Goal: Task Accomplishment & Management: Manage account settings

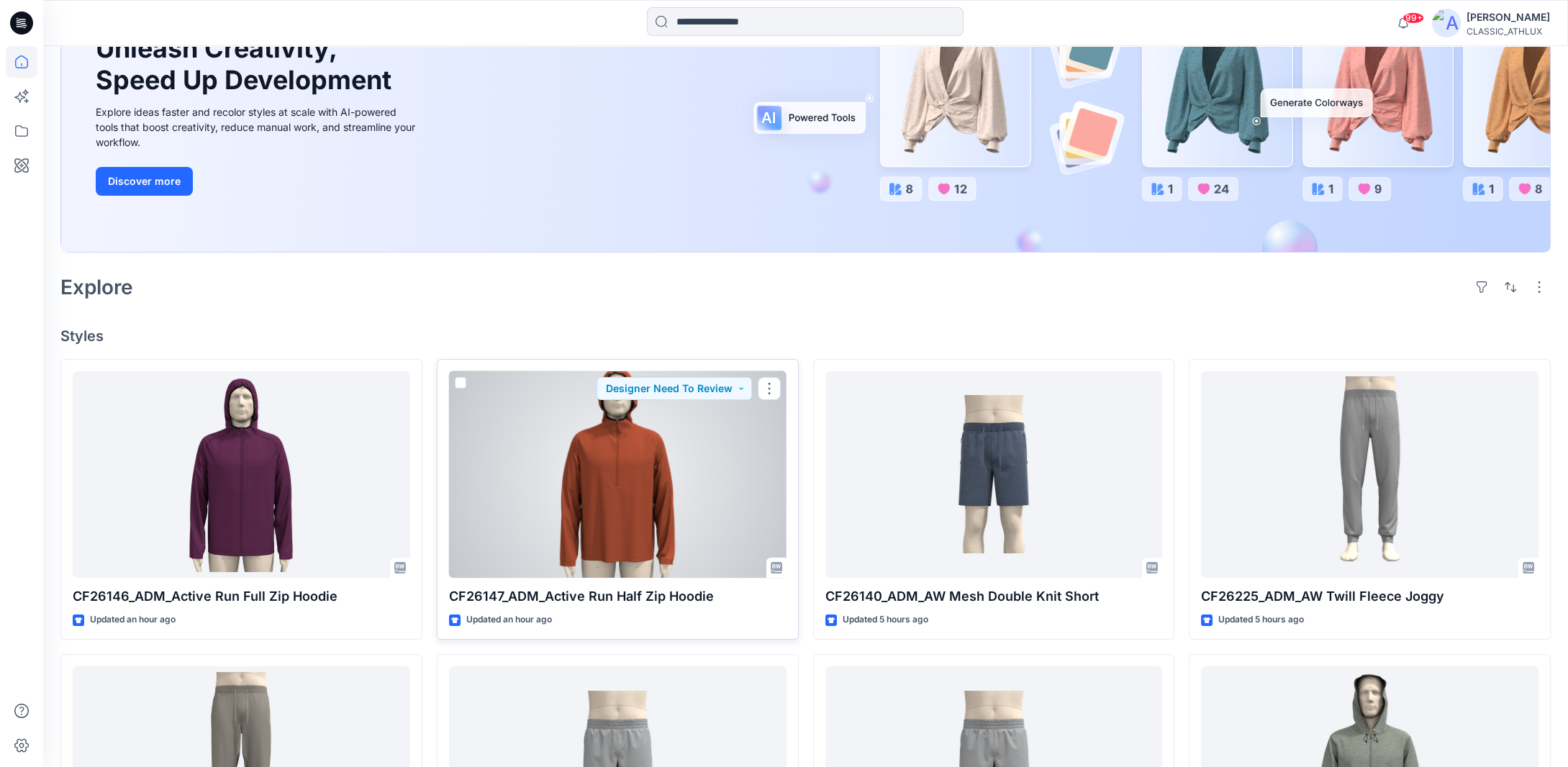
scroll to position [134, 0]
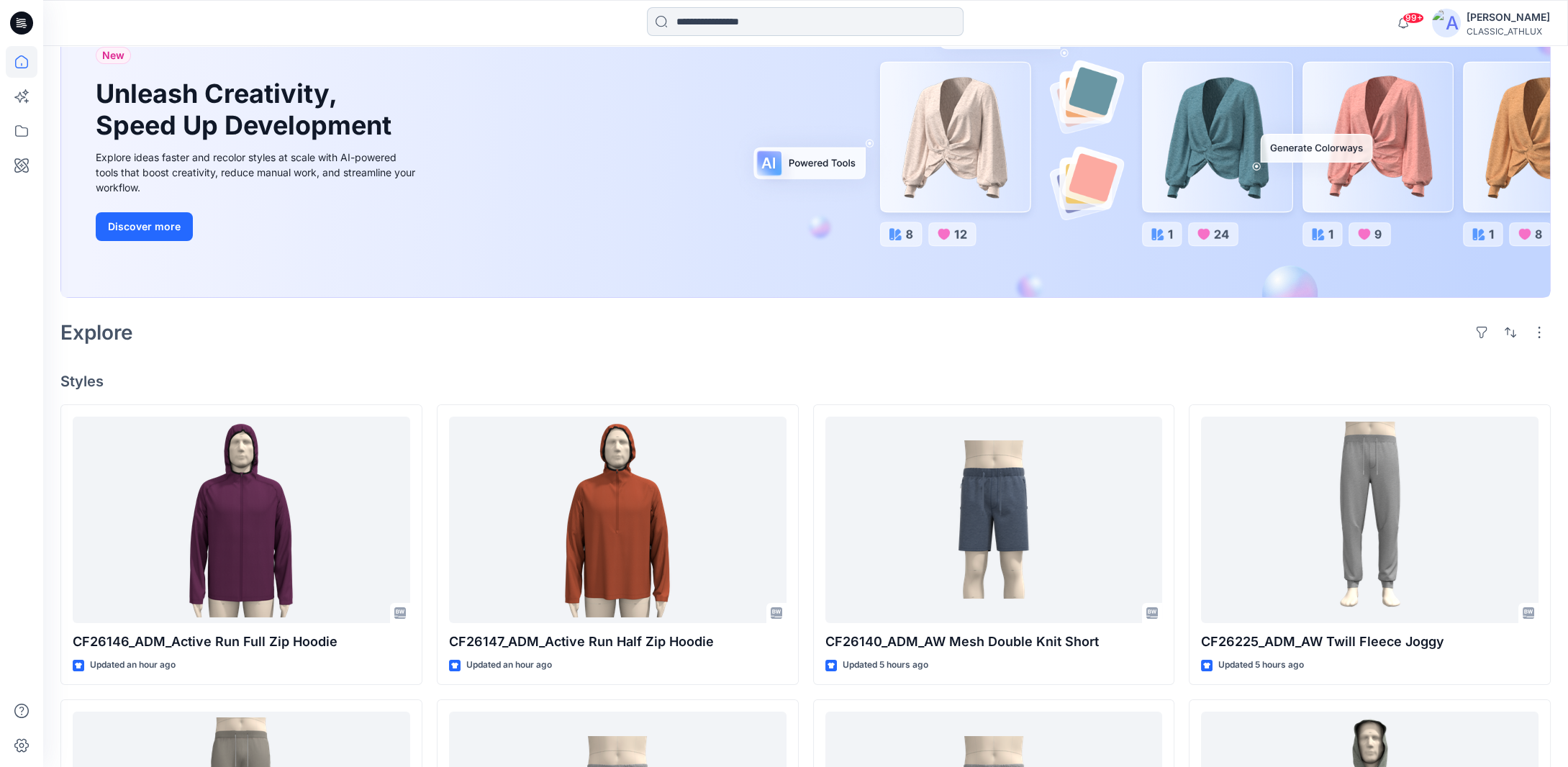
click at [711, 25] on input at bounding box center [805, 21] width 316 height 29
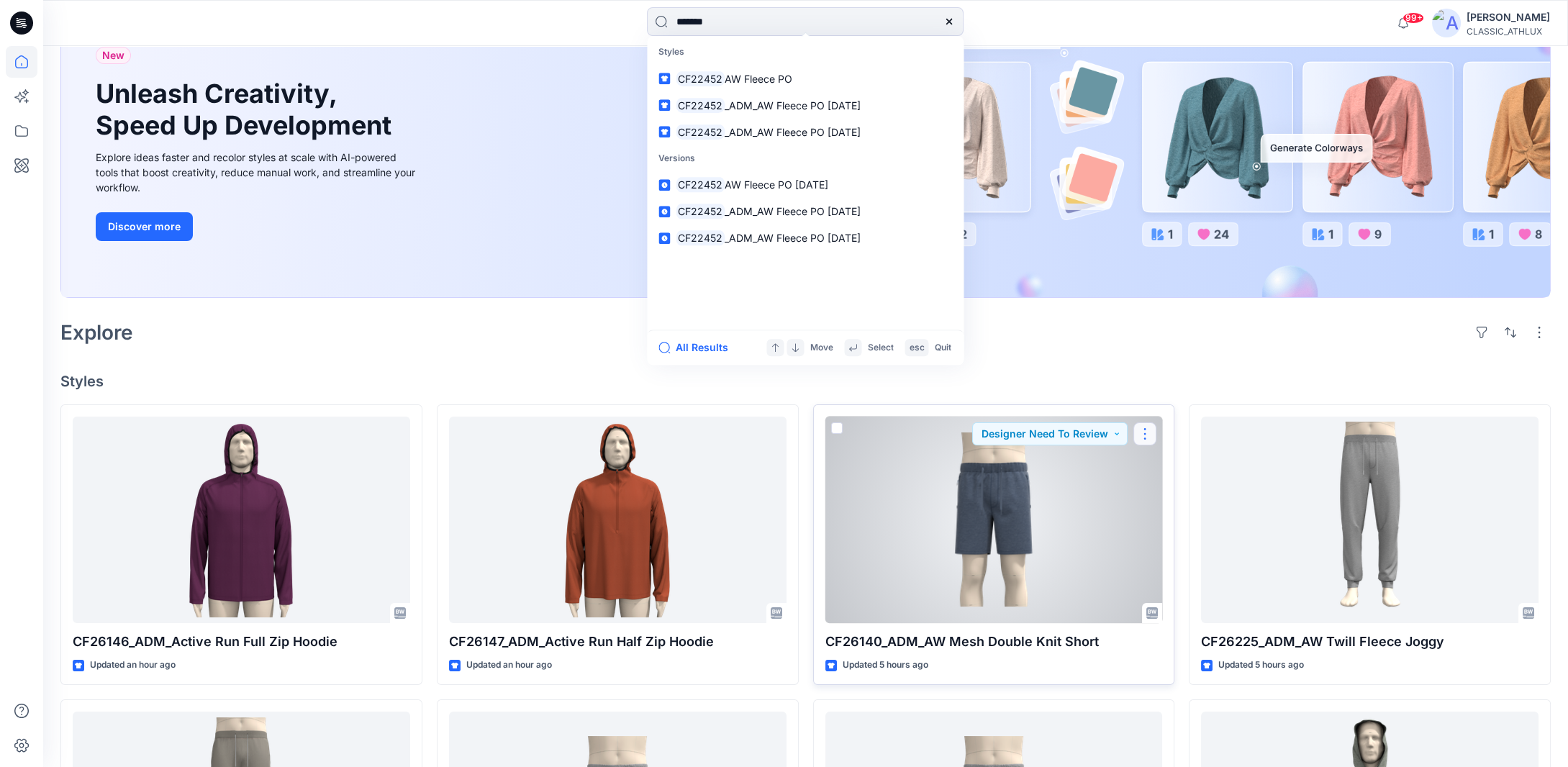
click at [1141, 432] on button "button" at bounding box center [1145, 433] width 23 height 23
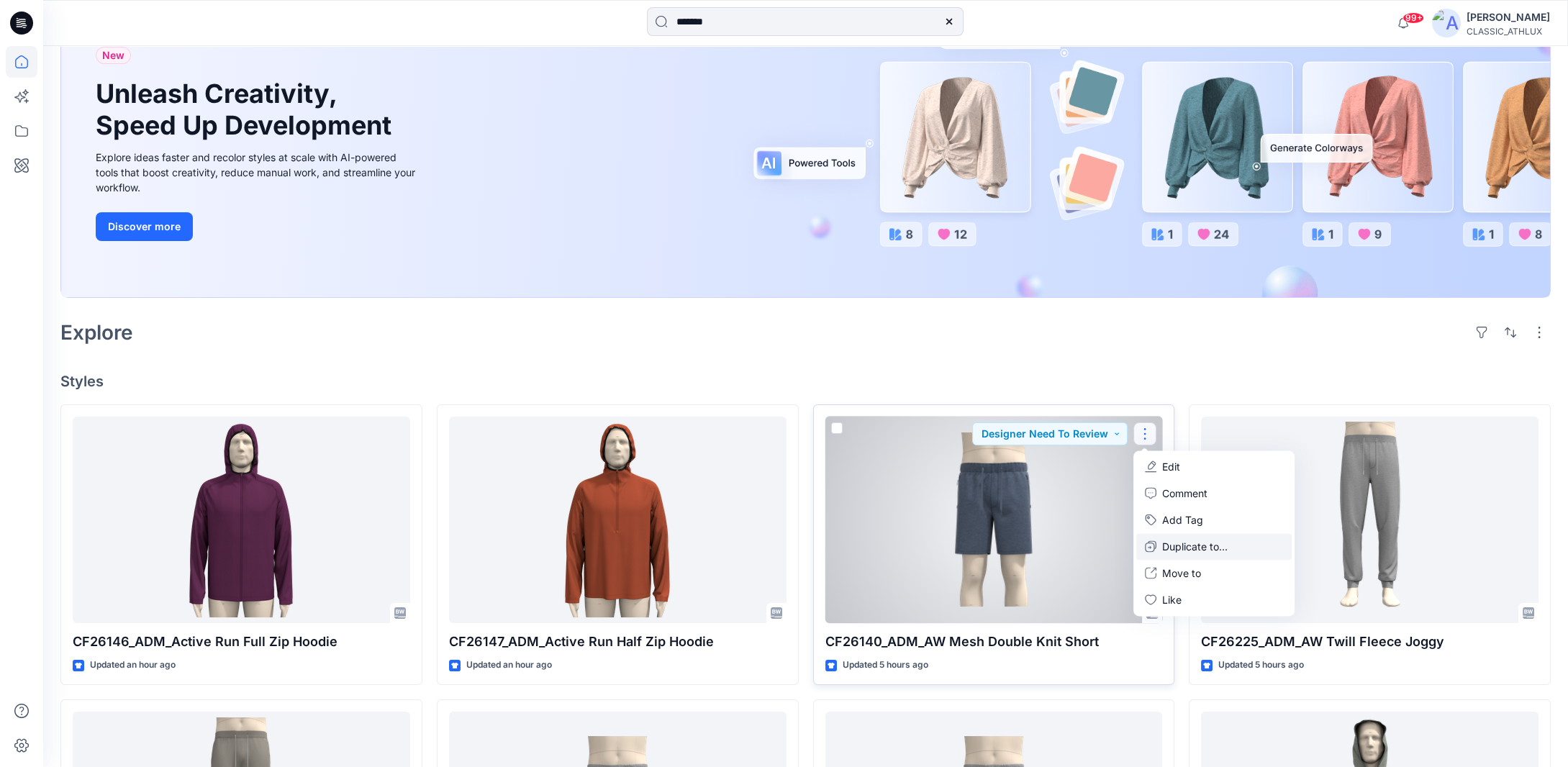
click at [1167, 540] on p "Duplicate to..." at bounding box center [1194, 546] width 65 height 15
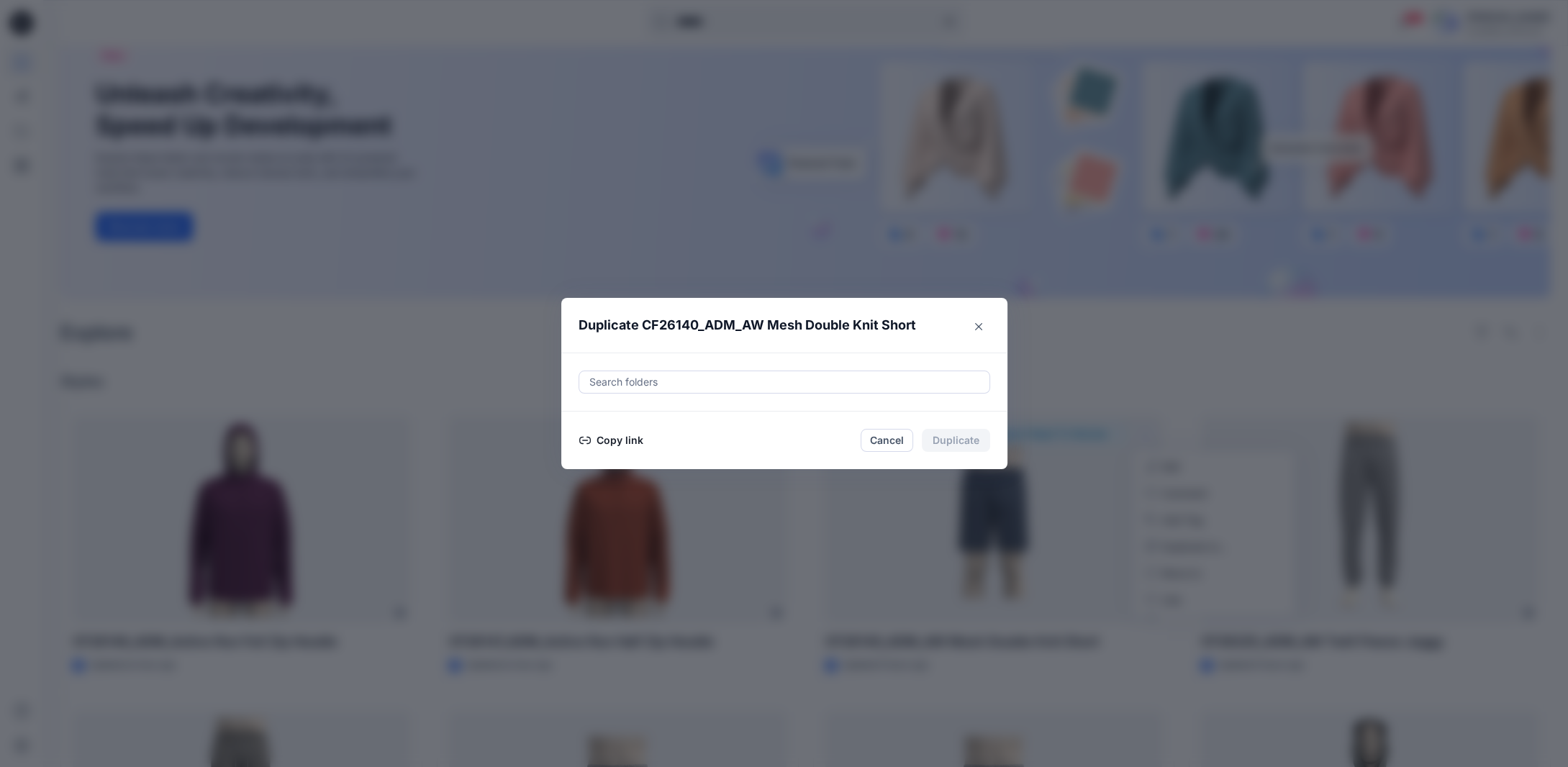
click at [623, 437] on button "Copy link" at bounding box center [611, 440] width 65 height 17
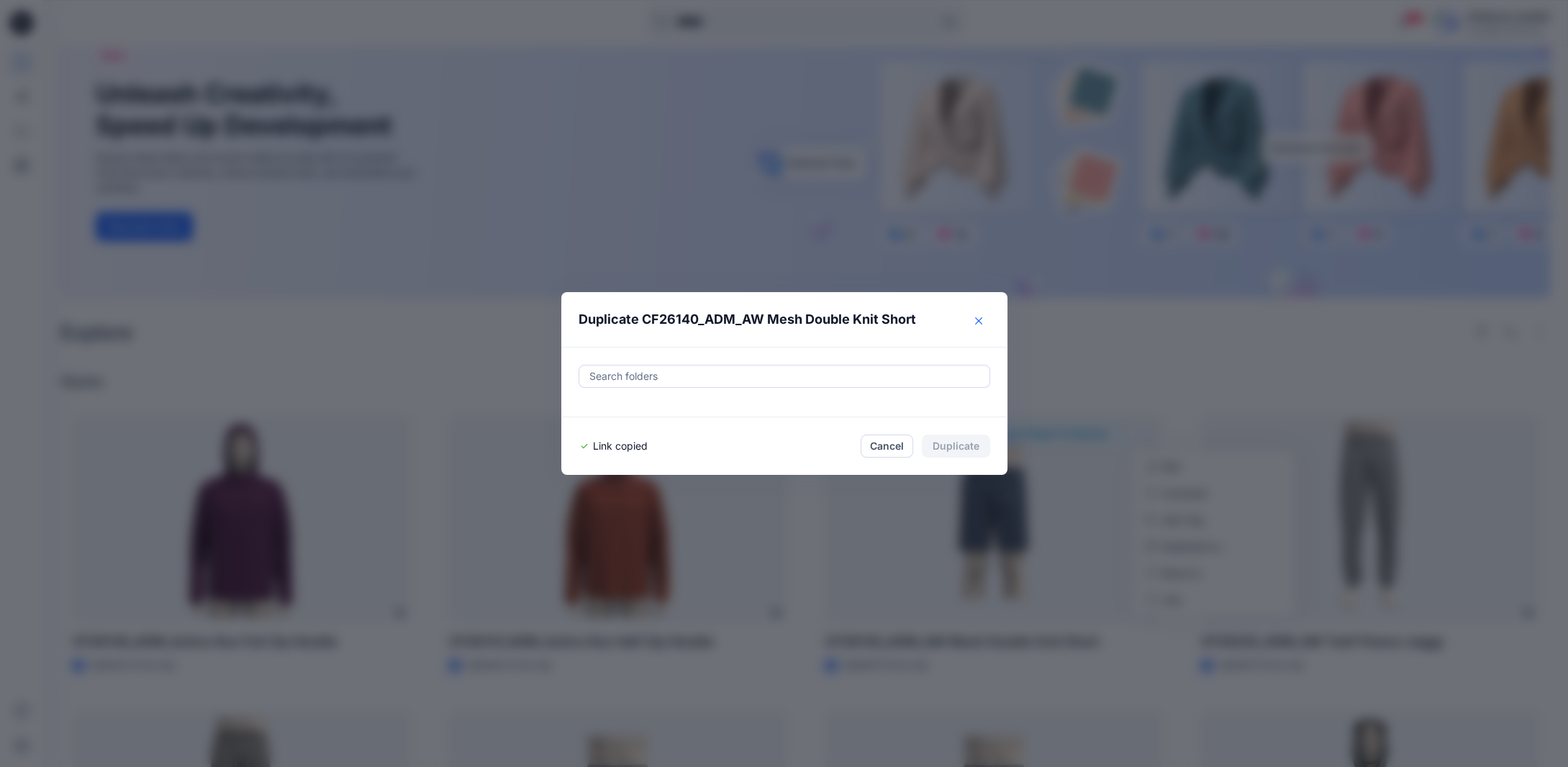
click at [982, 323] on icon "Close" at bounding box center [978, 320] width 7 height 7
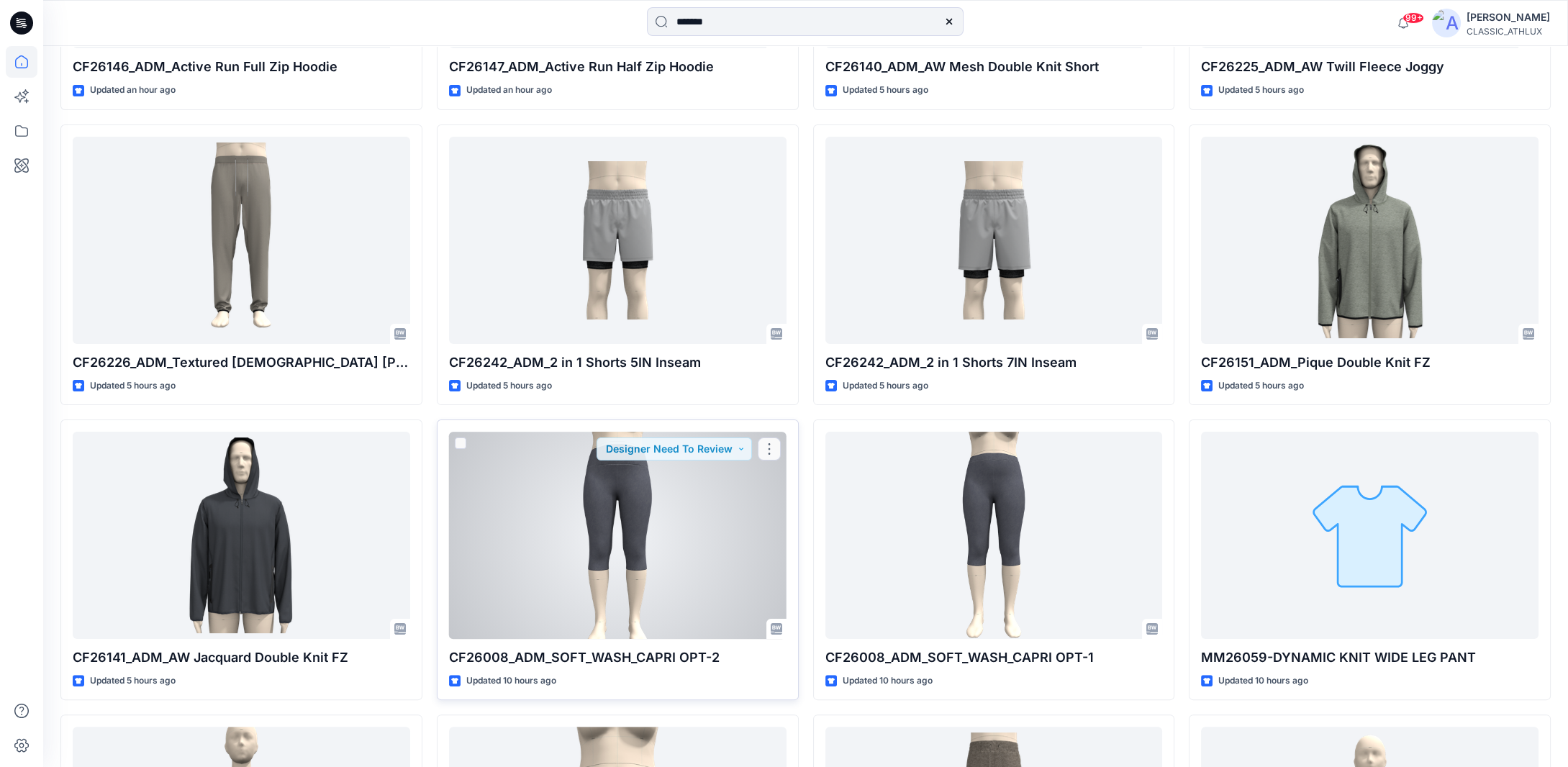
scroll to position [782, 0]
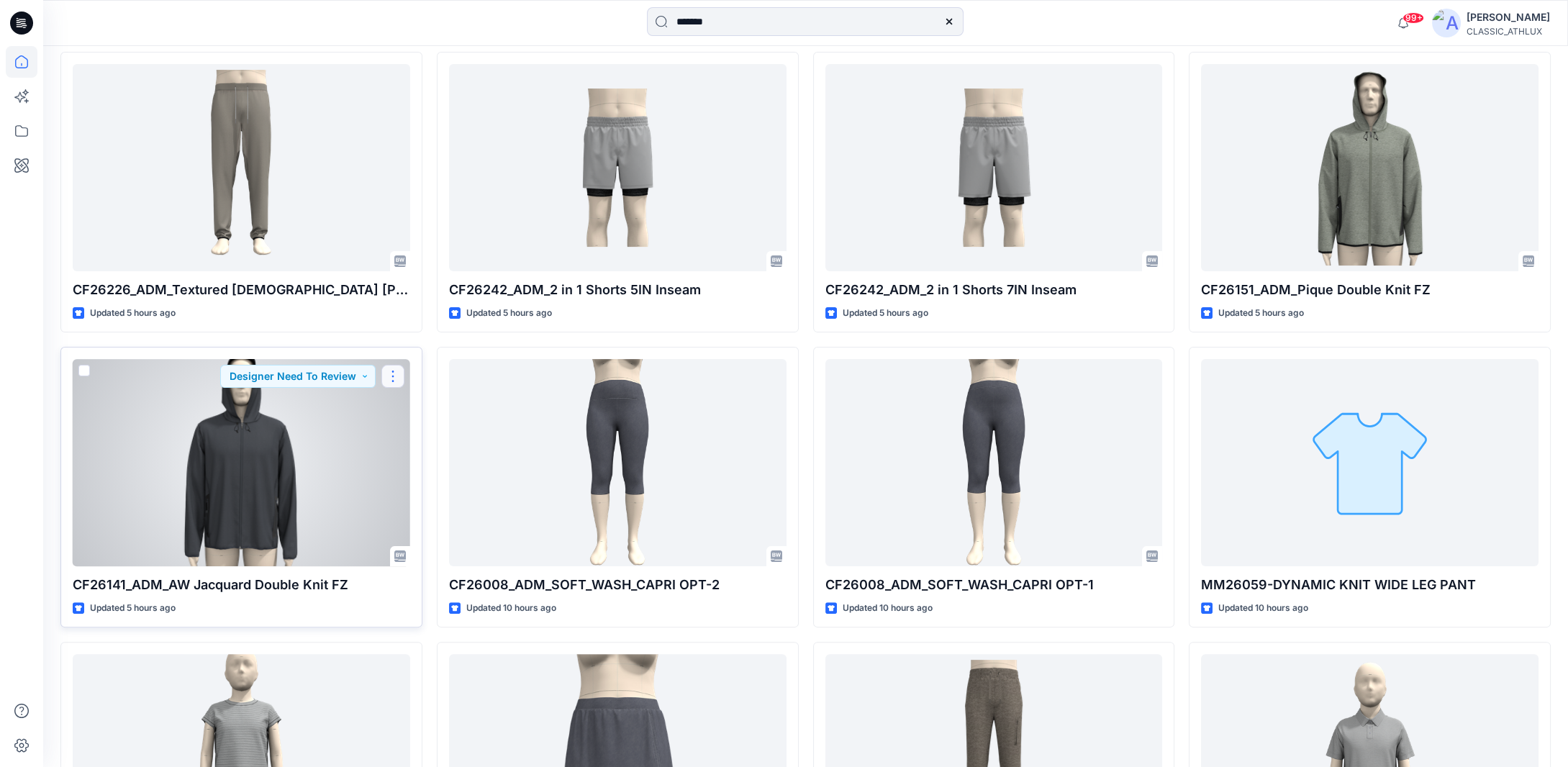
click at [394, 376] on button "button" at bounding box center [393, 376] width 23 height 23
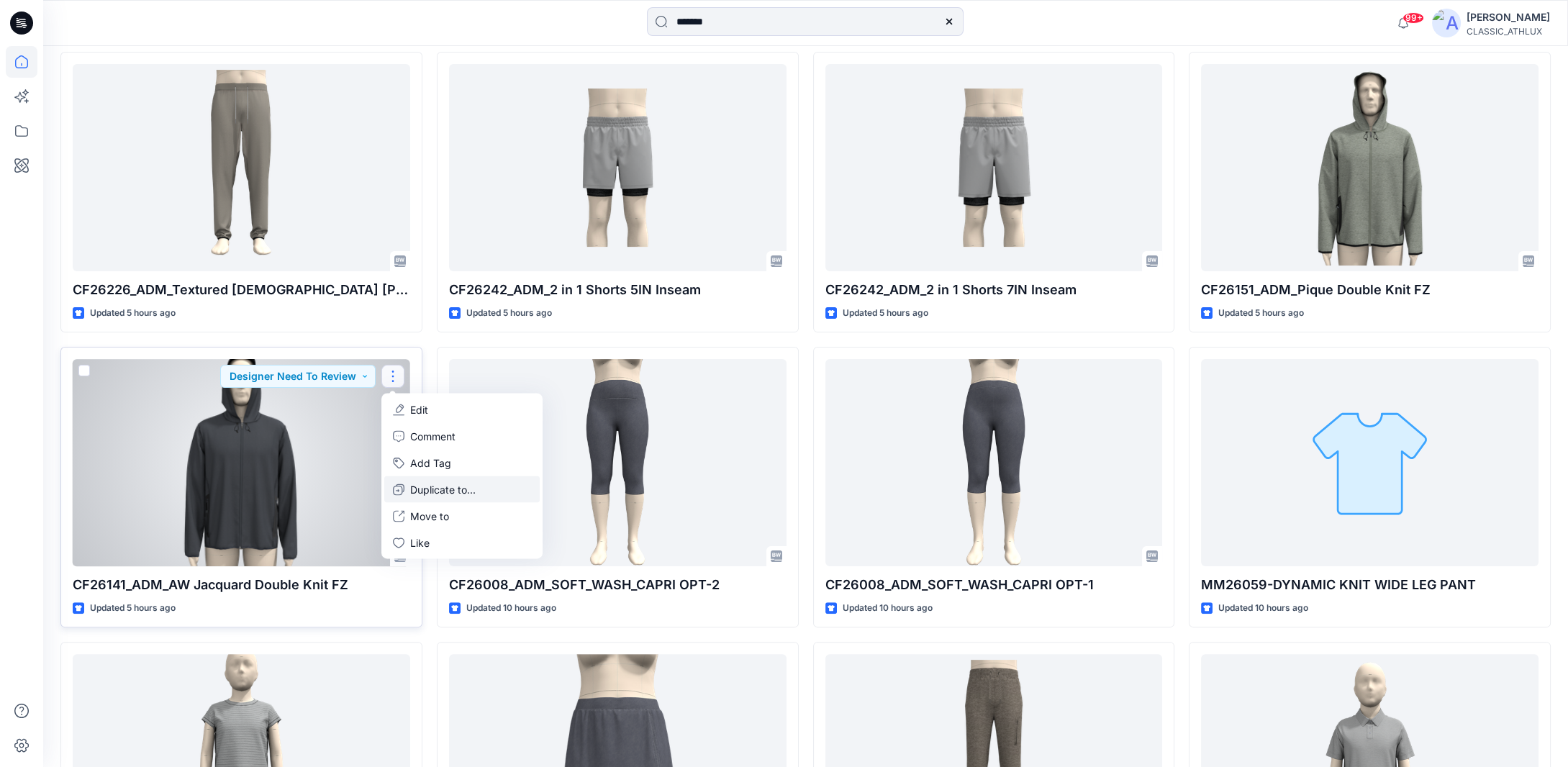
click at [415, 485] on p "Duplicate to..." at bounding box center [443, 489] width 65 height 15
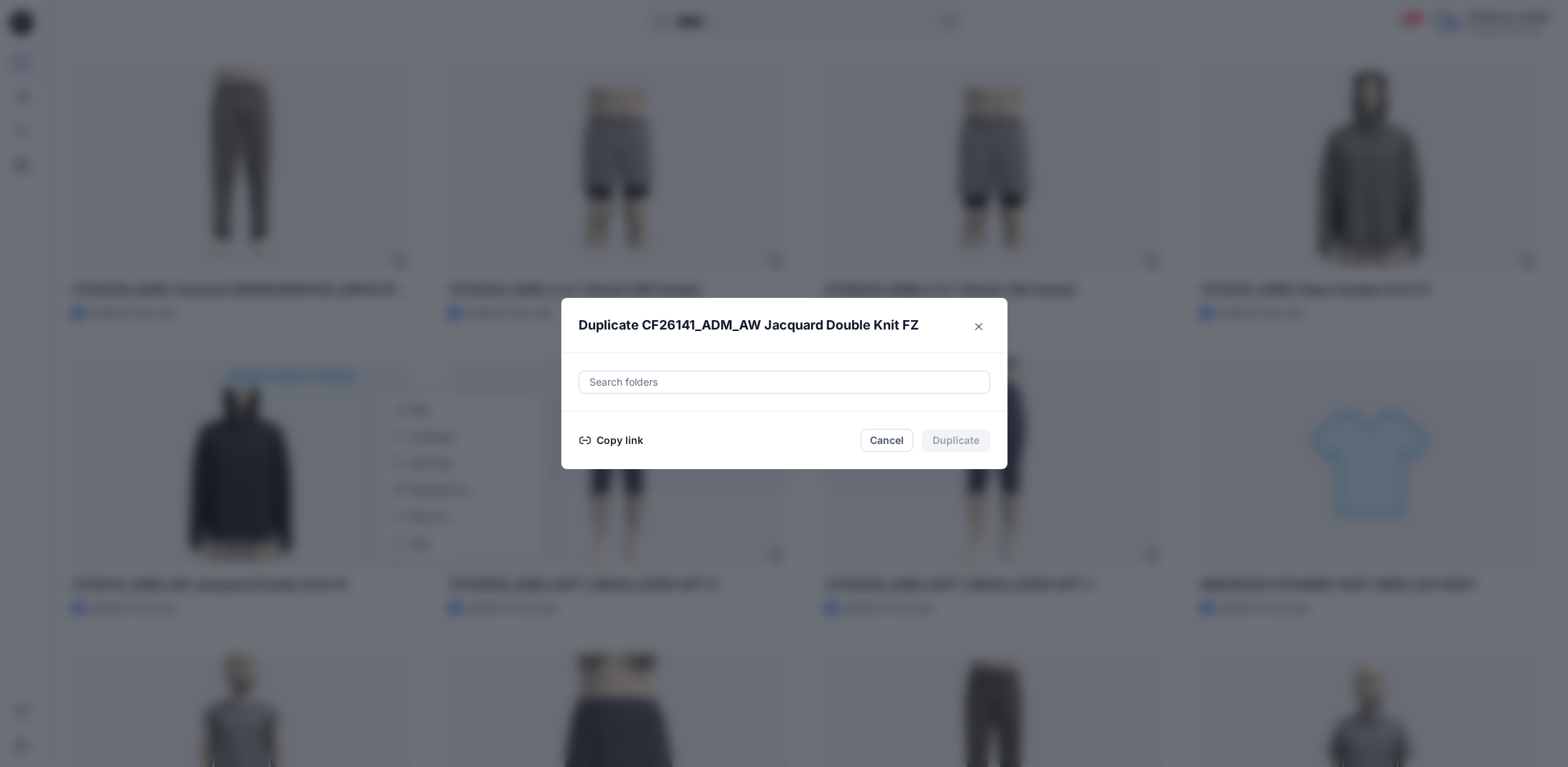
click at [606, 441] on button "Copy link" at bounding box center [611, 440] width 65 height 17
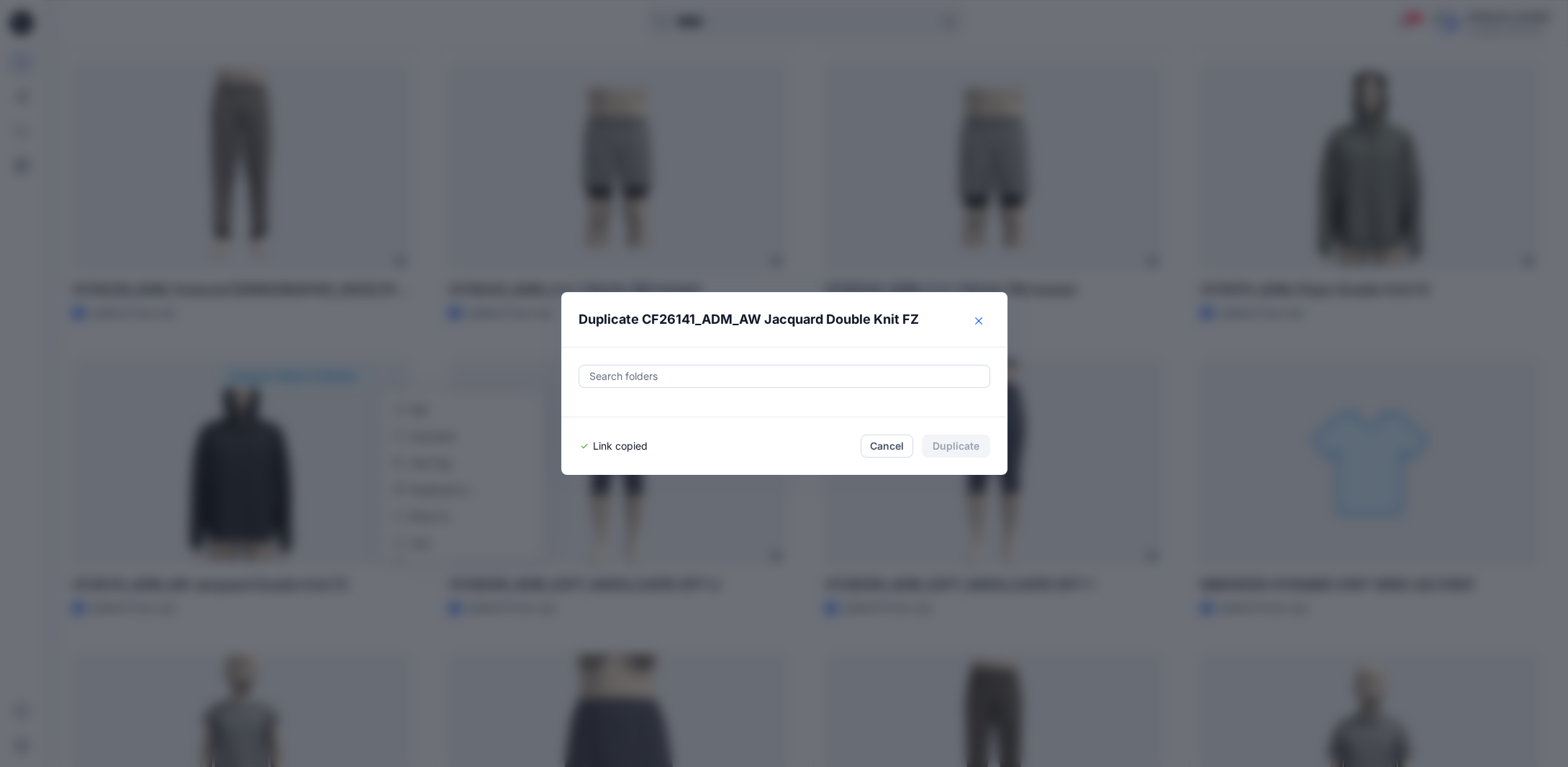
click at [981, 320] on icon "Close" at bounding box center [978, 320] width 7 height 7
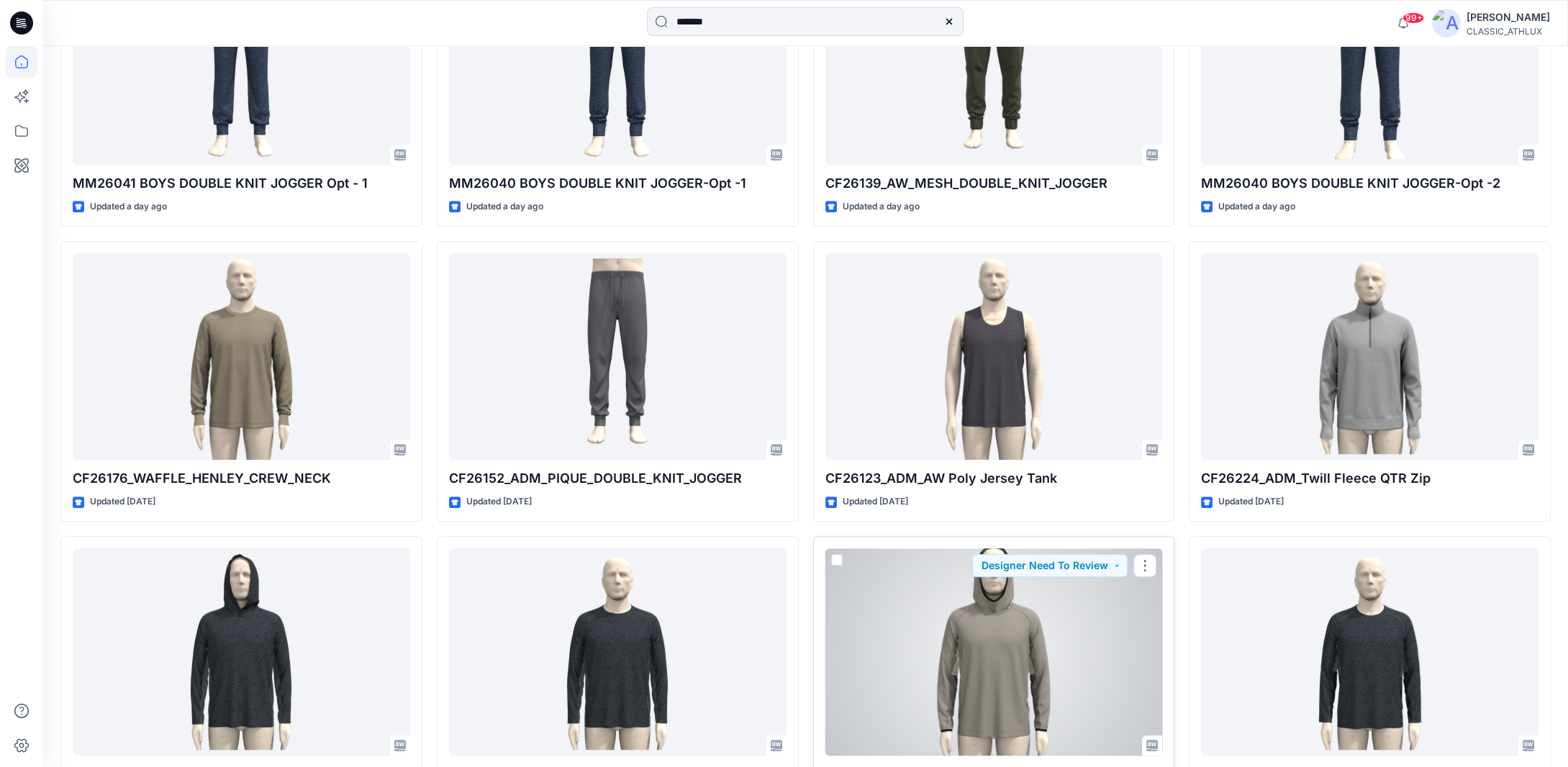
scroll to position [2120, 0]
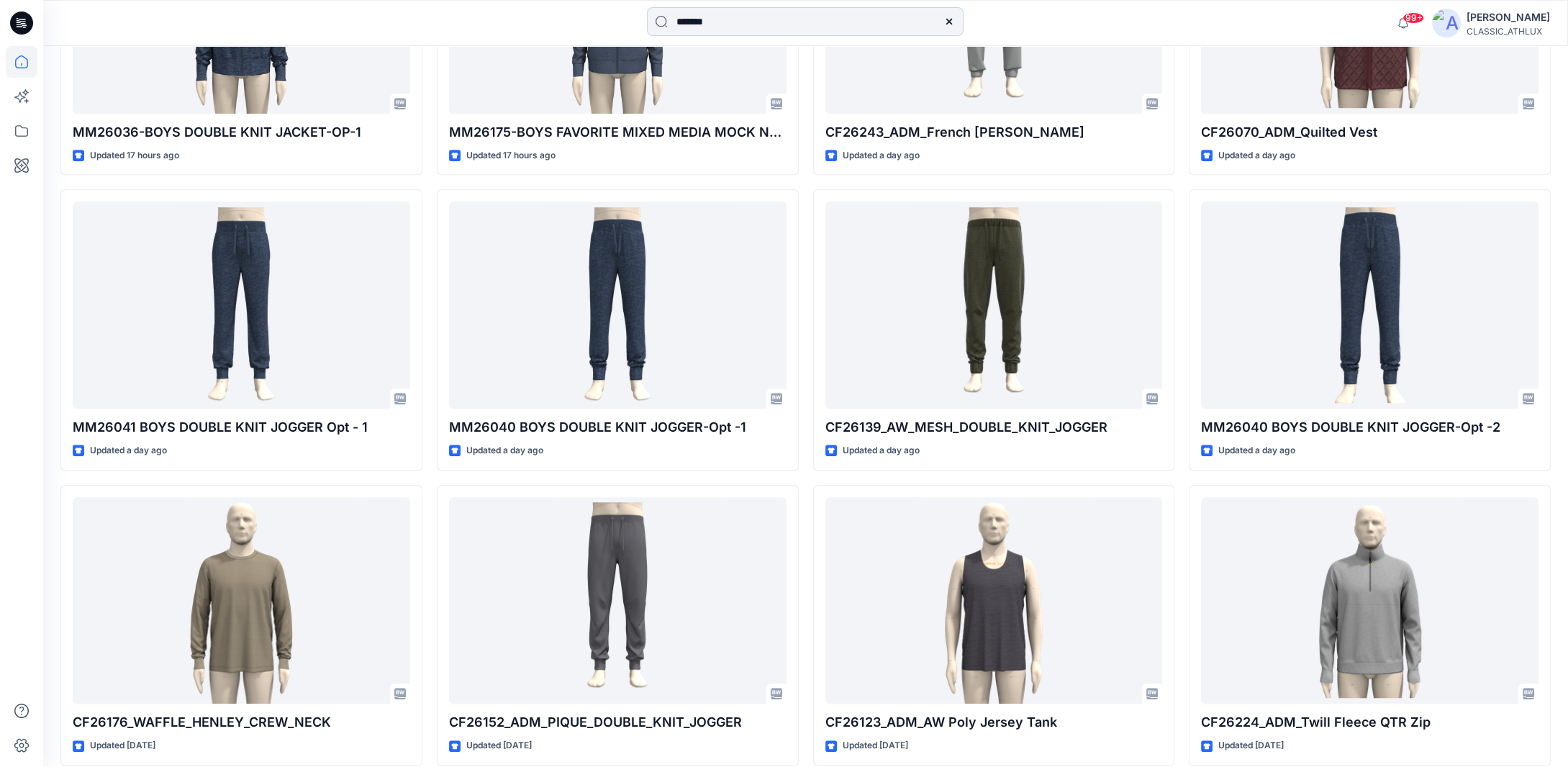
click at [733, 27] on input "*******" at bounding box center [805, 21] width 316 height 29
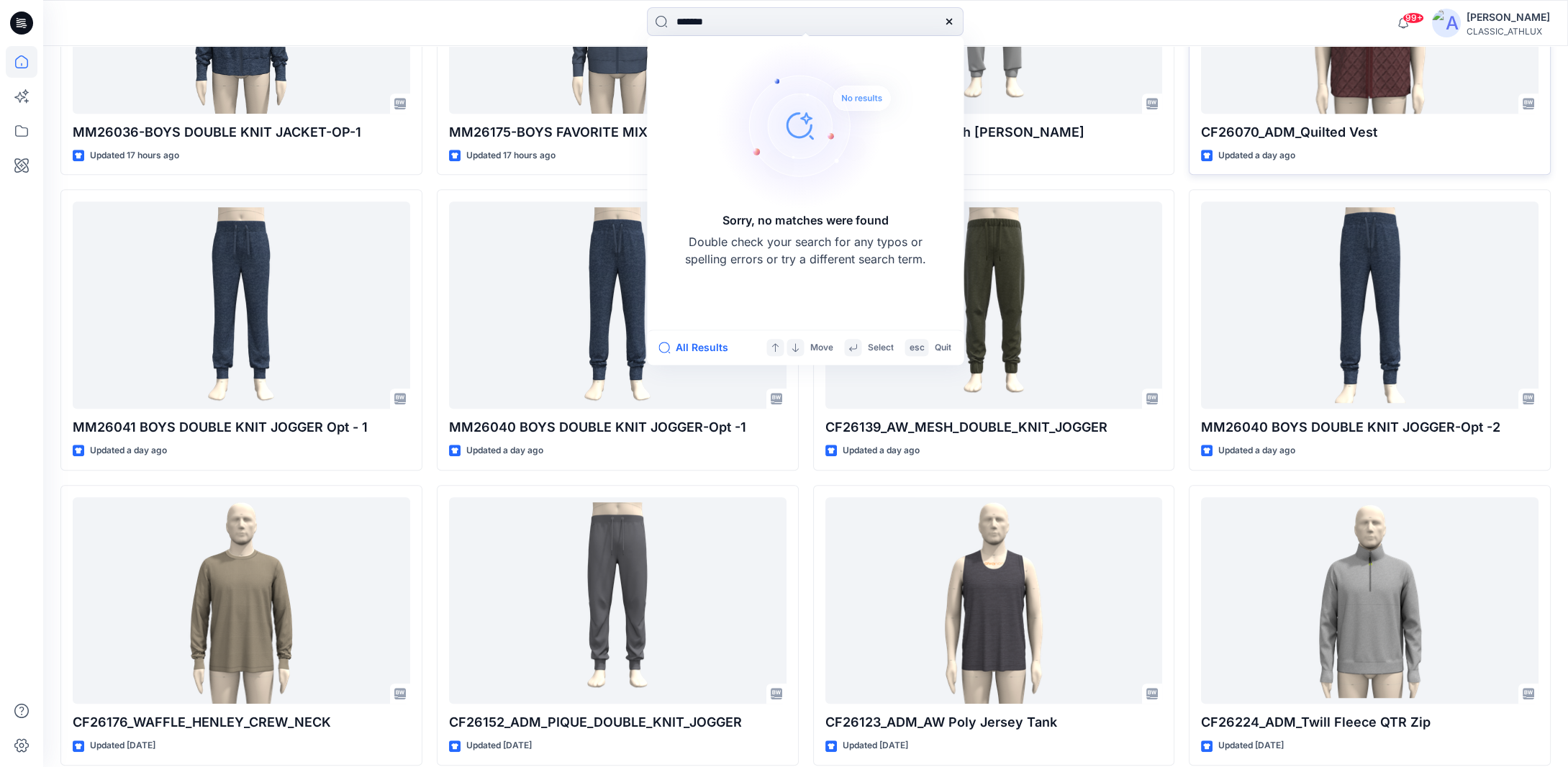
type input "*******"
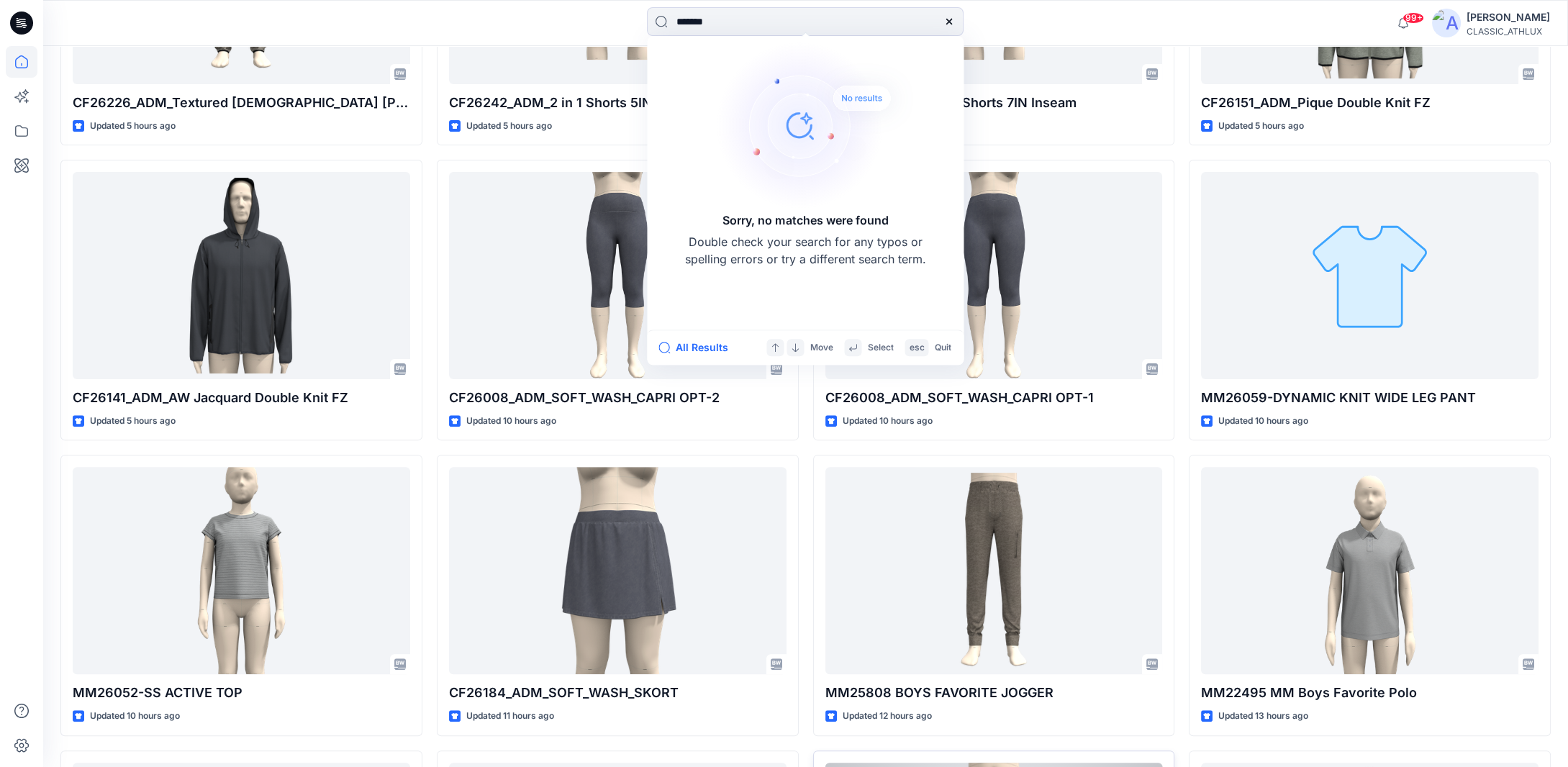
scroll to position [825, 0]
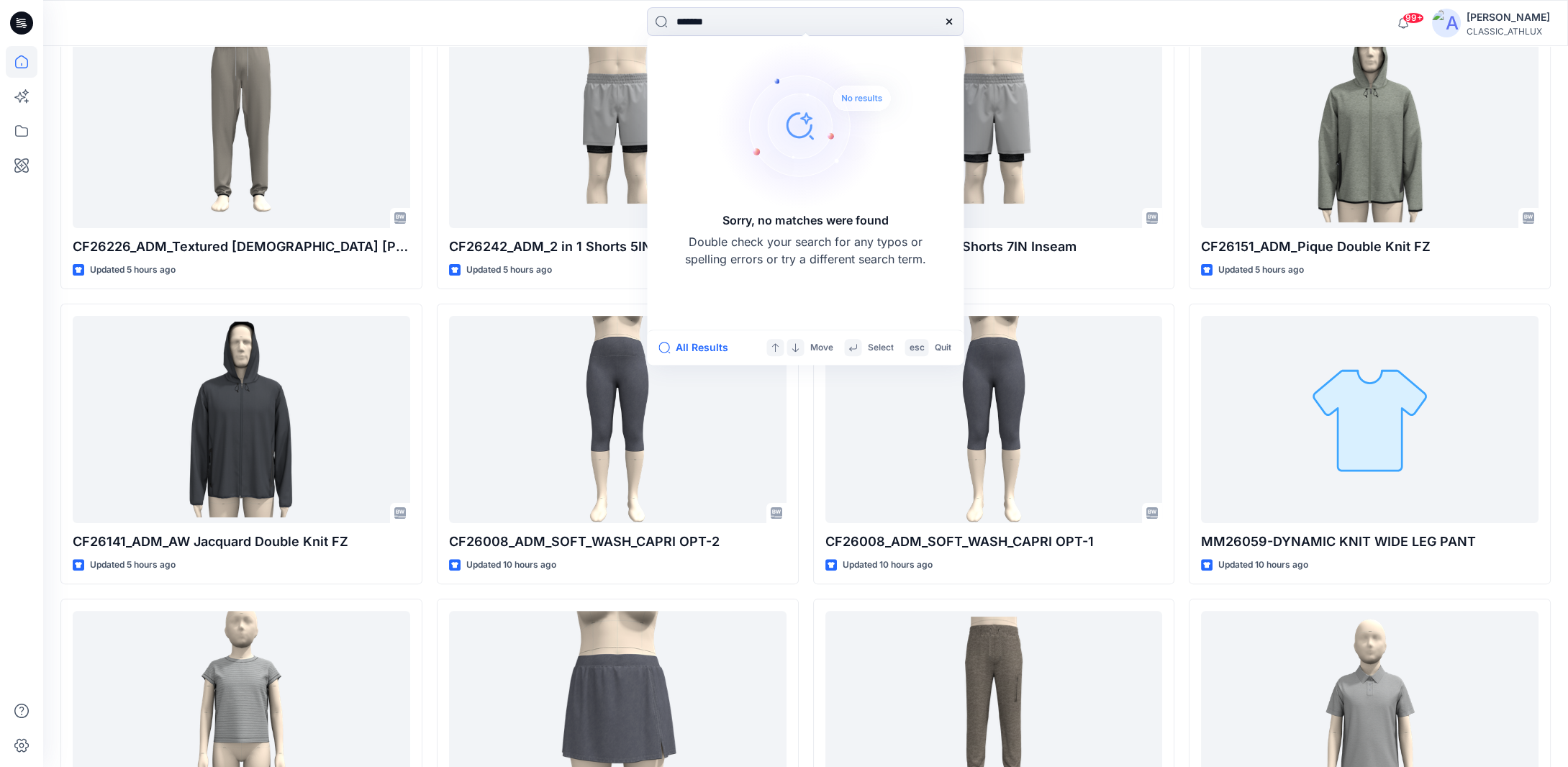
click at [948, 20] on icon at bounding box center [948, 21] width 5 height 5
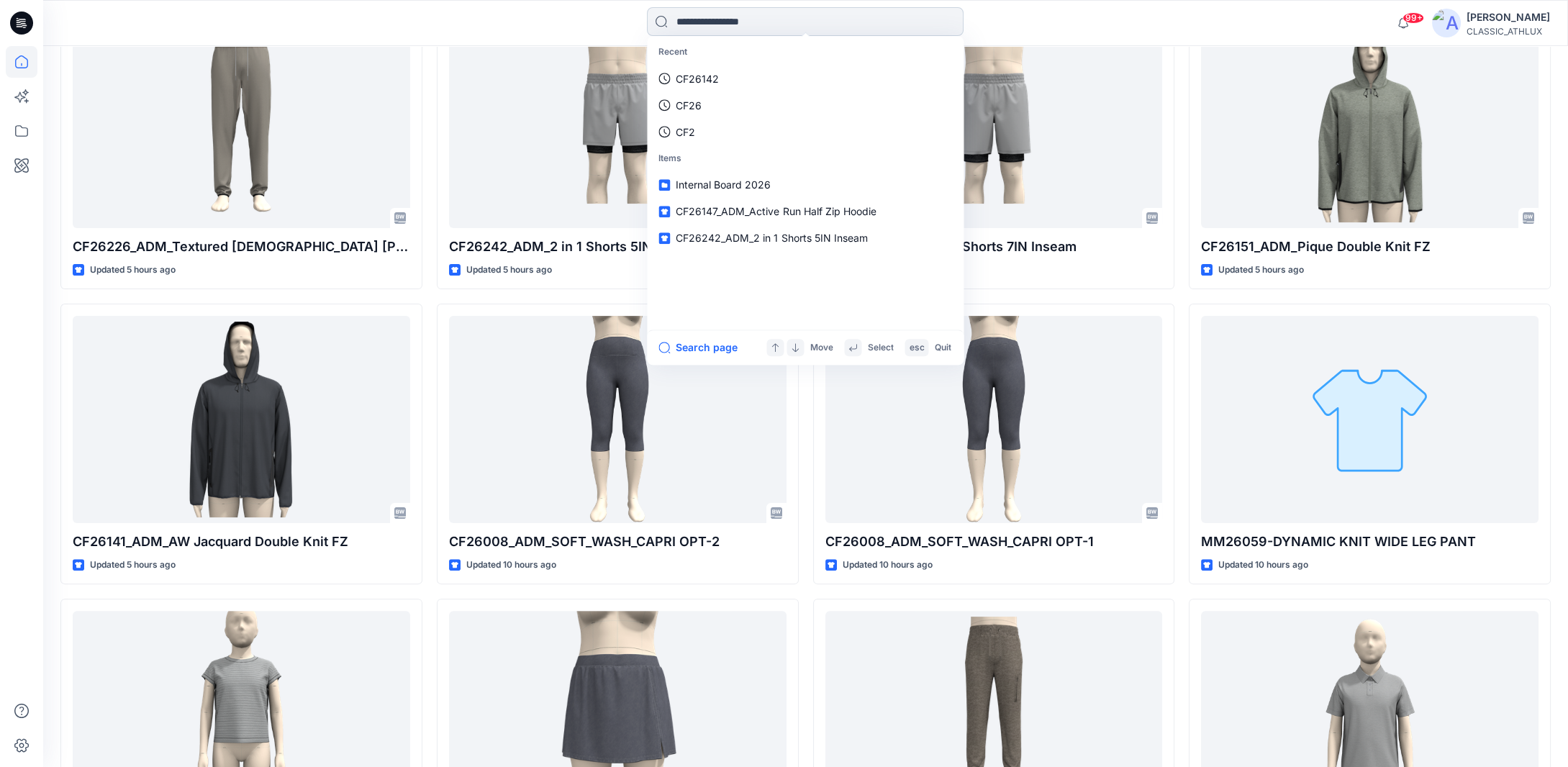
click at [869, 20] on input at bounding box center [805, 21] width 316 height 29
click at [1019, 23] on div "Recent CF26142 CF26 CF2 Items Internal Board 2026 CF26147_ADM_Active Run Half Z…" at bounding box center [806, 23] width 762 height 31
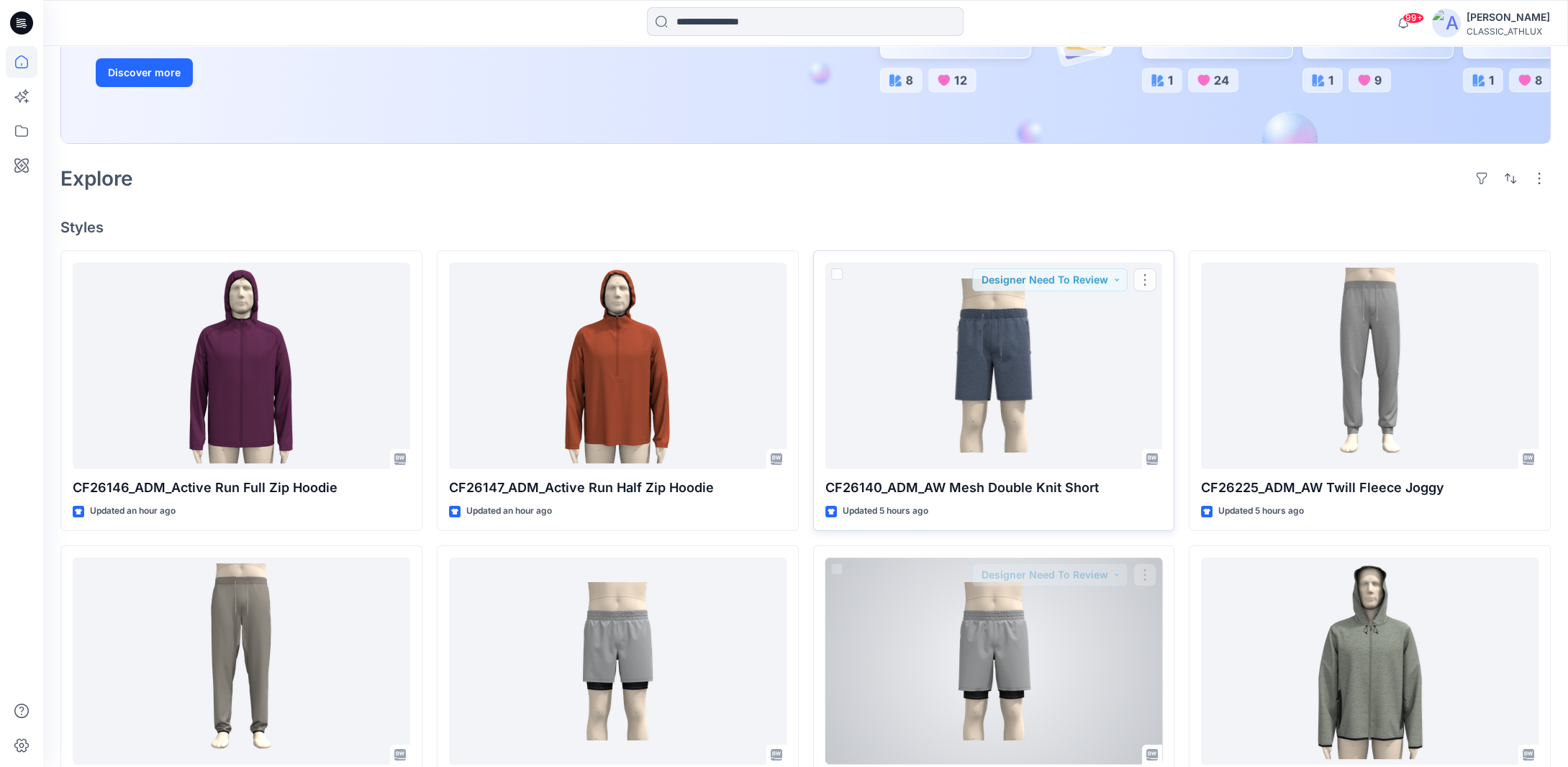
scroll to position [393, 0]
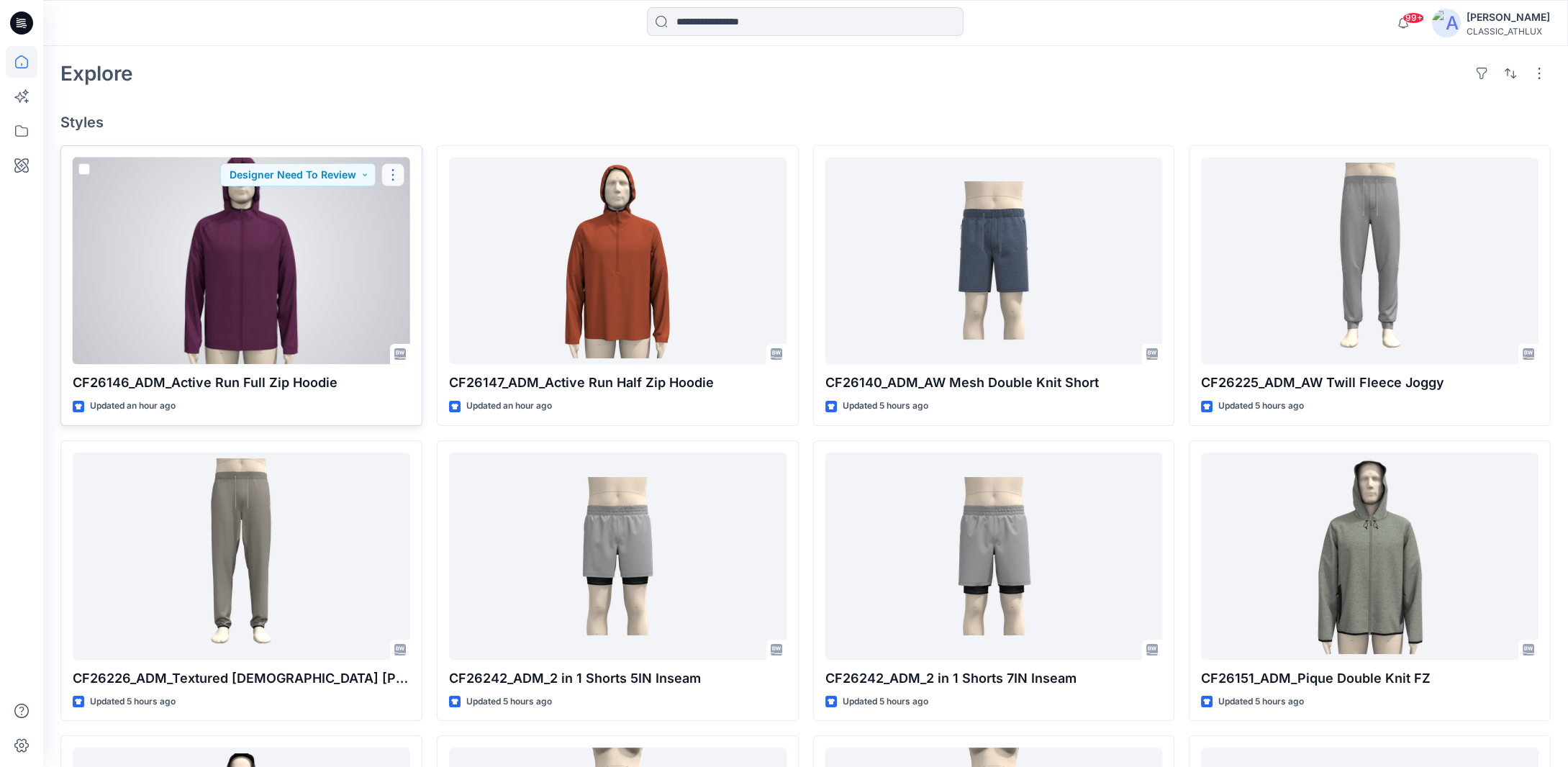
click at [397, 178] on button "button" at bounding box center [393, 174] width 23 height 23
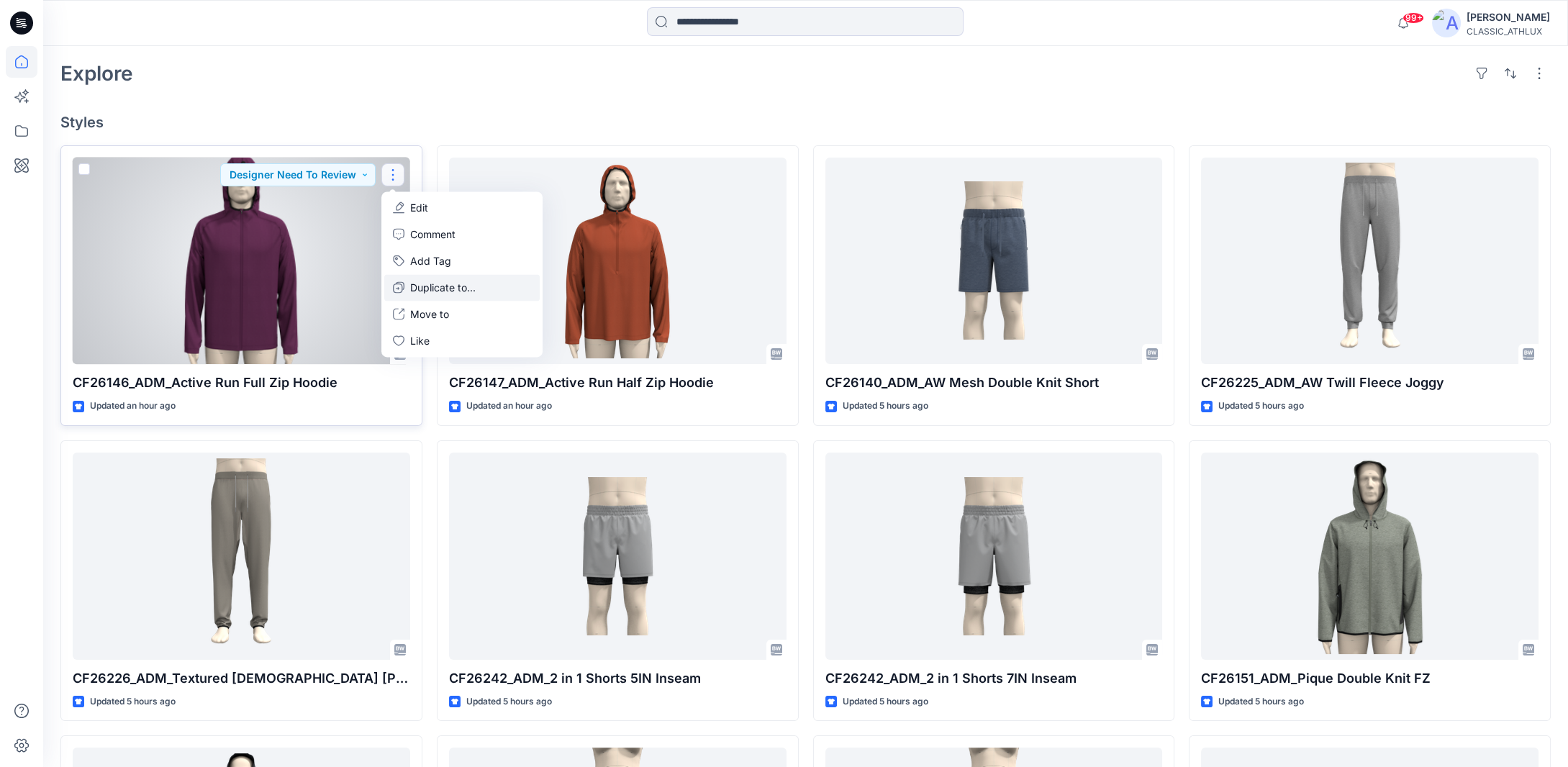
click at [423, 292] on p "Duplicate to..." at bounding box center [443, 287] width 65 height 15
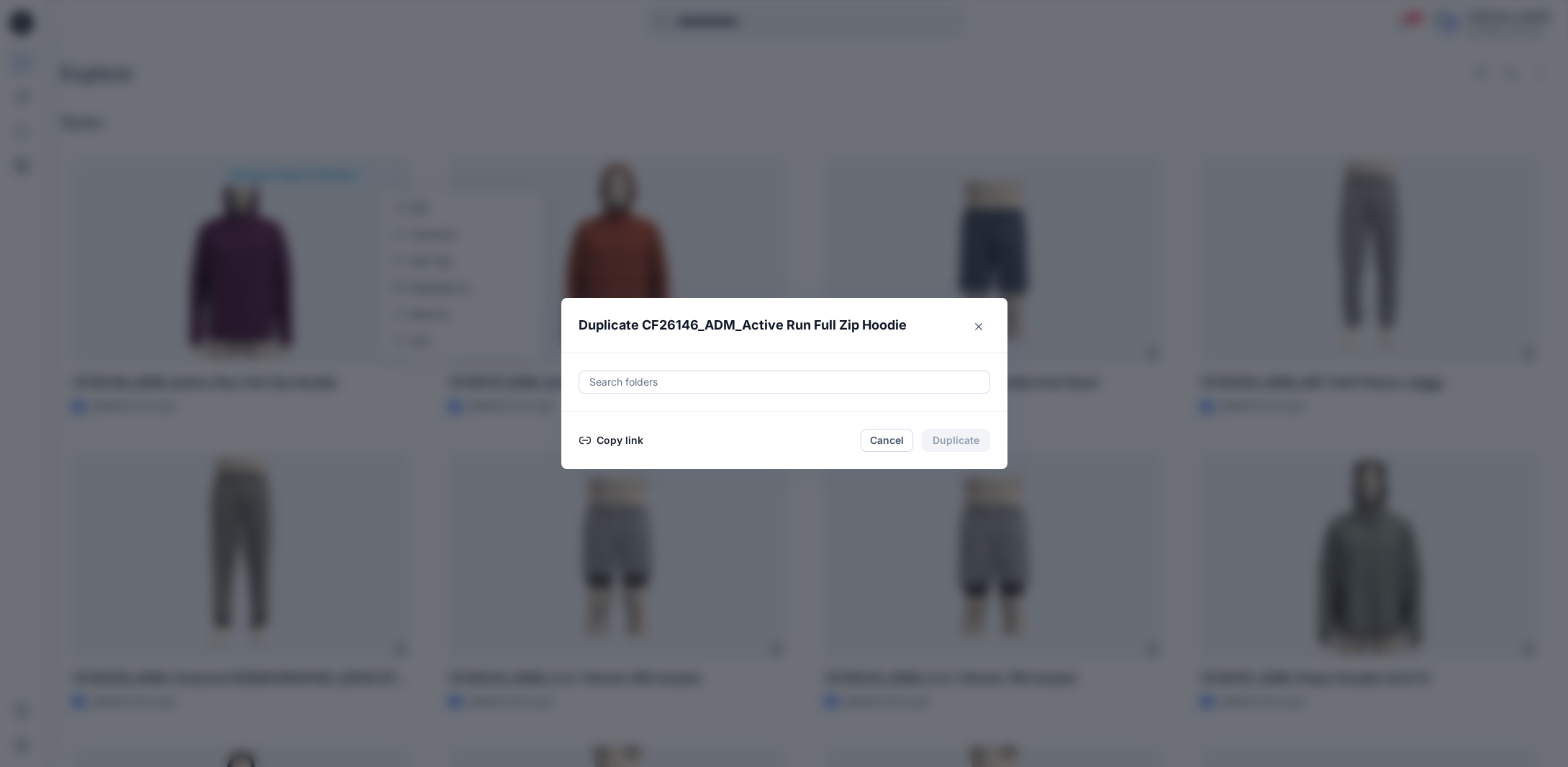
click at [628, 440] on button "Copy link" at bounding box center [611, 440] width 65 height 17
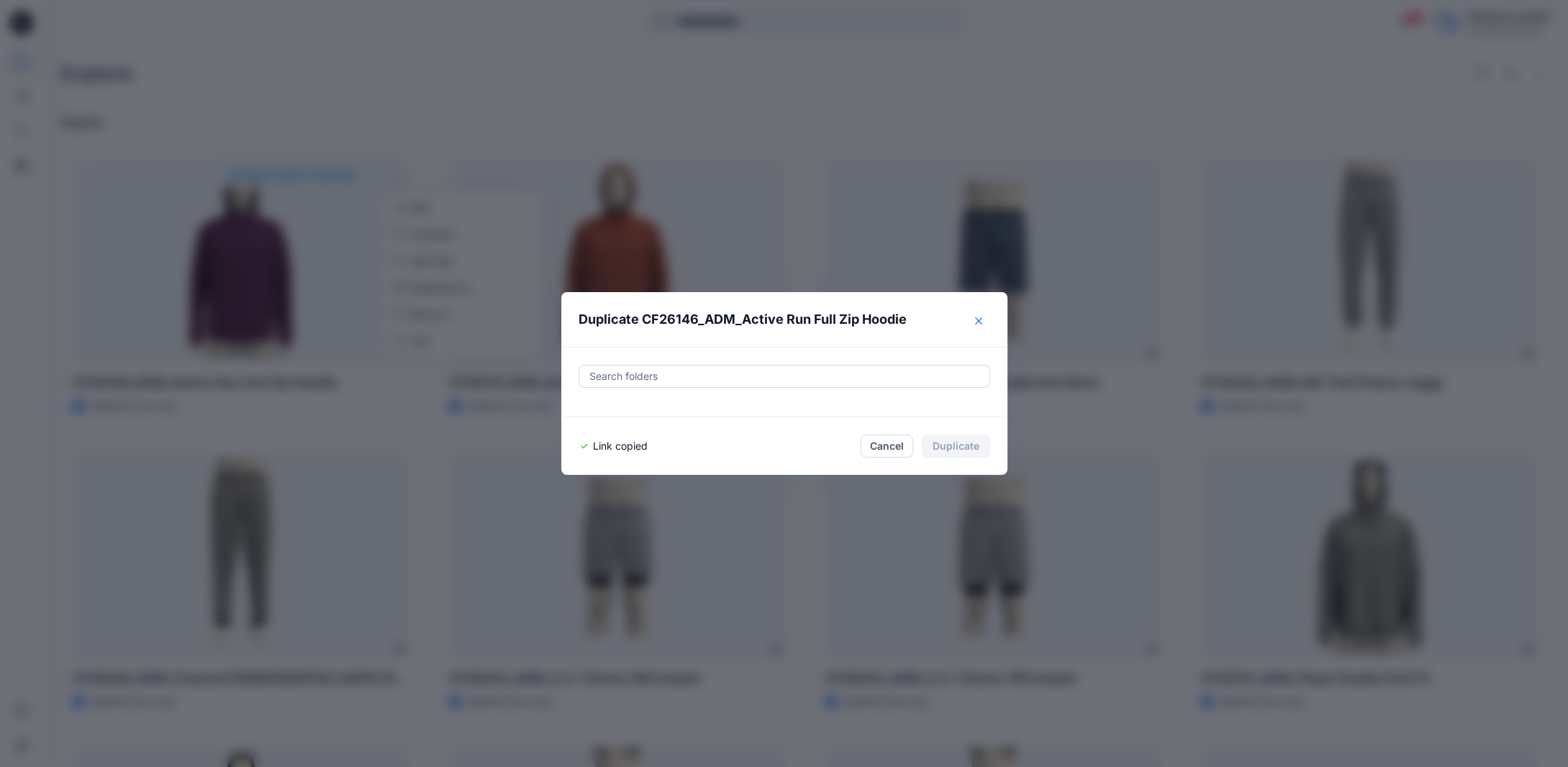
click at [982, 322] on icon "Close" at bounding box center [978, 320] width 7 height 7
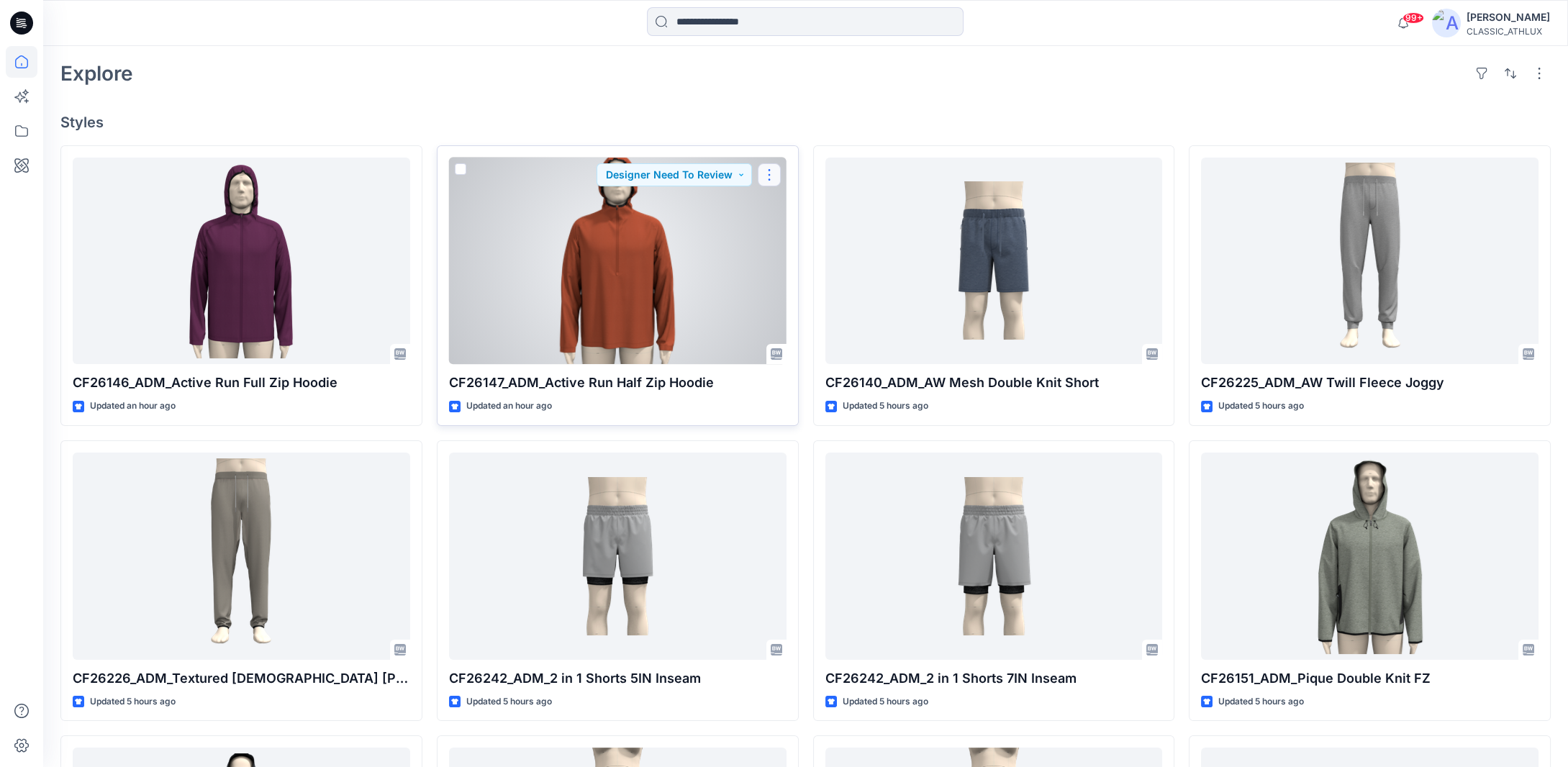
click at [772, 170] on button "button" at bounding box center [769, 174] width 23 height 23
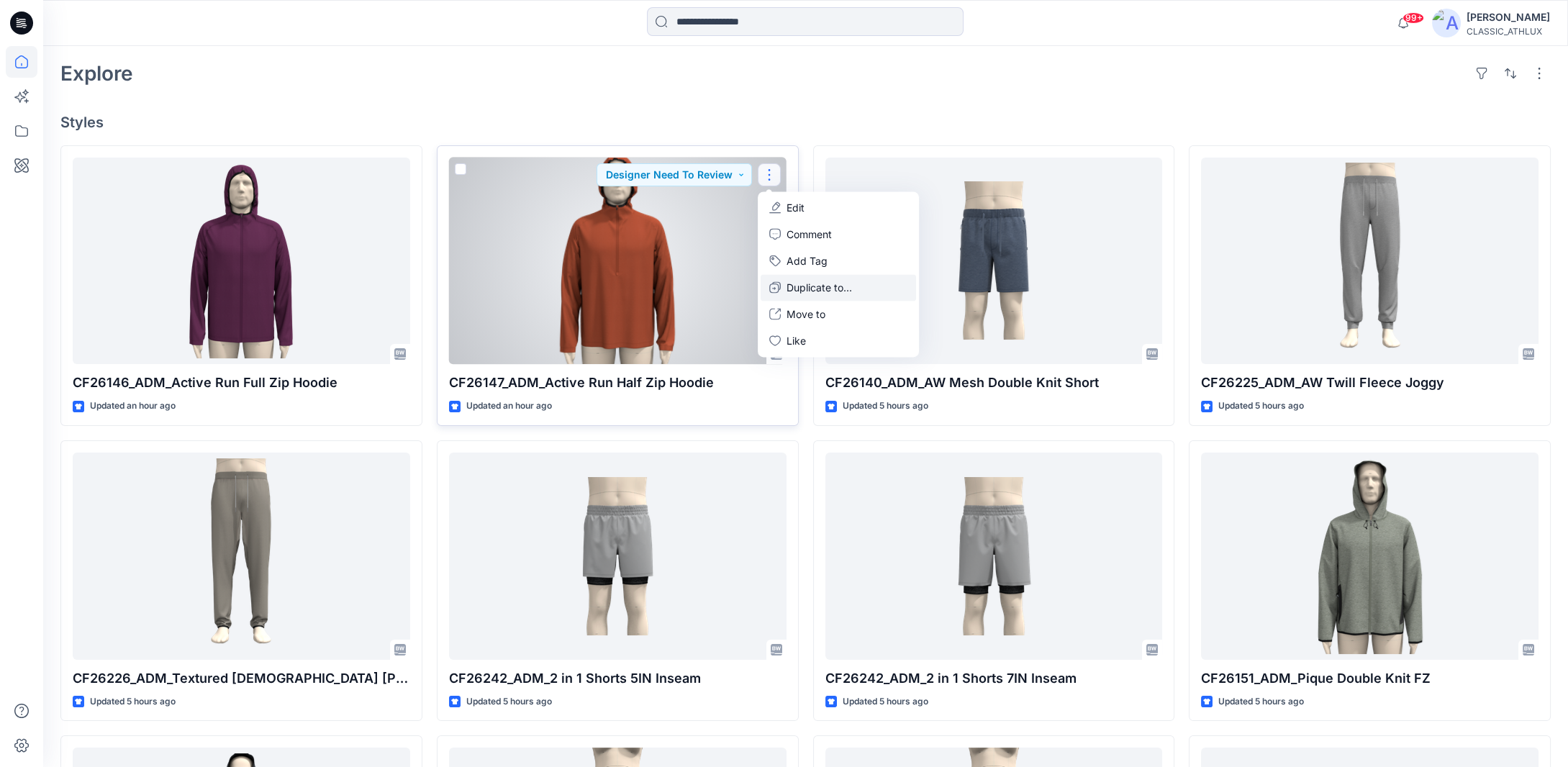
click at [791, 288] on p "Duplicate to..." at bounding box center [819, 287] width 65 height 15
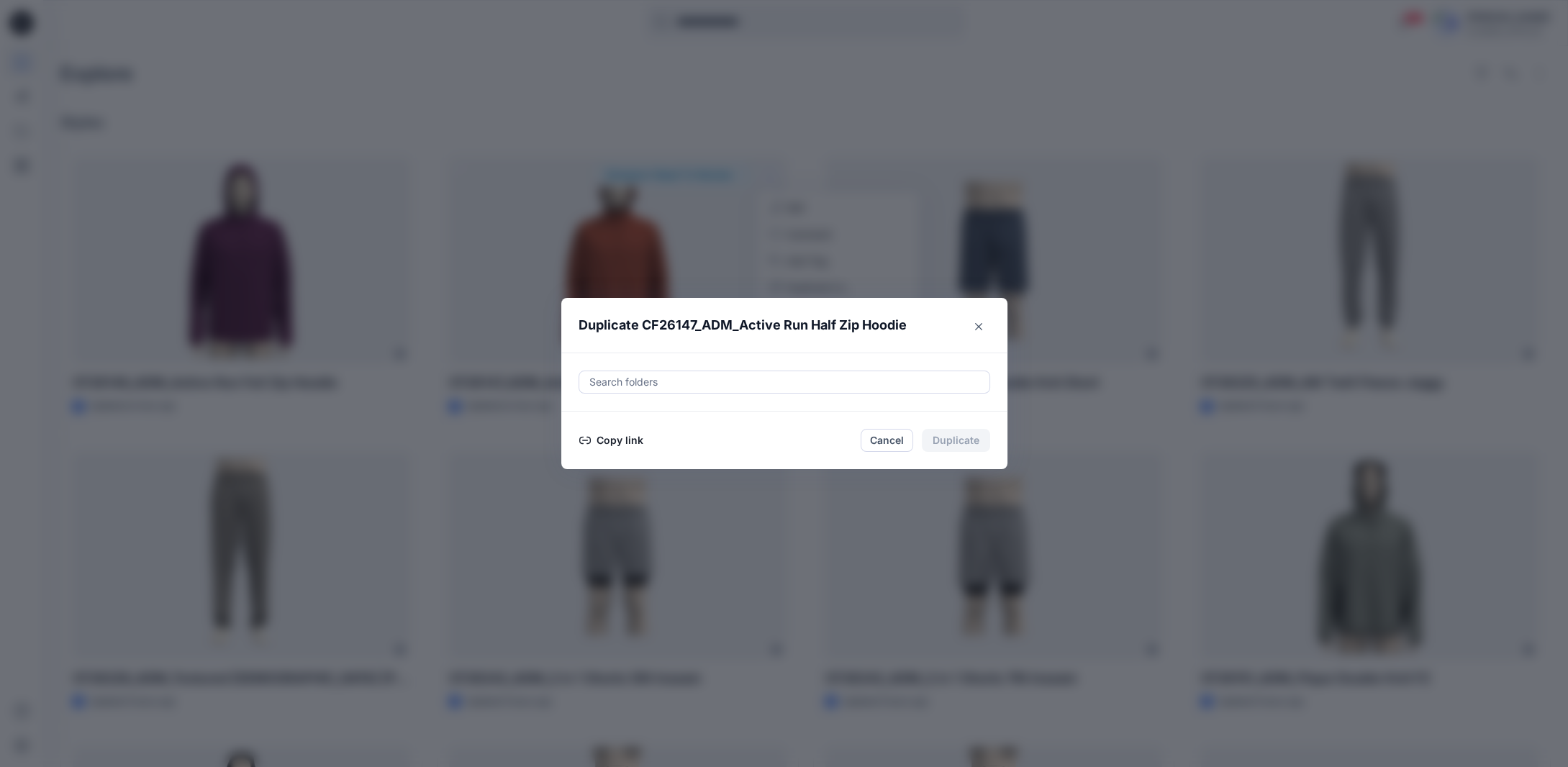
click at [617, 435] on button "Copy link" at bounding box center [611, 440] width 65 height 17
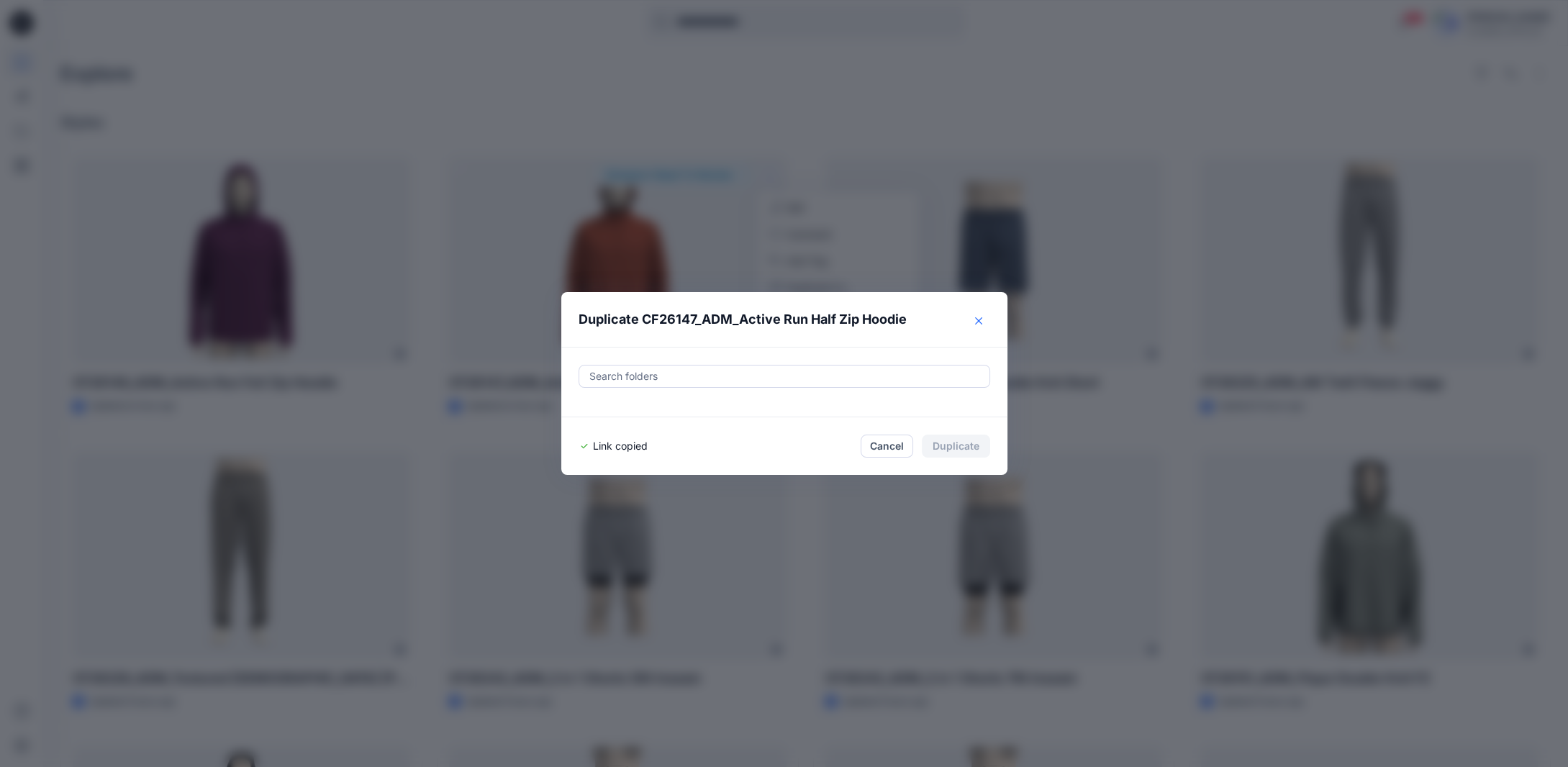
click at [986, 326] on button "Close" at bounding box center [978, 320] width 23 height 23
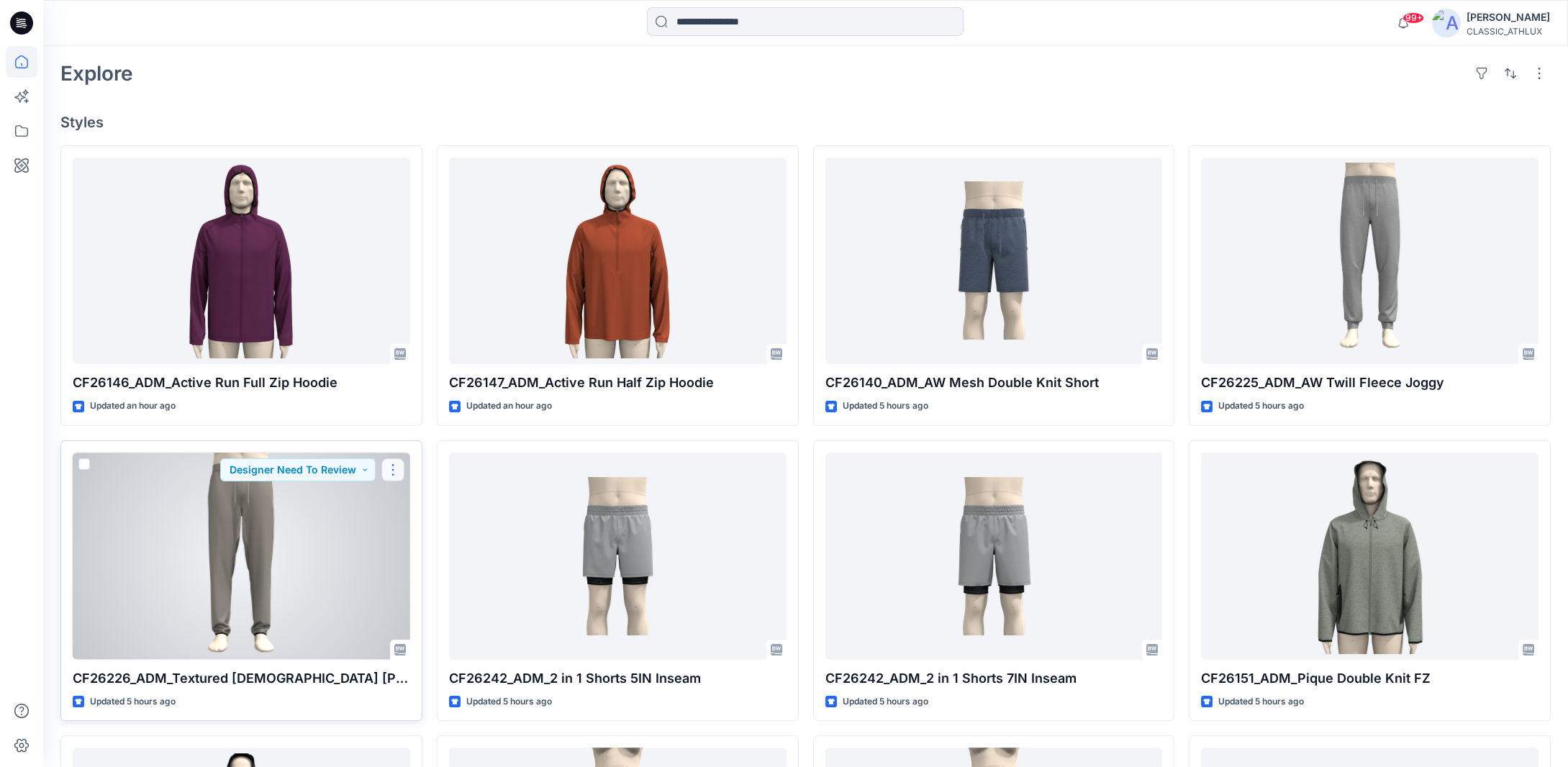
click at [390, 466] on button "button" at bounding box center [393, 469] width 23 height 23
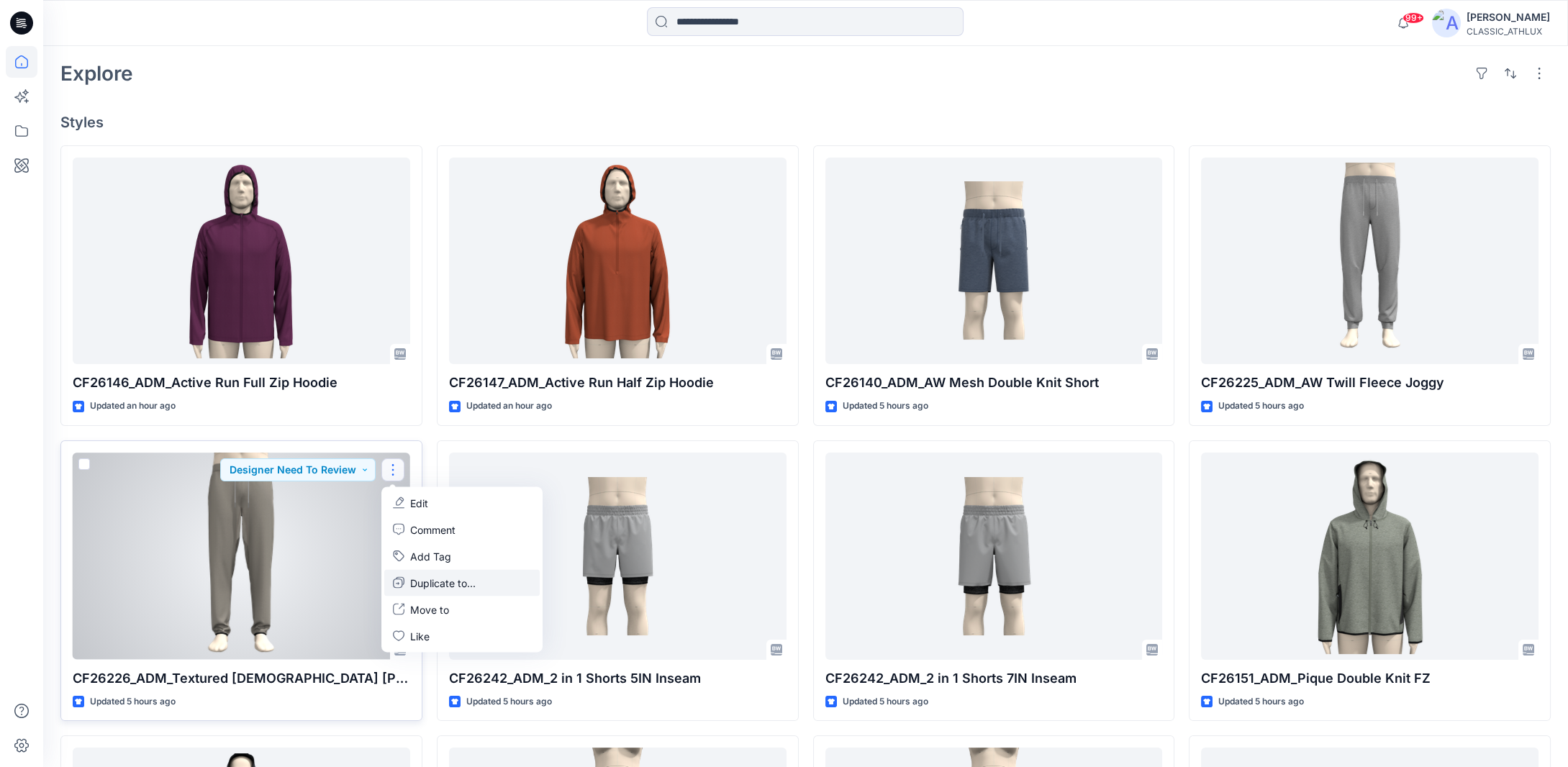
click at [438, 582] on p "Duplicate to..." at bounding box center [443, 582] width 65 height 15
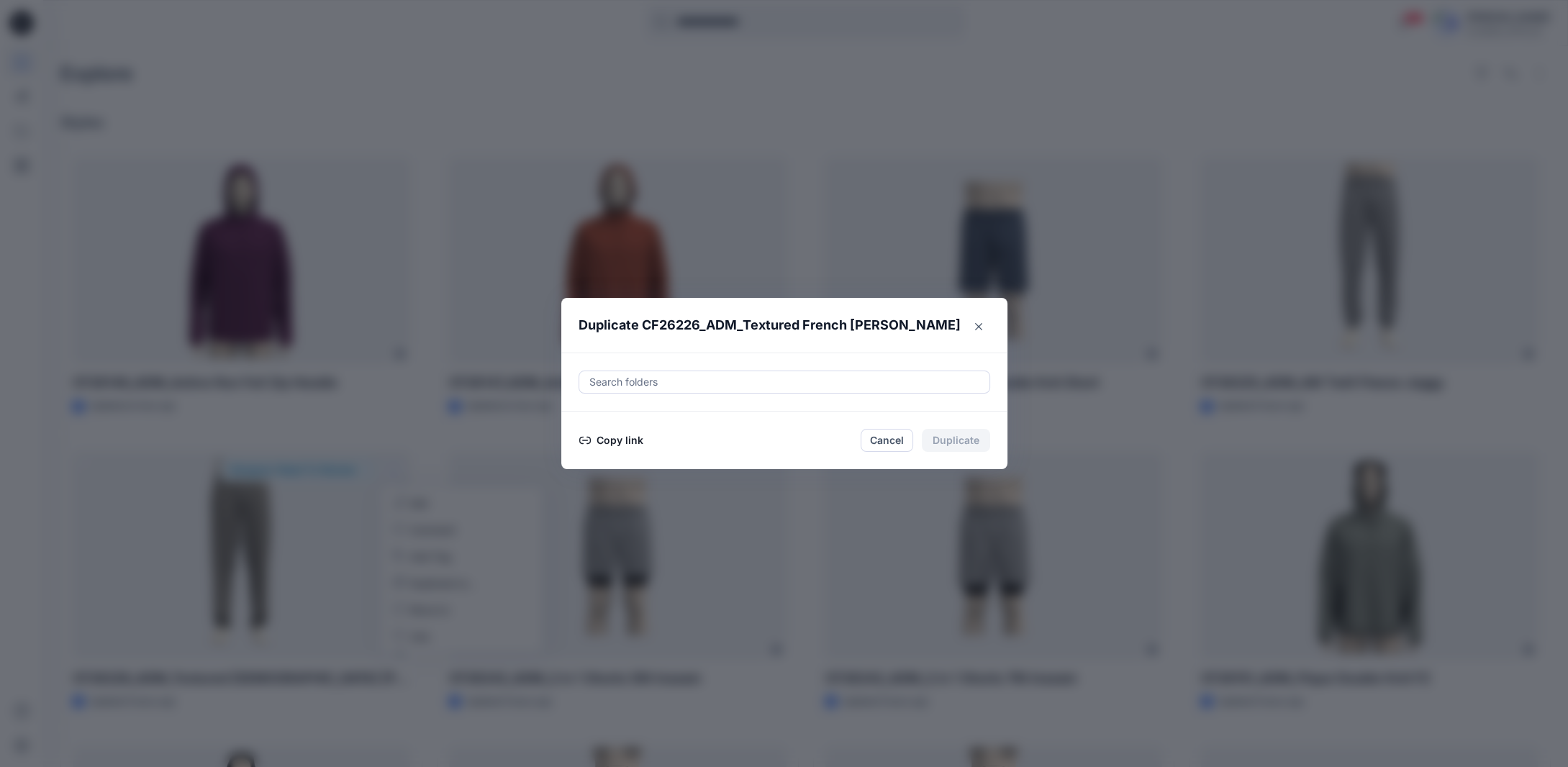
click at [623, 440] on button "Copy link" at bounding box center [611, 440] width 65 height 17
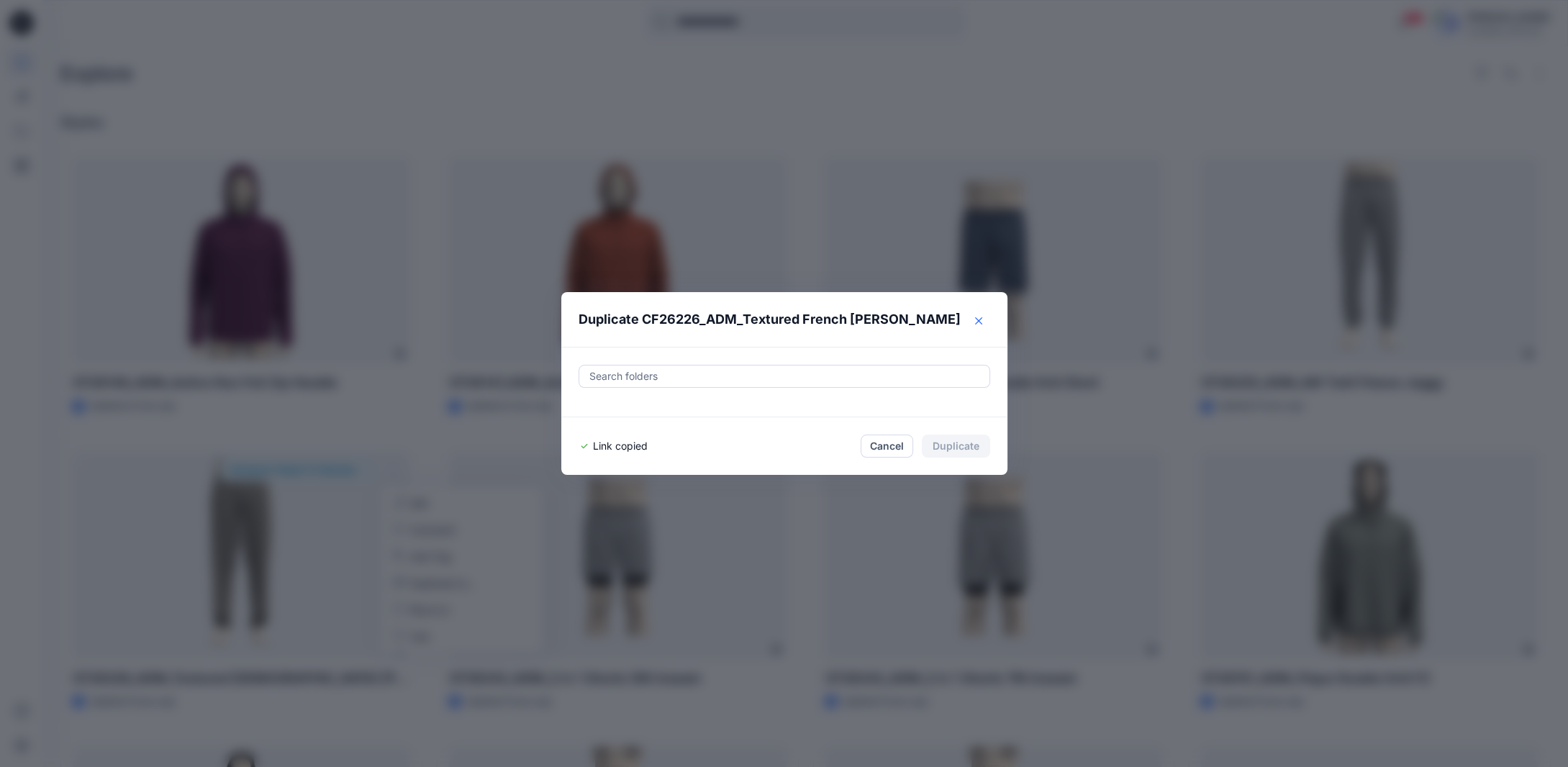
click at [989, 322] on button "Close" at bounding box center [978, 320] width 23 height 23
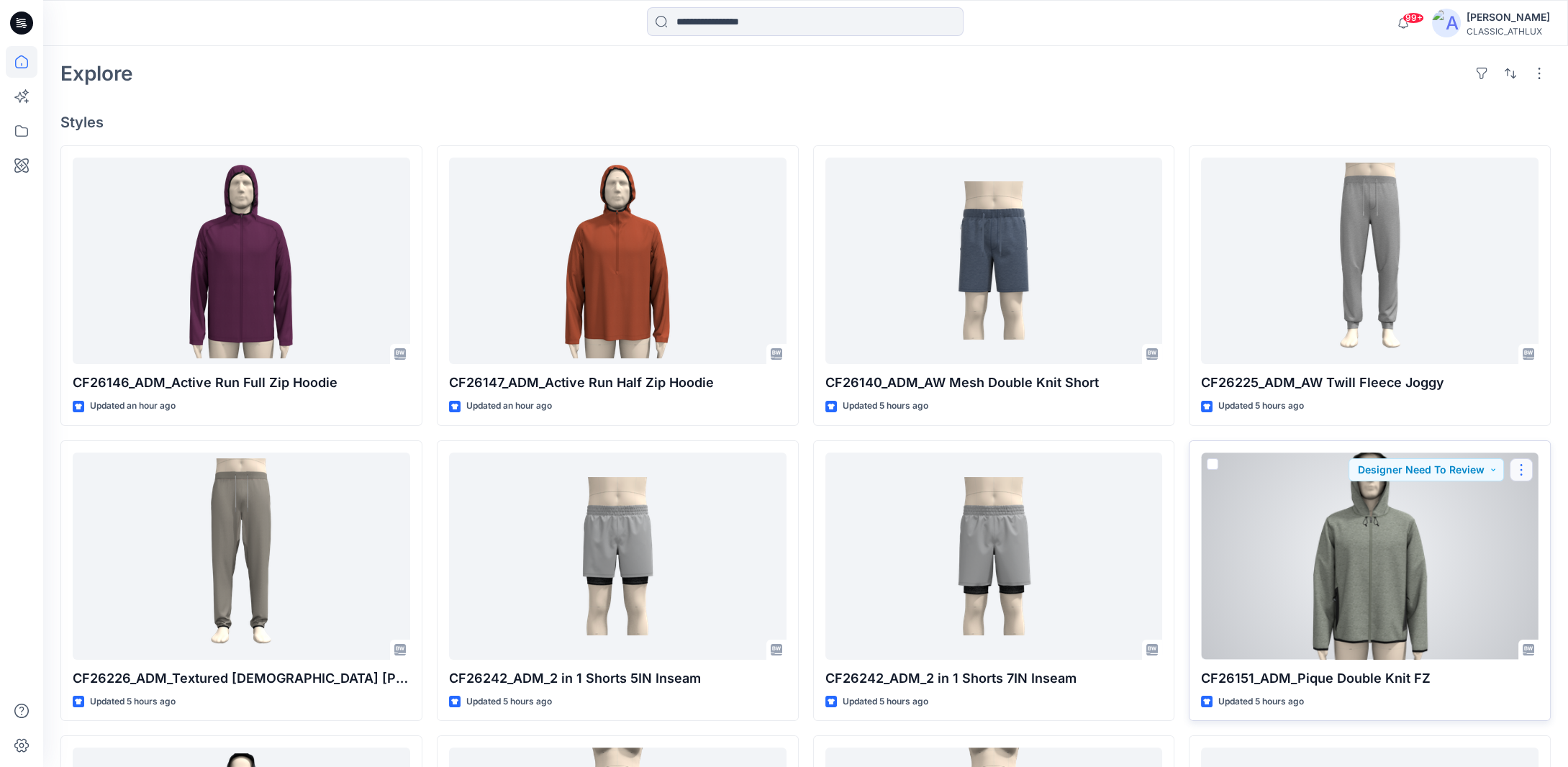
click at [1521, 472] on button "button" at bounding box center [1521, 469] width 23 height 23
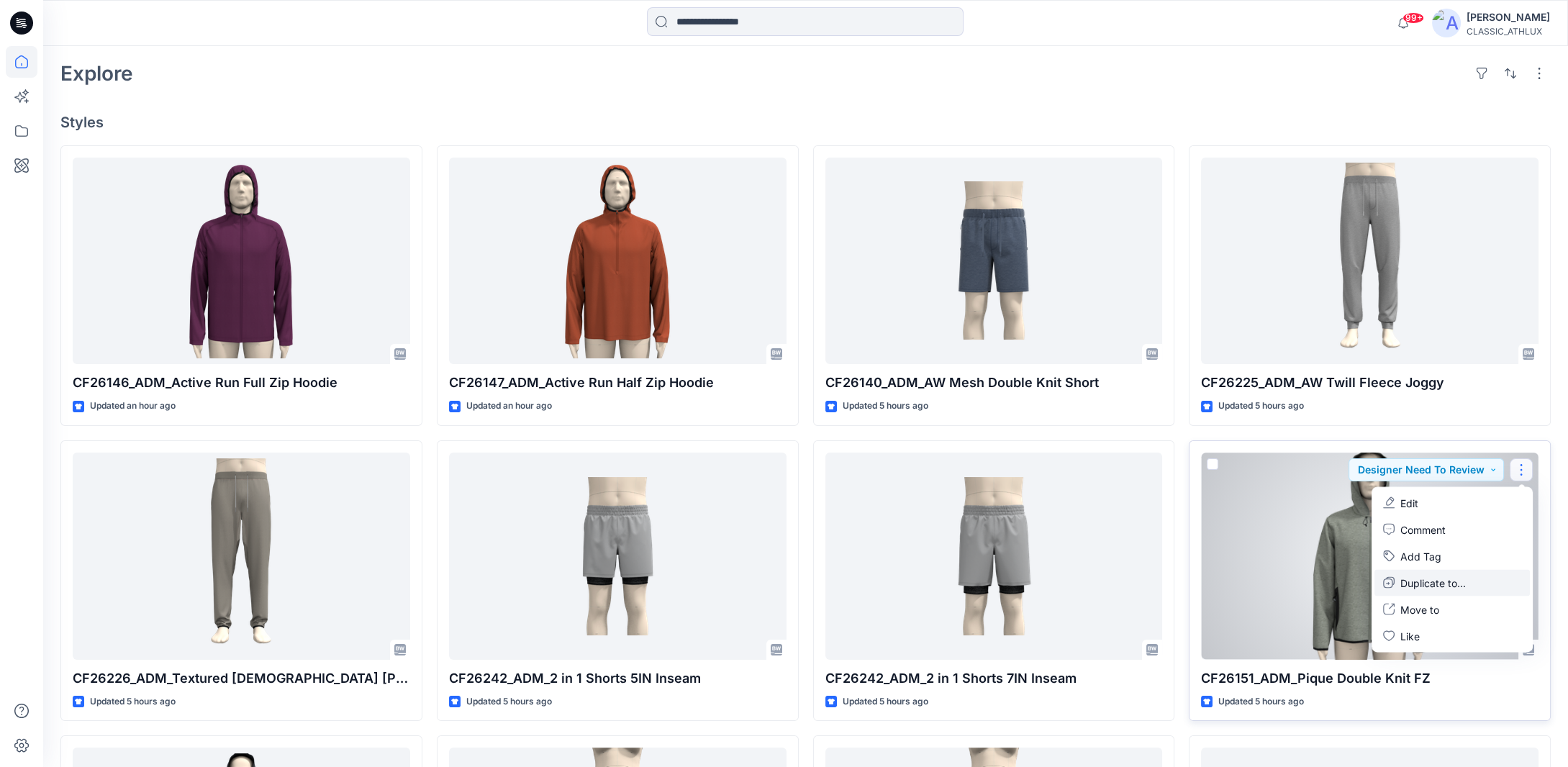
click at [1430, 583] on p "Duplicate to..." at bounding box center [1433, 582] width 65 height 15
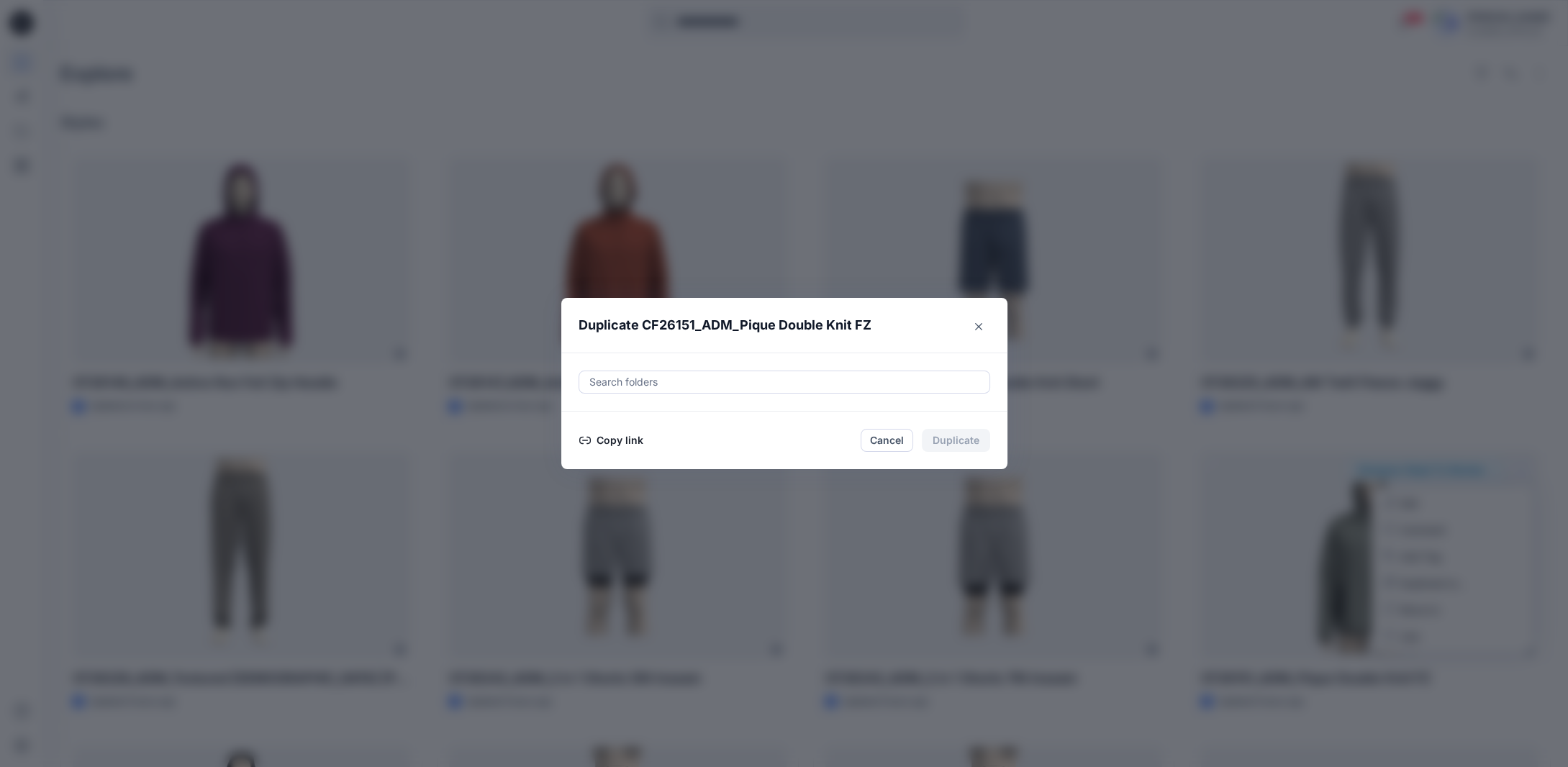
click at [627, 436] on button "Copy link" at bounding box center [611, 440] width 65 height 17
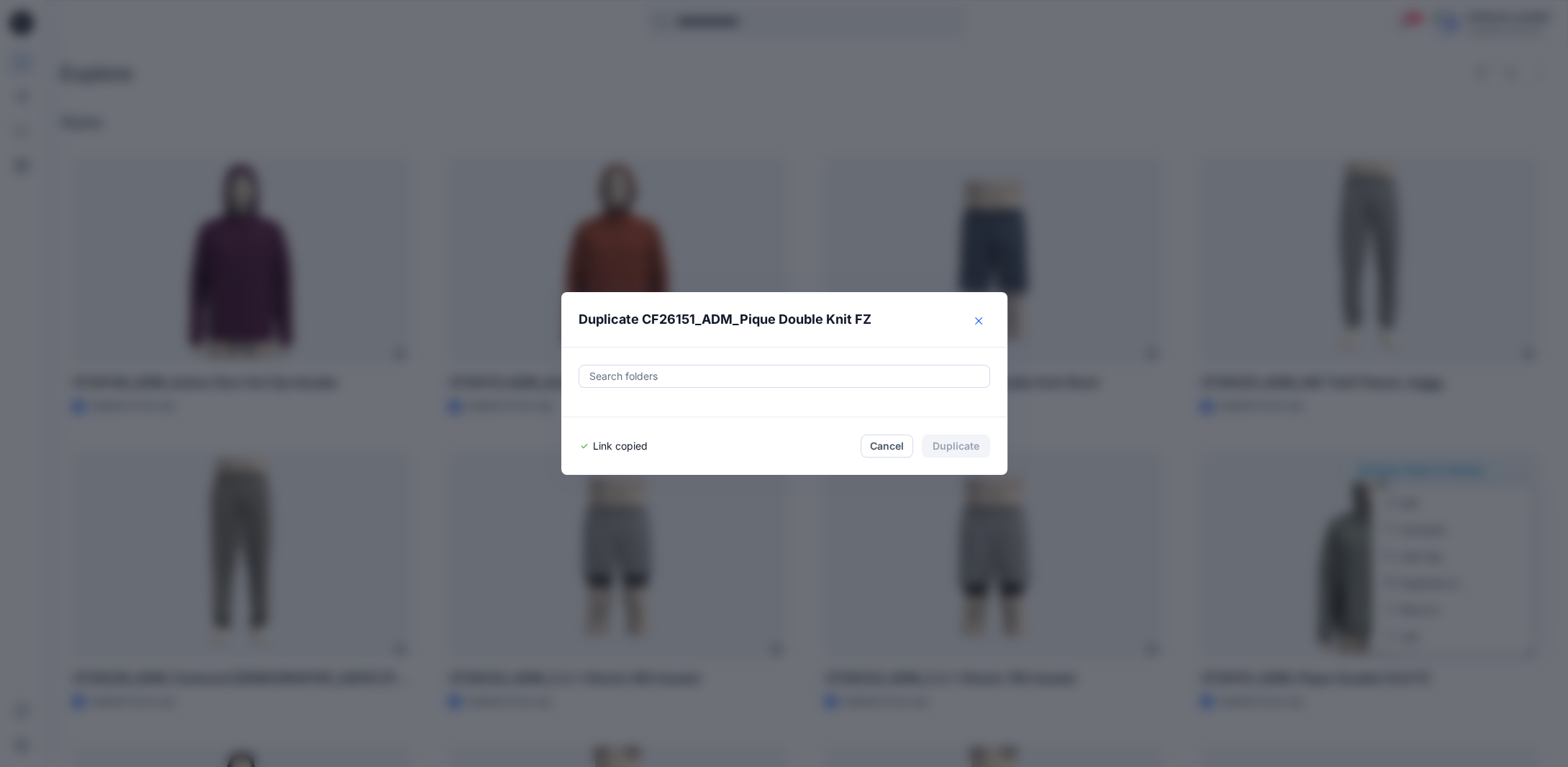
click at [989, 320] on button "Close" at bounding box center [978, 320] width 23 height 23
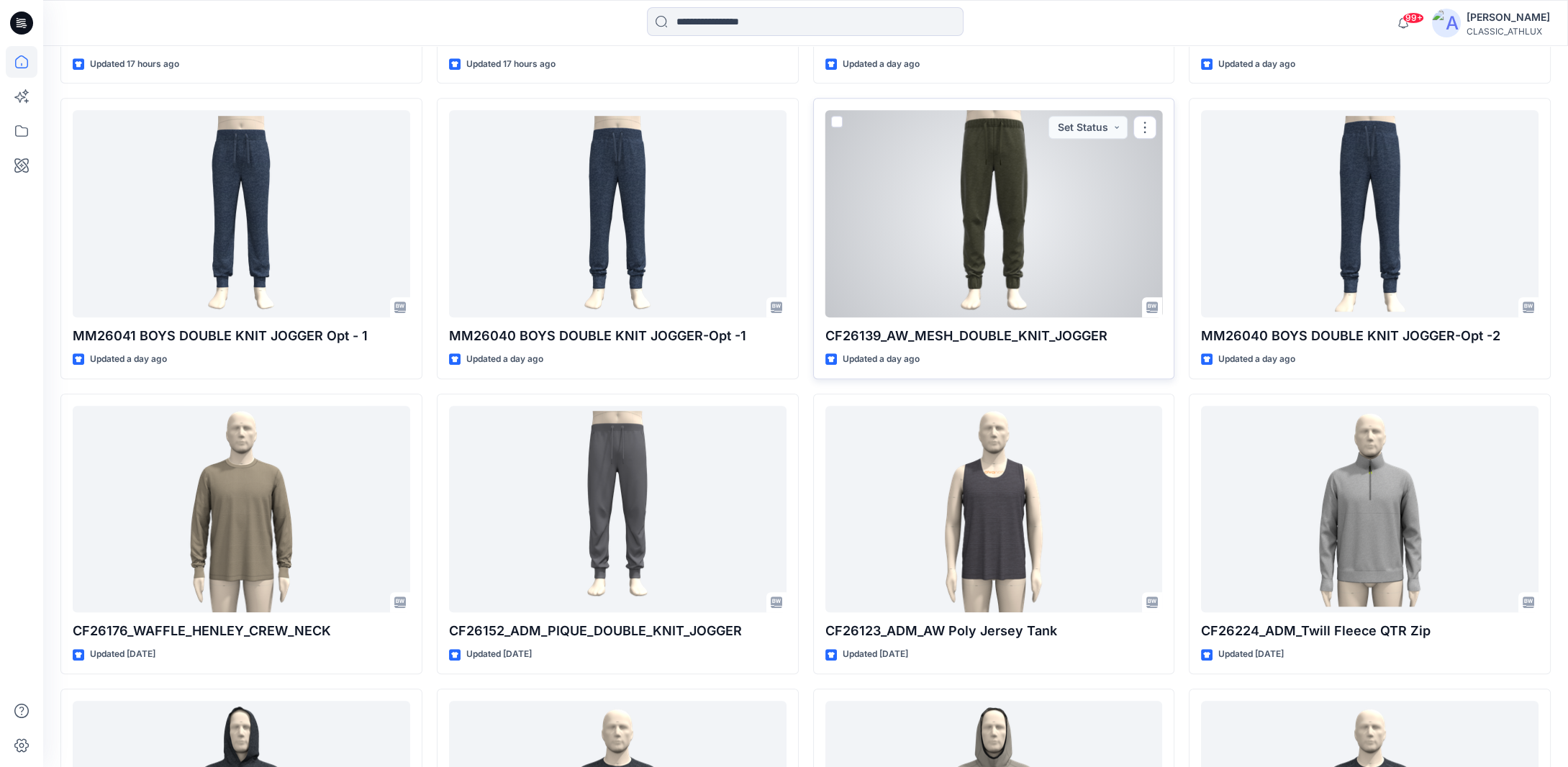
scroll to position [2336, 0]
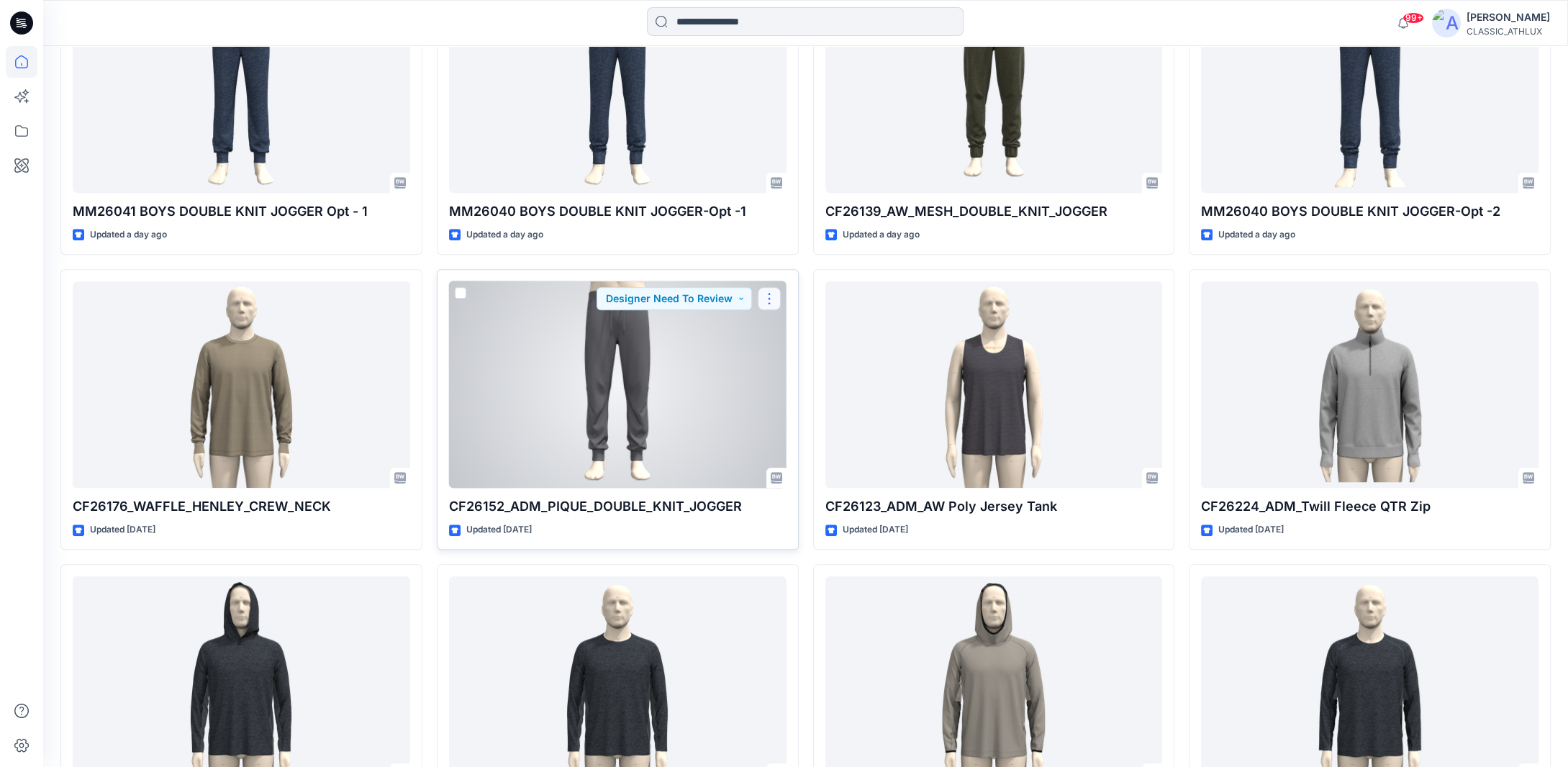
click at [769, 299] on button "button" at bounding box center [769, 298] width 23 height 23
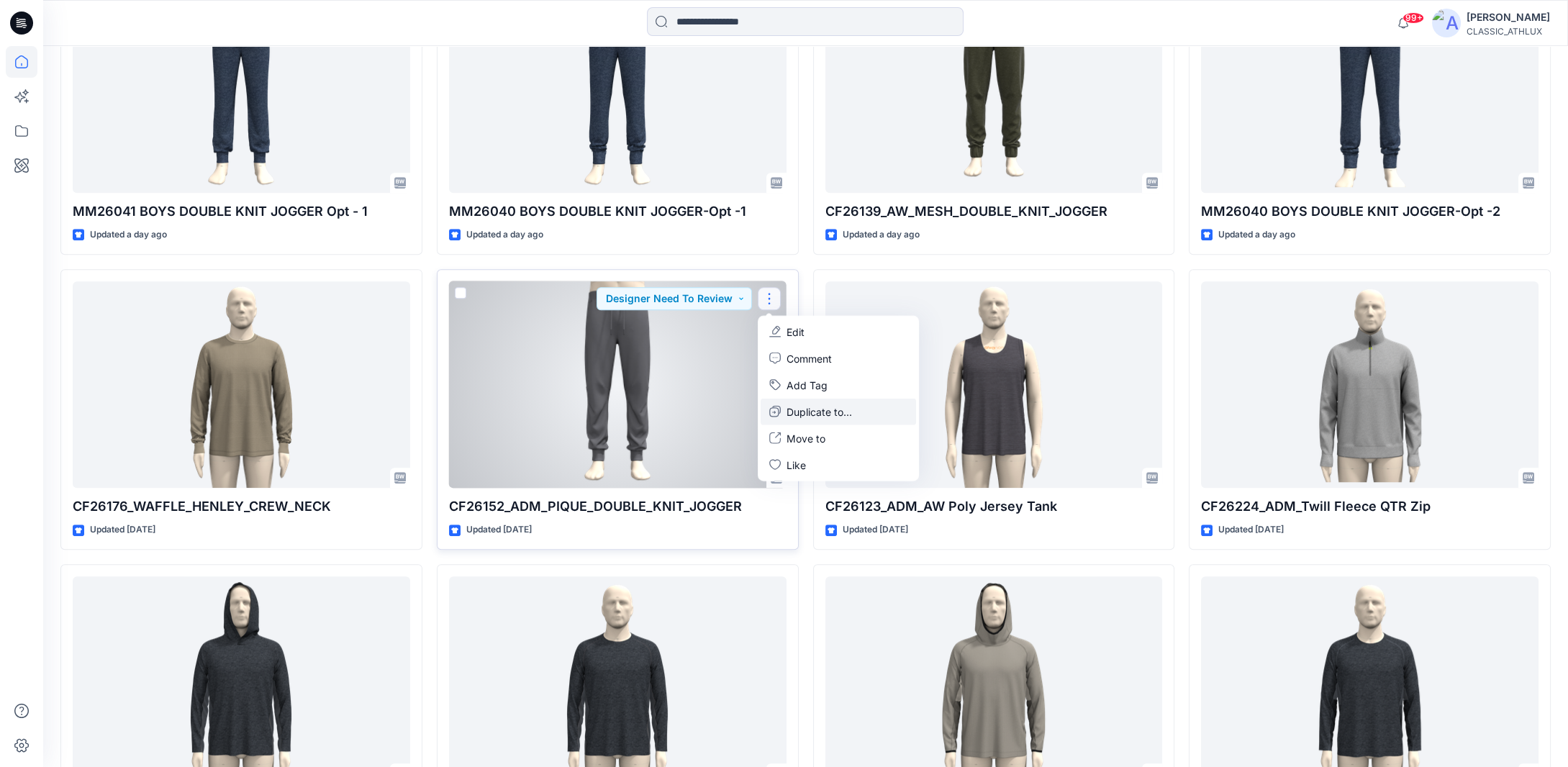
click at [798, 407] on p "Duplicate to..." at bounding box center [819, 411] width 65 height 15
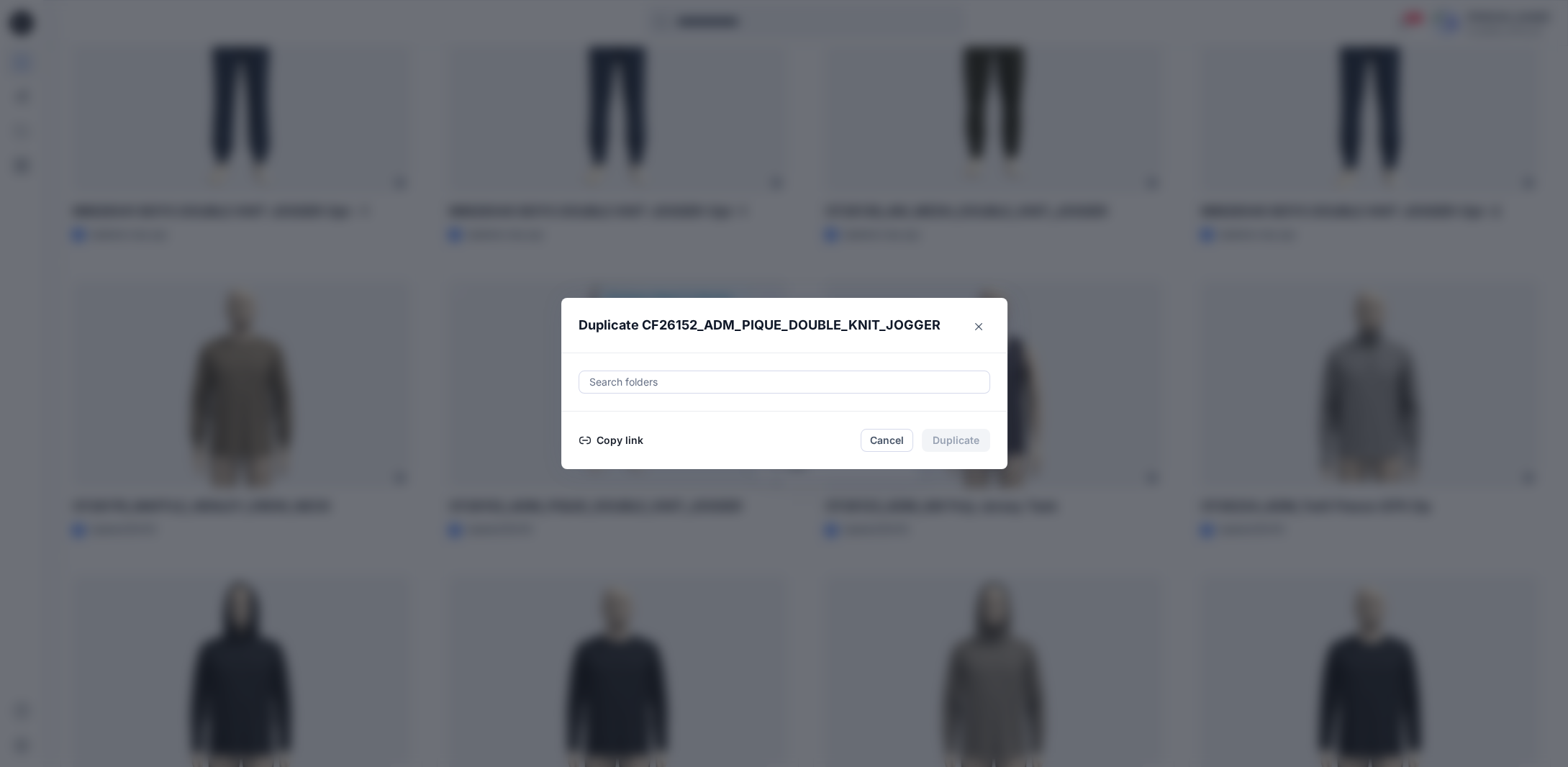
click at [623, 439] on button "Copy link" at bounding box center [611, 440] width 65 height 17
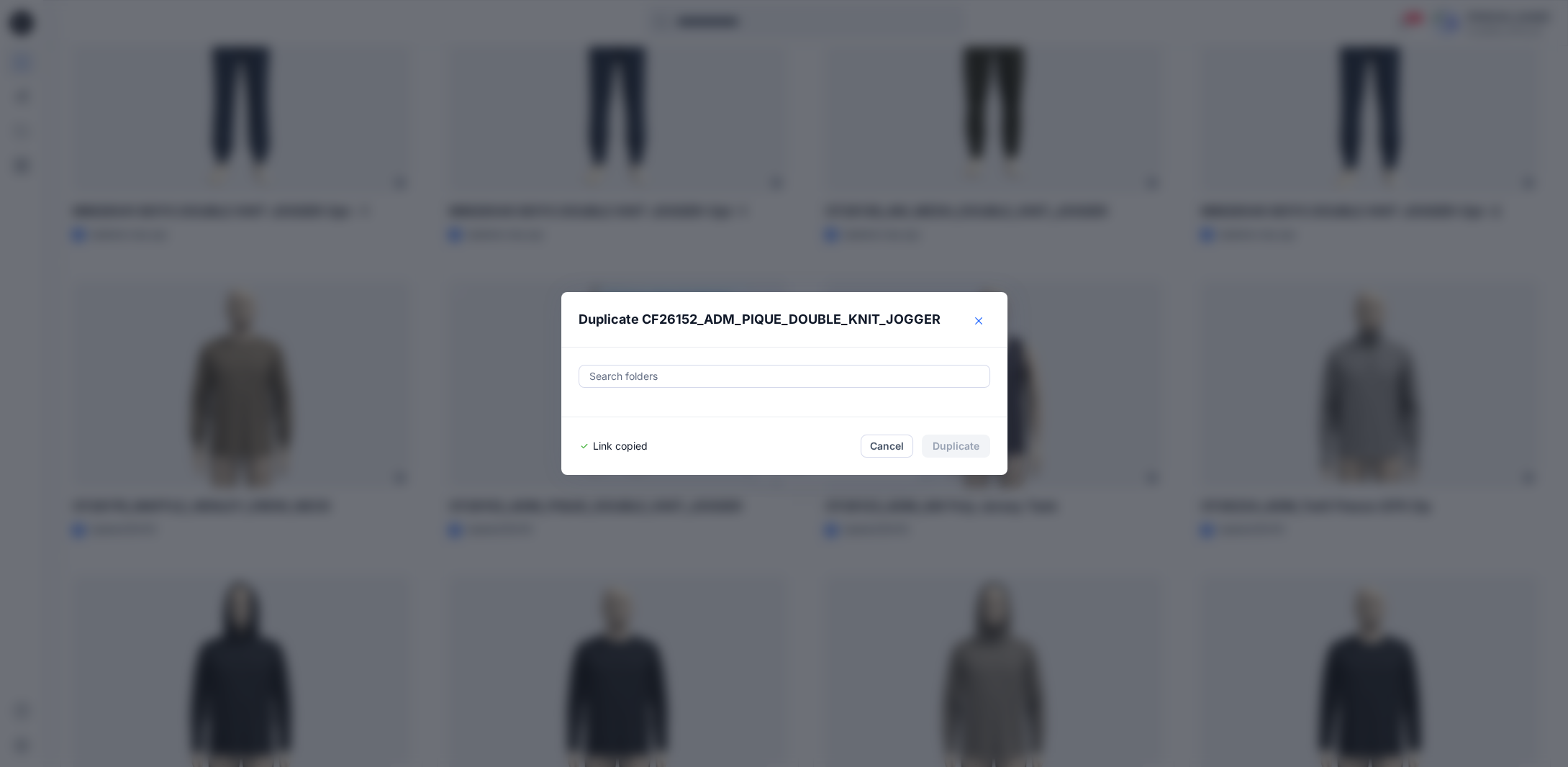
click at [982, 314] on button "Close" at bounding box center [978, 320] width 23 height 23
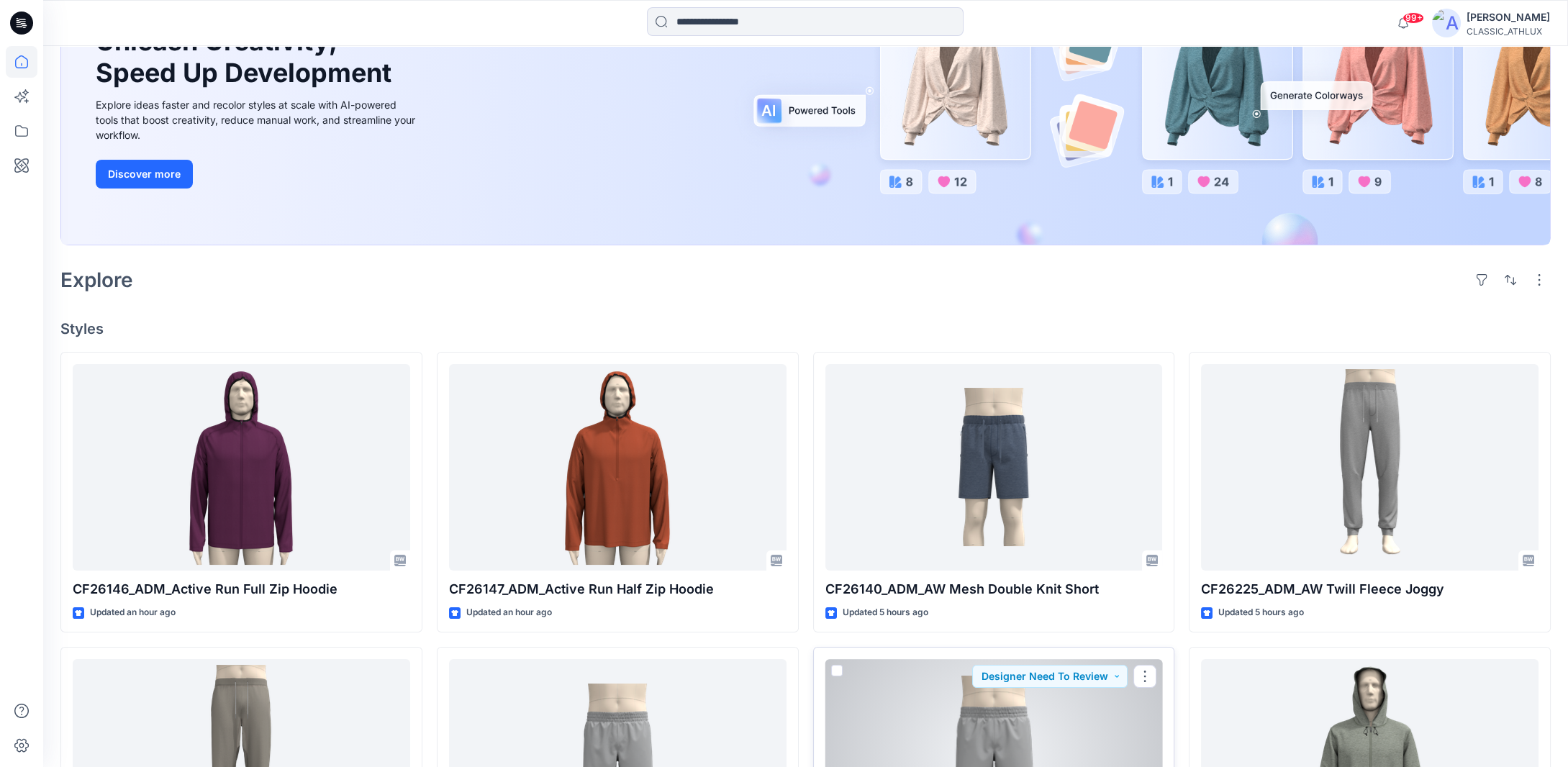
scroll to position [177, 0]
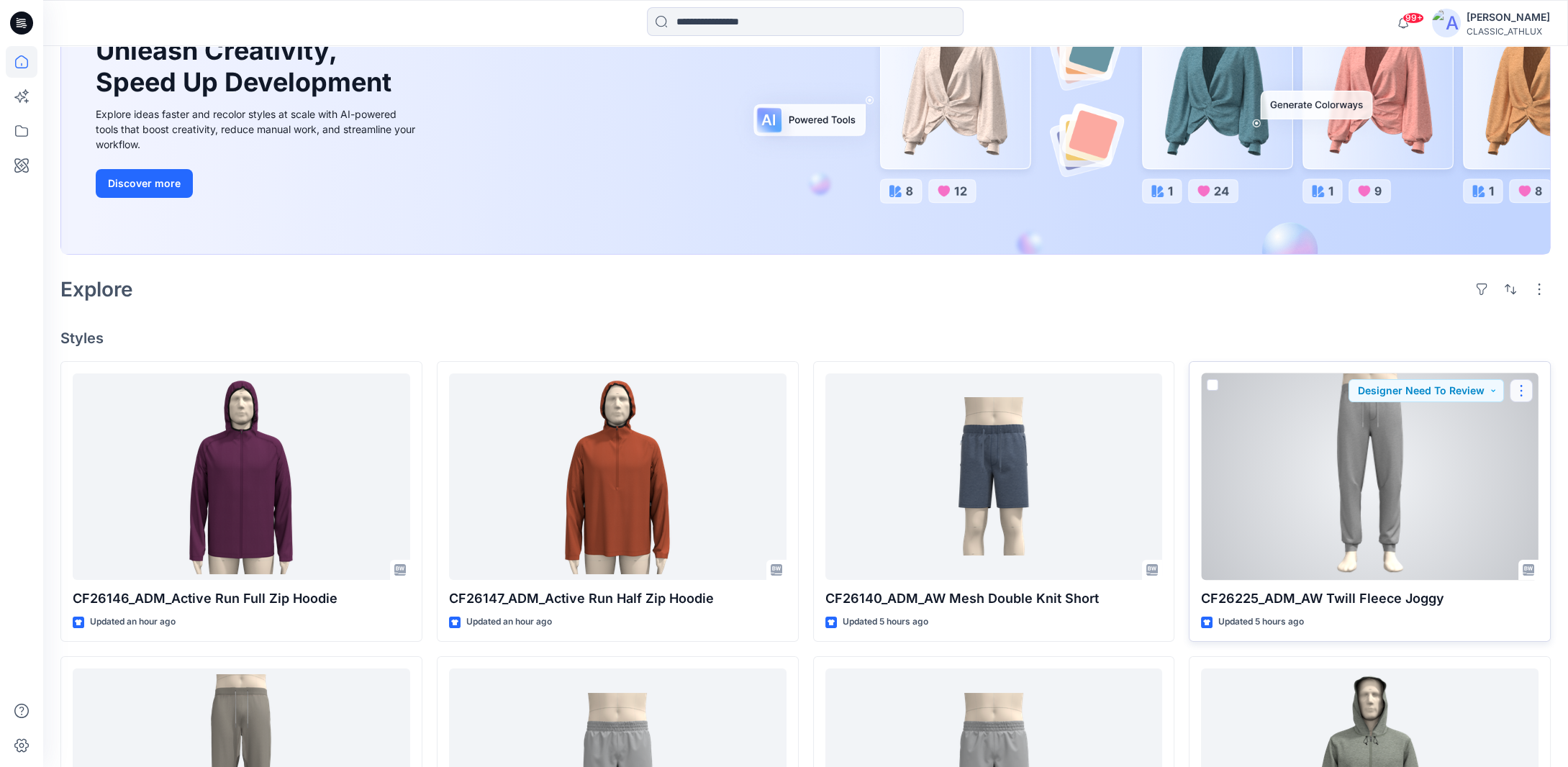
click at [1513, 389] on button "button" at bounding box center [1521, 390] width 23 height 23
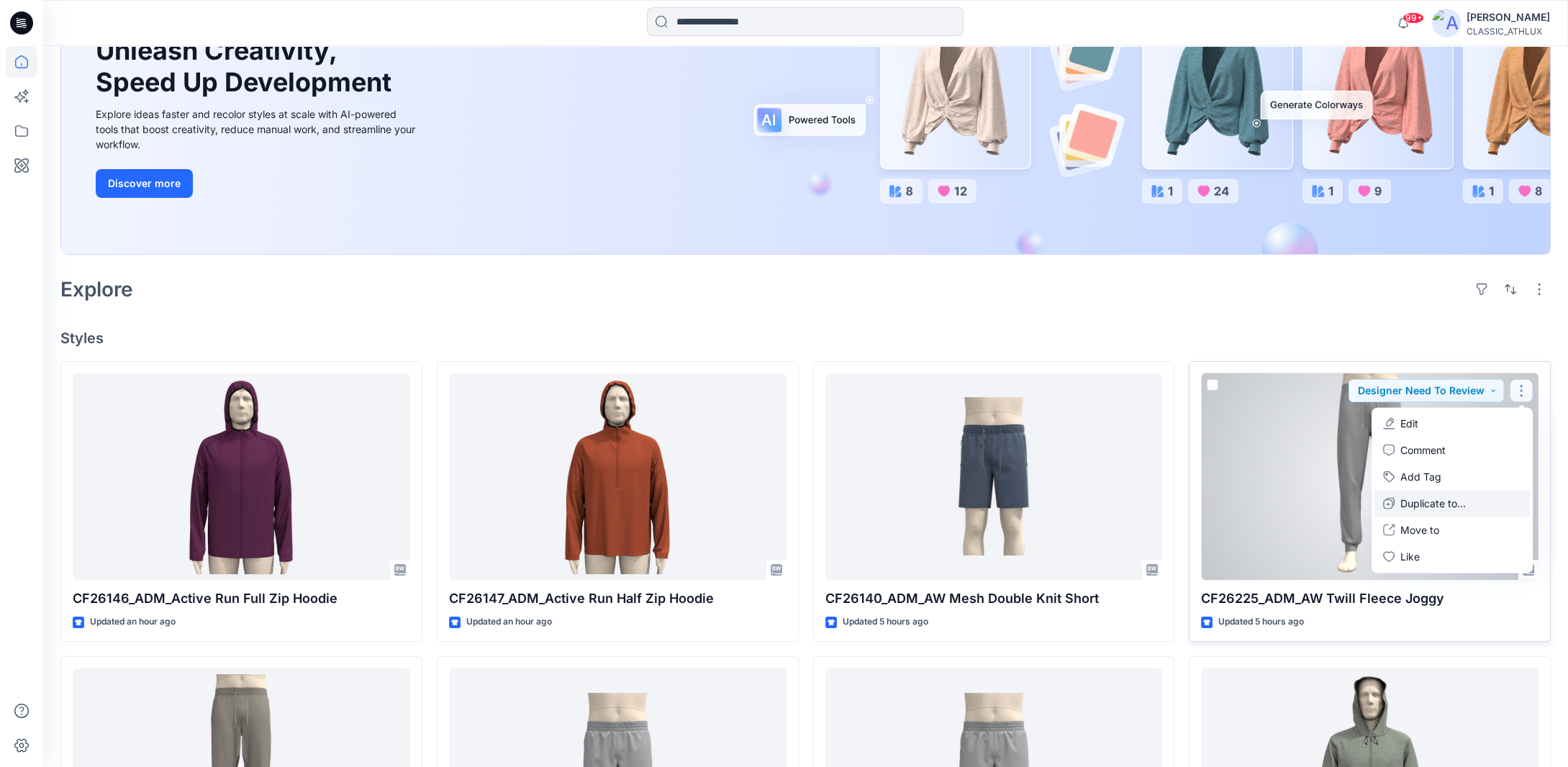
click at [1415, 505] on p "Duplicate to..." at bounding box center [1433, 503] width 65 height 15
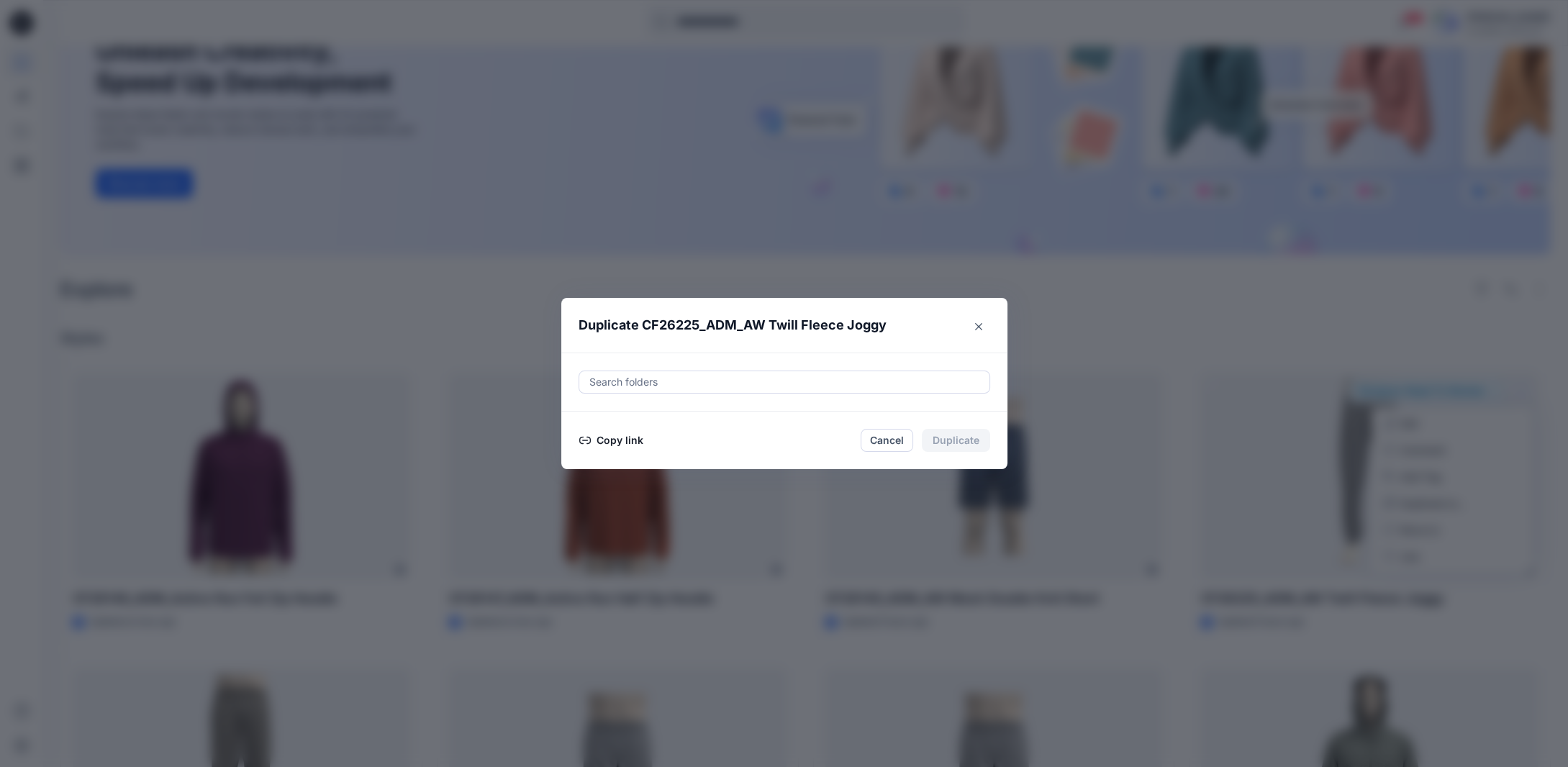
click at [618, 444] on button "Copy link" at bounding box center [611, 440] width 65 height 17
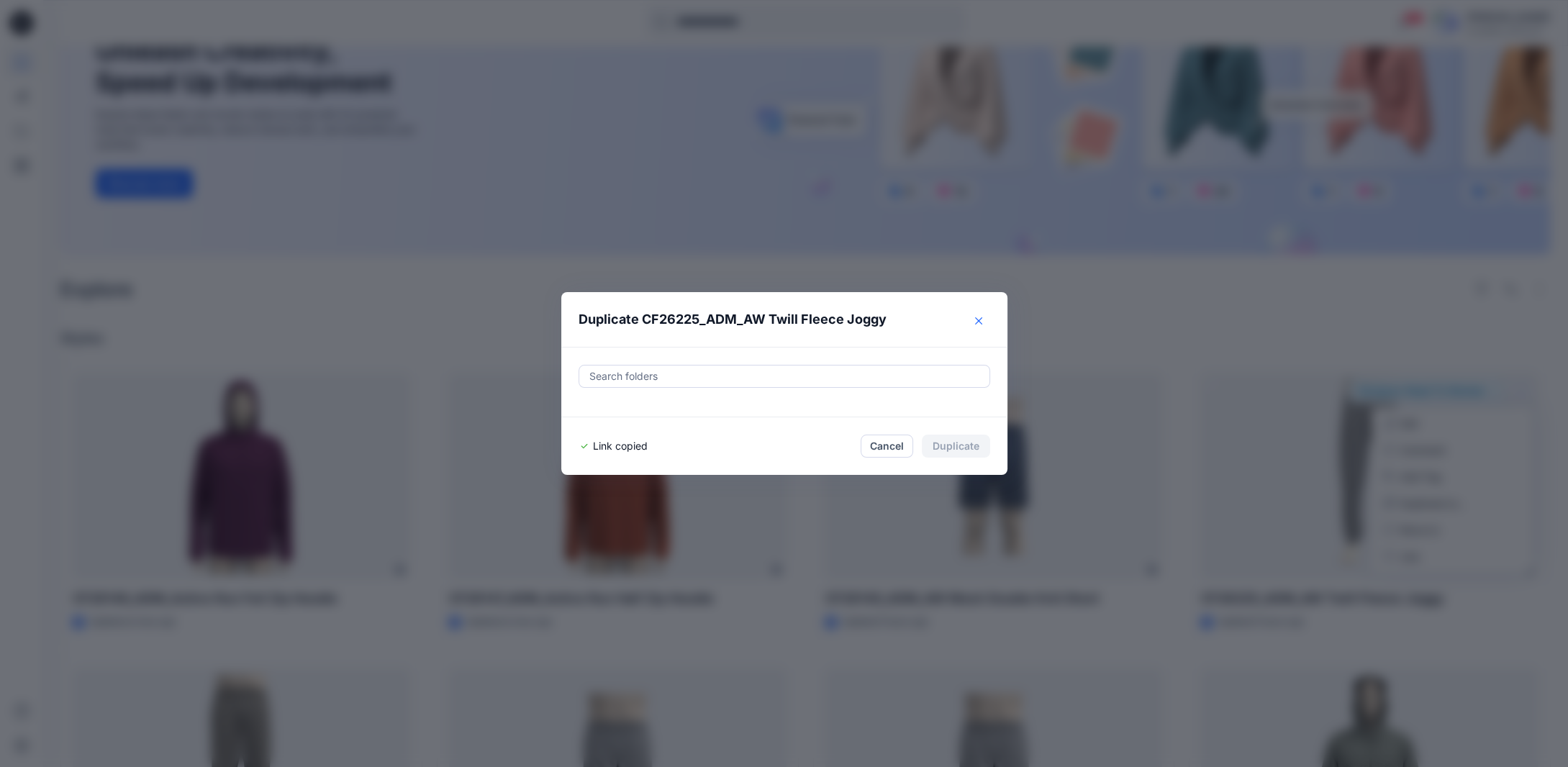
click at [982, 320] on icon "Close" at bounding box center [978, 320] width 7 height 7
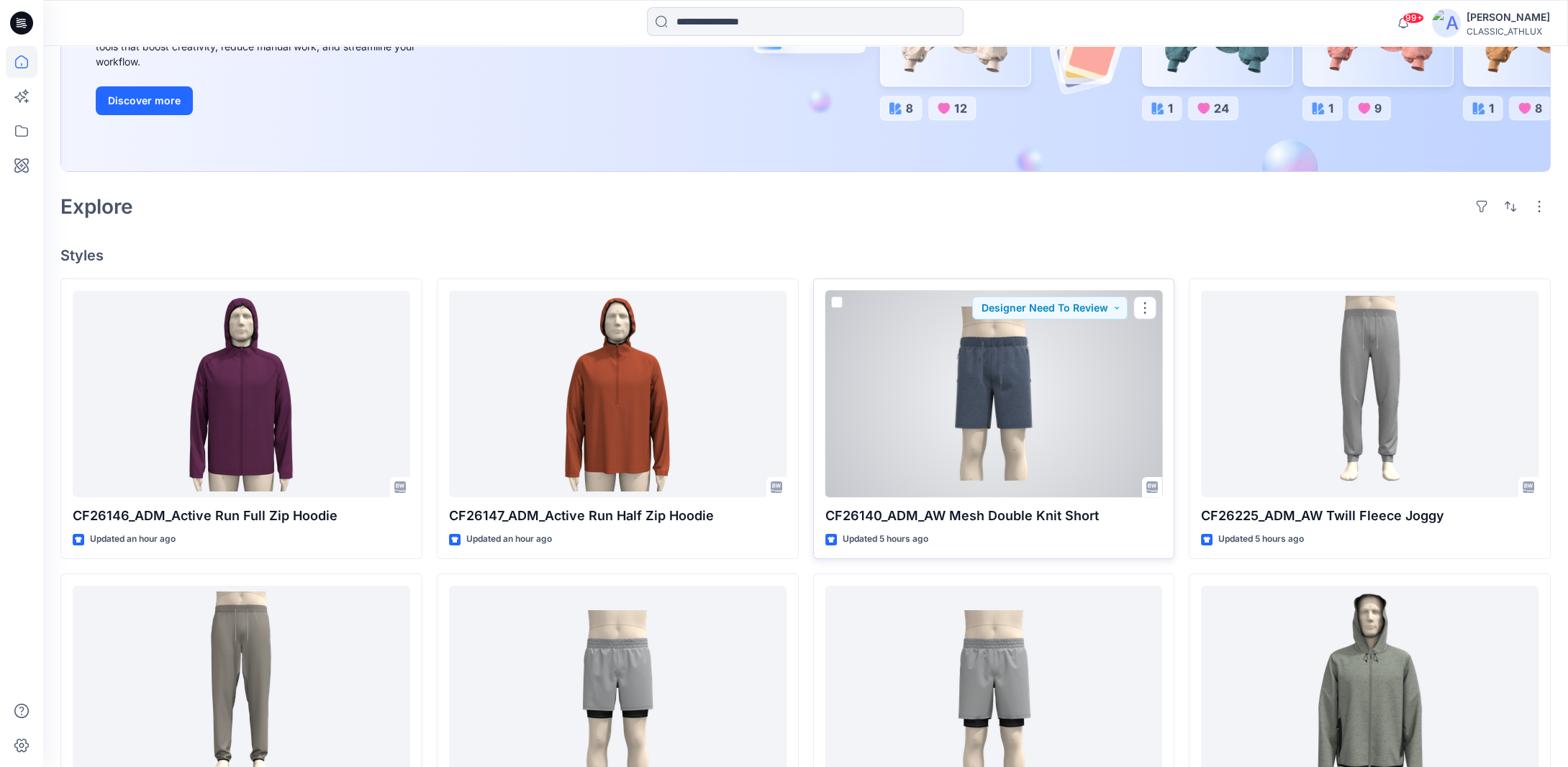
scroll to position [321, 0]
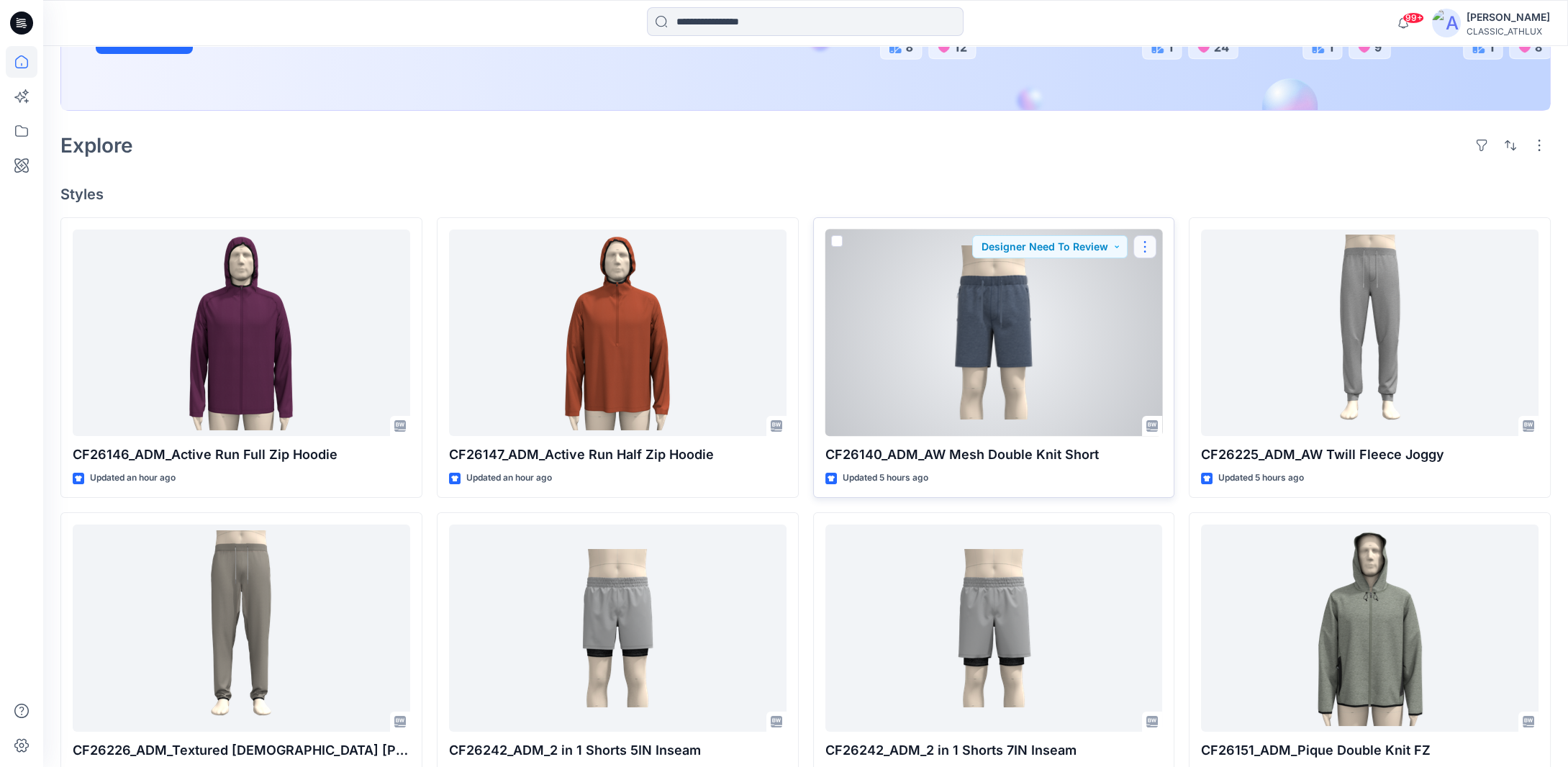
click at [1145, 247] on button "button" at bounding box center [1145, 247] width 23 height 23
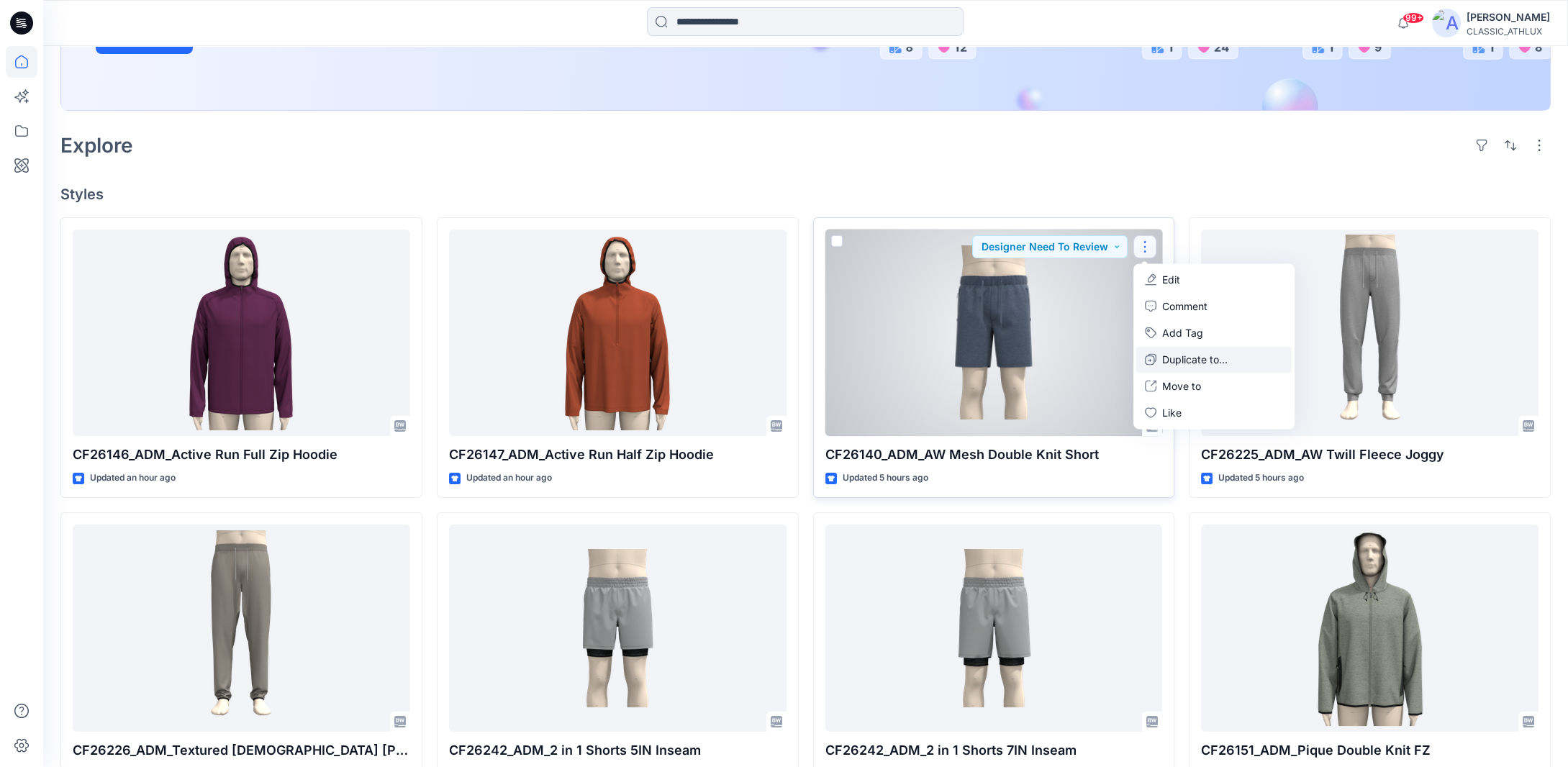
click at [1162, 359] on button "Duplicate to..." at bounding box center [1214, 360] width 155 height 27
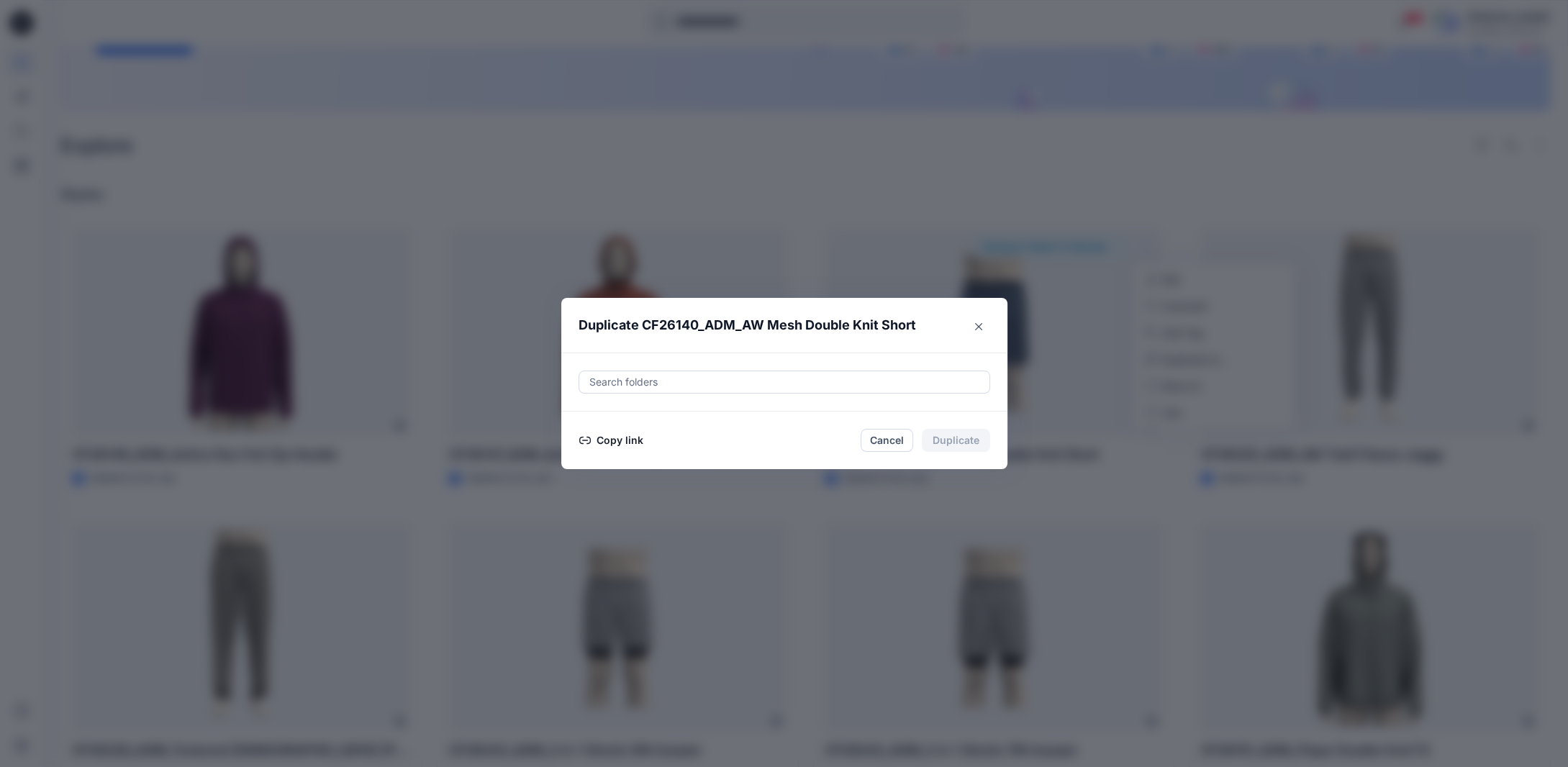
click at [636, 441] on button "Copy link" at bounding box center [611, 440] width 65 height 17
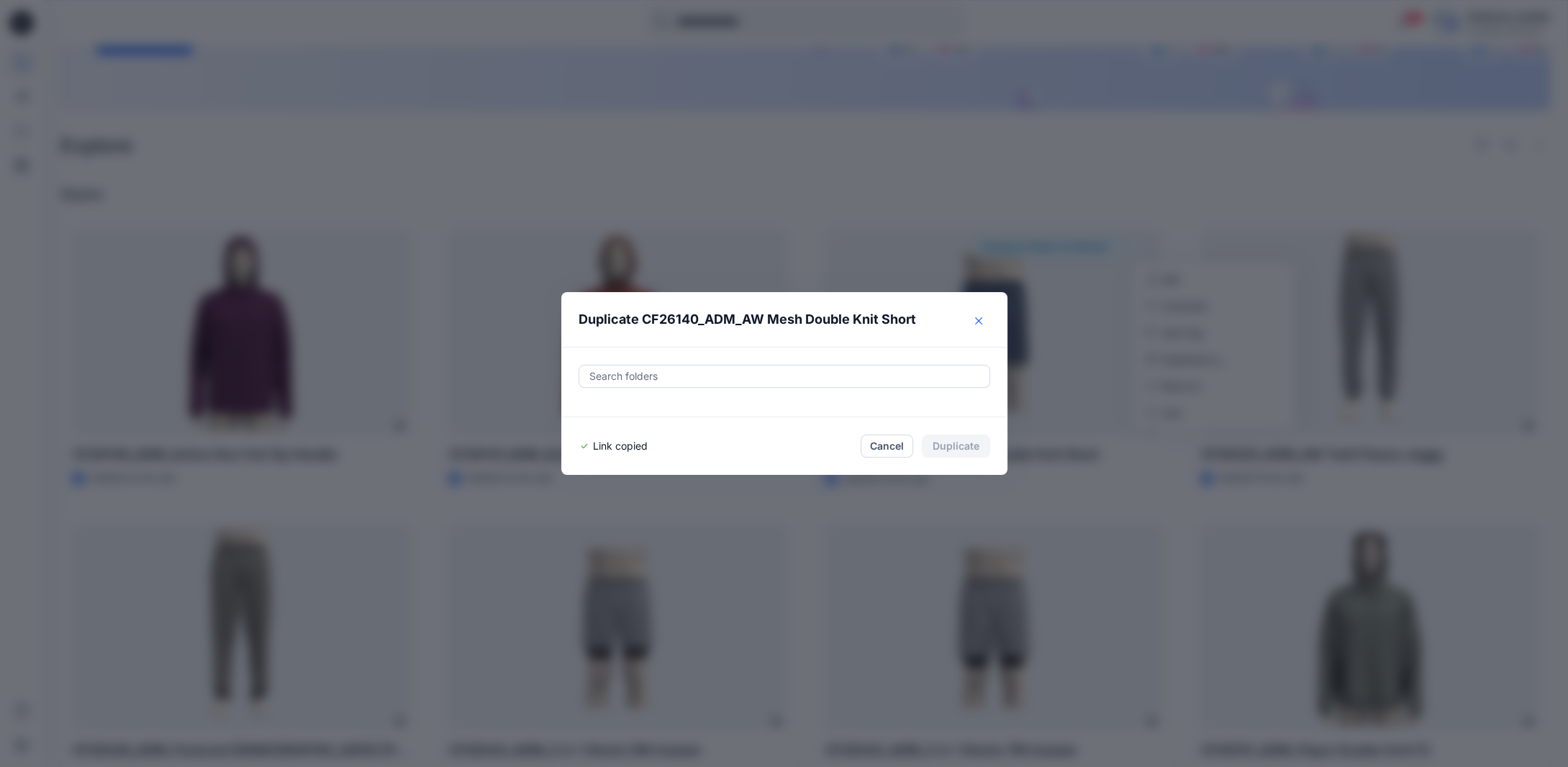
click at [990, 320] on button "Close" at bounding box center [978, 320] width 23 height 23
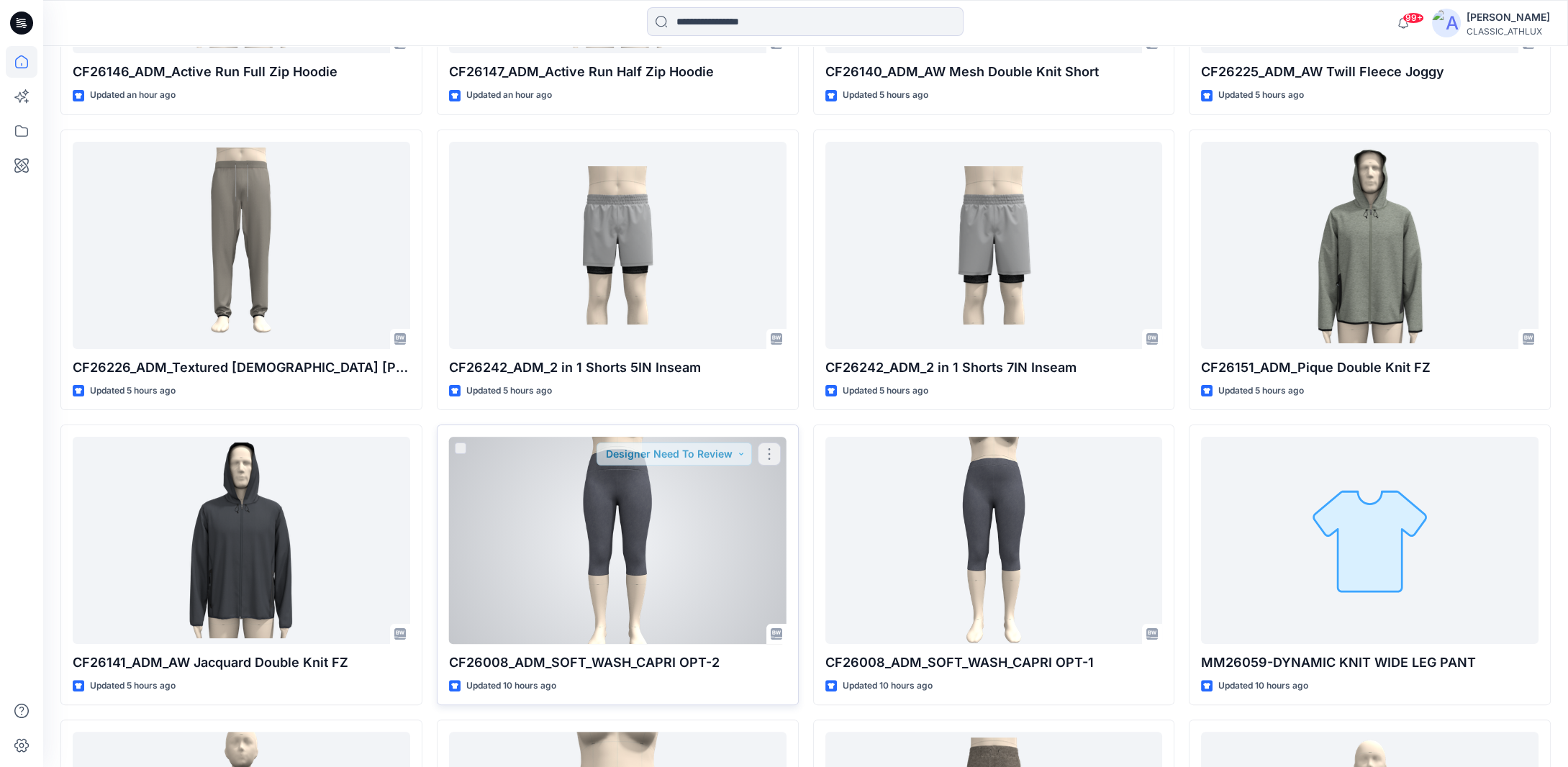
scroll to position [825, 0]
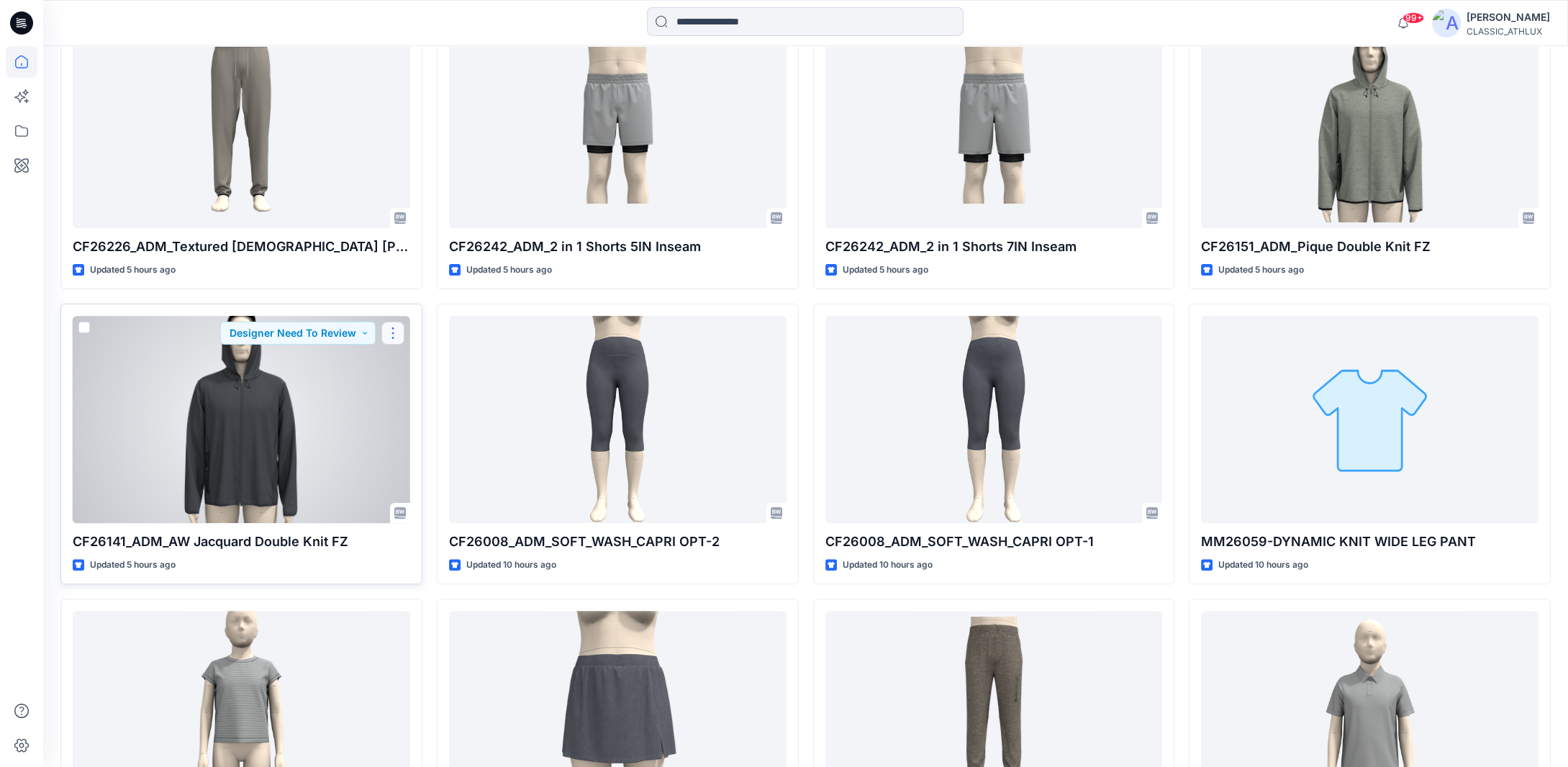
click at [392, 331] on button "button" at bounding box center [393, 333] width 23 height 23
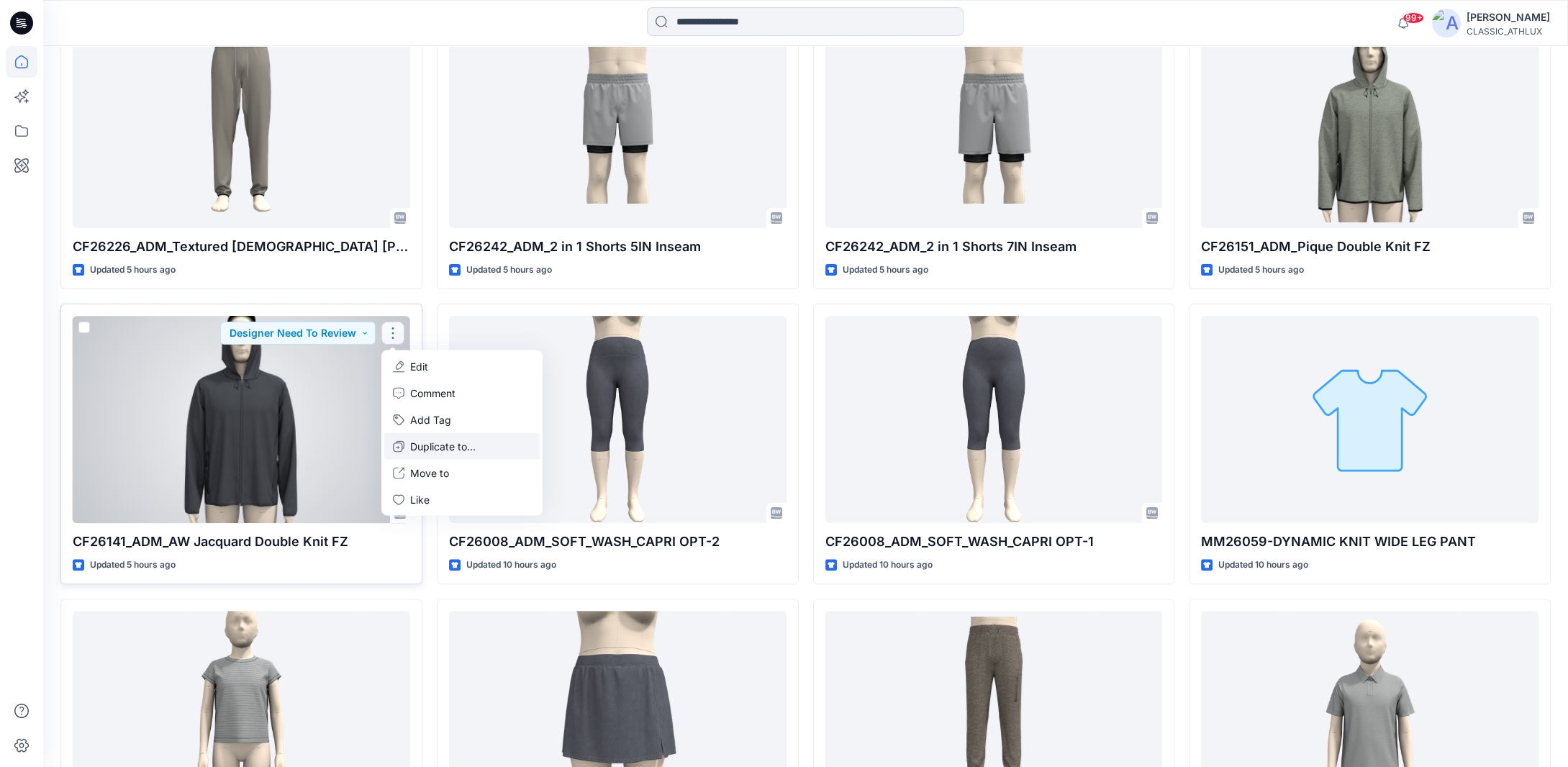
click at [422, 445] on p "Duplicate to..." at bounding box center [443, 446] width 65 height 15
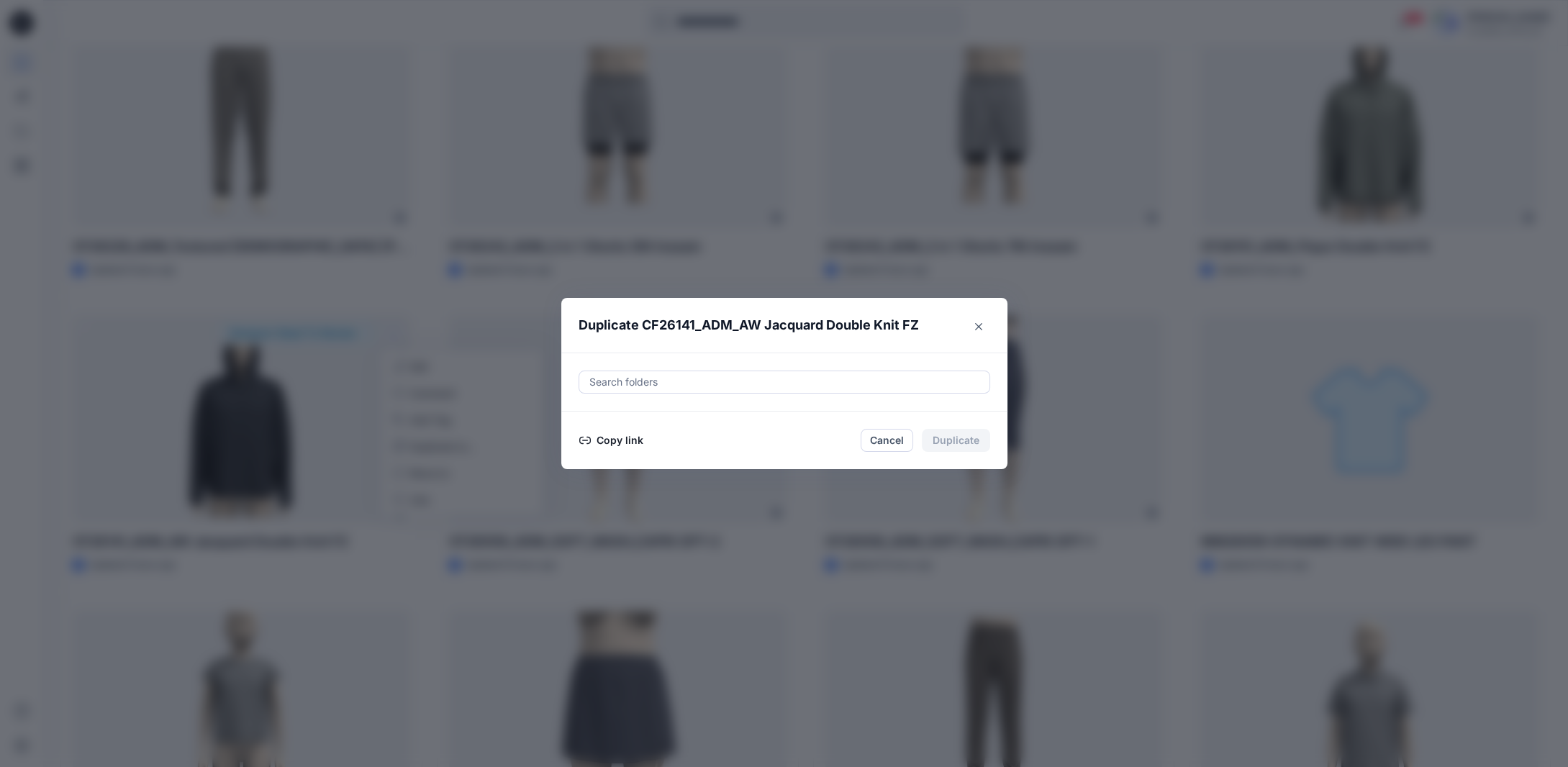
click at [605, 440] on button "Copy link" at bounding box center [611, 440] width 65 height 17
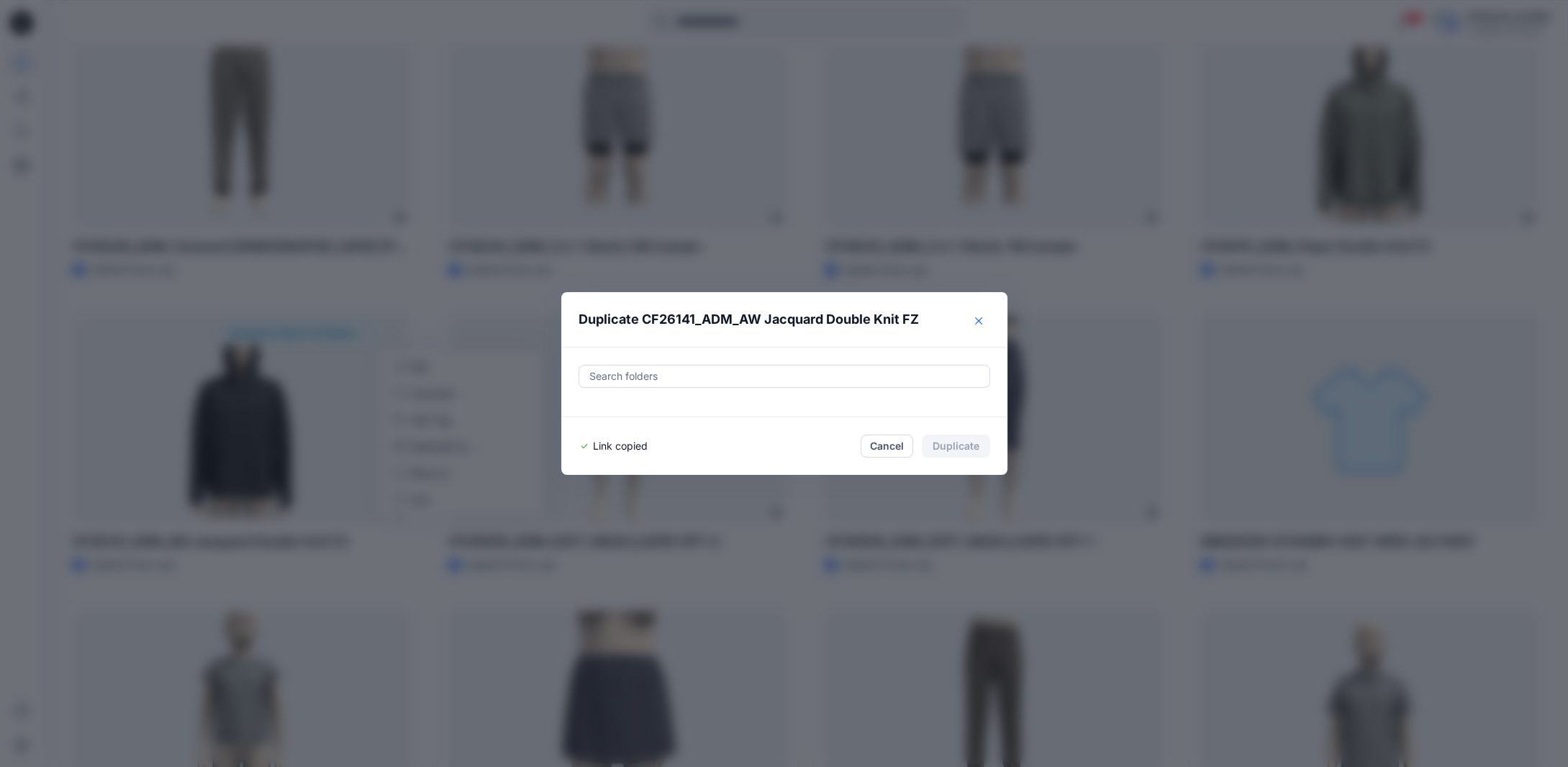
click at [982, 324] on icon "Close" at bounding box center [978, 320] width 7 height 7
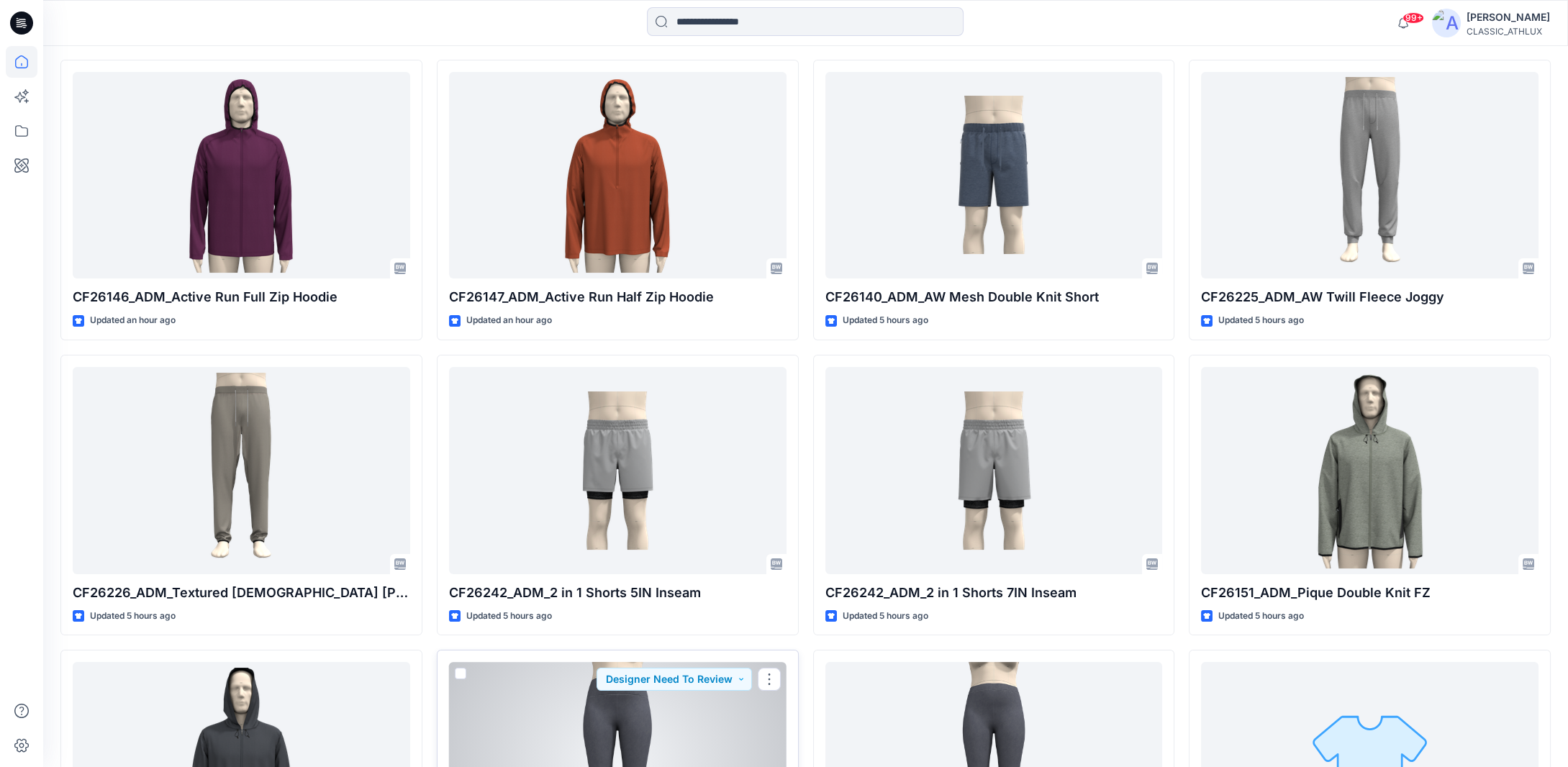
scroll to position [465, 0]
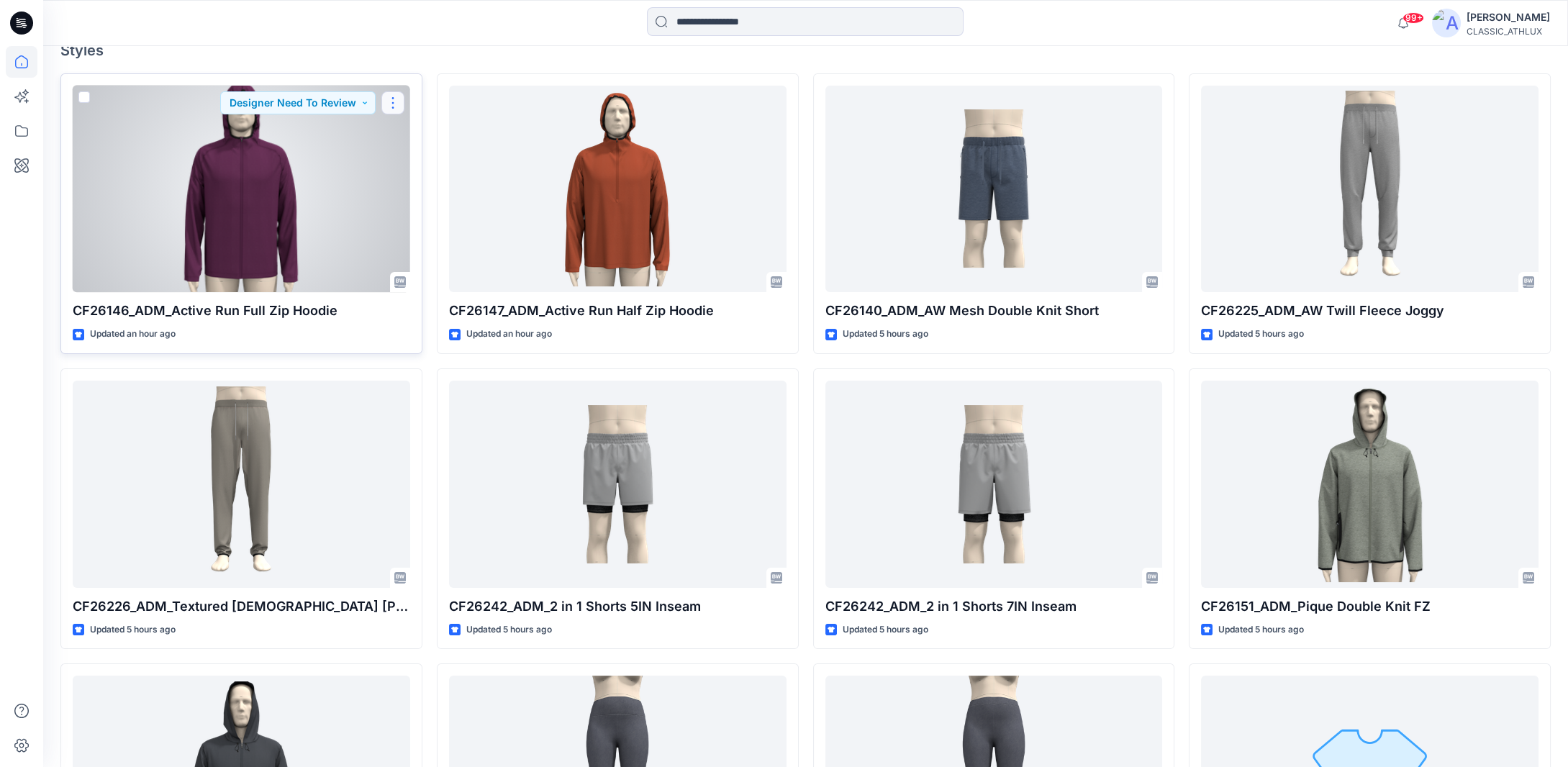
click at [395, 99] on button "button" at bounding box center [393, 102] width 23 height 23
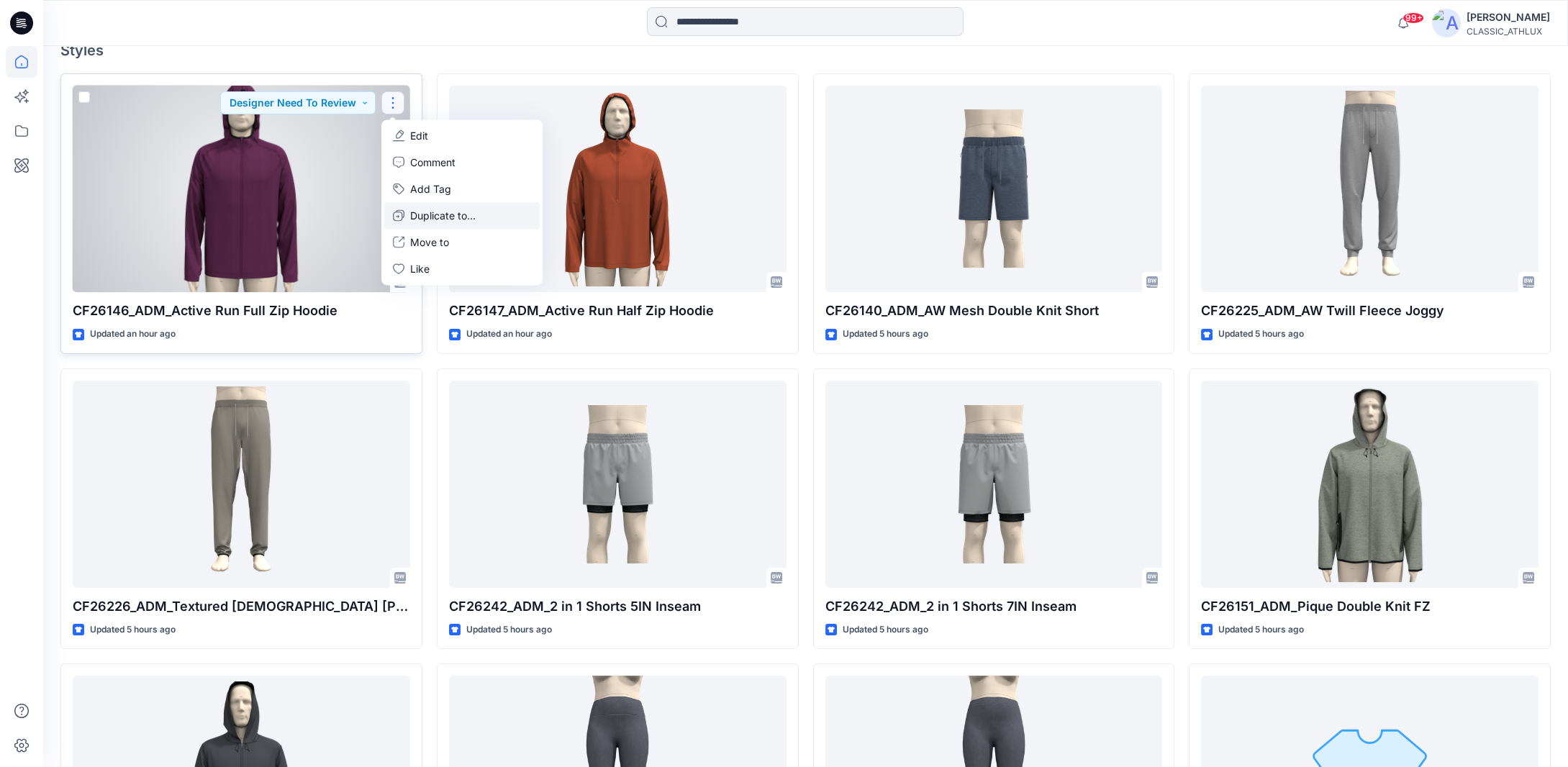
click at [418, 213] on p "Duplicate to..." at bounding box center [443, 215] width 65 height 15
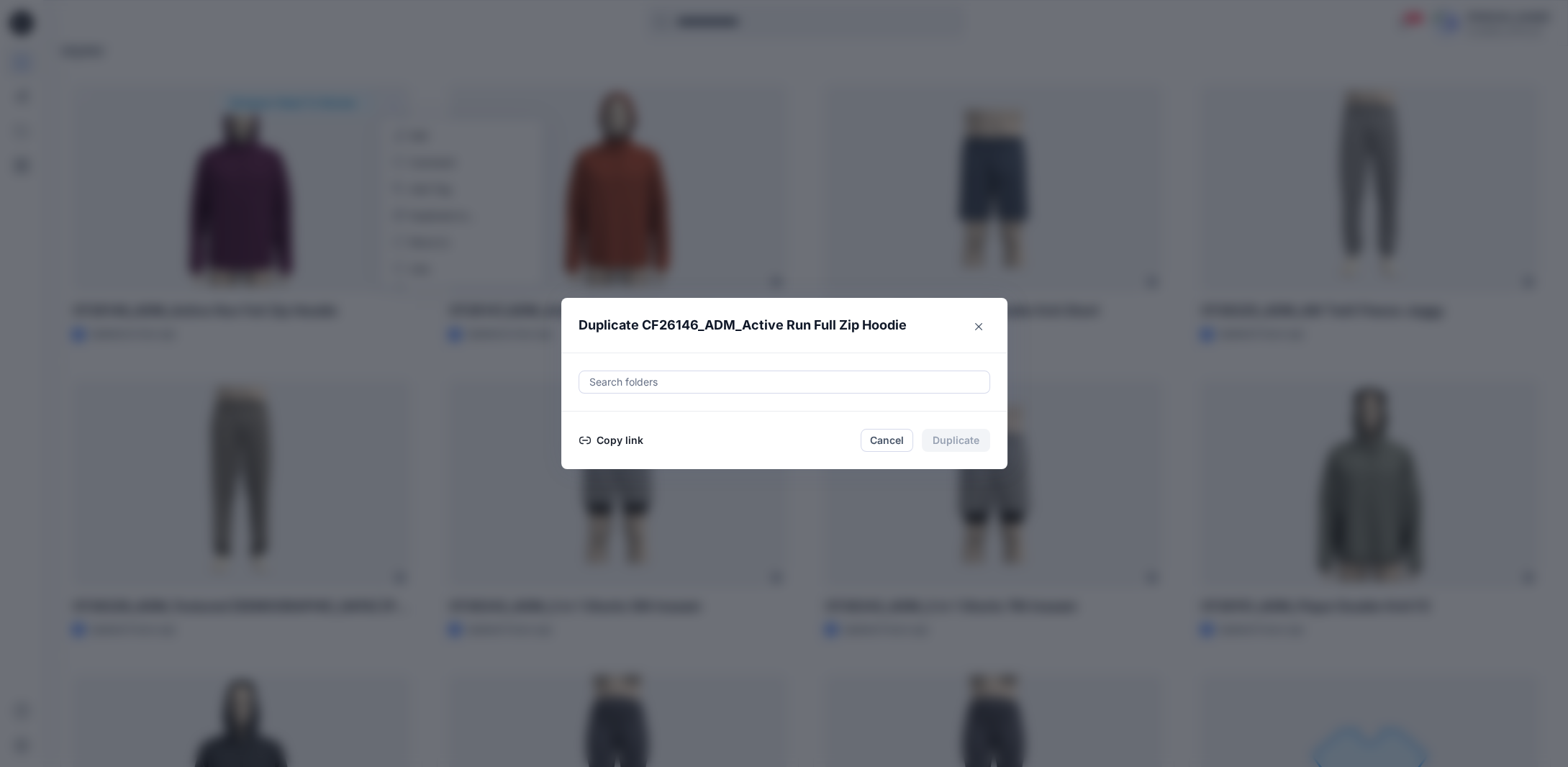
click at [622, 439] on button "Copy link" at bounding box center [611, 440] width 65 height 17
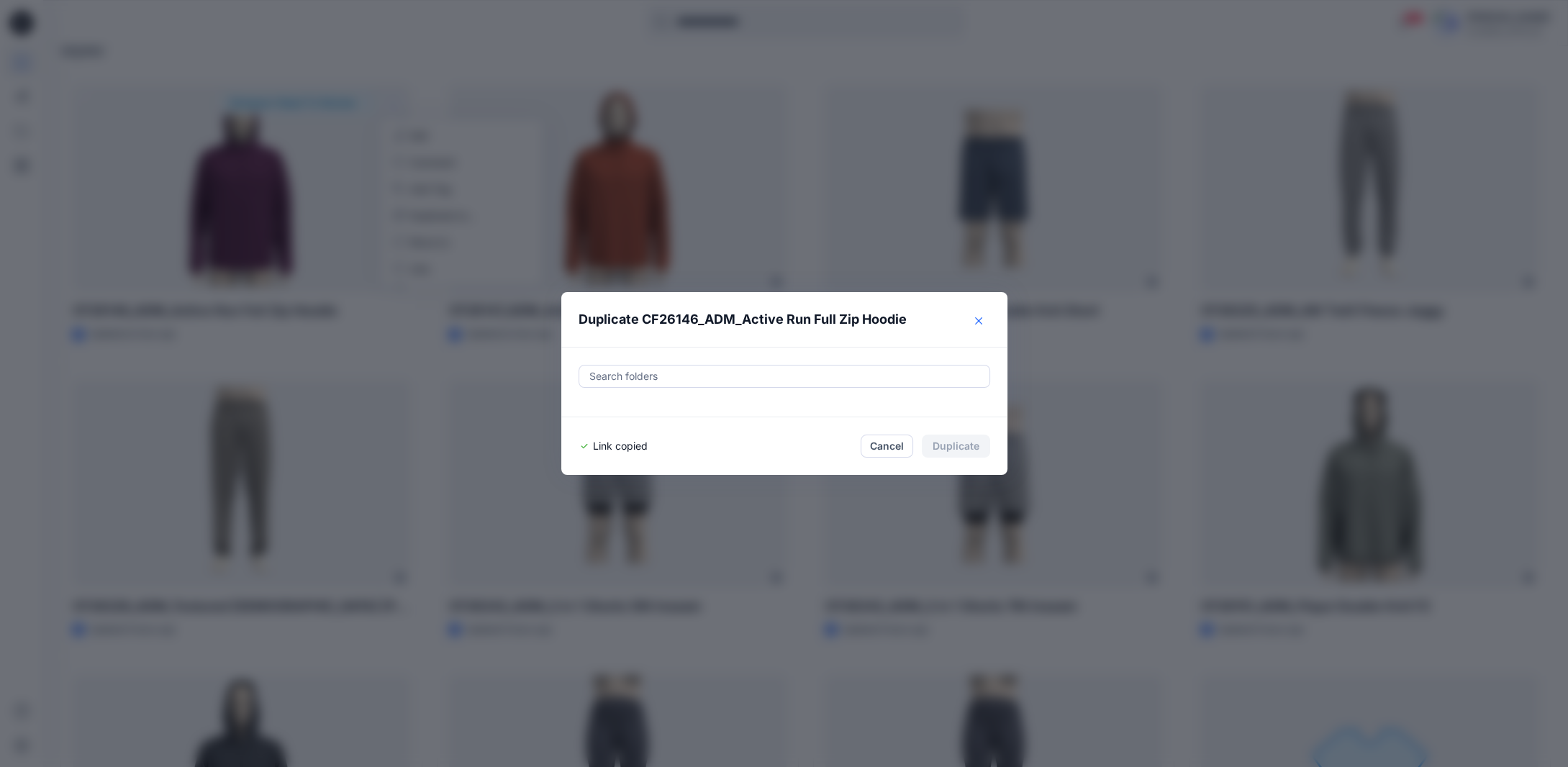
click at [979, 320] on button "Close" at bounding box center [978, 320] width 23 height 23
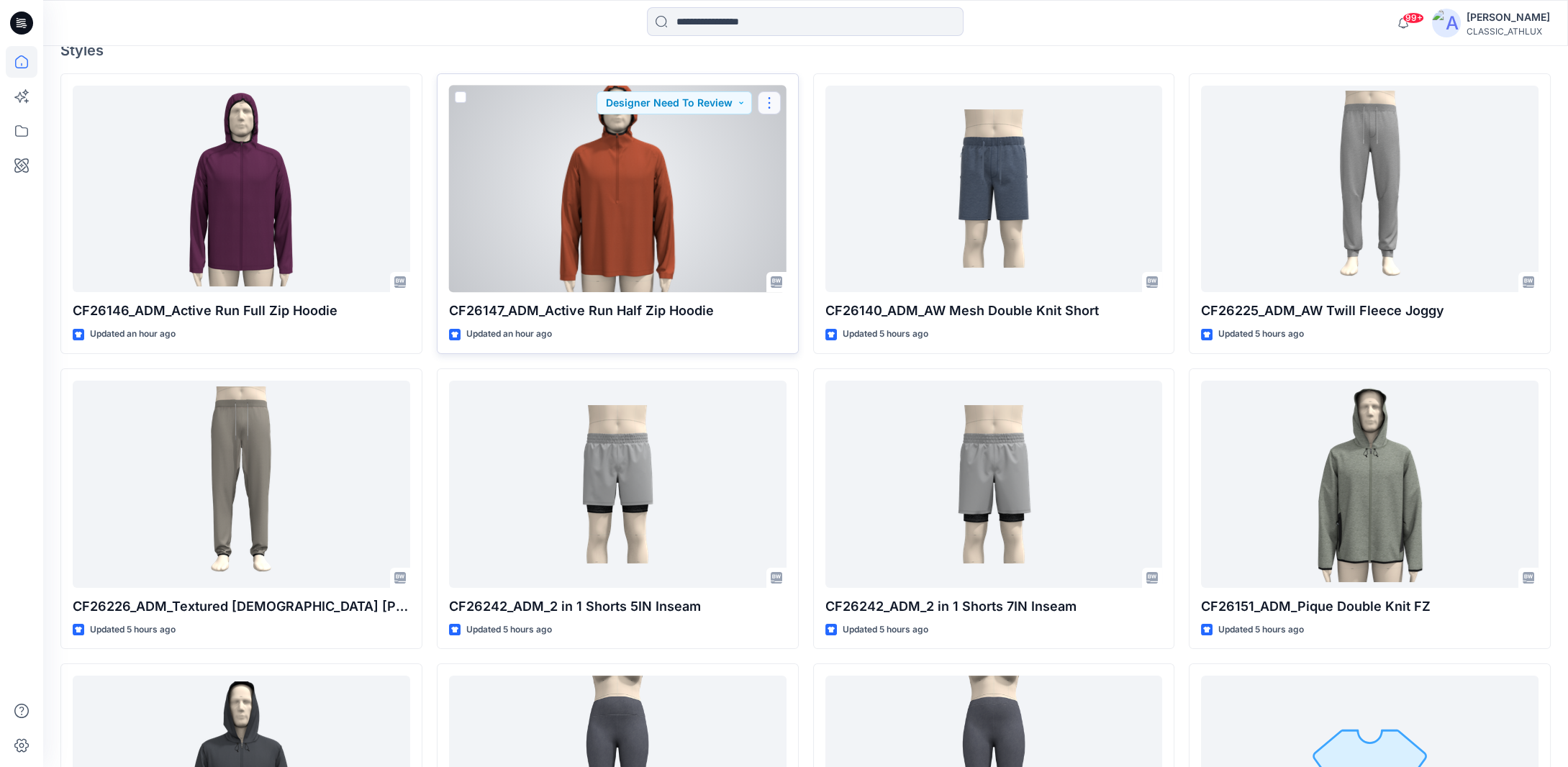
click at [771, 104] on button "button" at bounding box center [769, 102] width 23 height 23
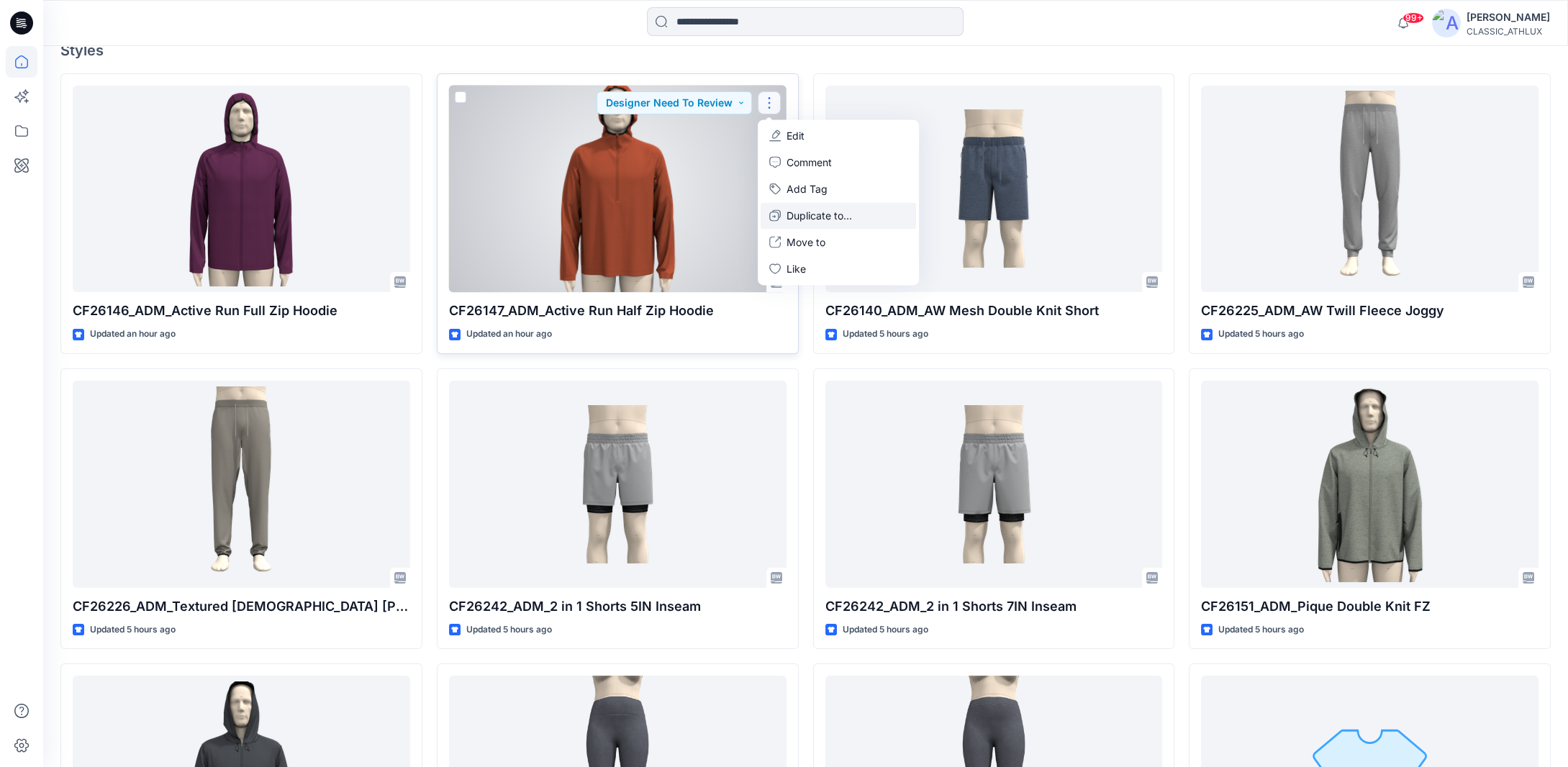
click at [791, 213] on p "Duplicate to..." at bounding box center [819, 215] width 65 height 15
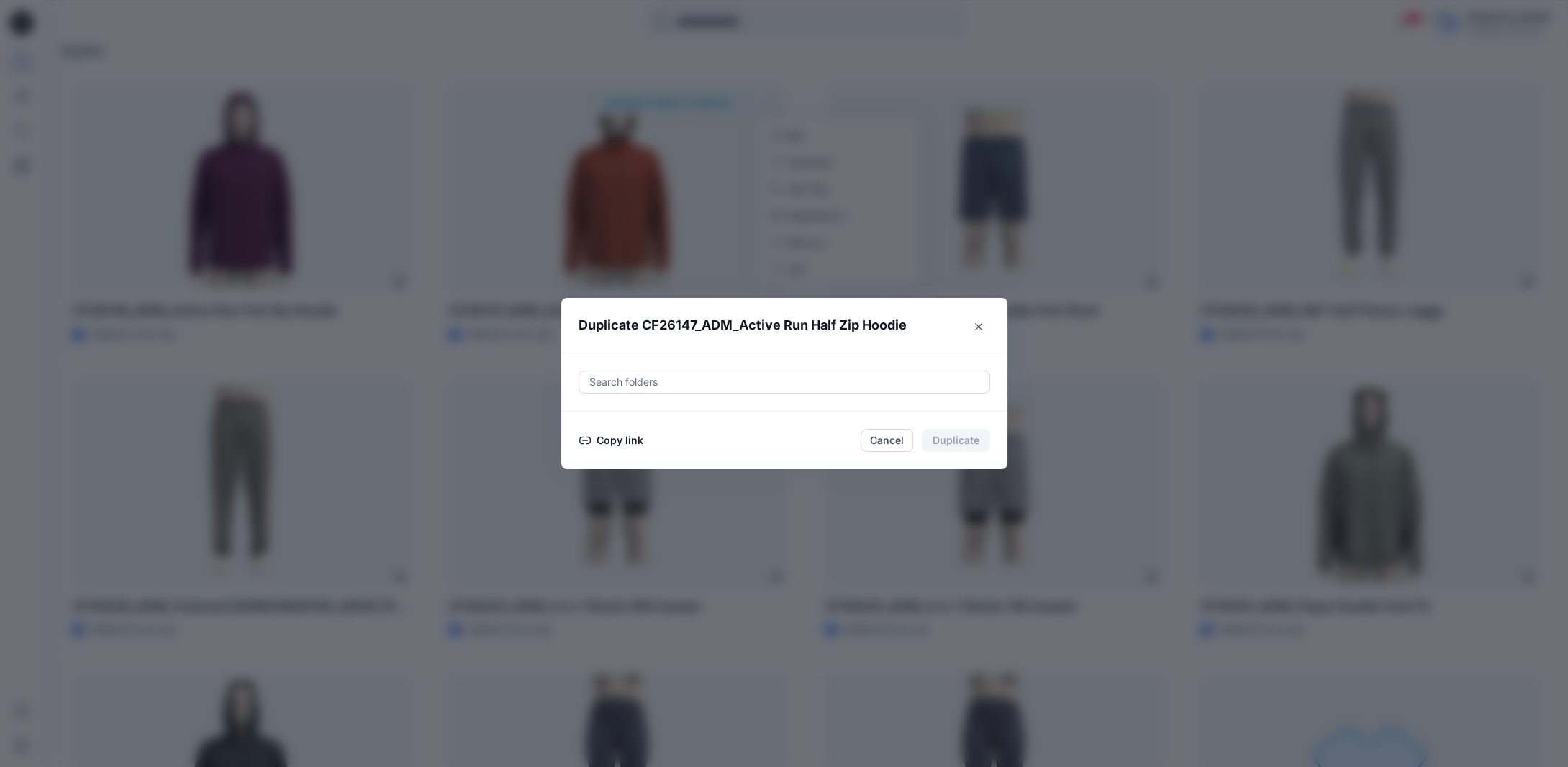
click at [606, 441] on button "Copy link" at bounding box center [611, 440] width 65 height 17
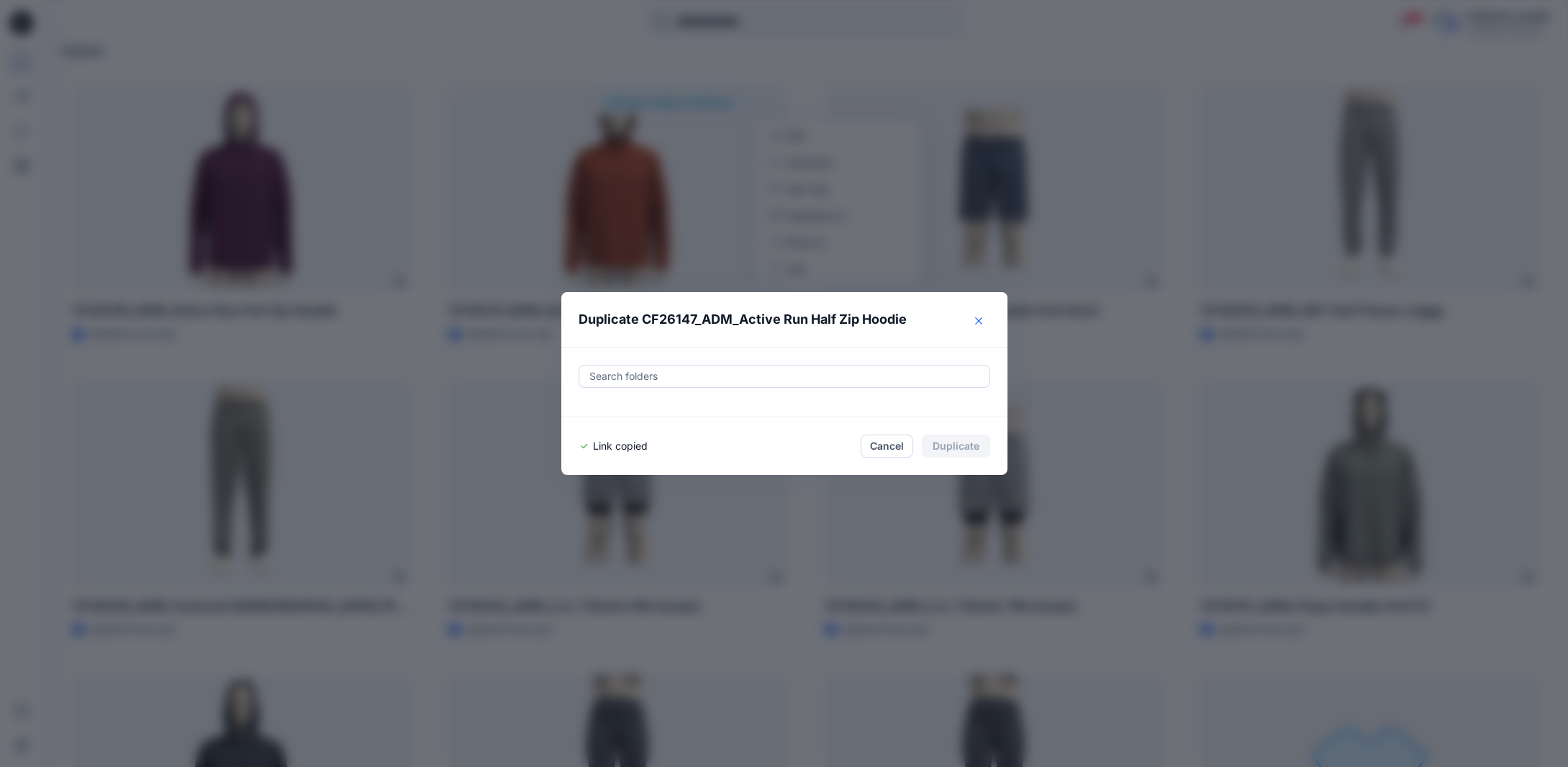
click at [982, 324] on icon "Close" at bounding box center [978, 320] width 7 height 7
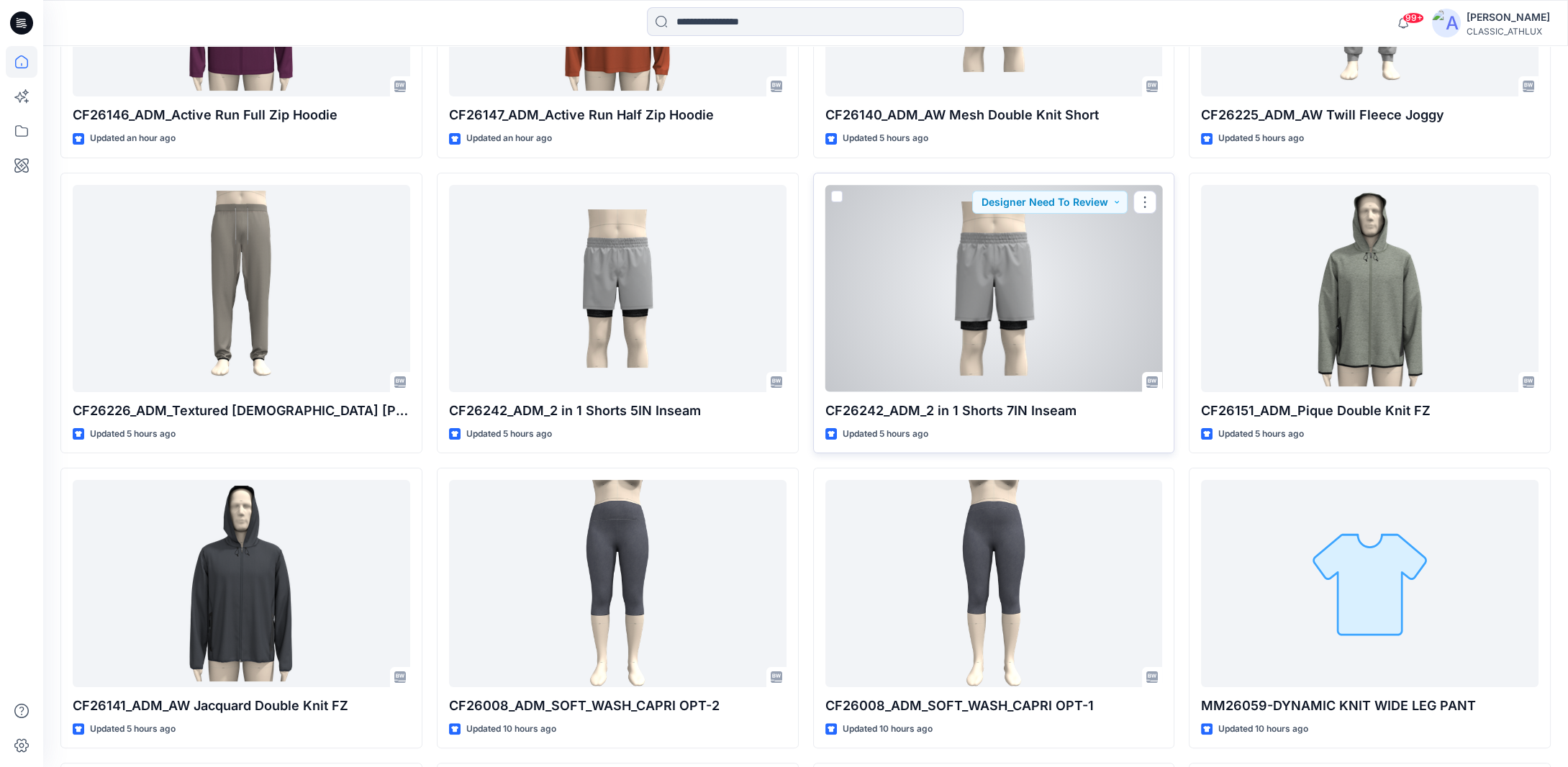
scroll to position [681, 0]
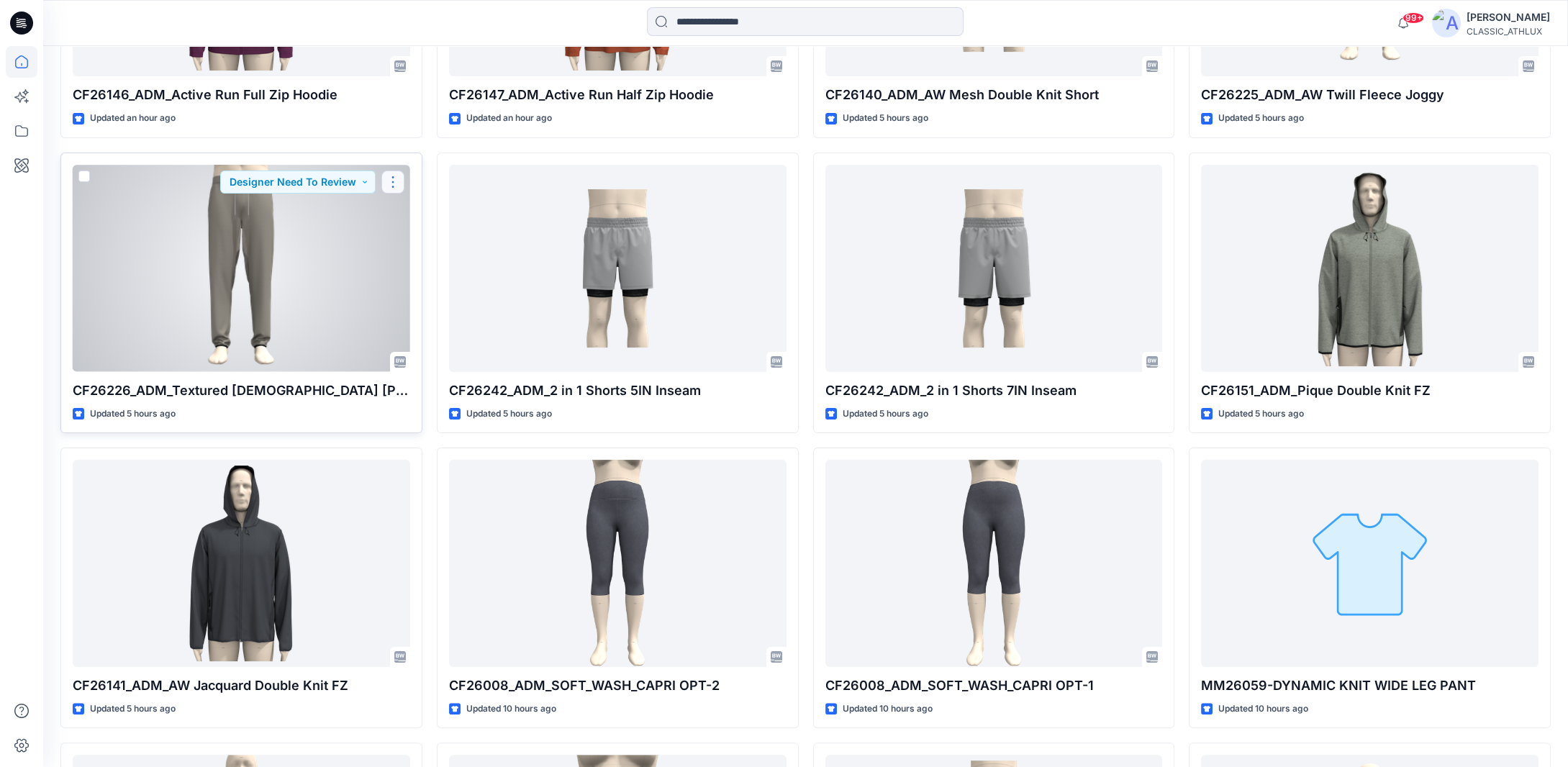
click at [396, 185] on button "button" at bounding box center [393, 181] width 23 height 23
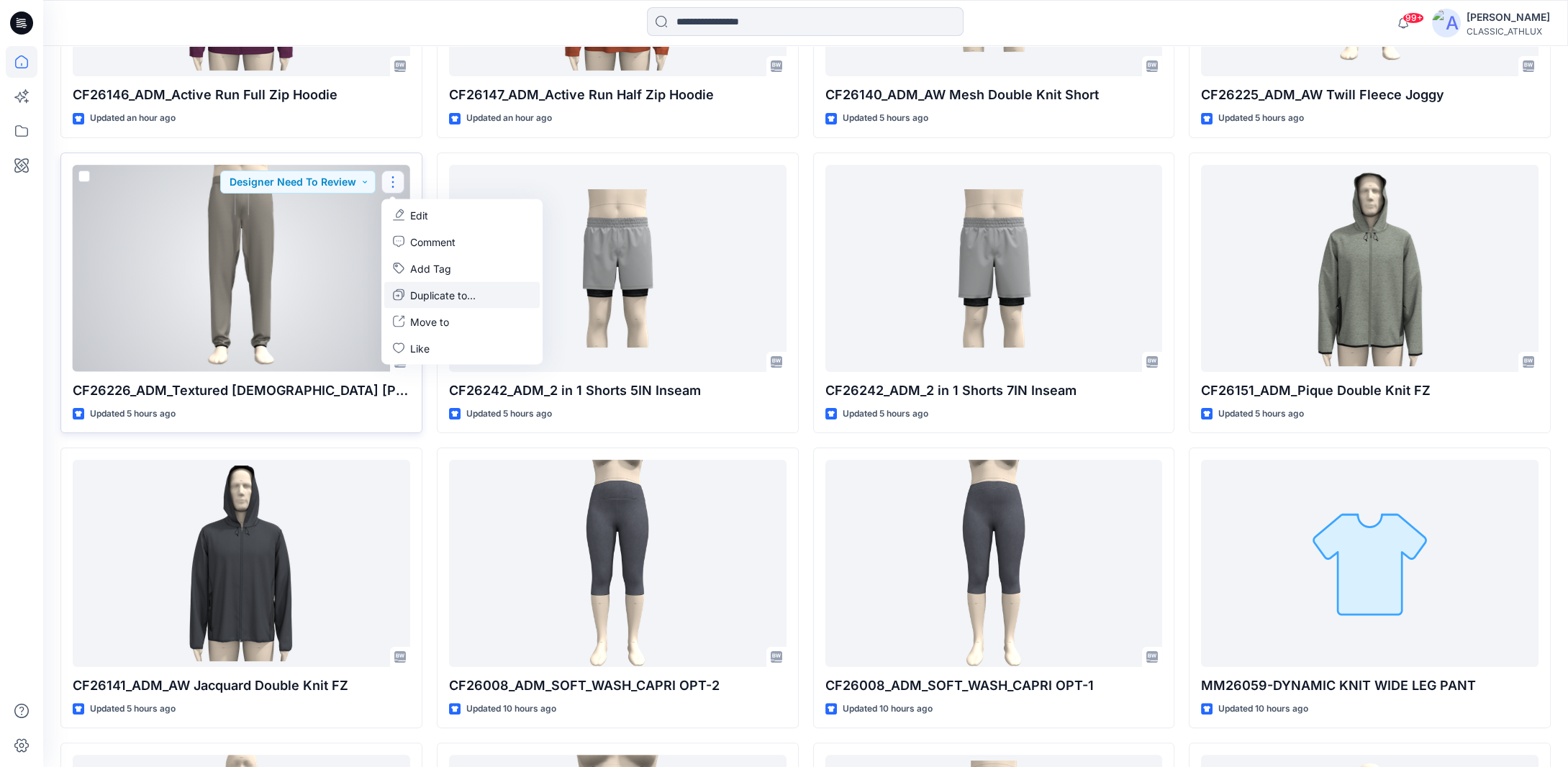
click at [418, 292] on p "Duplicate to..." at bounding box center [443, 294] width 65 height 15
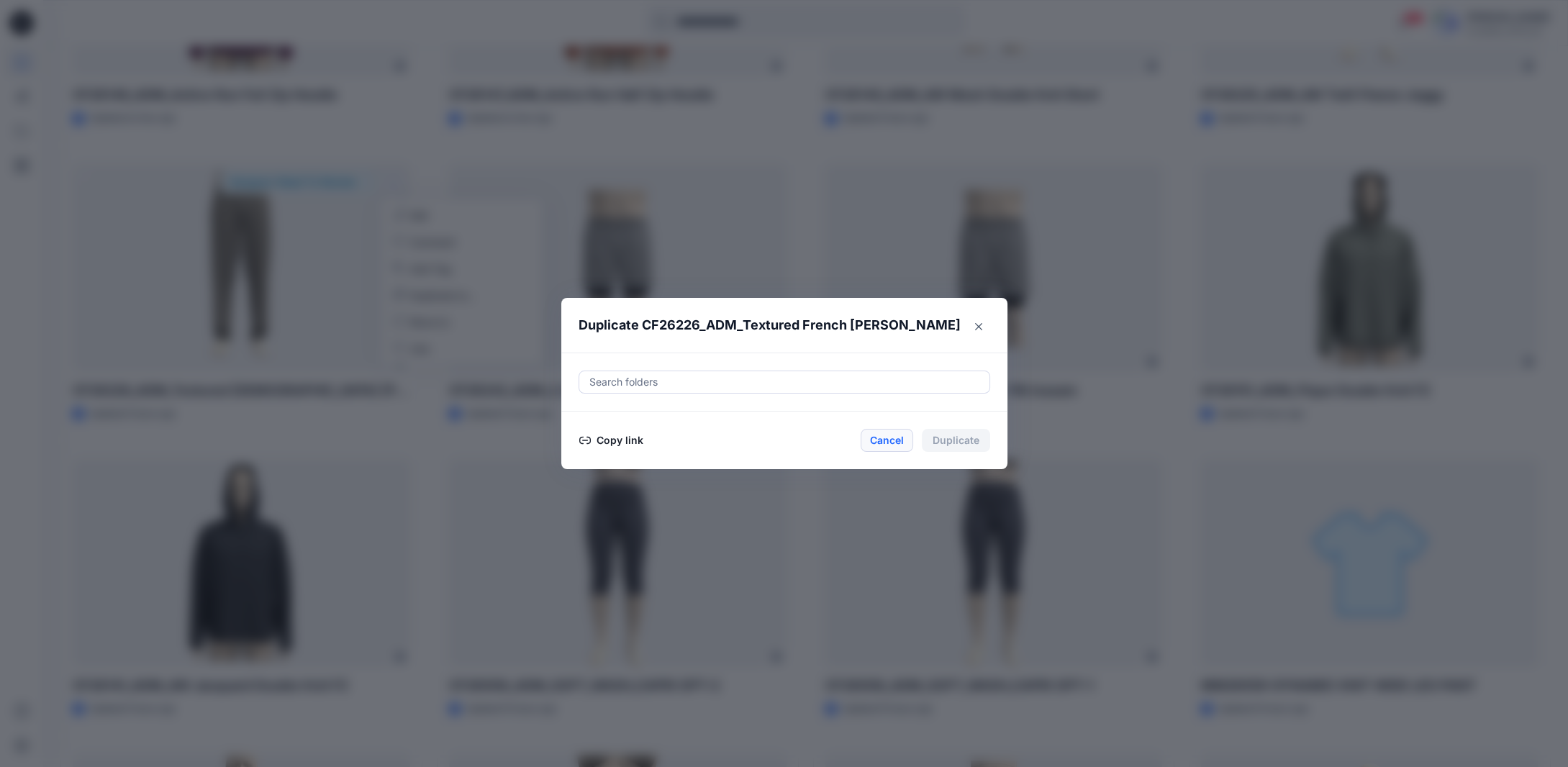
click at [895, 436] on button "Cancel" at bounding box center [886, 440] width 53 height 23
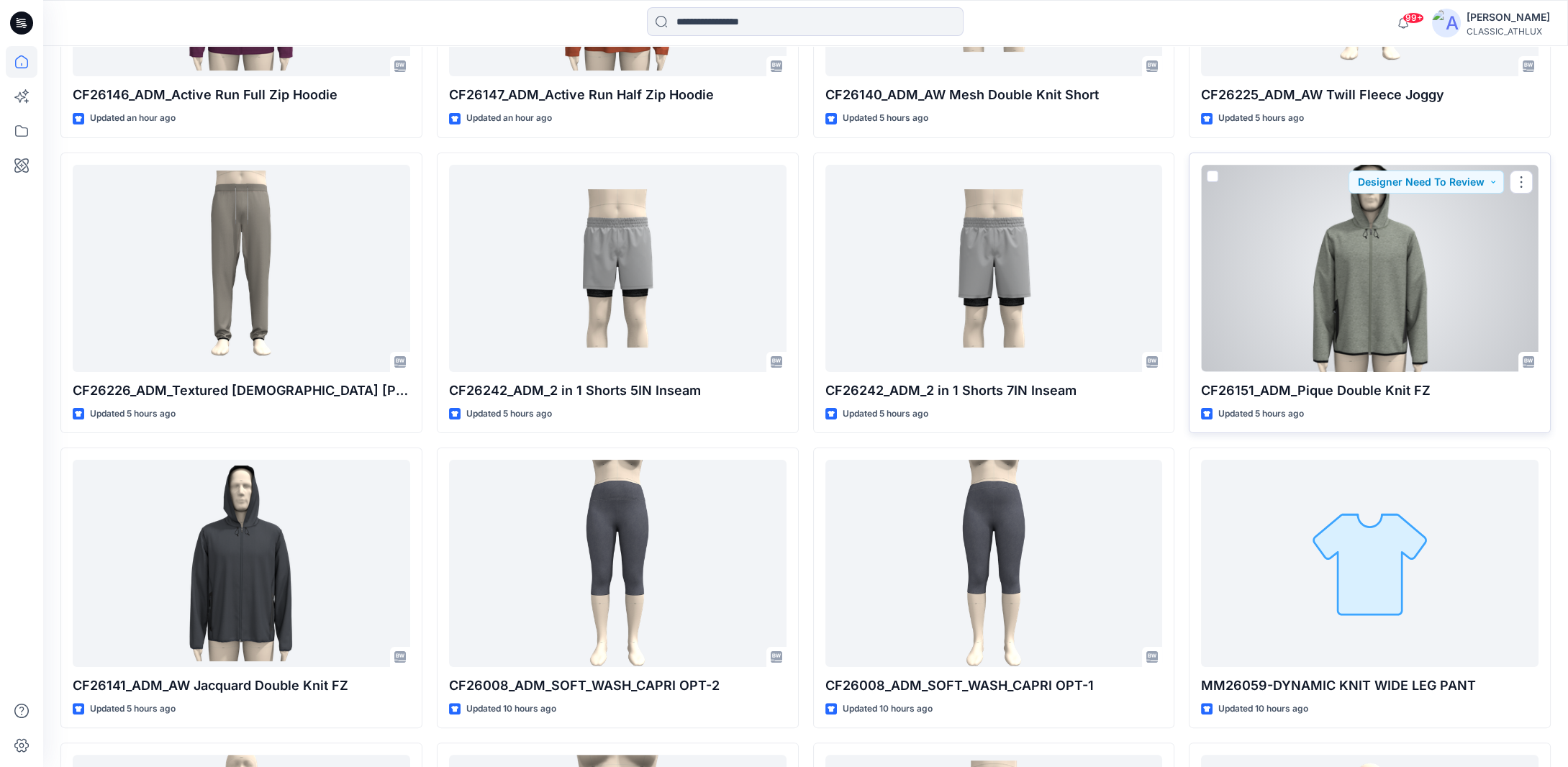
click at [1534, 178] on div at bounding box center [1370, 268] width 338 height 207
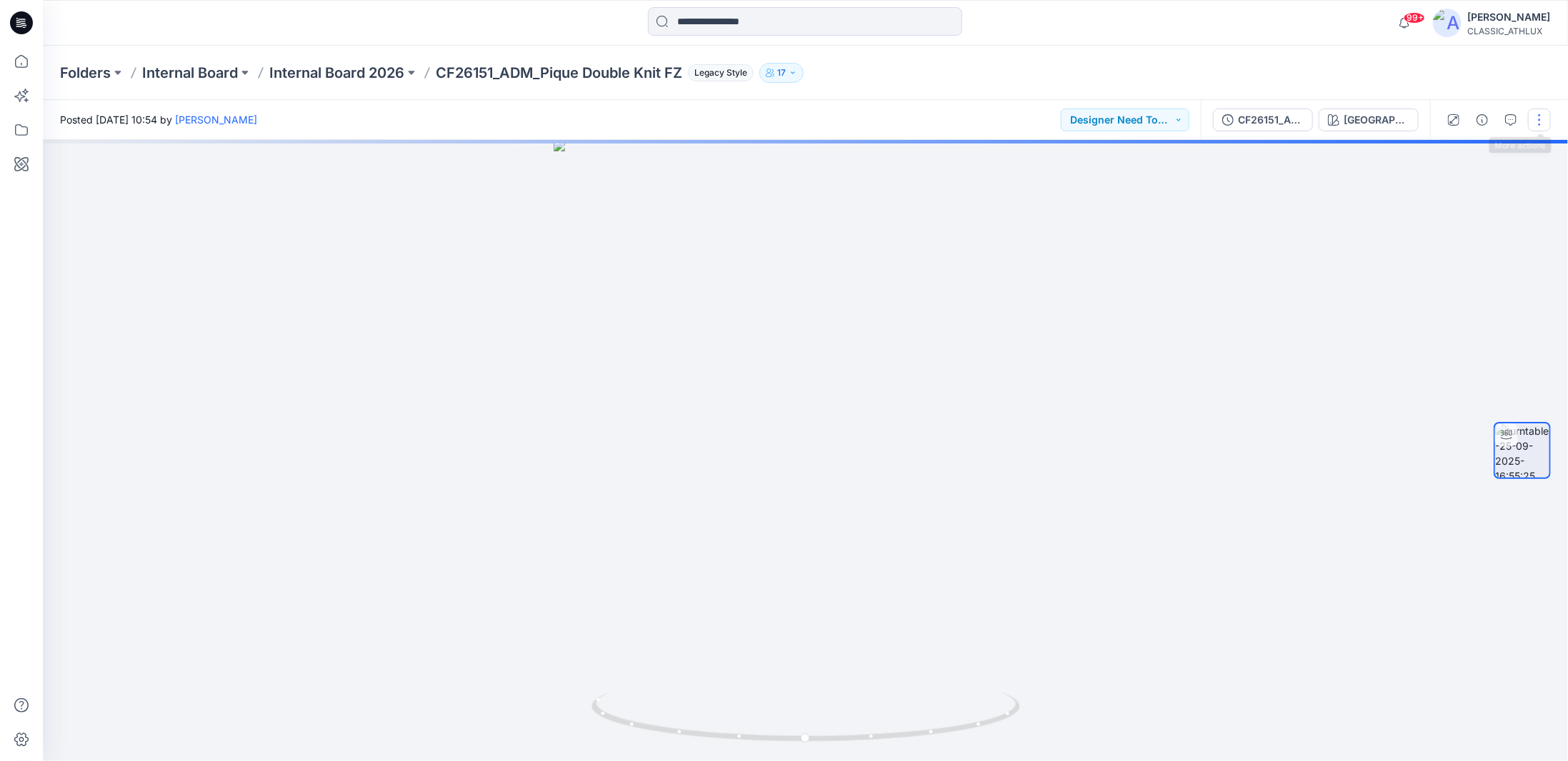
click at [1540, 118] on button "button" at bounding box center [1539, 119] width 23 height 23
click at [1482, 231] on p "Duplicate to..." at bounding box center [1471, 232] width 65 height 15
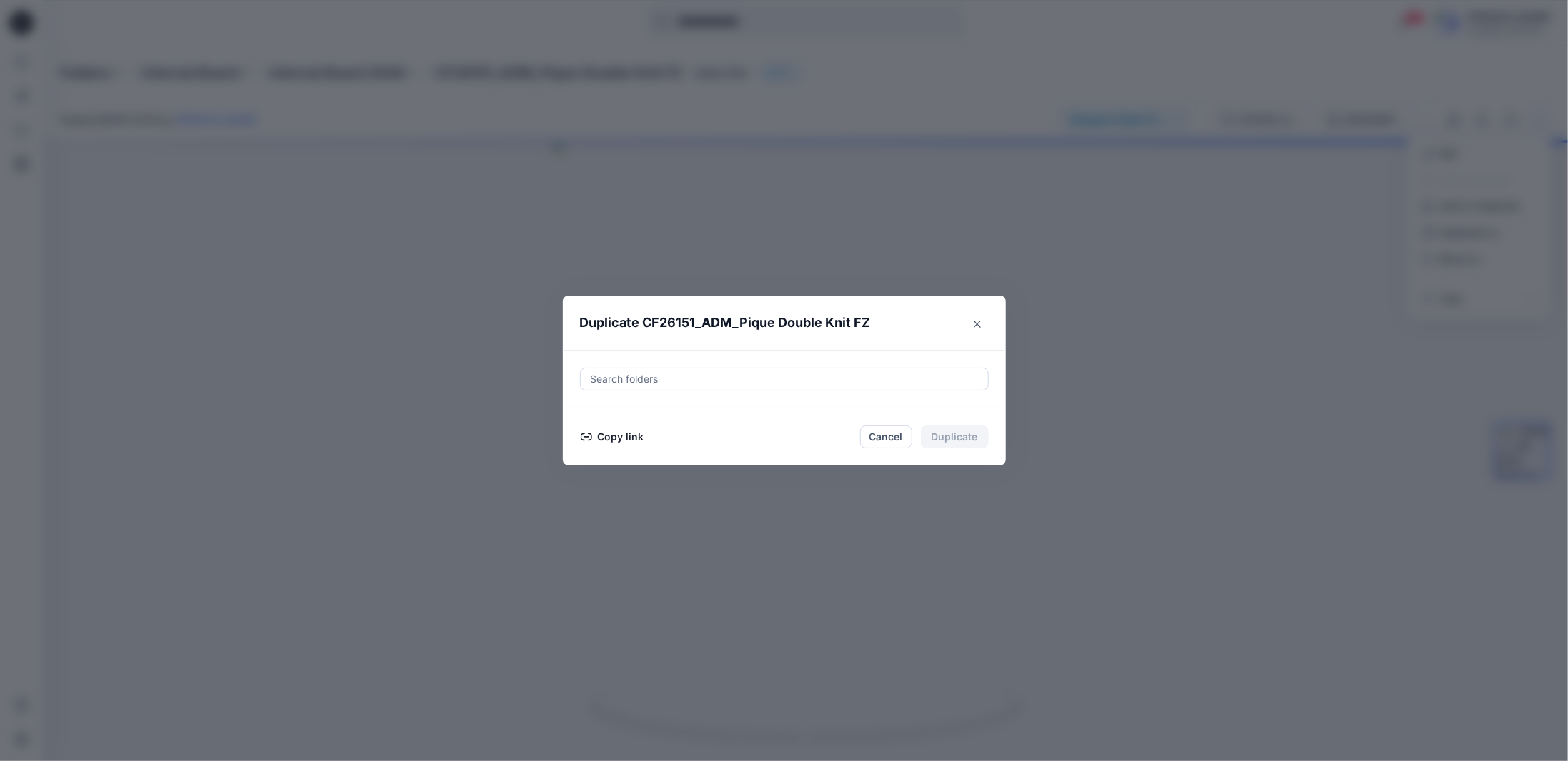
click at [618, 437] on button "Copy link" at bounding box center [612, 437] width 65 height 17
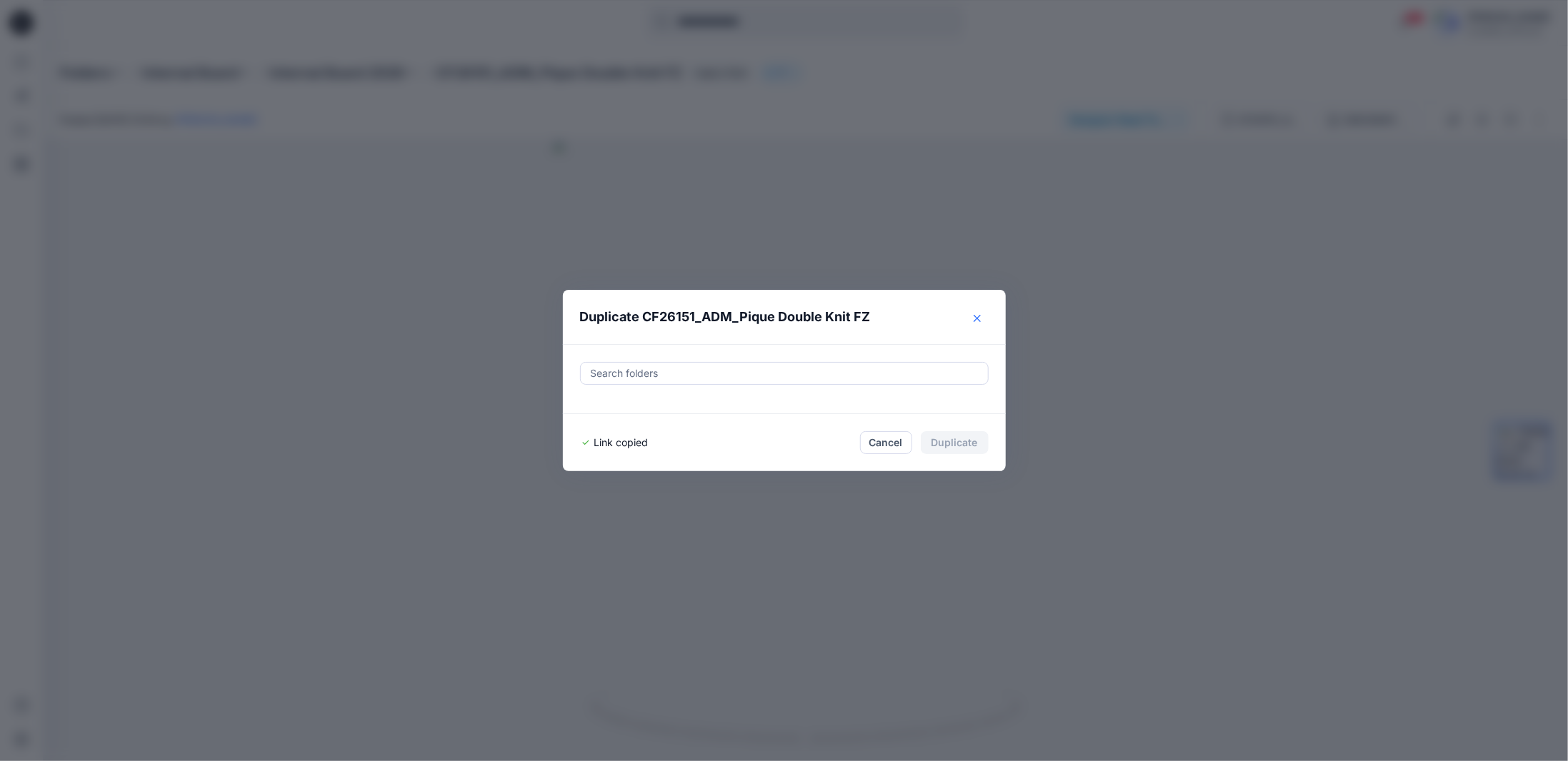
click at [980, 321] on icon "Close" at bounding box center [976, 318] width 7 height 7
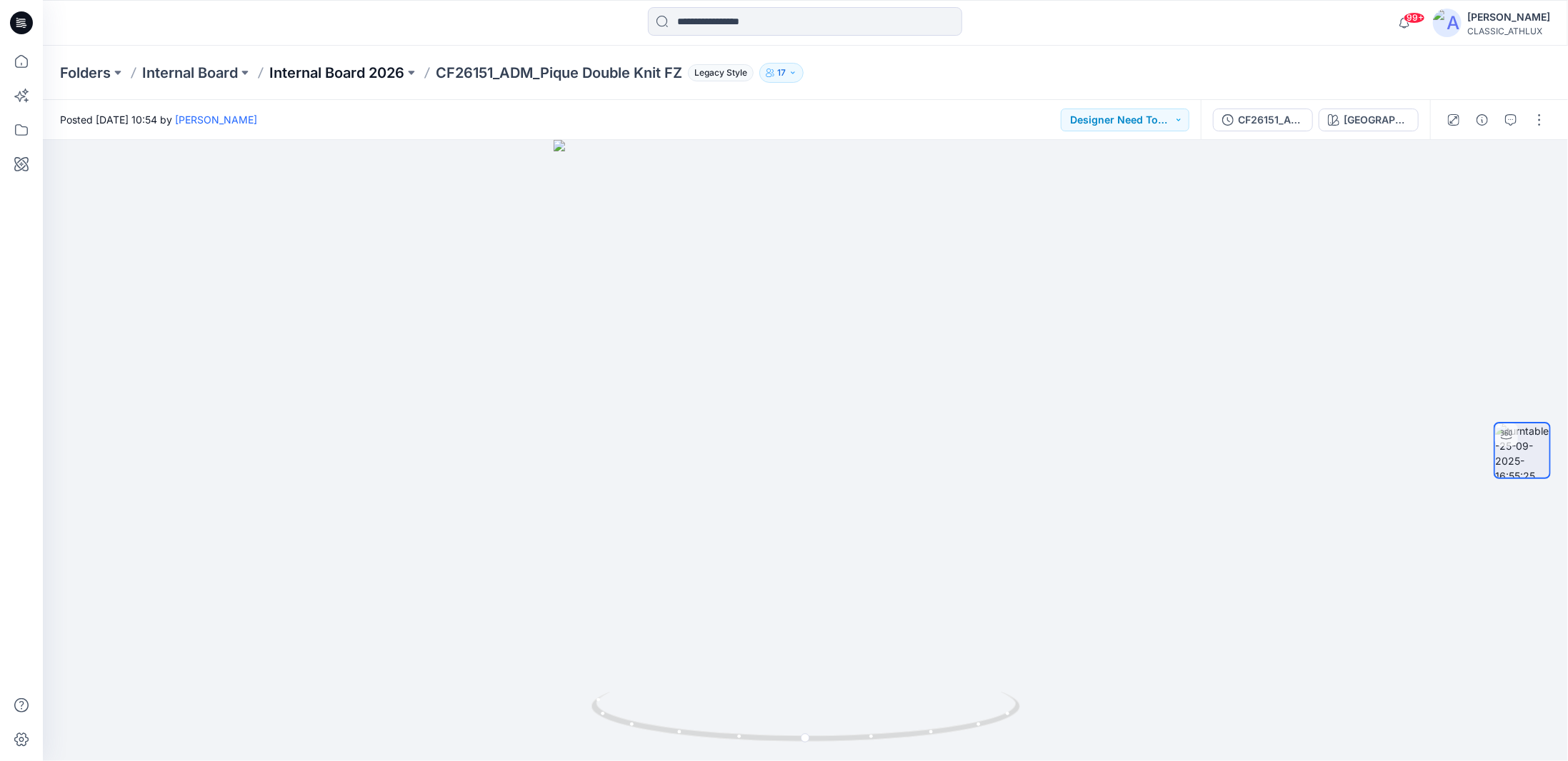
click at [361, 68] on p "Internal Board 2026" at bounding box center [337, 73] width 135 height 20
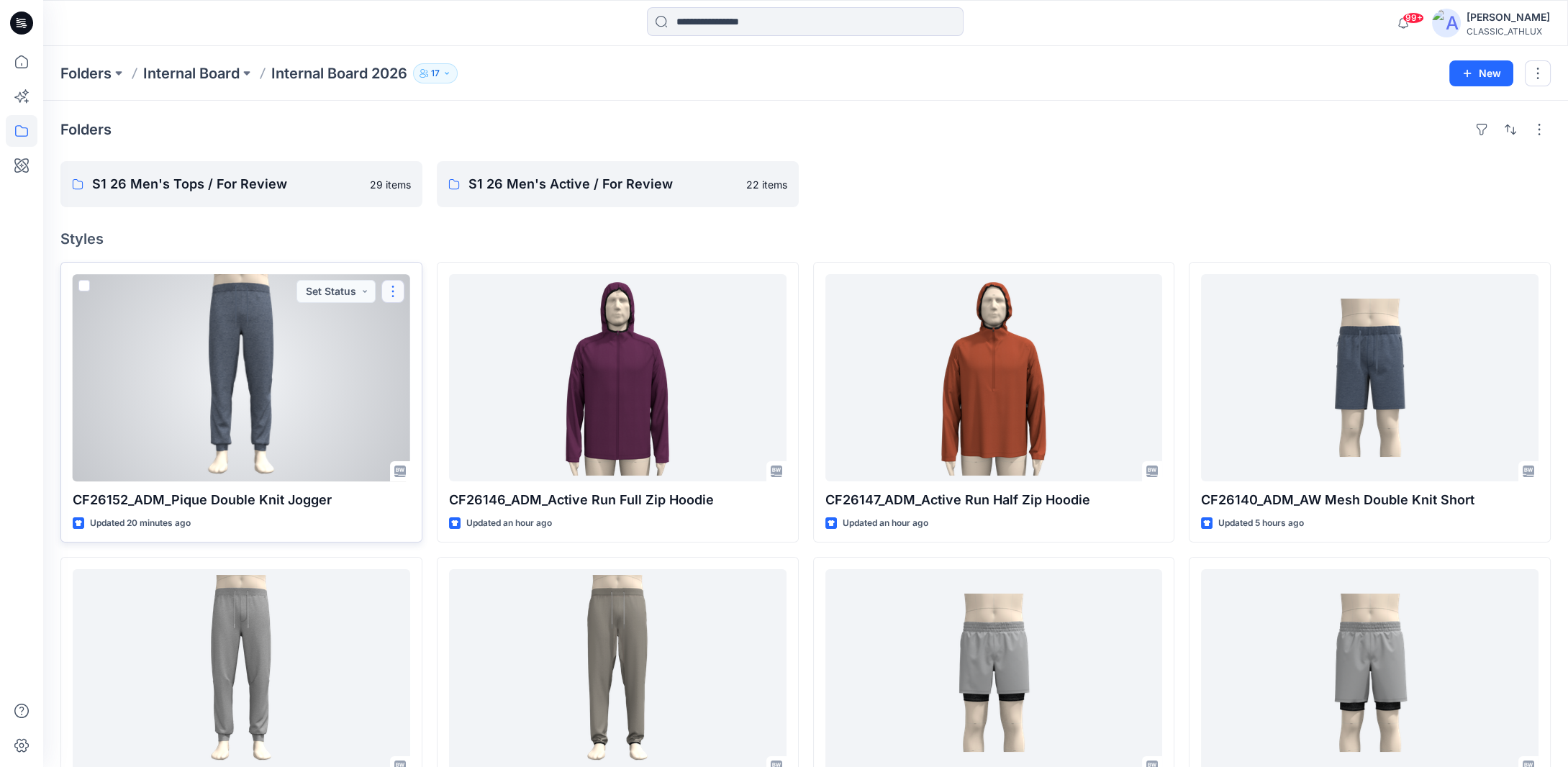
click at [399, 293] on button "button" at bounding box center [393, 291] width 23 height 23
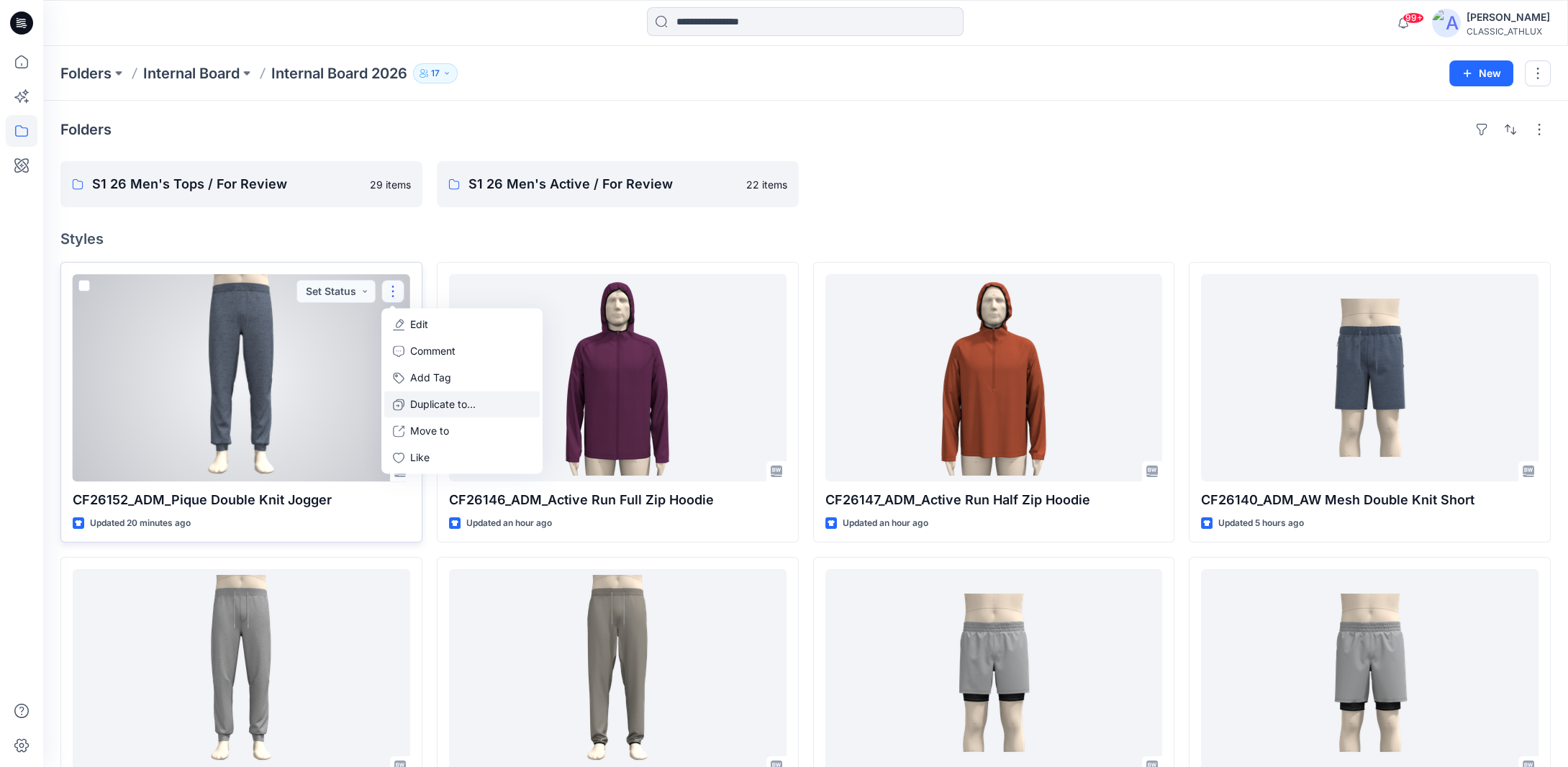
click at [424, 402] on p "Duplicate to..." at bounding box center [443, 404] width 65 height 15
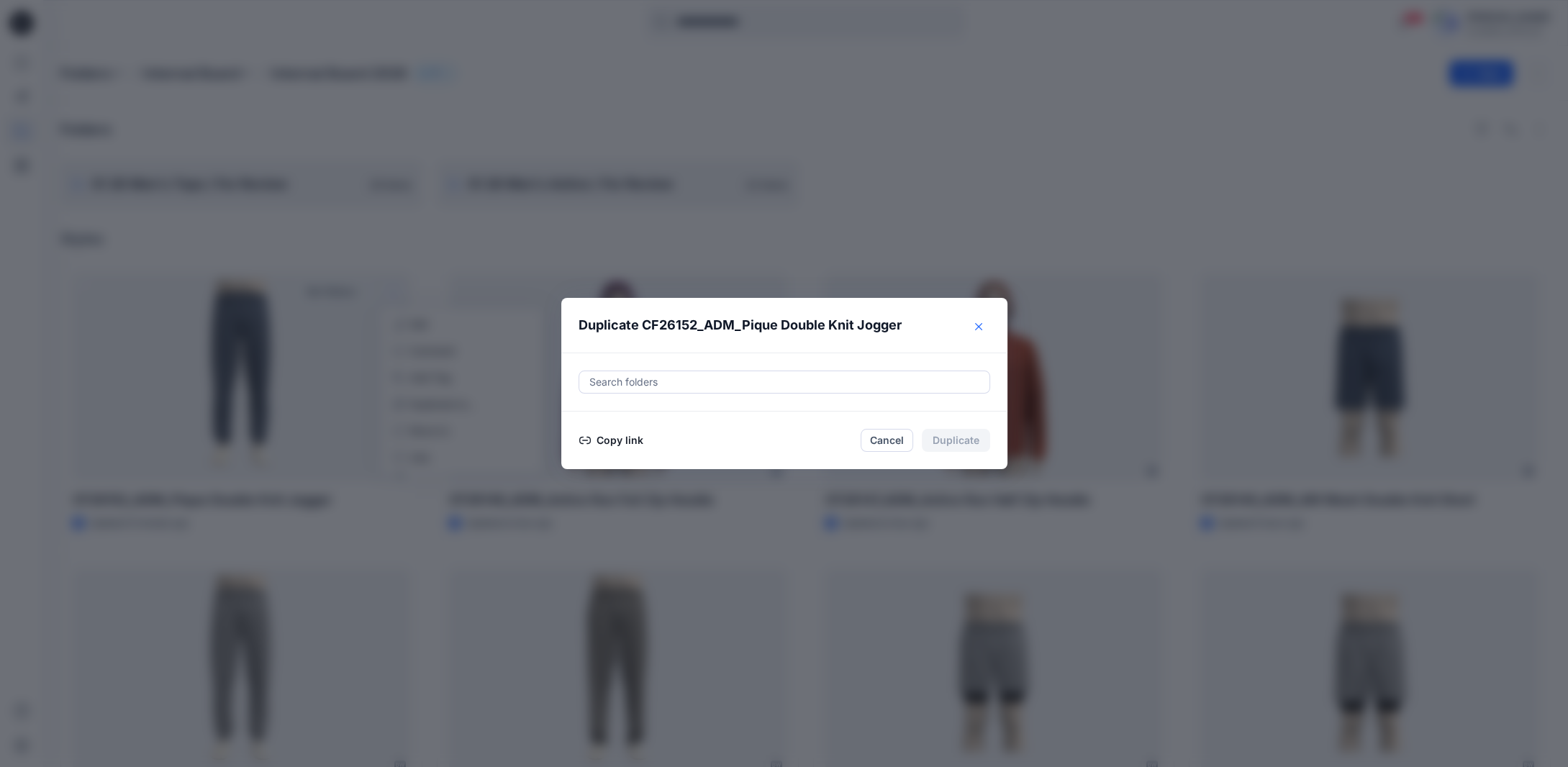
click at [982, 331] on icon "Close" at bounding box center [978, 327] width 7 height 7
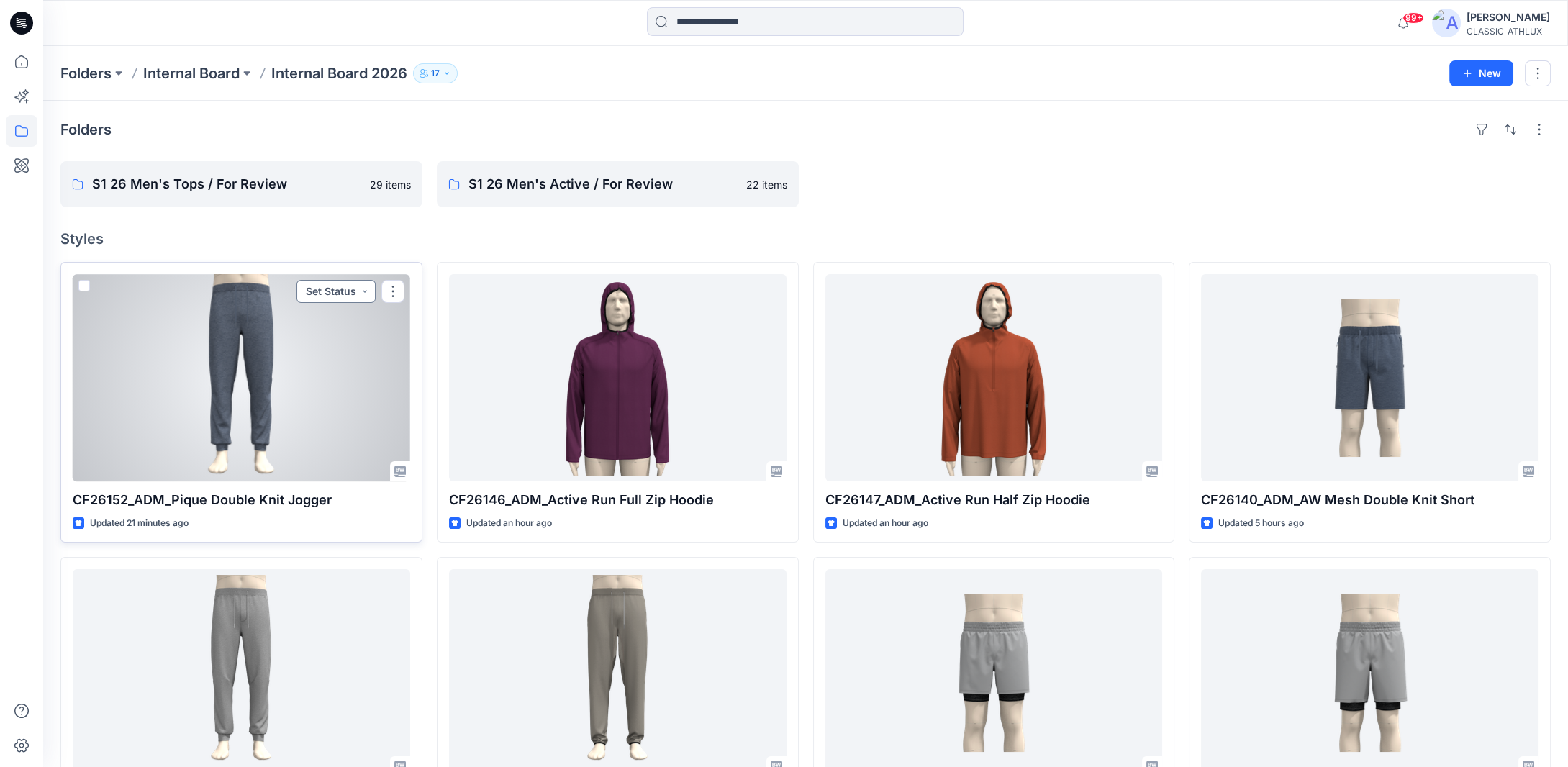
click at [361, 290] on button "Set Status" at bounding box center [336, 291] width 79 height 23
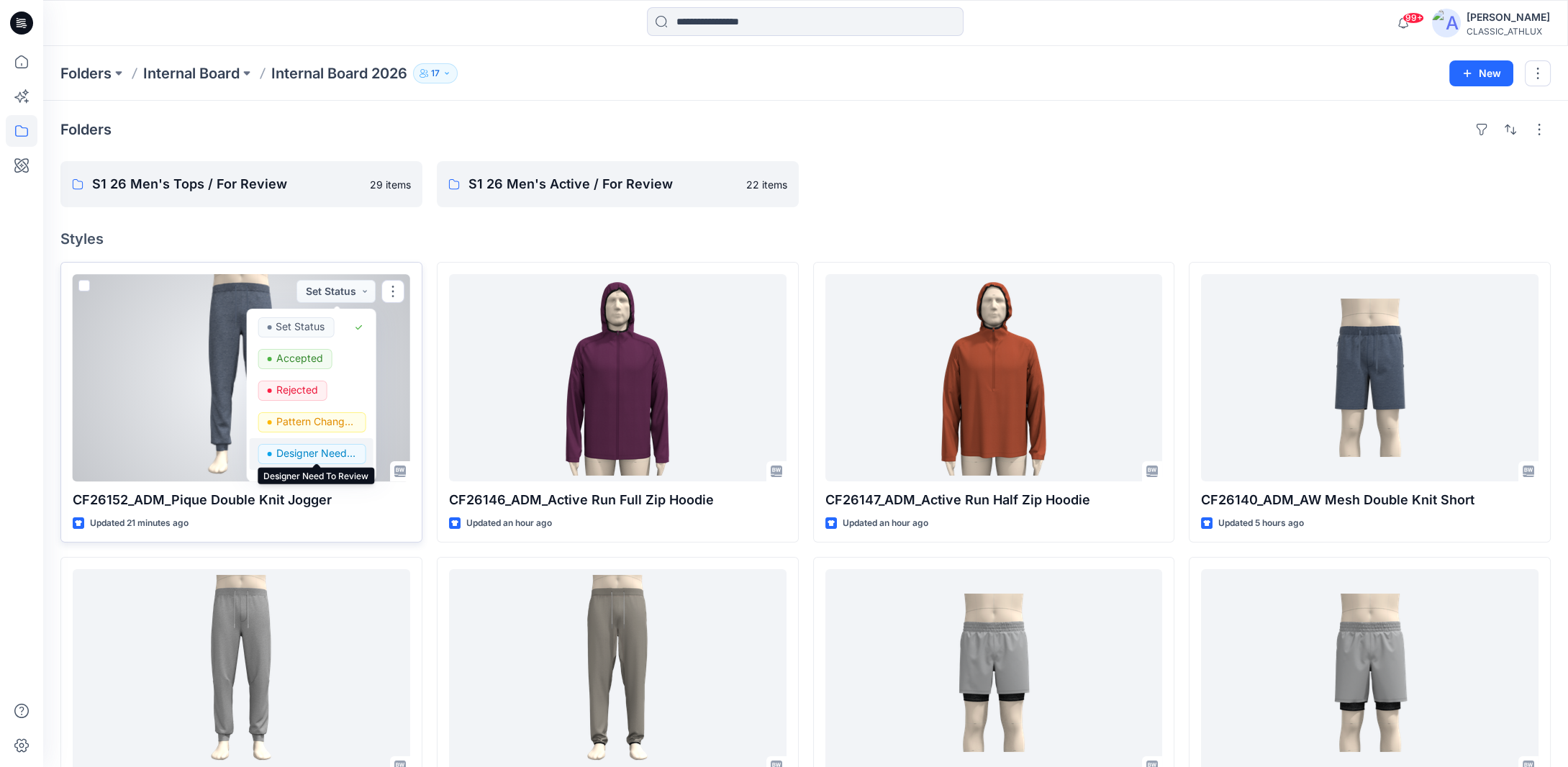
click at [306, 456] on p "Designer Need To Review" at bounding box center [316, 454] width 81 height 19
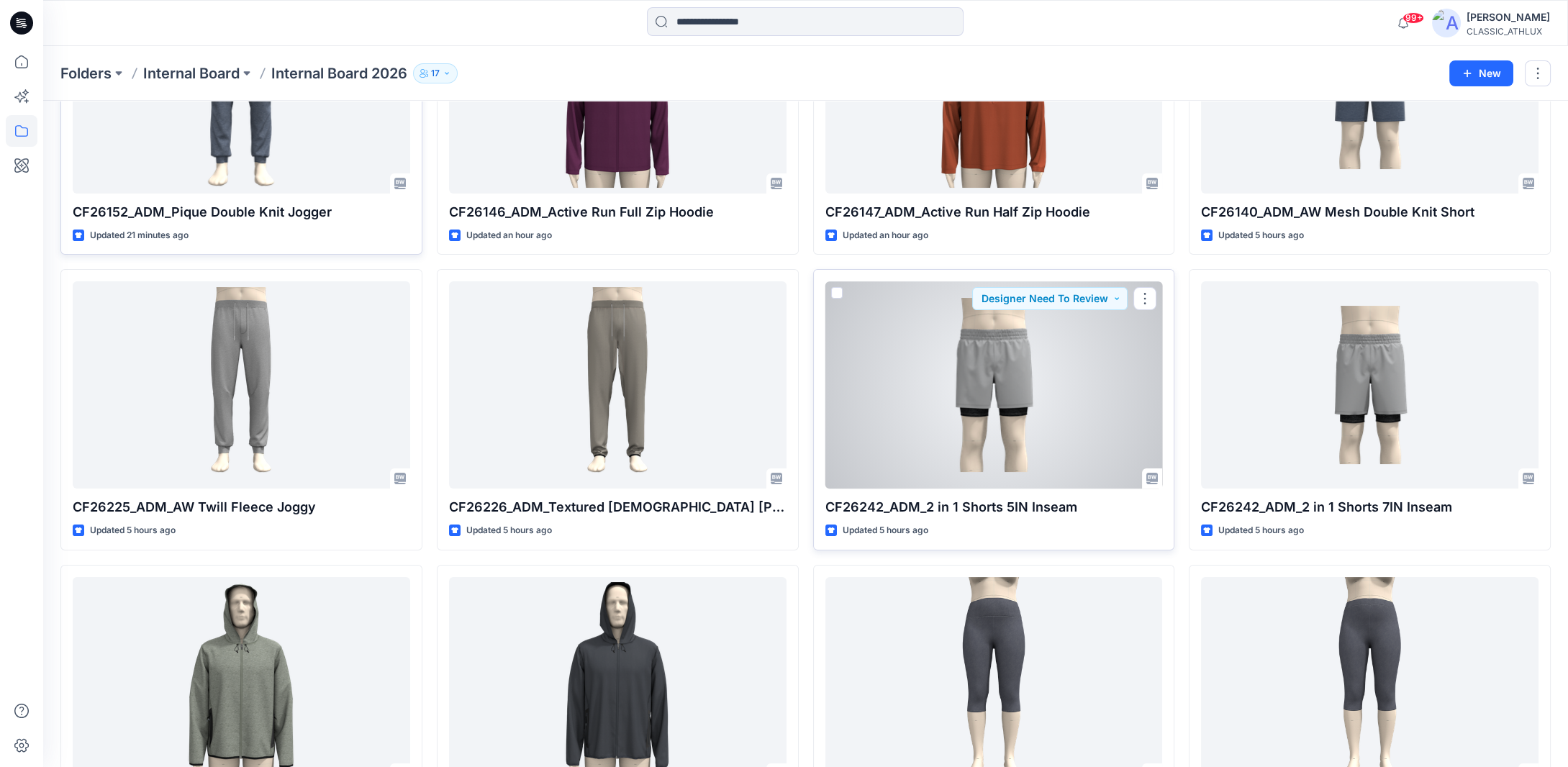
scroll to position [360, 0]
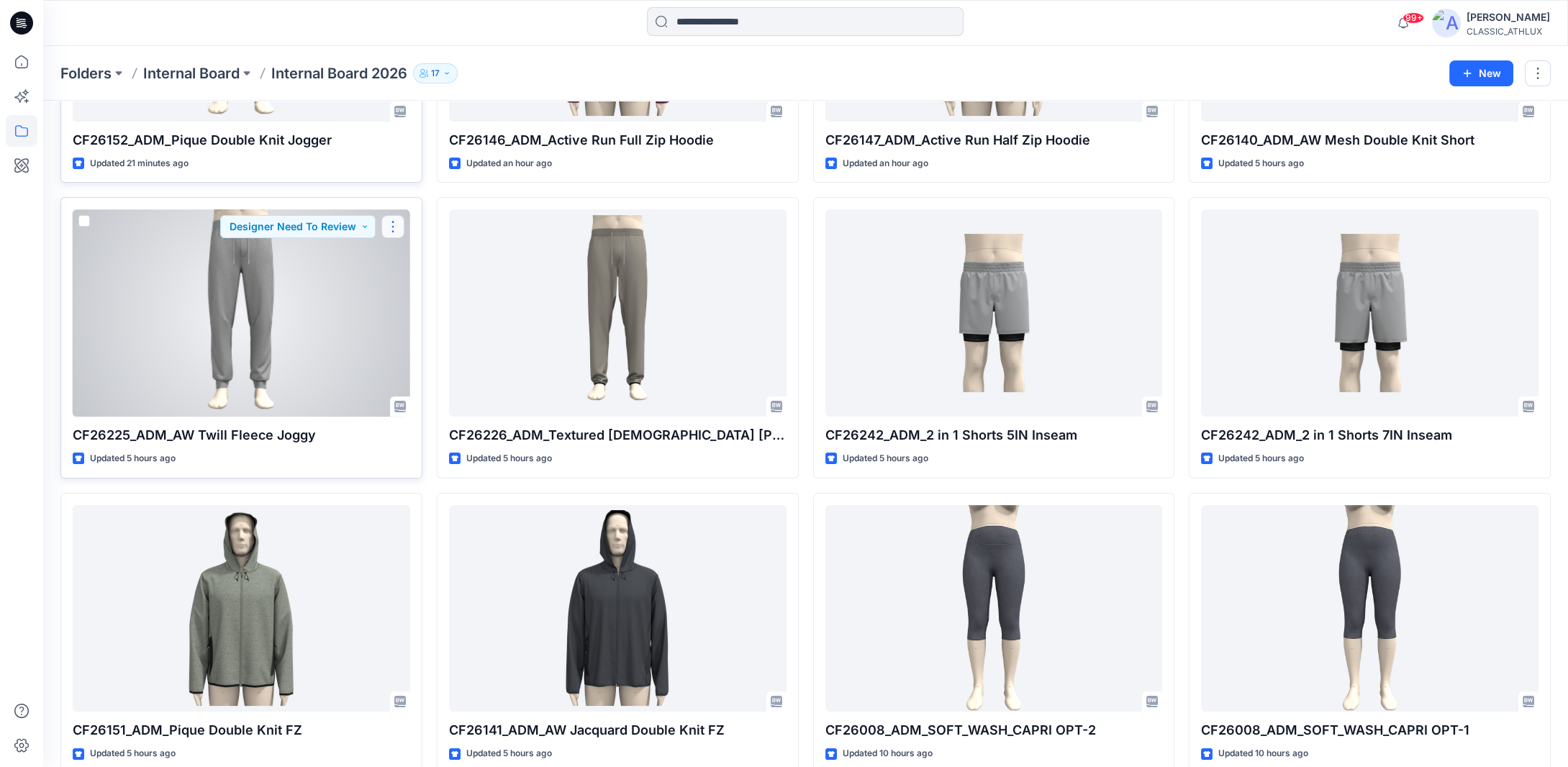
click at [393, 232] on button "button" at bounding box center [393, 226] width 23 height 23
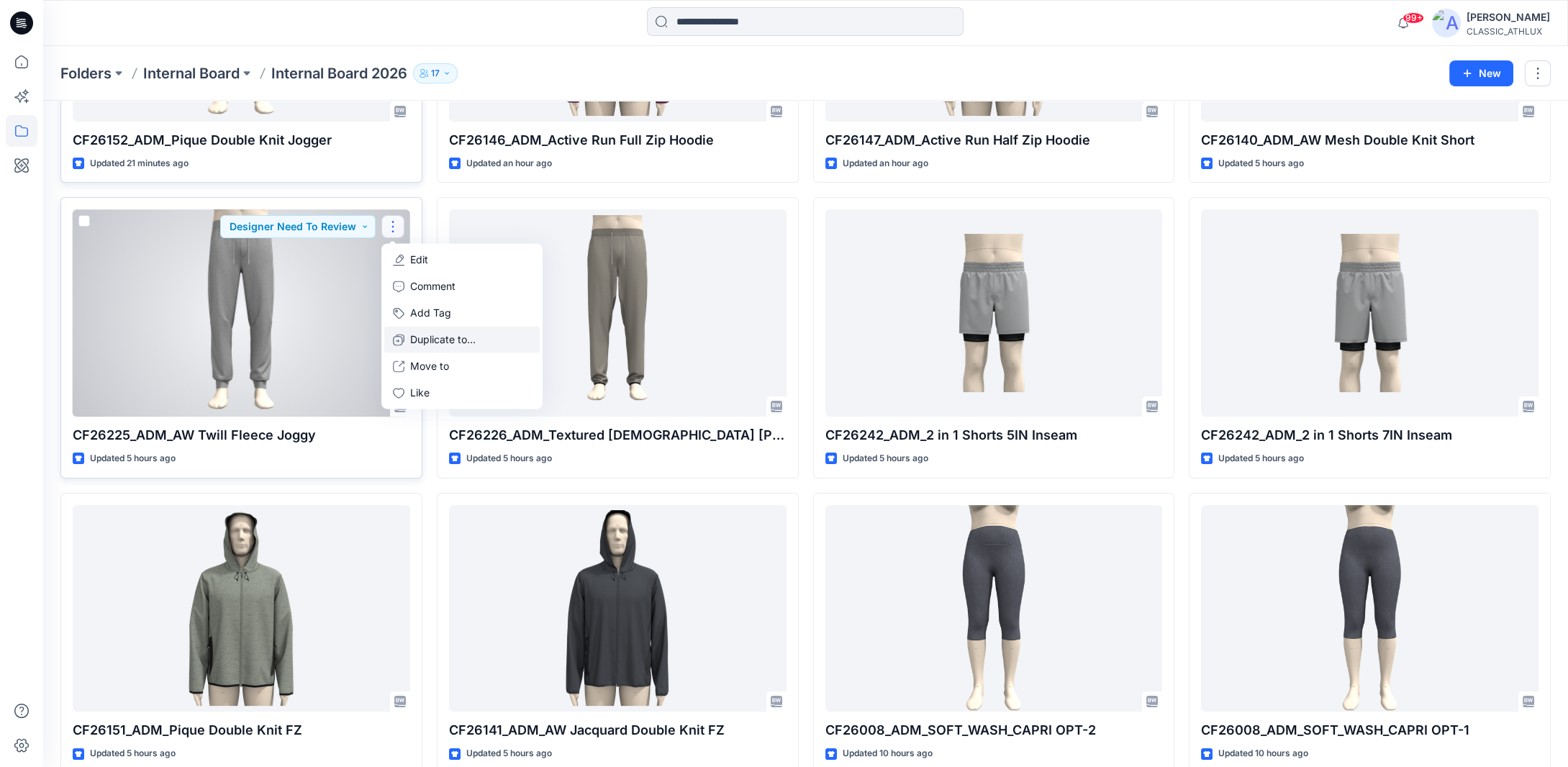
click at [422, 342] on p "Duplicate to..." at bounding box center [443, 340] width 65 height 15
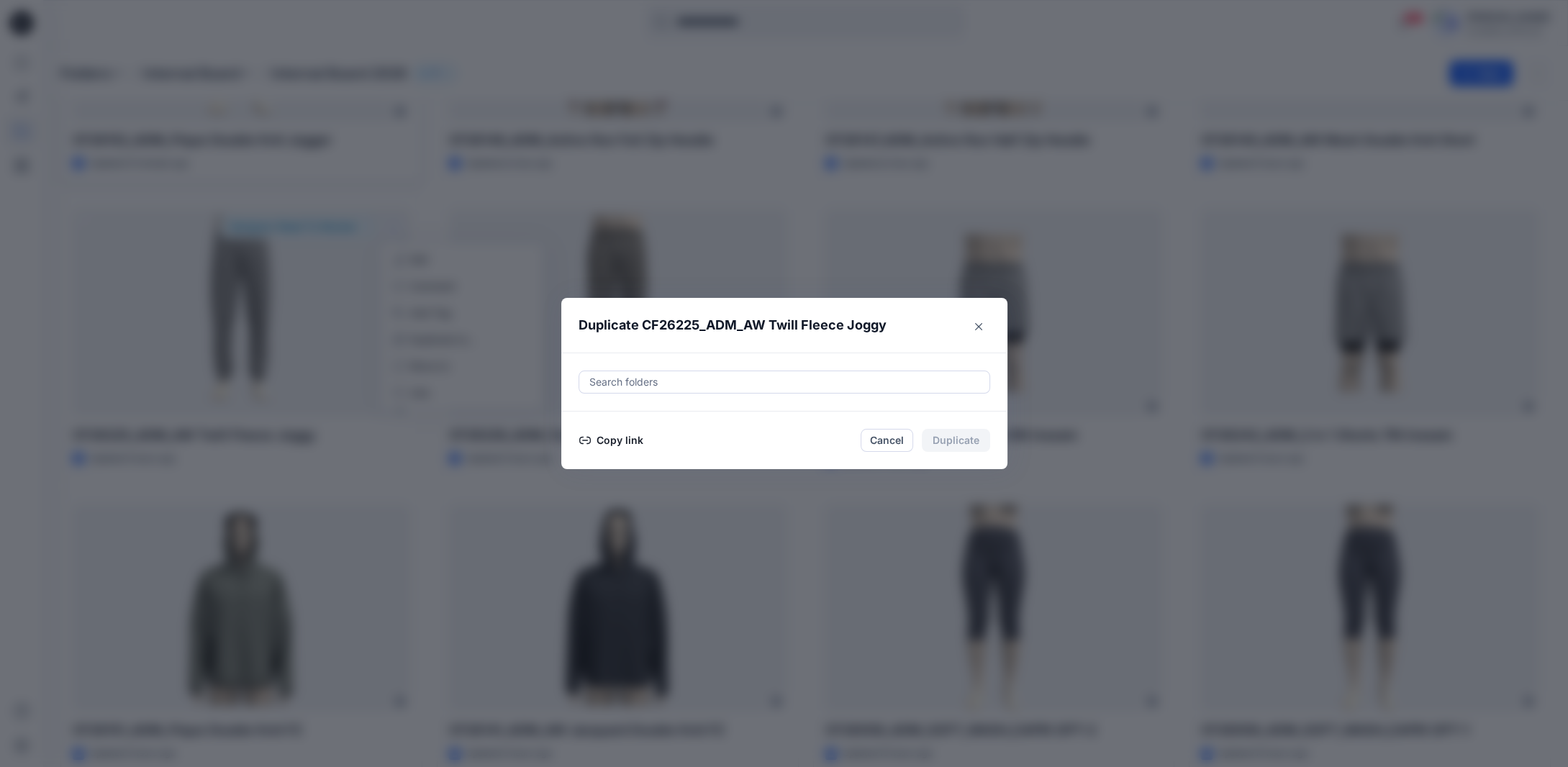
click at [623, 440] on button "Copy link" at bounding box center [611, 440] width 65 height 17
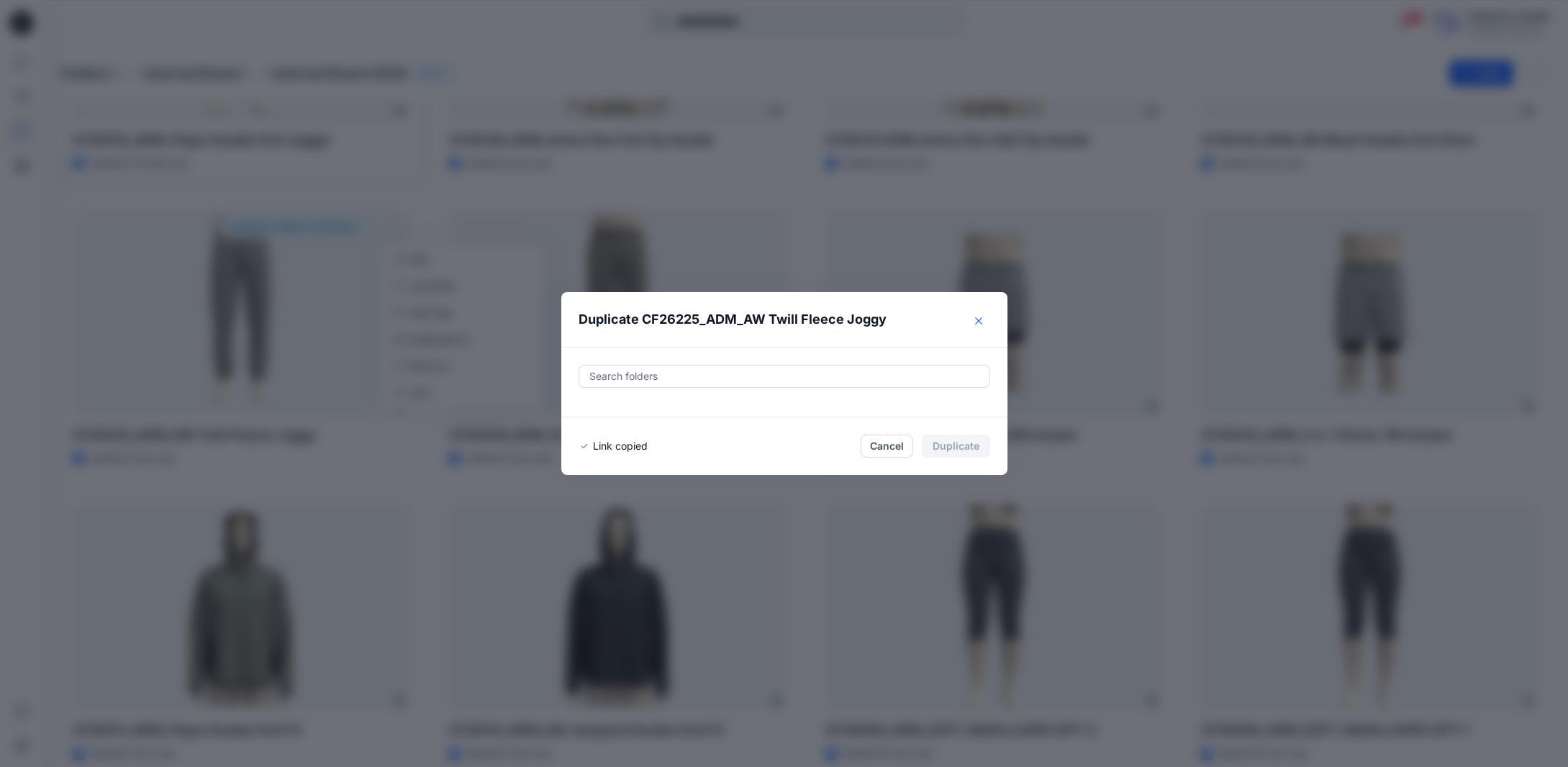
click at [982, 322] on icon "Close" at bounding box center [978, 320] width 7 height 7
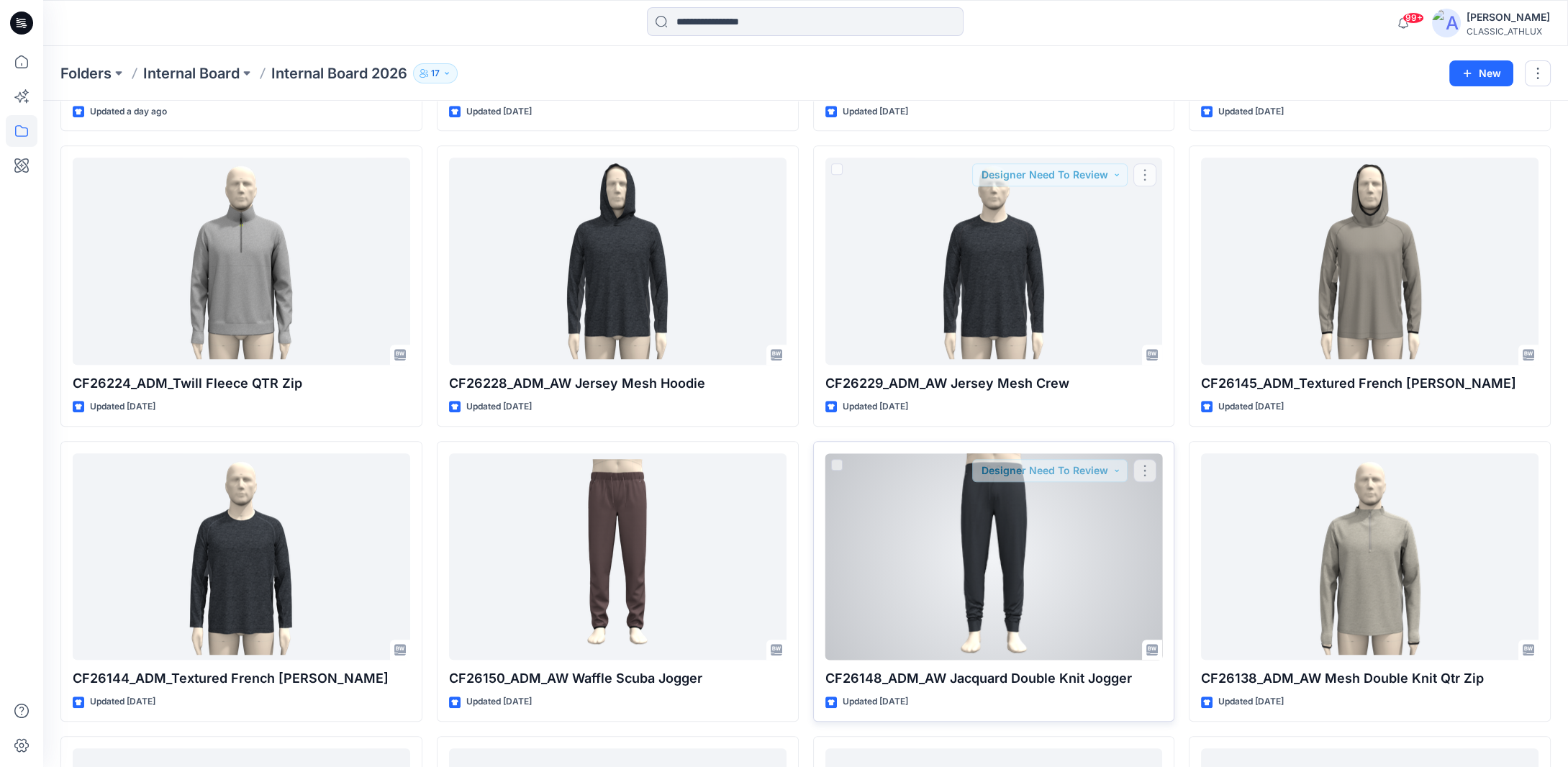
scroll to position [2635, 0]
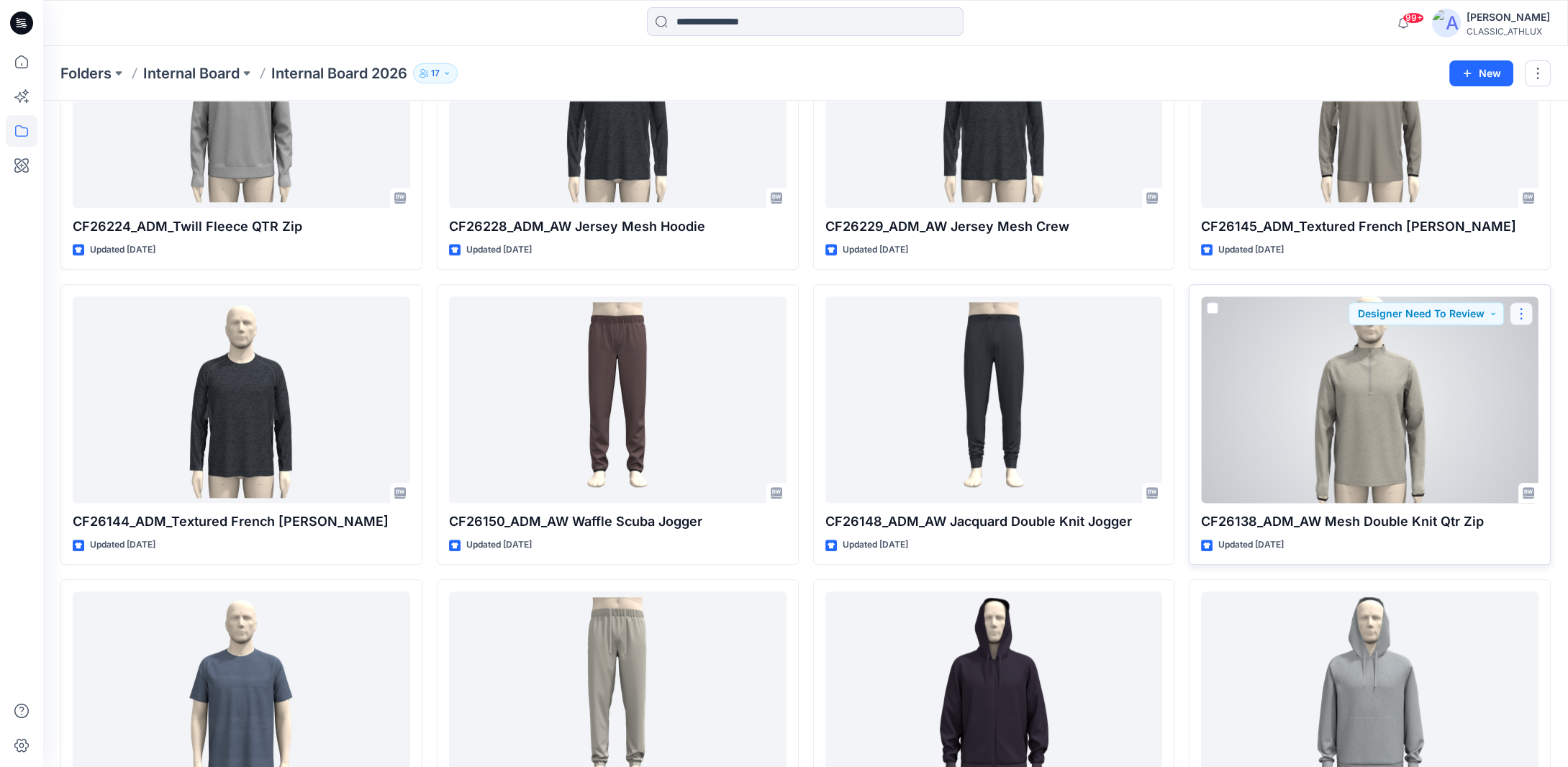
click at [1516, 315] on button "button" at bounding box center [1521, 313] width 23 height 23
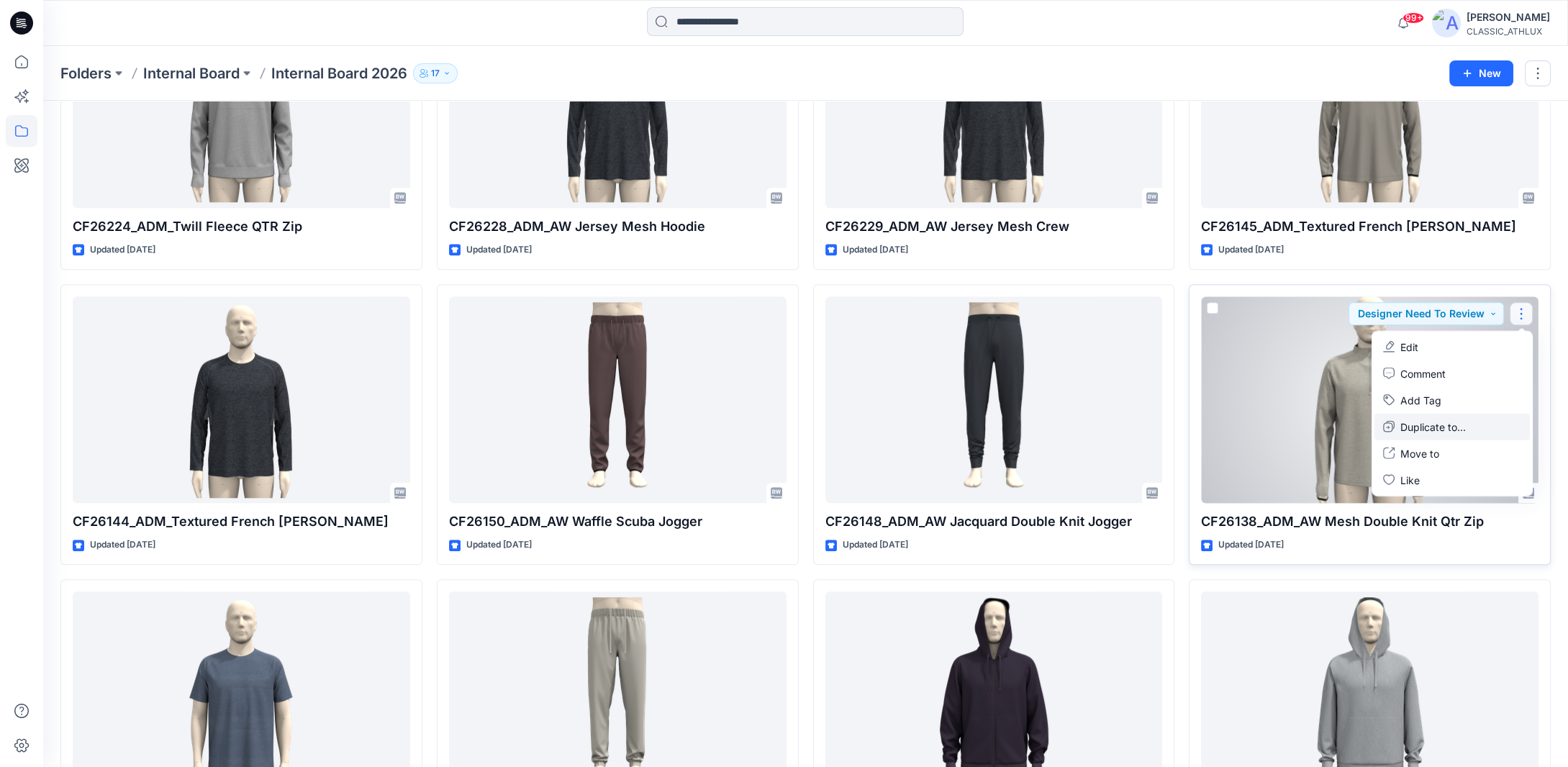
click at [1430, 421] on p "Duplicate to..." at bounding box center [1433, 426] width 65 height 15
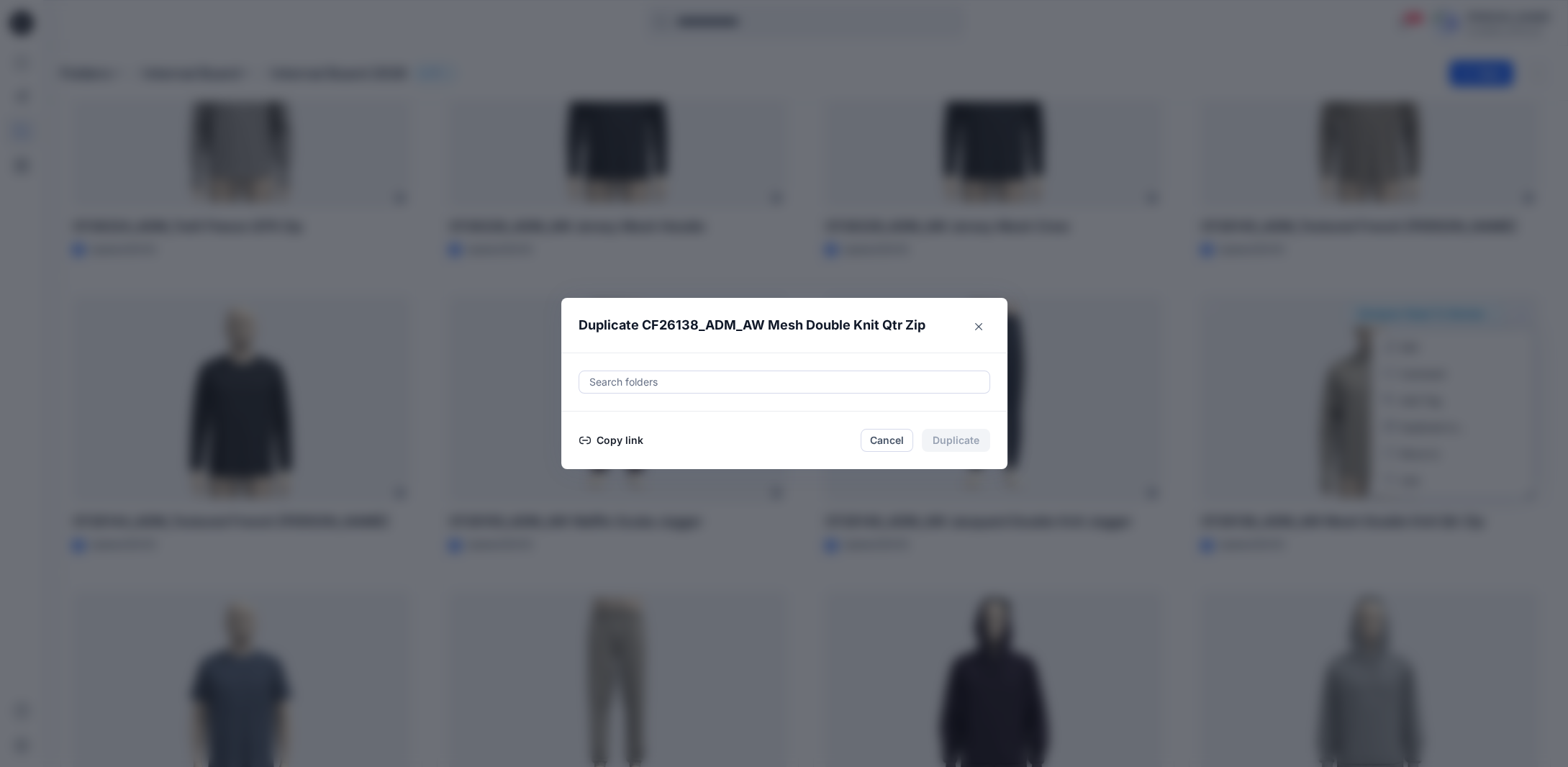
click at [635, 441] on button "Copy link" at bounding box center [611, 440] width 65 height 17
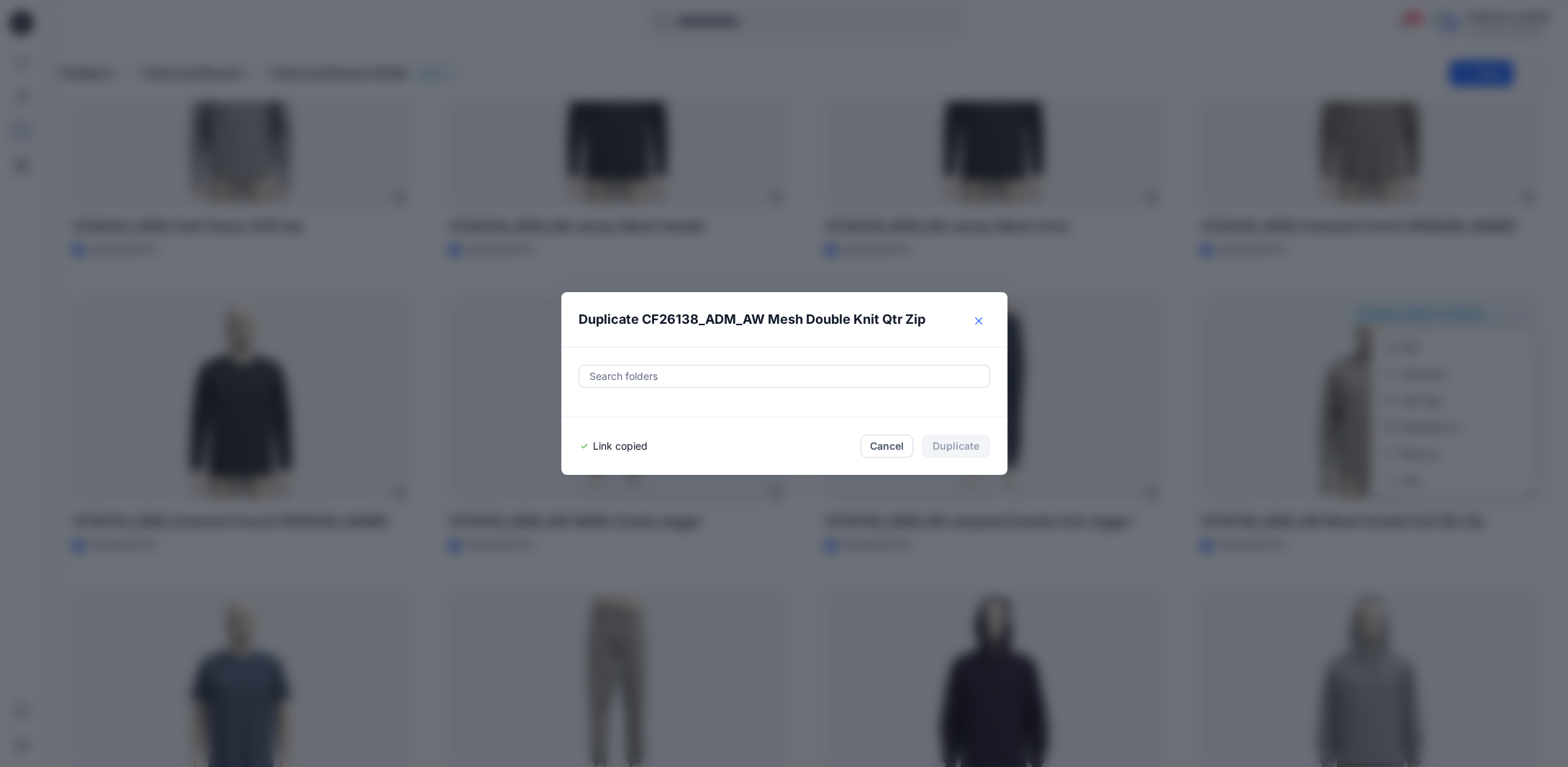
click at [982, 323] on icon "Close" at bounding box center [978, 320] width 7 height 7
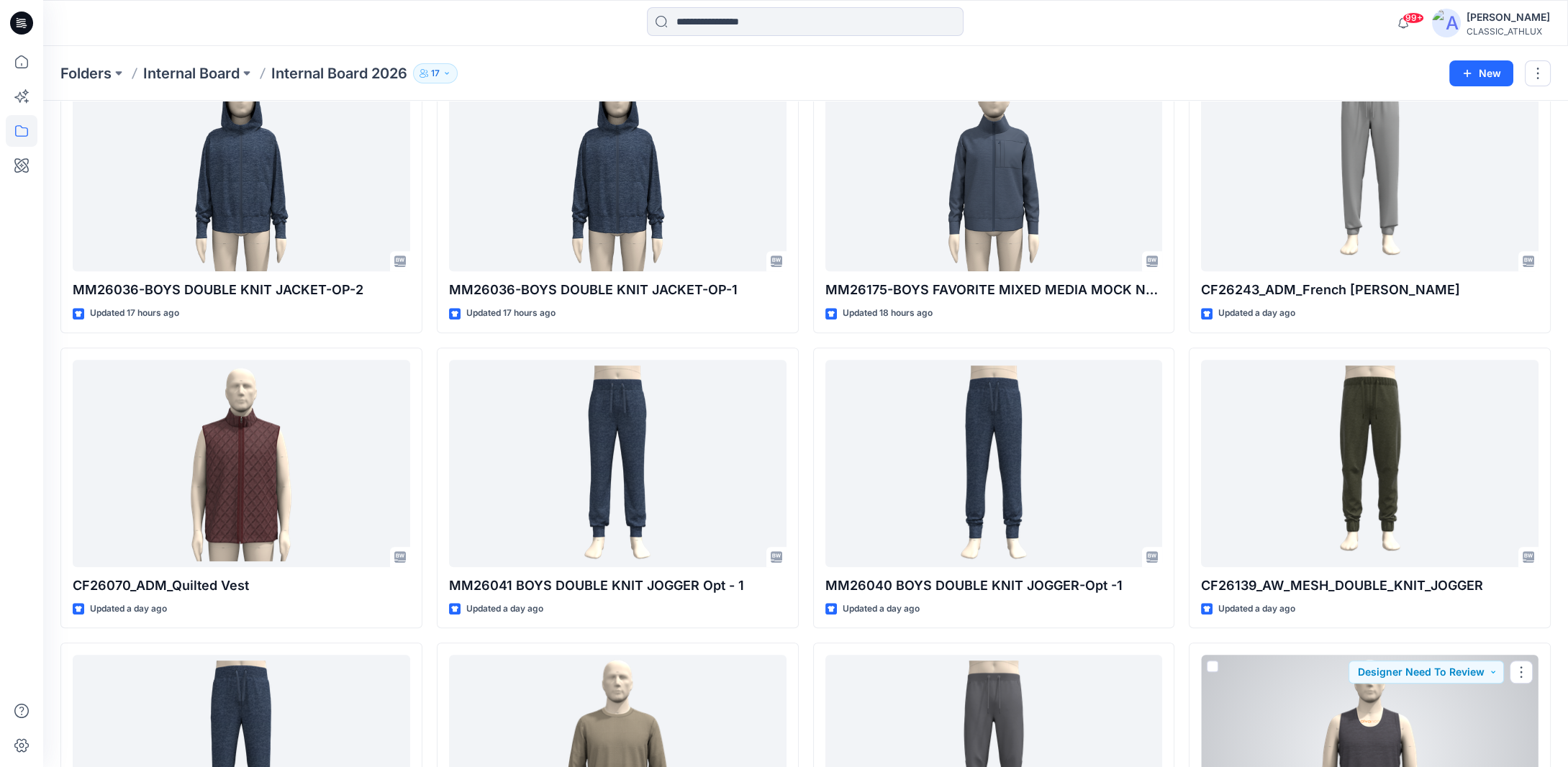
scroll to position [1671, 0]
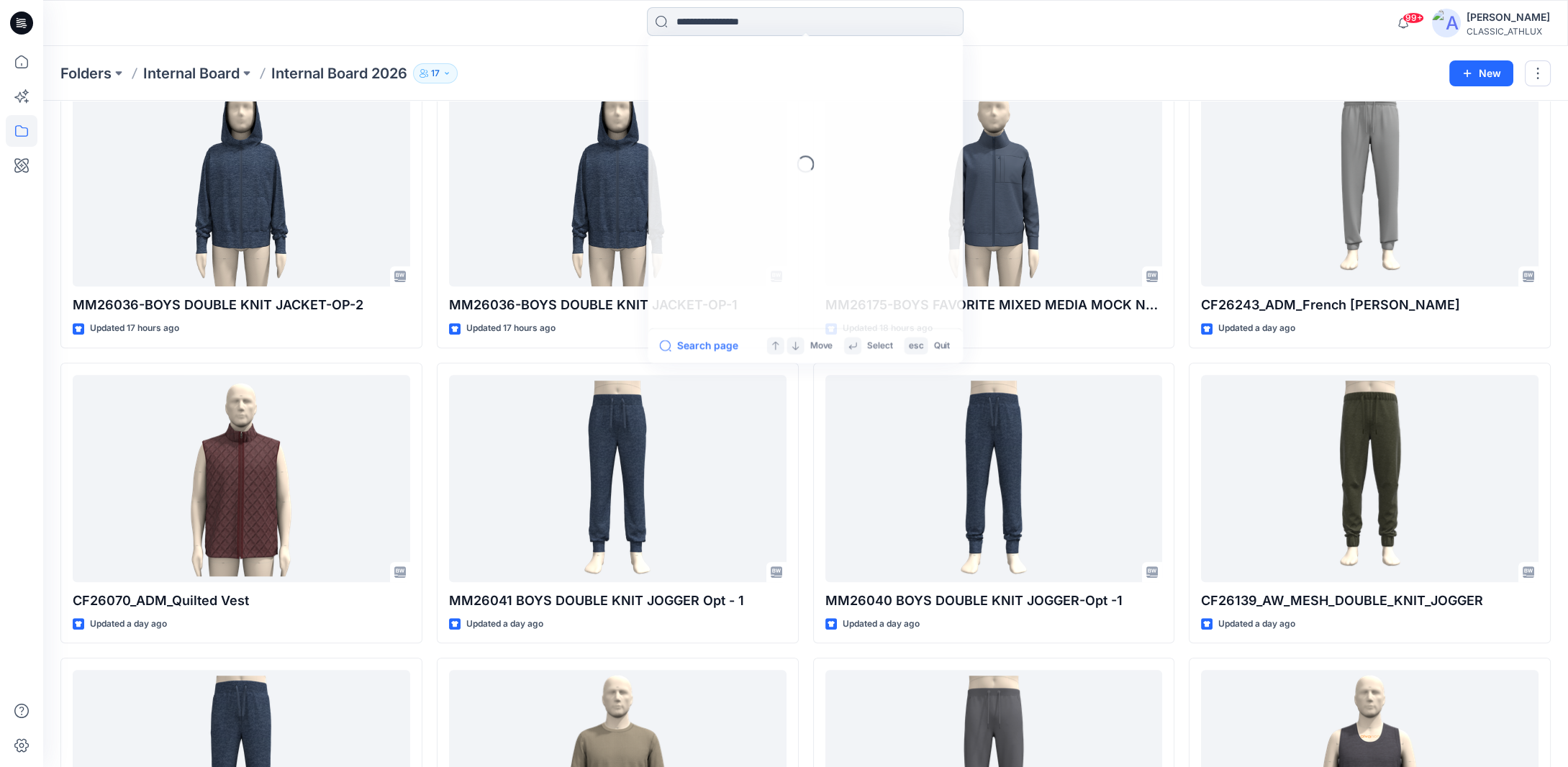
click at [750, 23] on input at bounding box center [805, 21] width 316 height 29
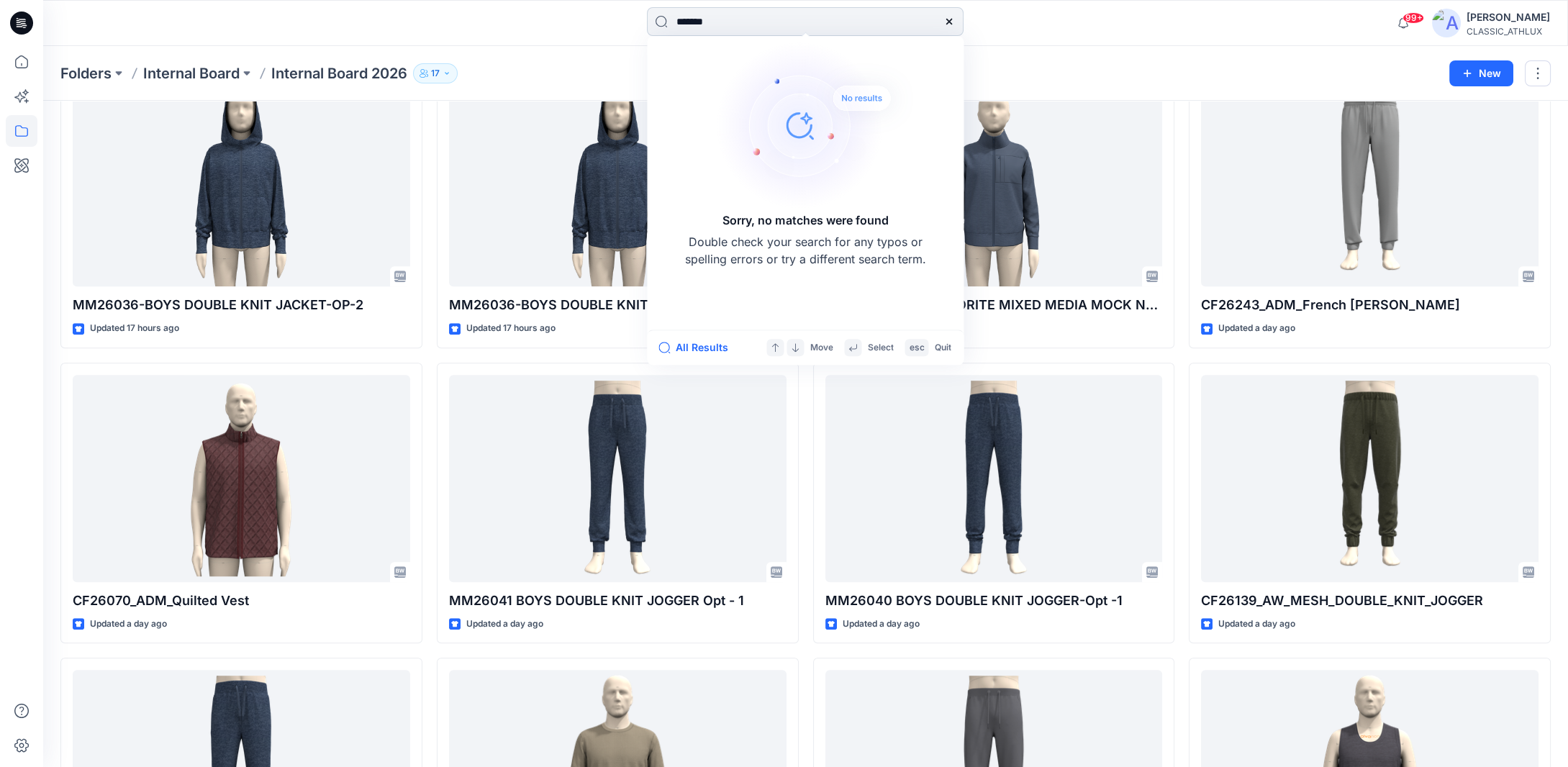
click at [695, 22] on input "*******" at bounding box center [805, 21] width 316 height 29
type input "*******"
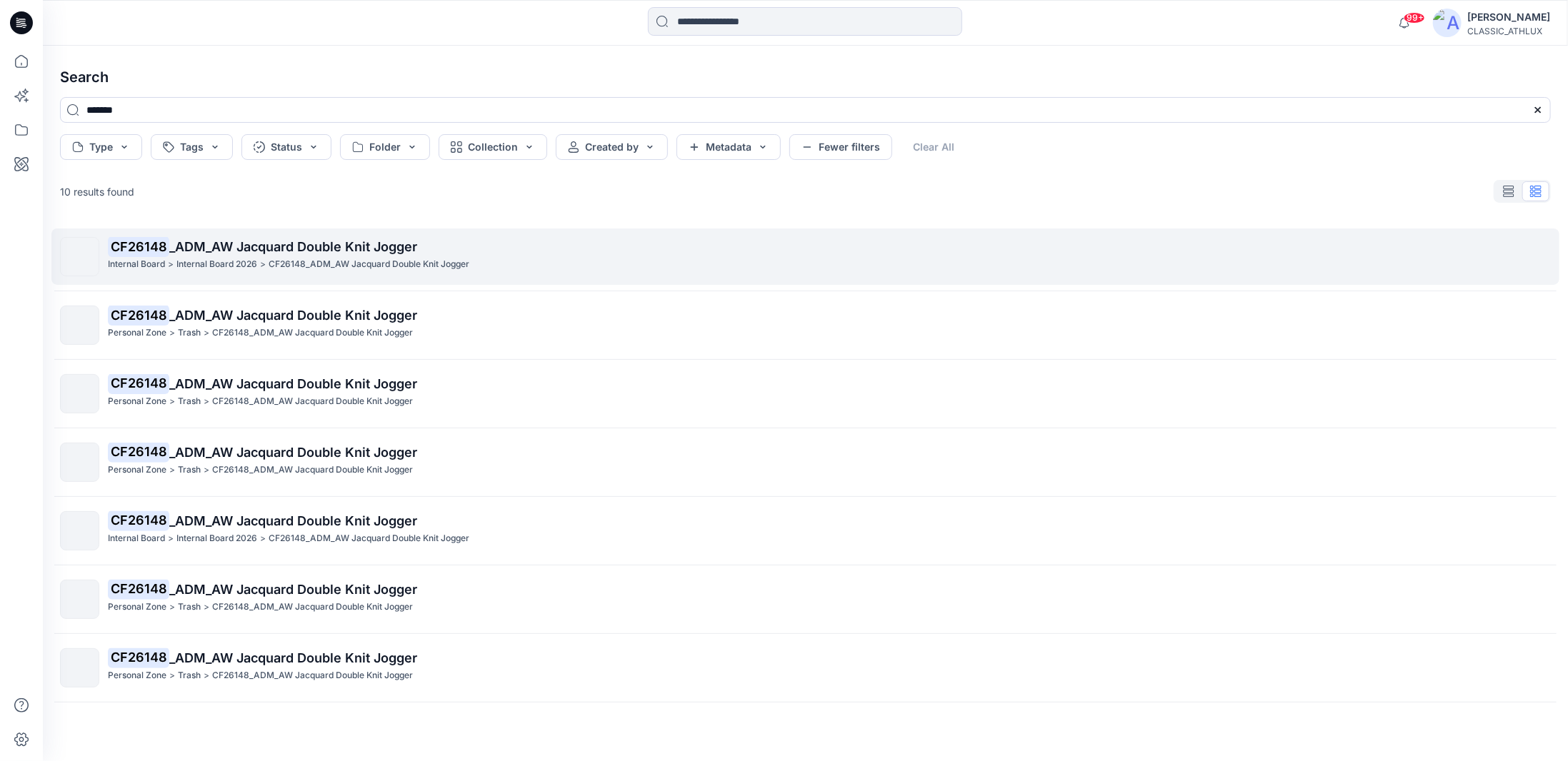
click at [393, 265] on p "CF26148_ADM_AW Jacquard Double Knit Jogger" at bounding box center [369, 264] width 201 height 15
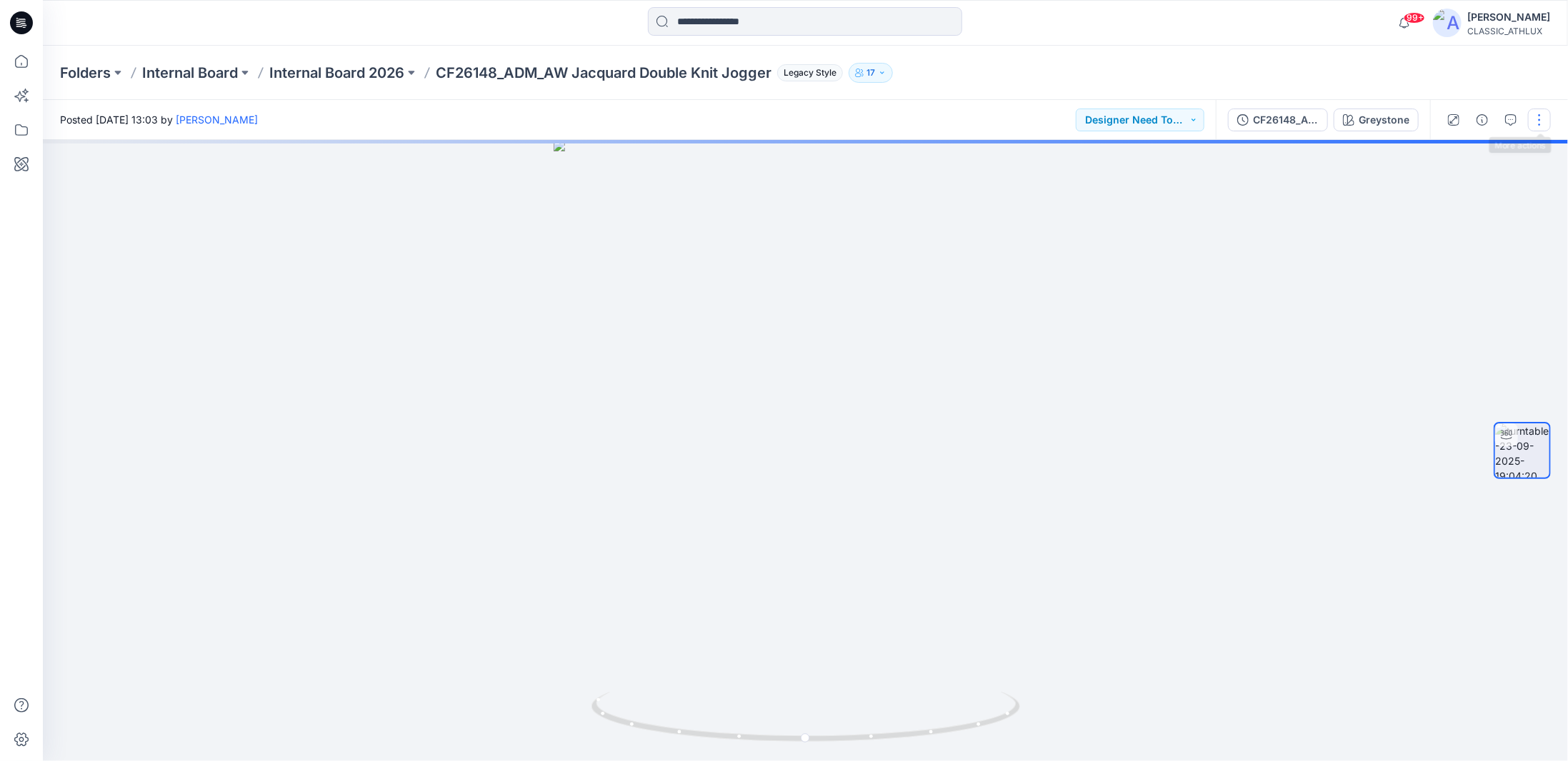
click at [1537, 125] on button "button" at bounding box center [1539, 119] width 23 height 23
click at [1473, 232] on p "Duplicate to..." at bounding box center [1471, 232] width 65 height 15
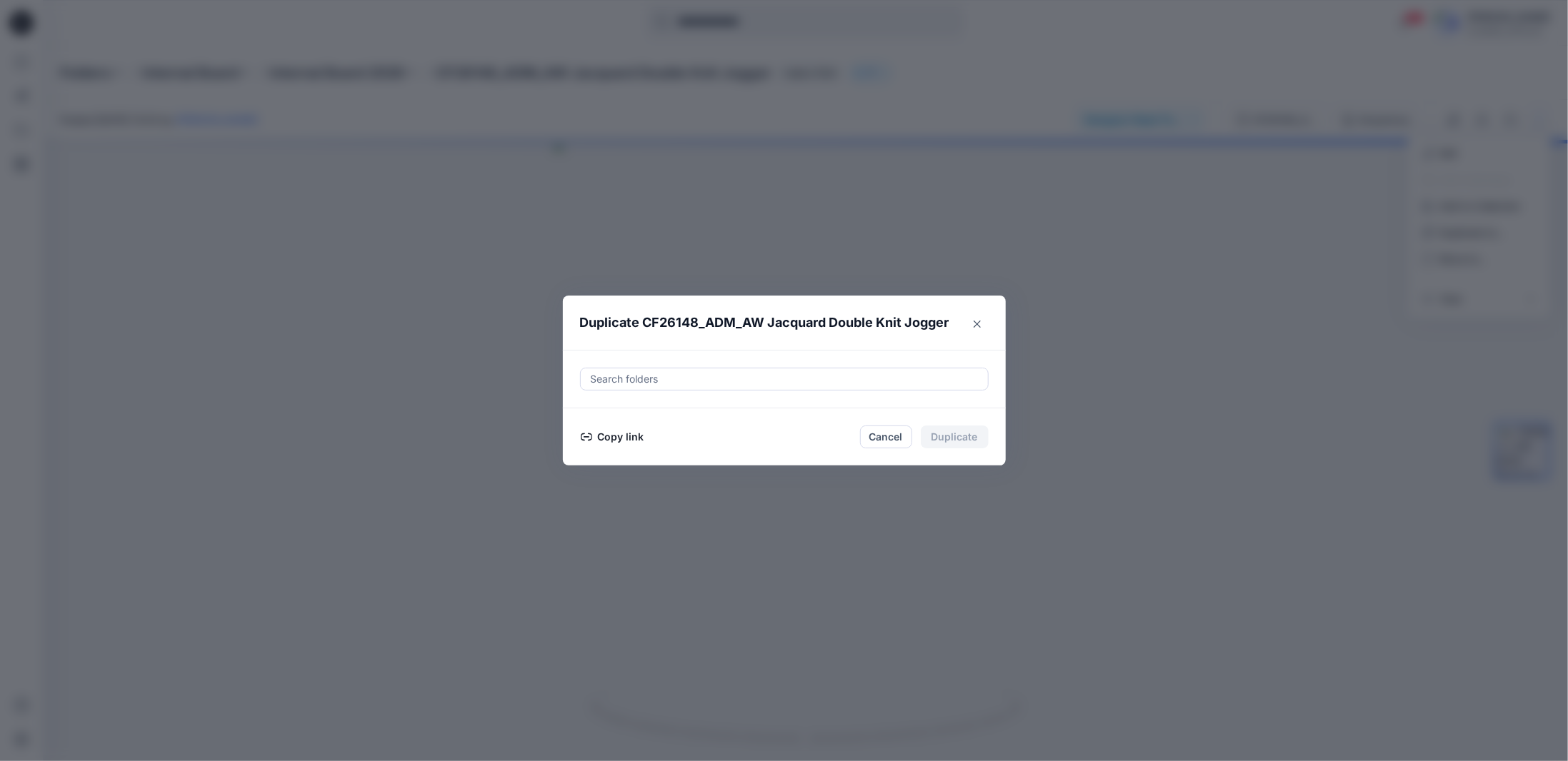
click at [621, 435] on button "Copy link" at bounding box center [612, 437] width 65 height 17
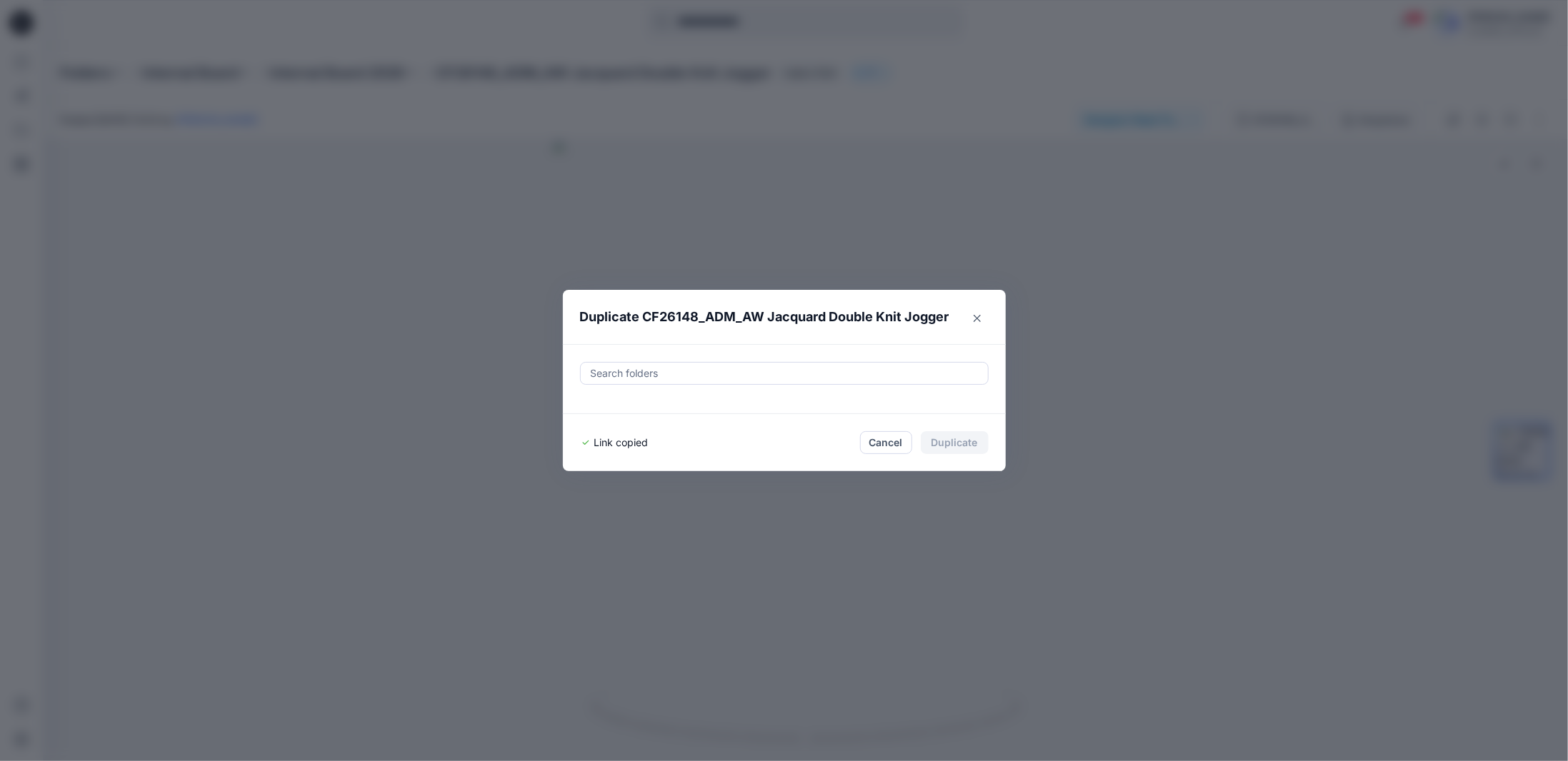
click at [979, 317] on icon "Close" at bounding box center [976, 318] width 7 height 7
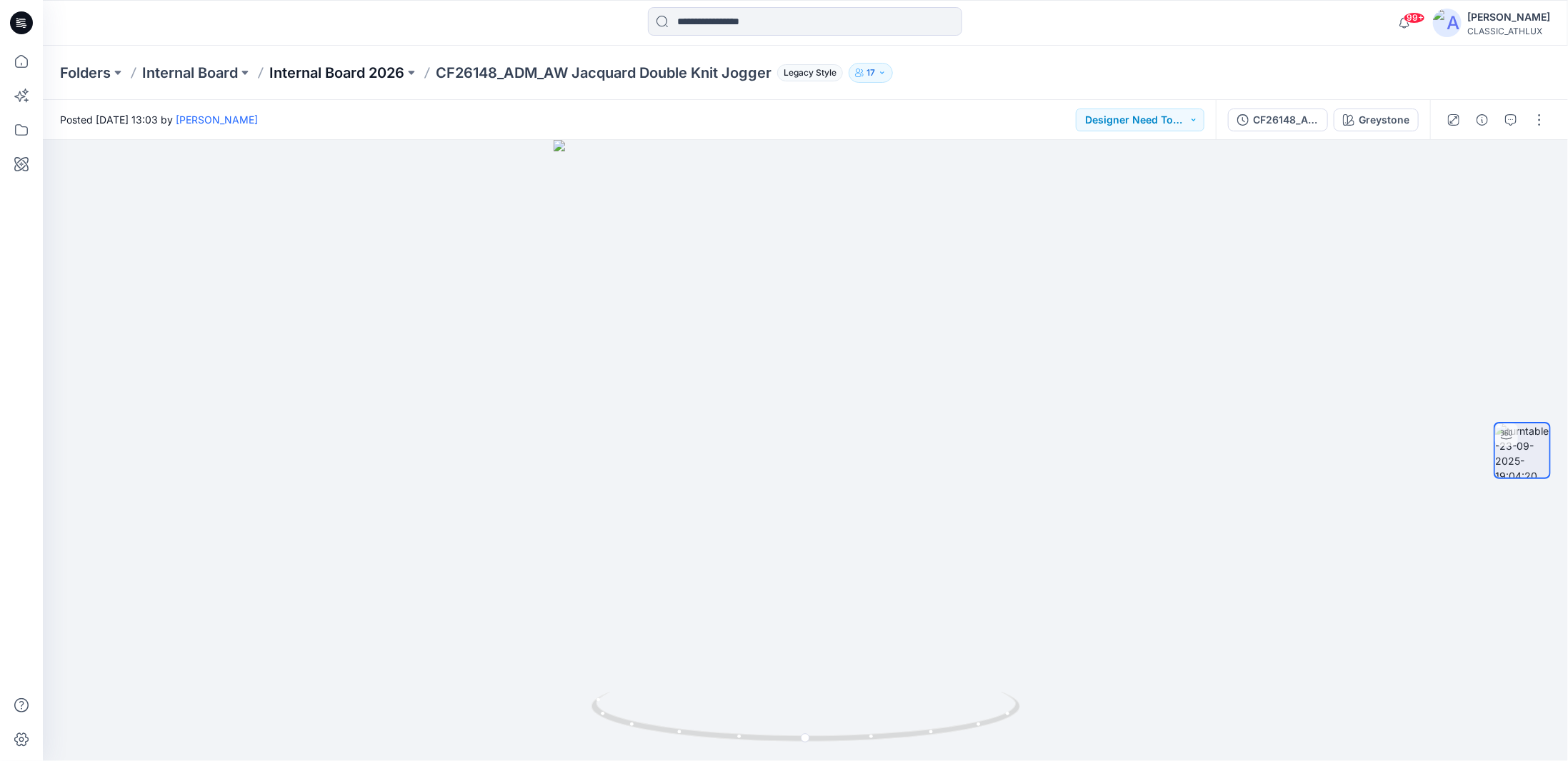
click at [349, 73] on p "Internal Board 2026" at bounding box center [337, 73] width 135 height 20
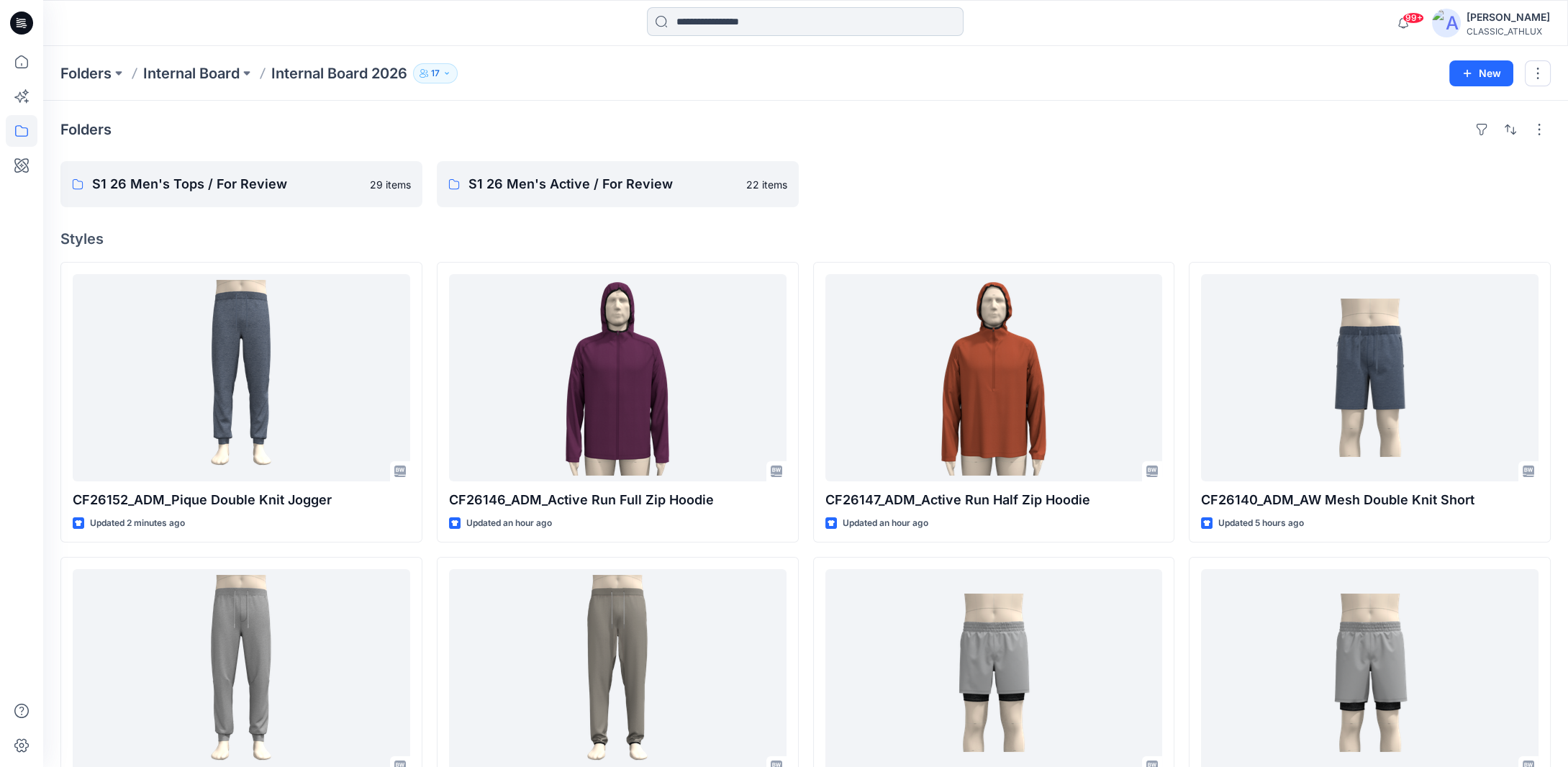
click at [700, 23] on input at bounding box center [805, 21] width 316 height 29
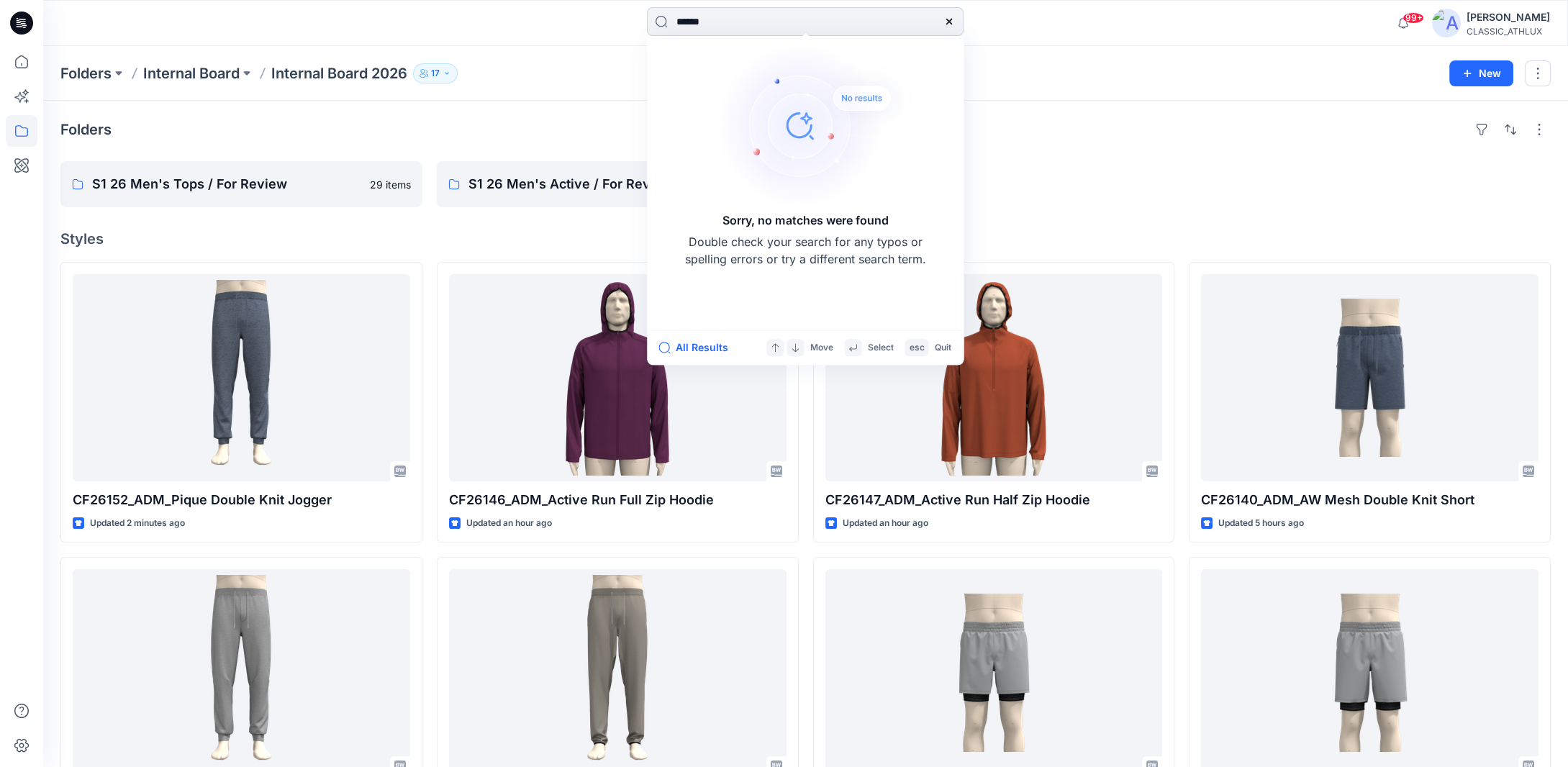
type input "*******"
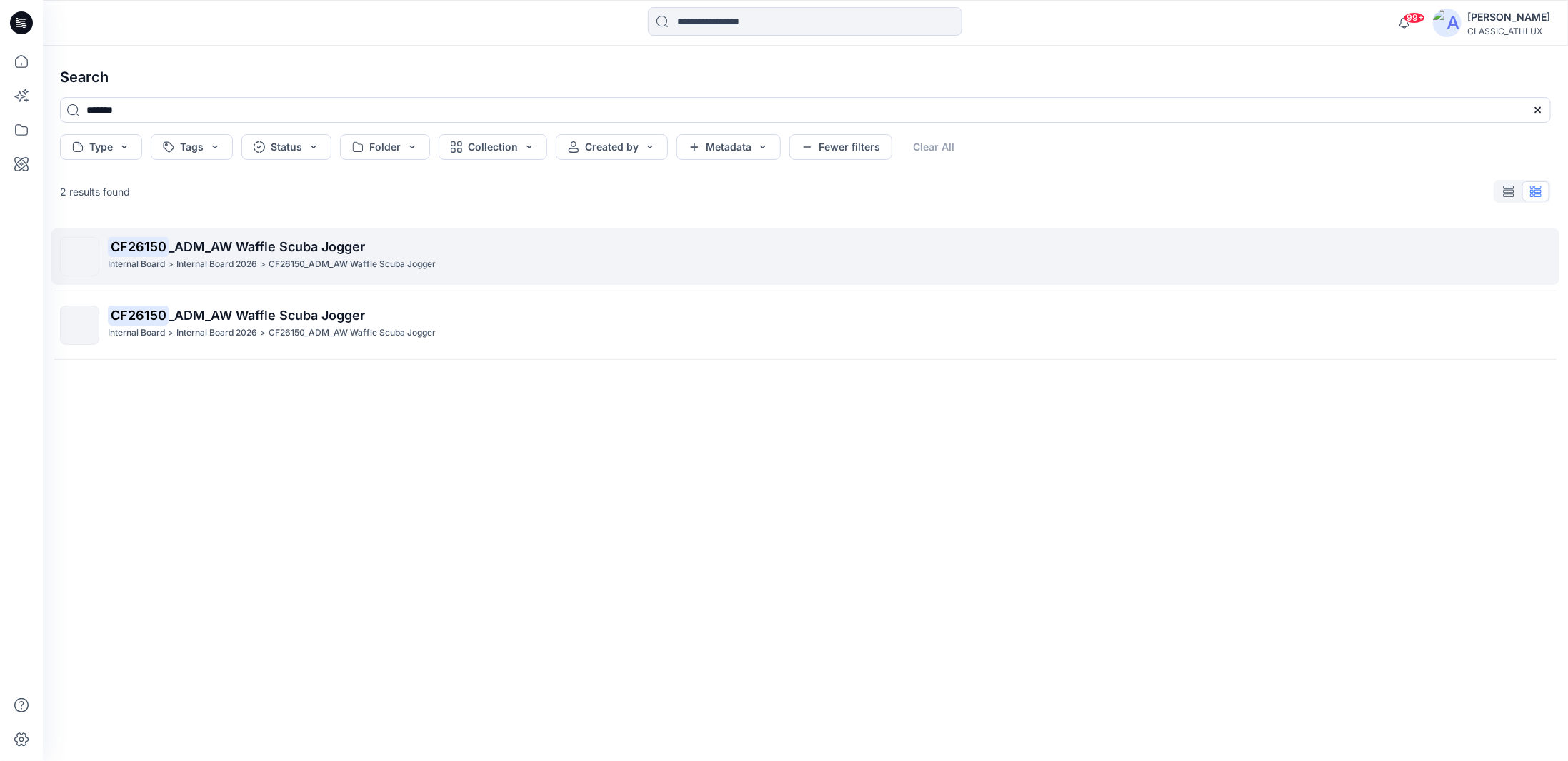
click at [463, 266] on div "Internal Board > Internal Board 2026 > CF26150_ADM_AW Waffle Scuba Jogger" at bounding box center [828, 264] width 1443 height 15
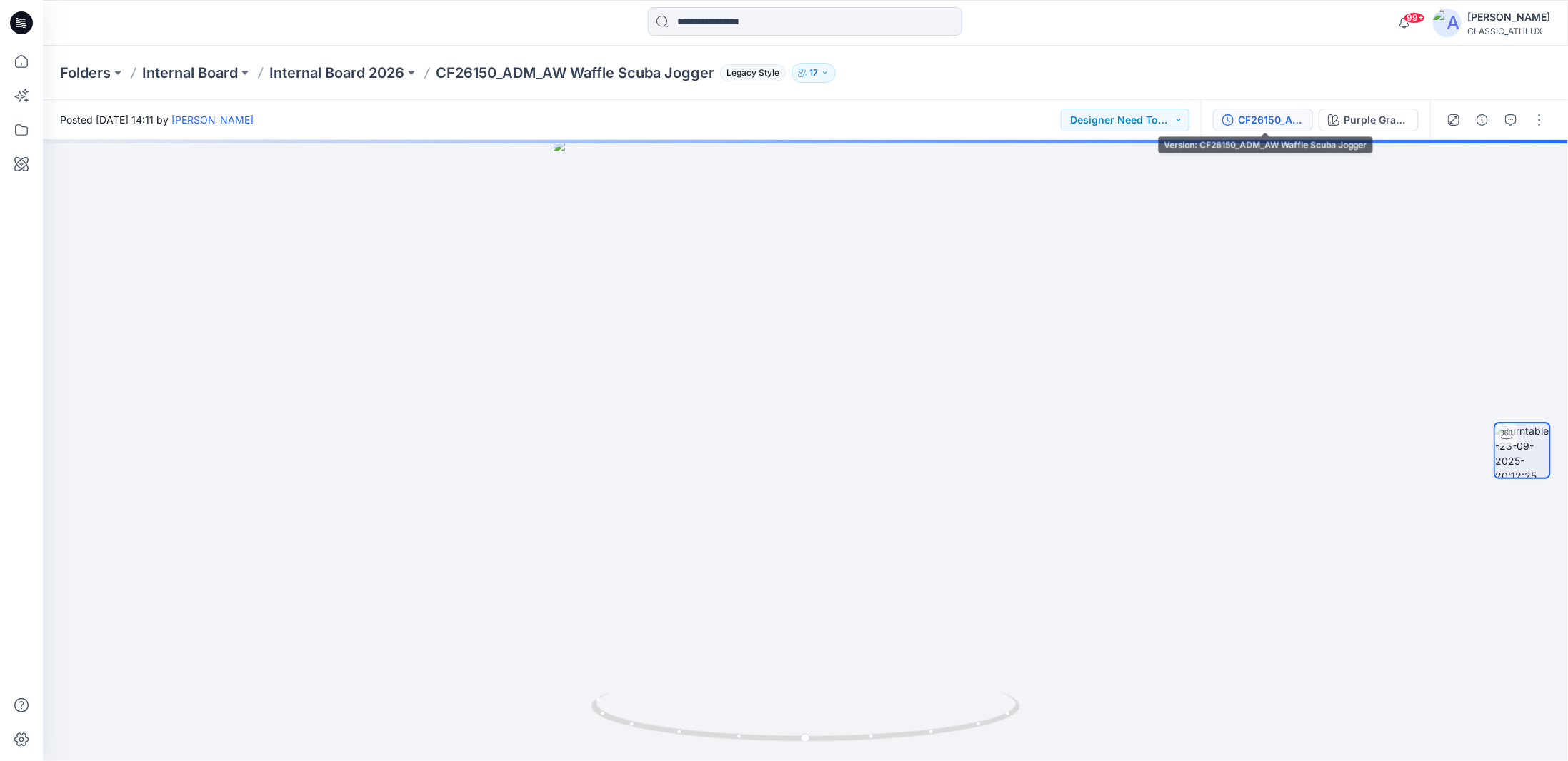
click at [1272, 121] on div "CF26150_ADM_AW Waffle Scuba Jogger" at bounding box center [1271, 120] width 65 height 16
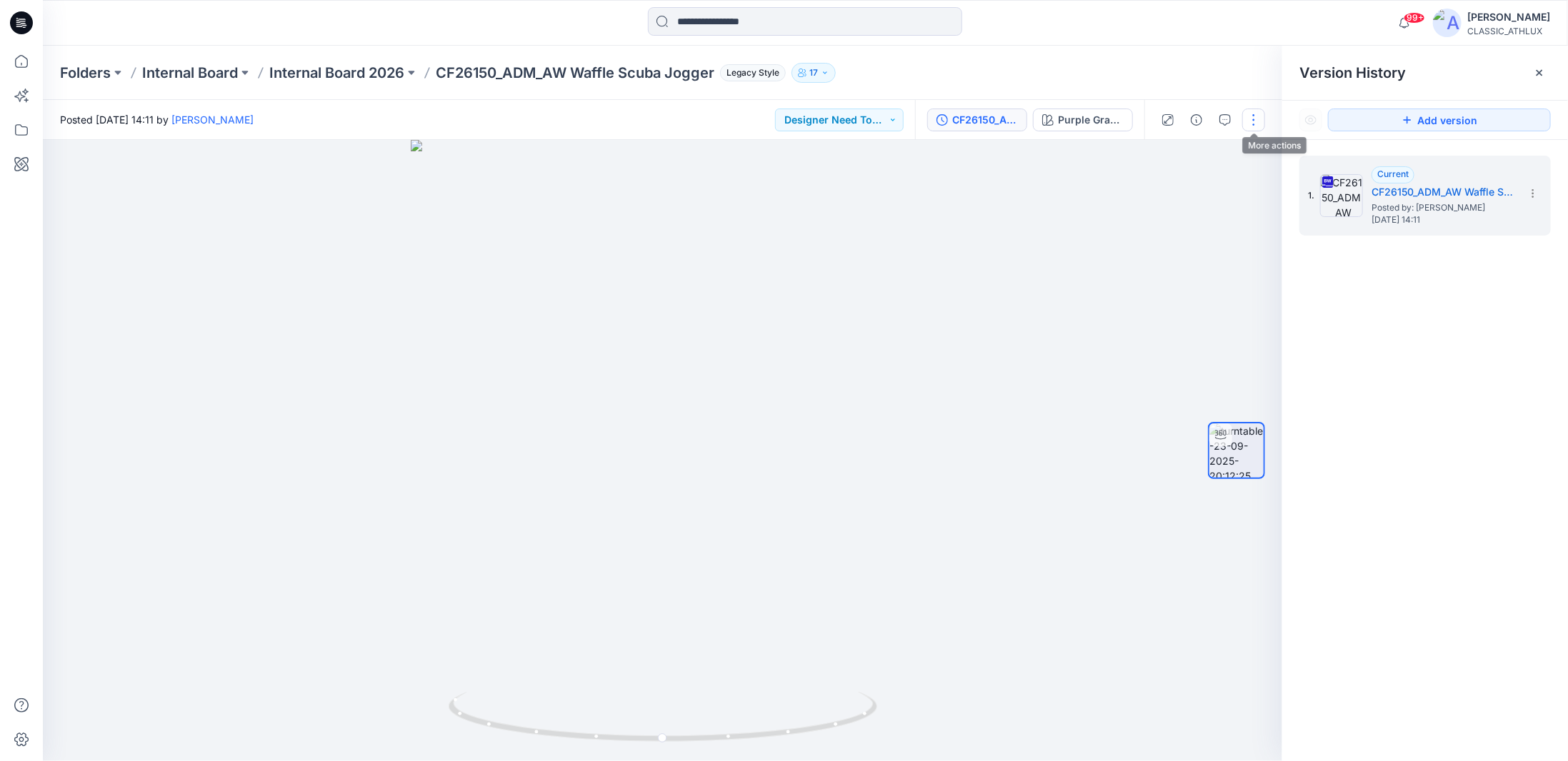
click at [1250, 119] on button "button" at bounding box center [1253, 119] width 23 height 23
click at [1177, 231] on p "Duplicate to..." at bounding box center [1186, 232] width 65 height 15
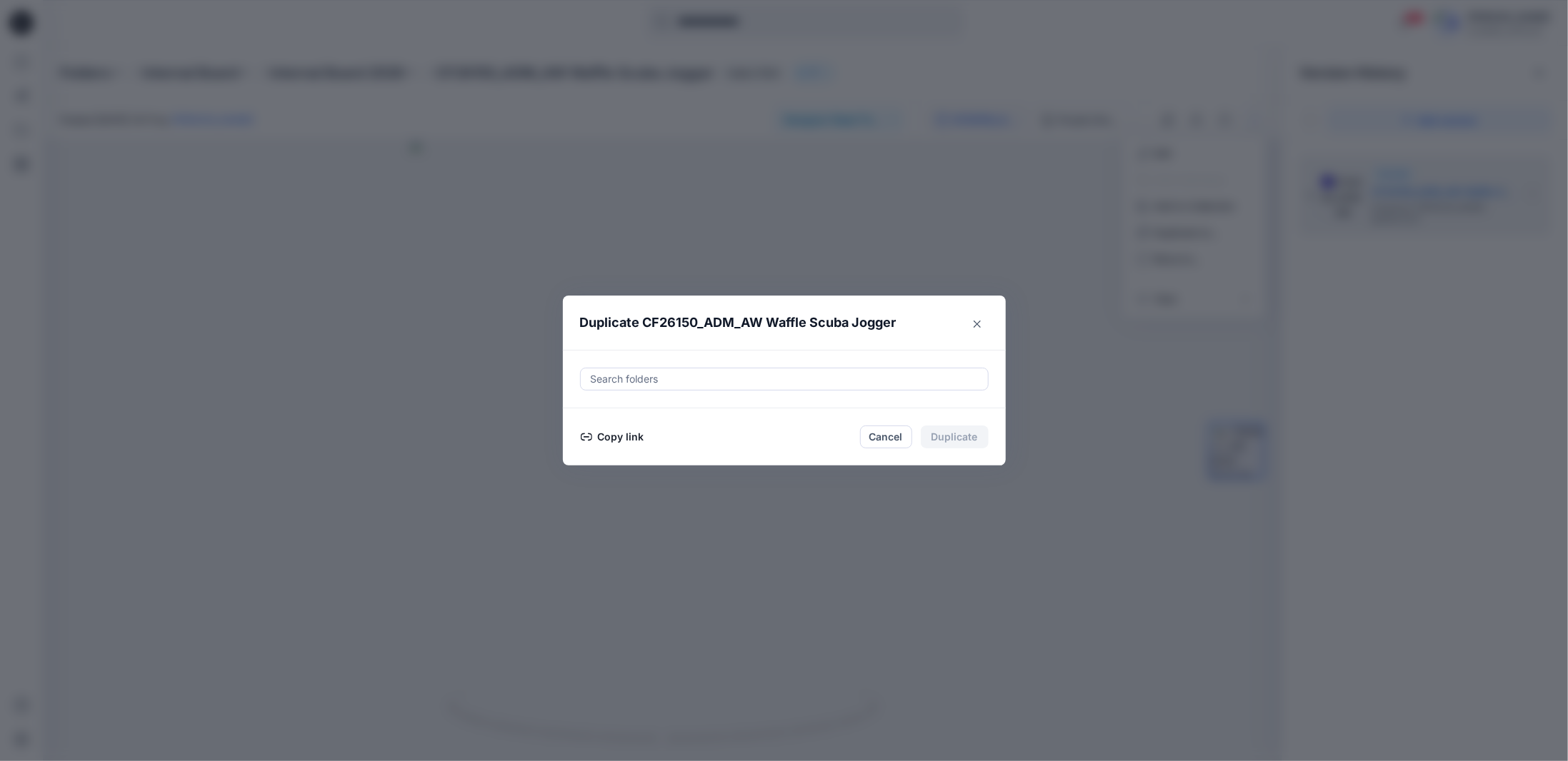
click at [609, 432] on button "Copy link" at bounding box center [612, 437] width 65 height 17
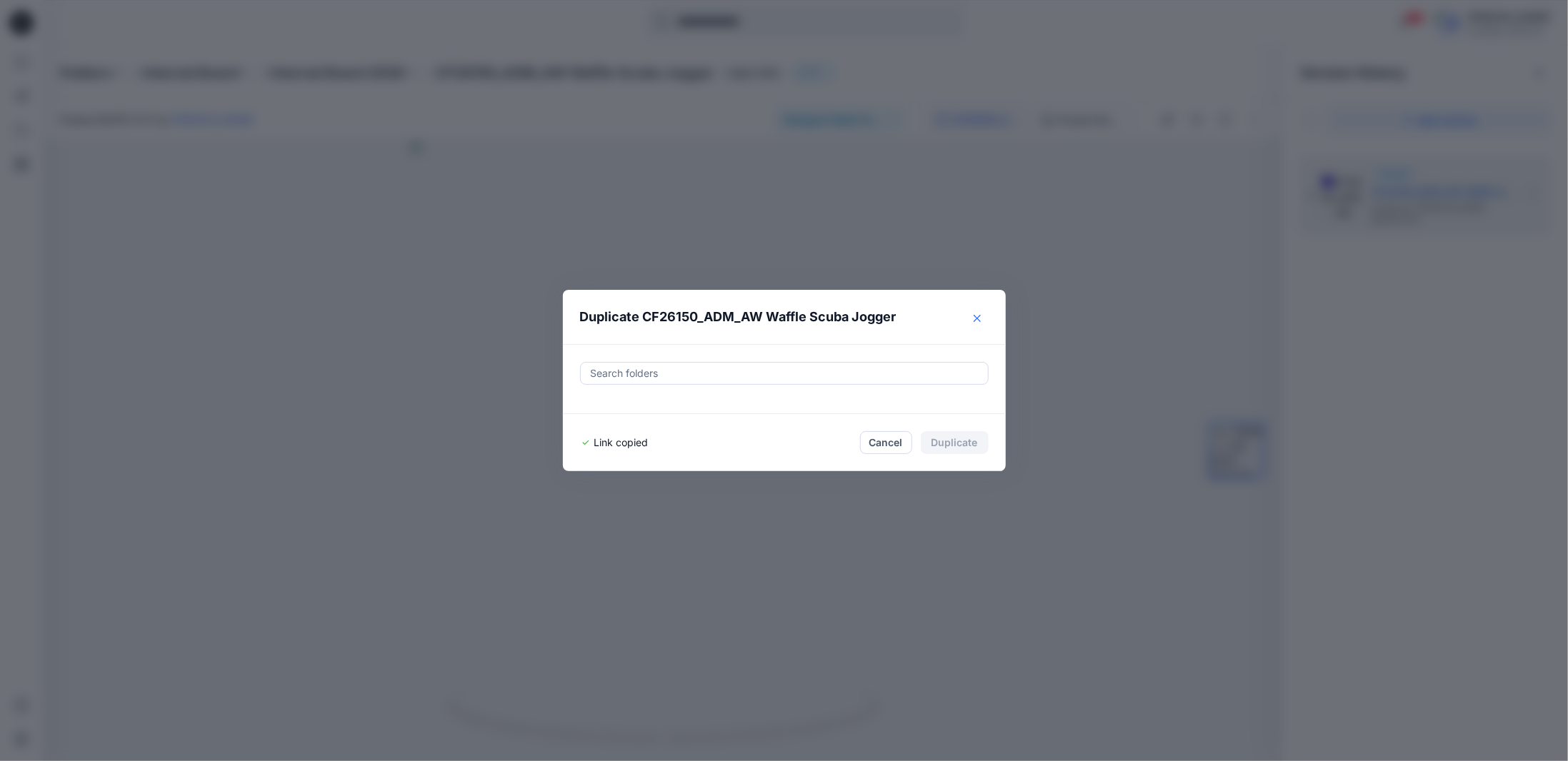
click at [980, 317] on icon "Close" at bounding box center [976, 318] width 7 height 7
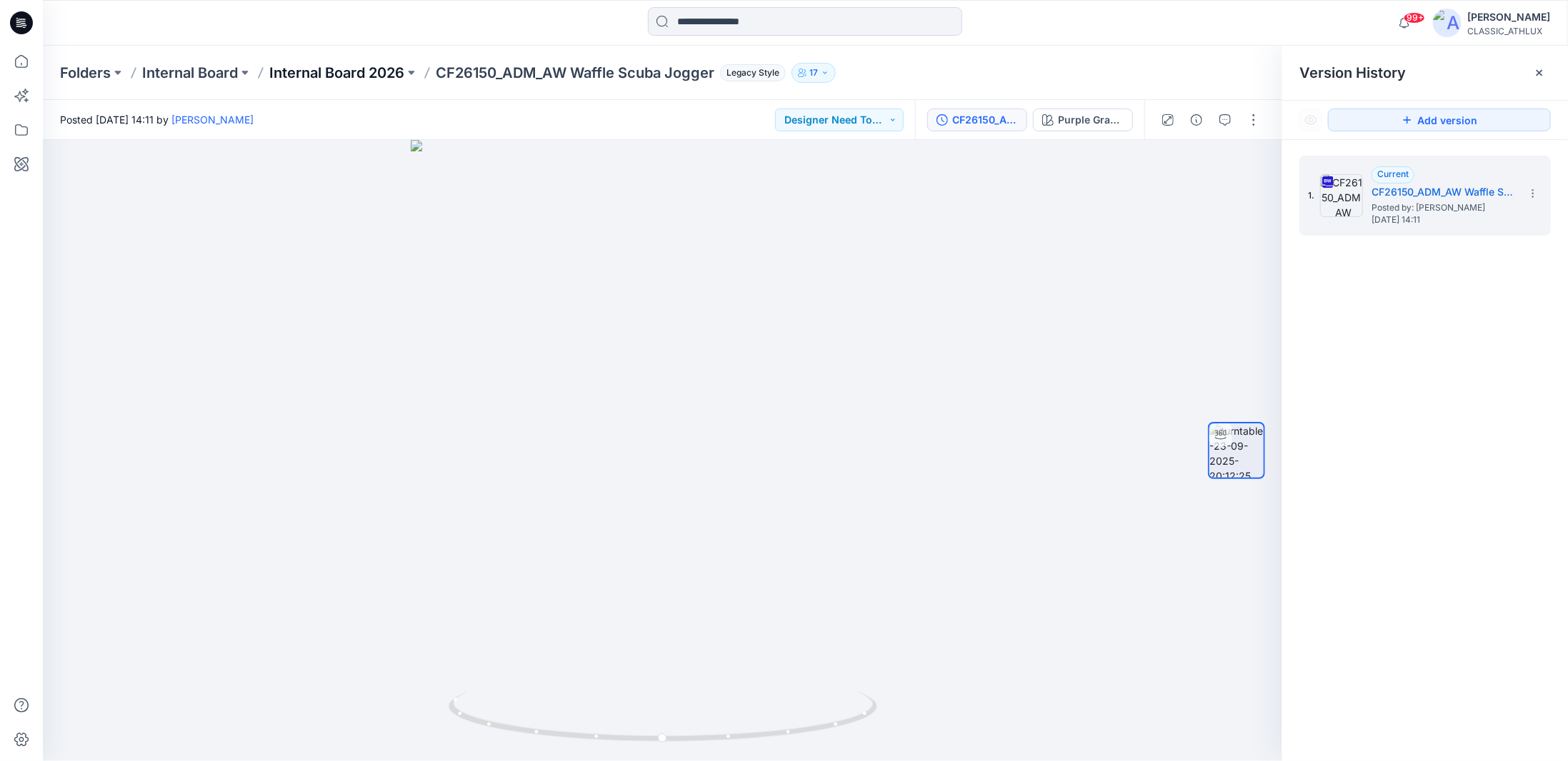
click at [347, 70] on p "Internal Board 2026" at bounding box center [337, 73] width 135 height 20
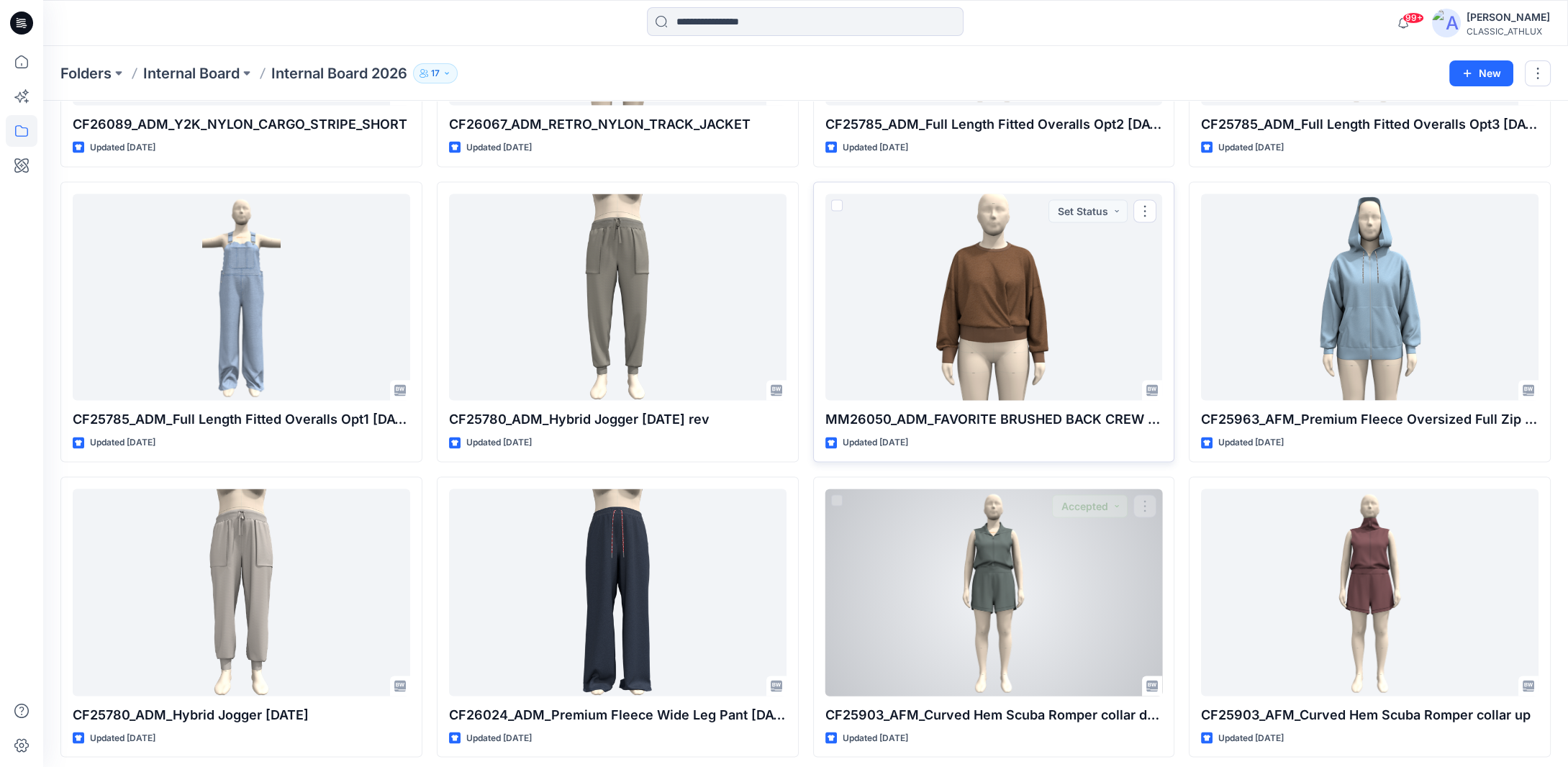
scroll to position [5743, 0]
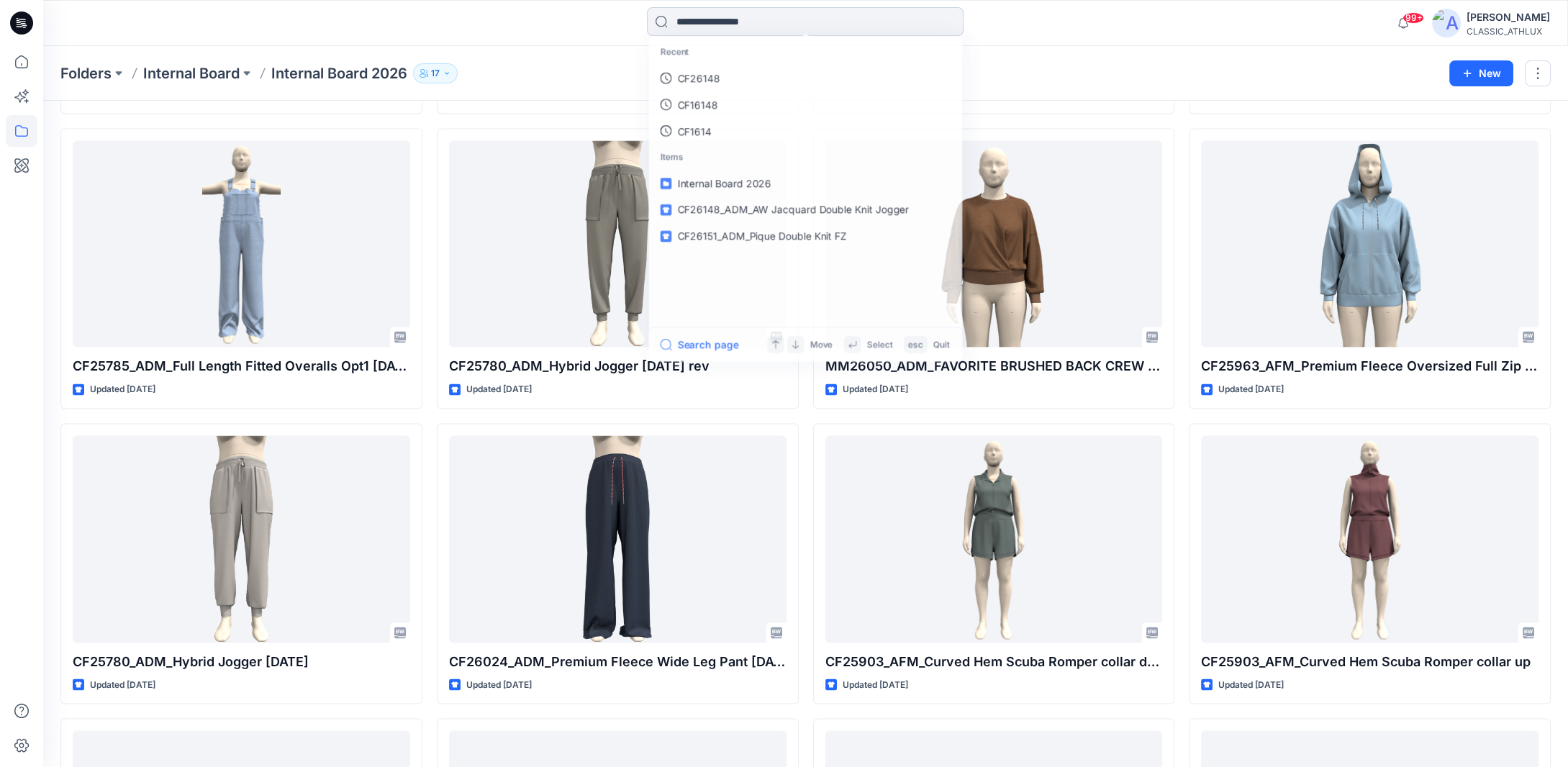
click at [715, 24] on input at bounding box center [805, 21] width 316 height 29
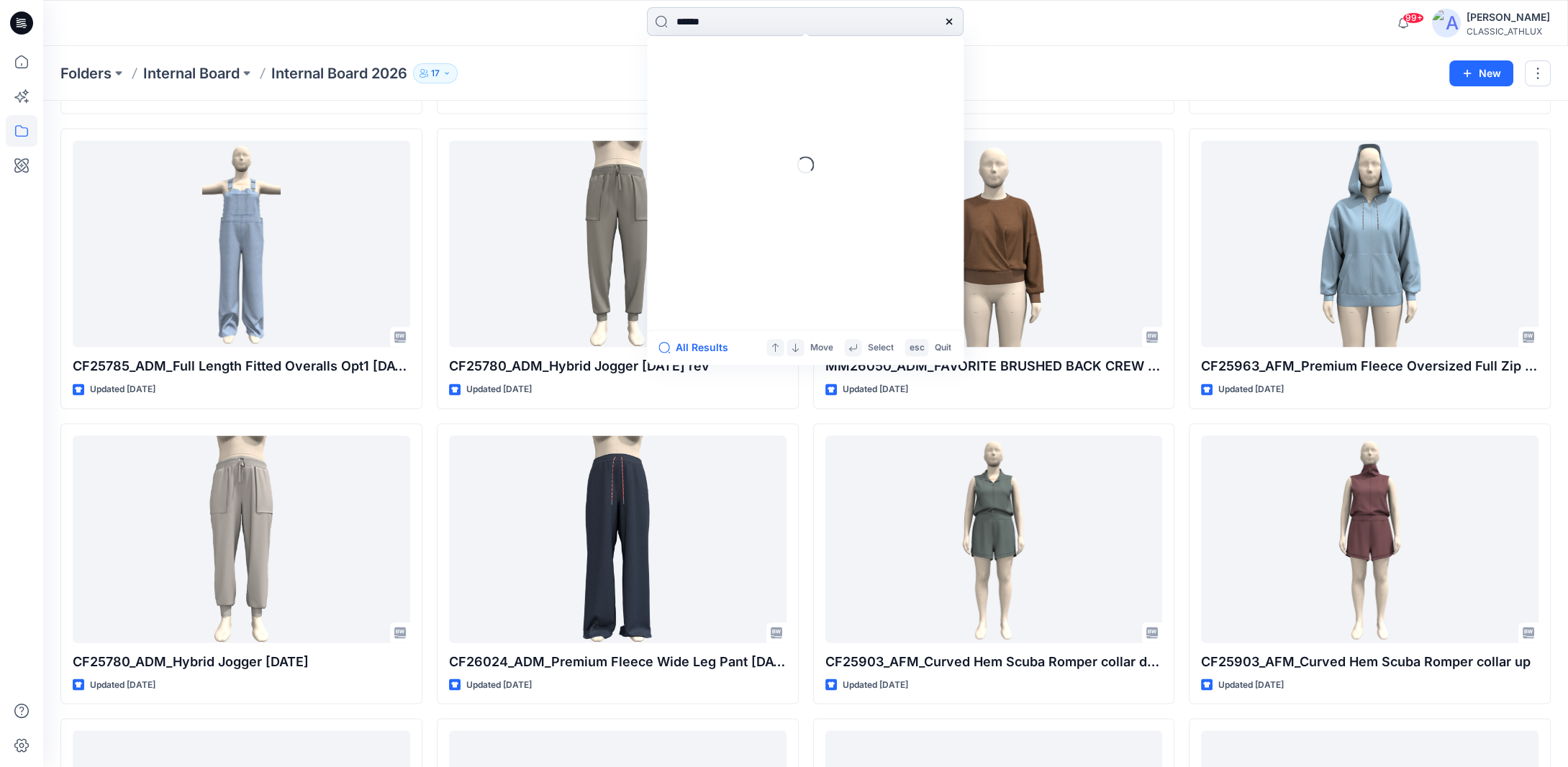
type input "*******"
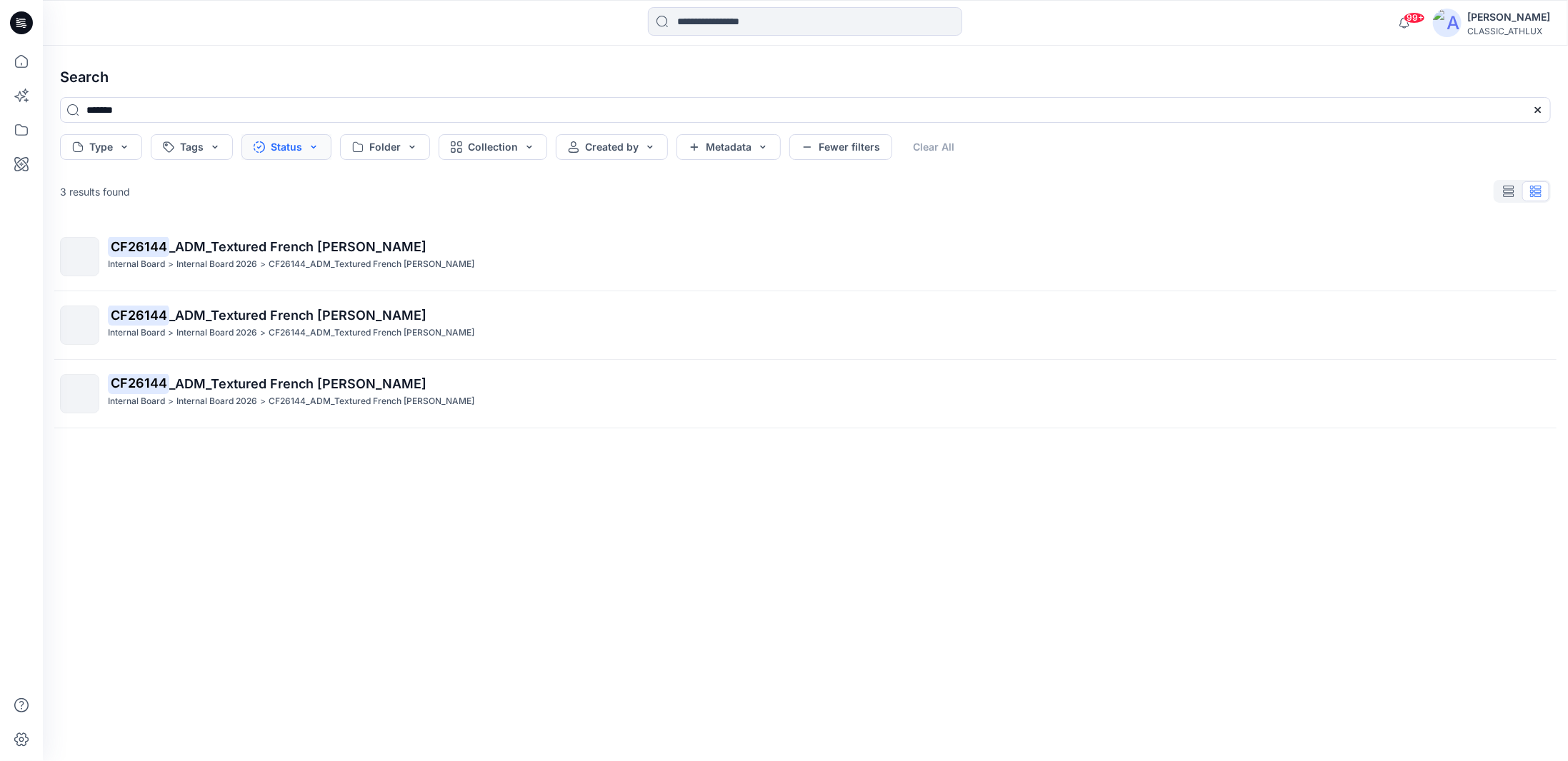
click at [306, 148] on button "Status" at bounding box center [287, 146] width 90 height 26
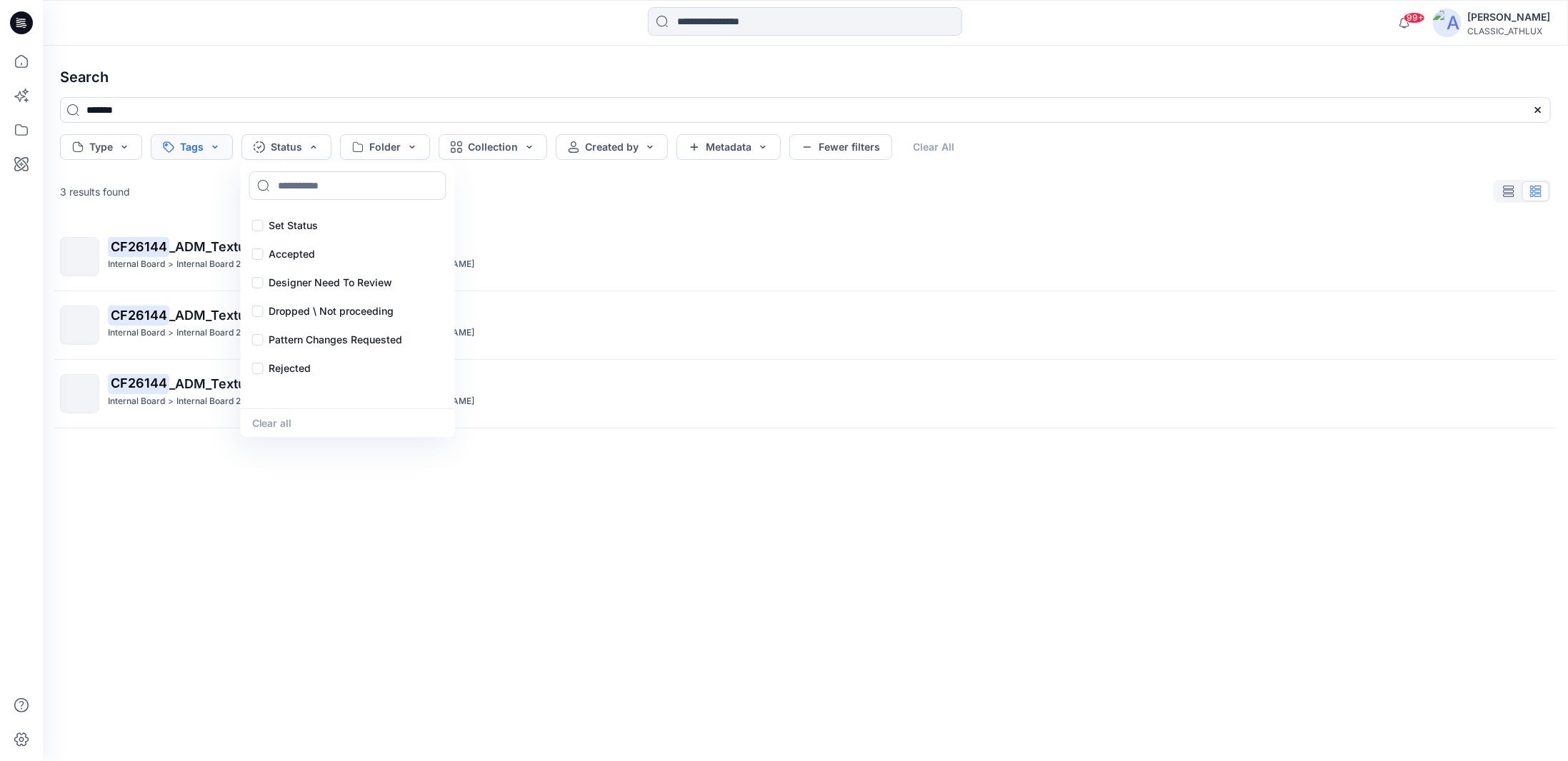
click at [216, 146] on button "Tags" at bounding box center [191, 146] width 82 height 26
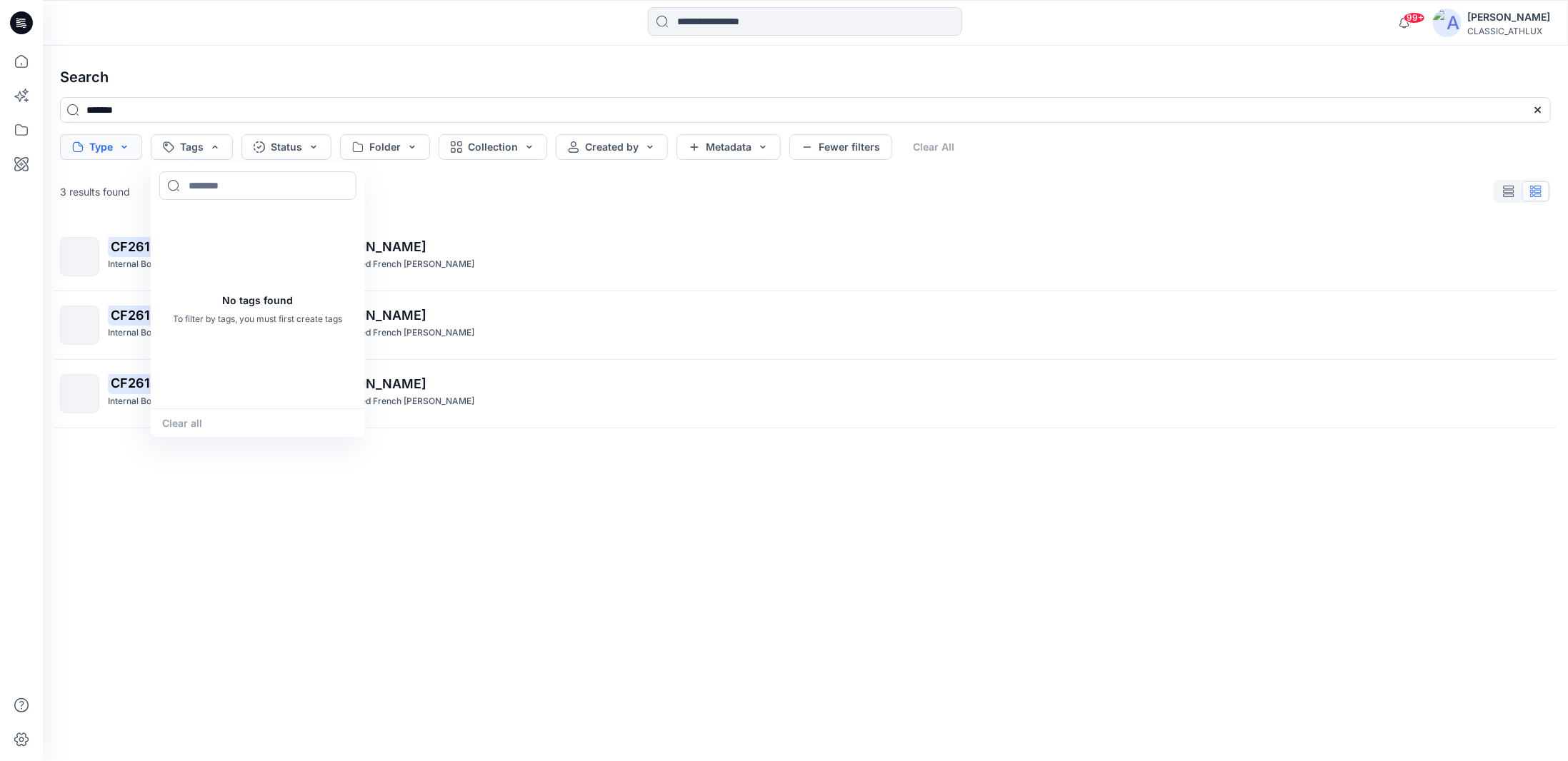
click at [125, 146] on button "Type" at bounding box center [101, 146] width 82 height 26
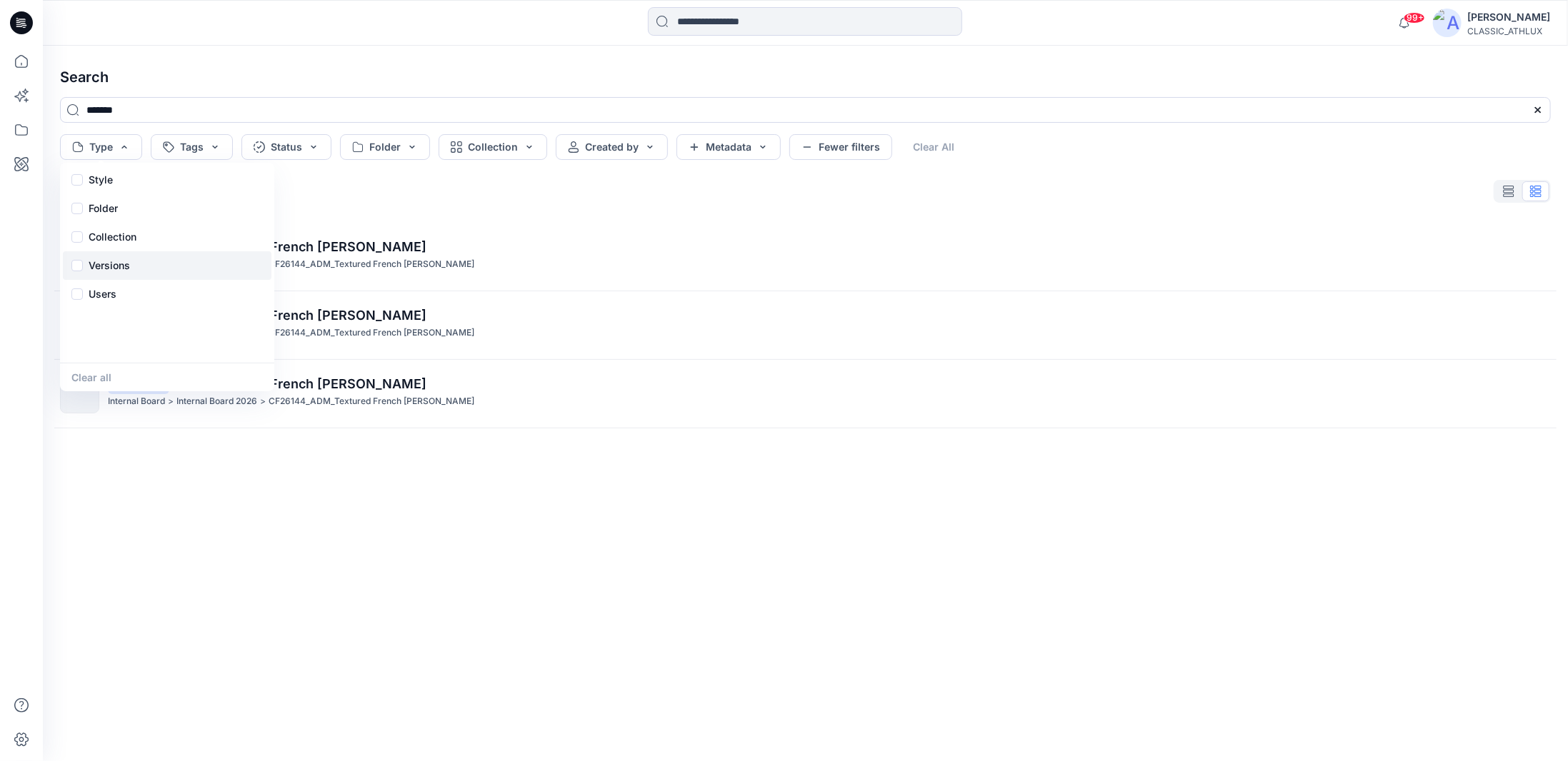
click at [108, 265] on p "Versions" at bounding box center [109, 266] width 41 height 17
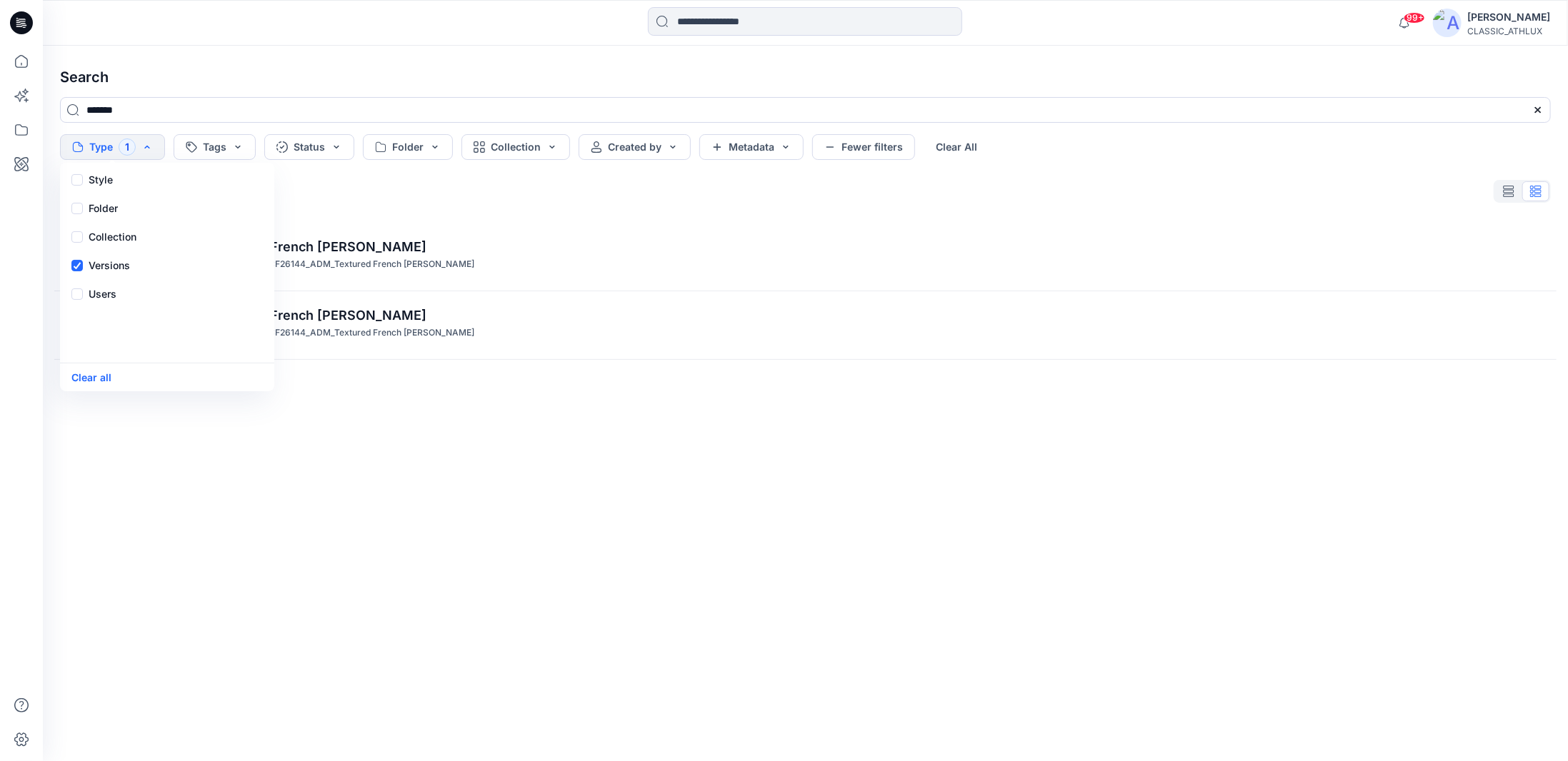
click at [722, 508] on div "CF26144 _ADM_Textured French [PERSON_NAME] Crew Internal Board > Internal Board…" at bounding box center [805, 469] width 1513 height 493
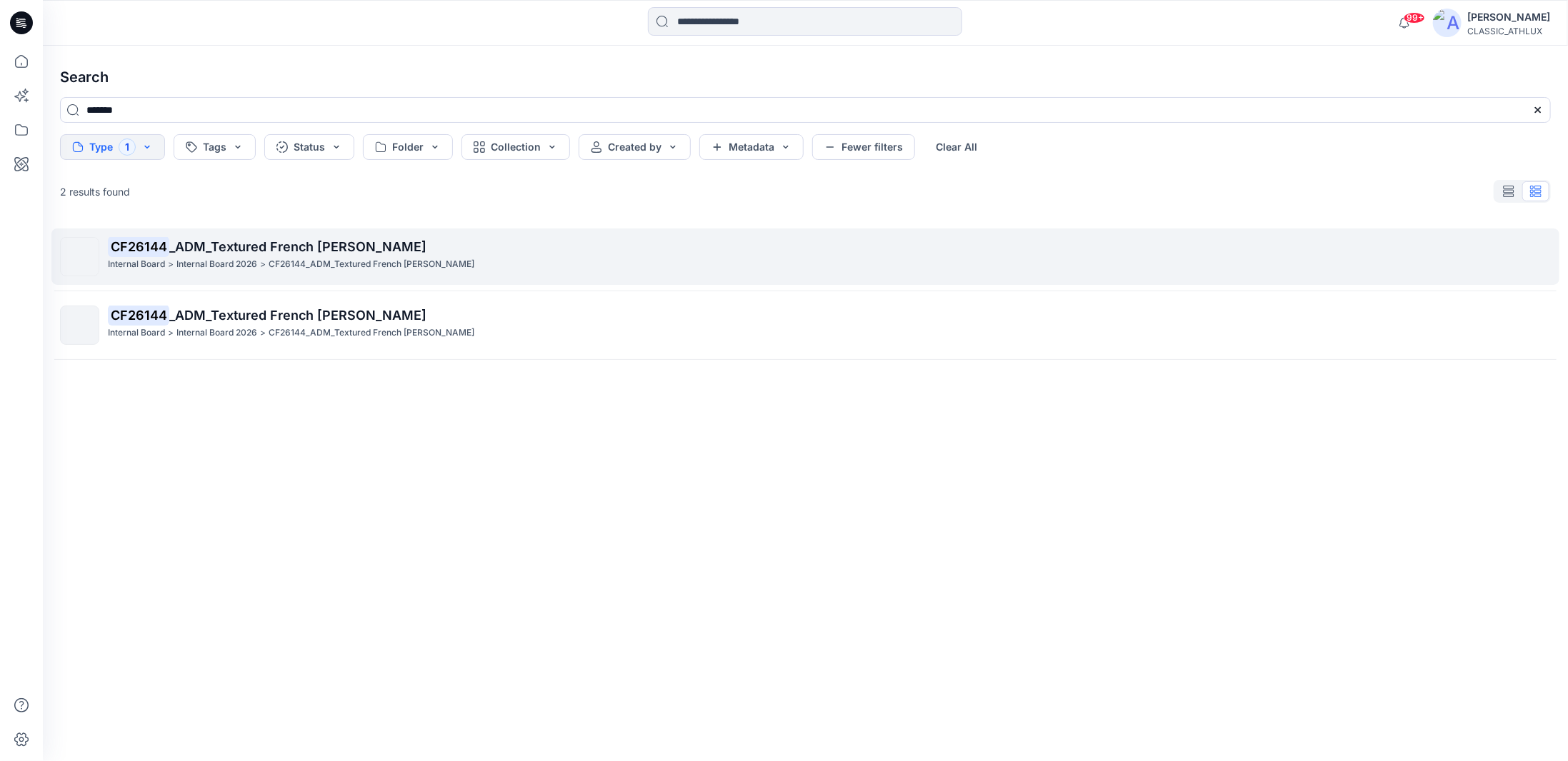
click at [258, 258] on div "Internal Board 2026 >" at bounding box center [221, 264] width 90 height 15
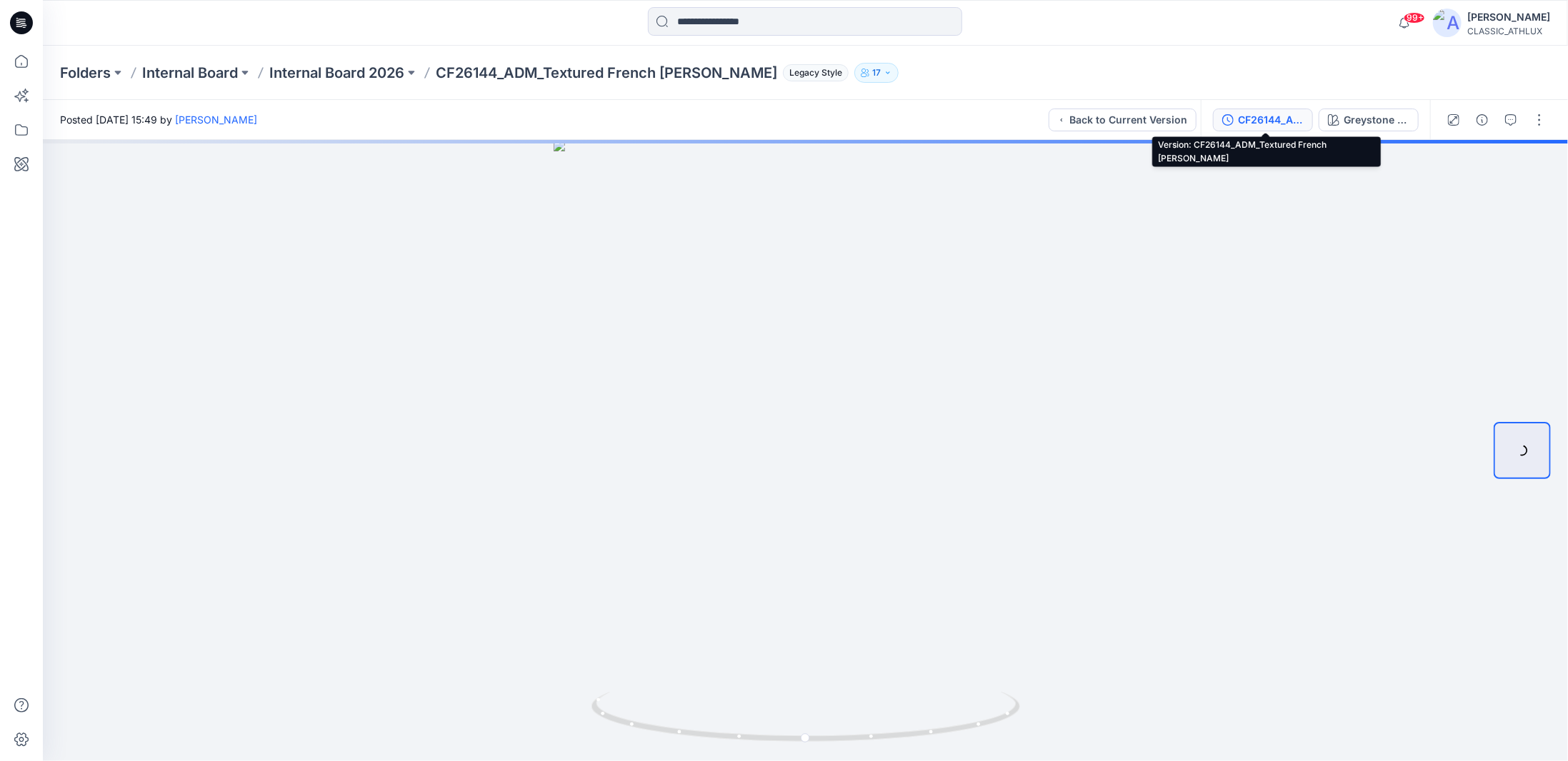
click at [1281, 123] on div "CF26144_ADM_Textured French [PERSON_NAME]" at bounding box center [1271, 120] width 65 height 16
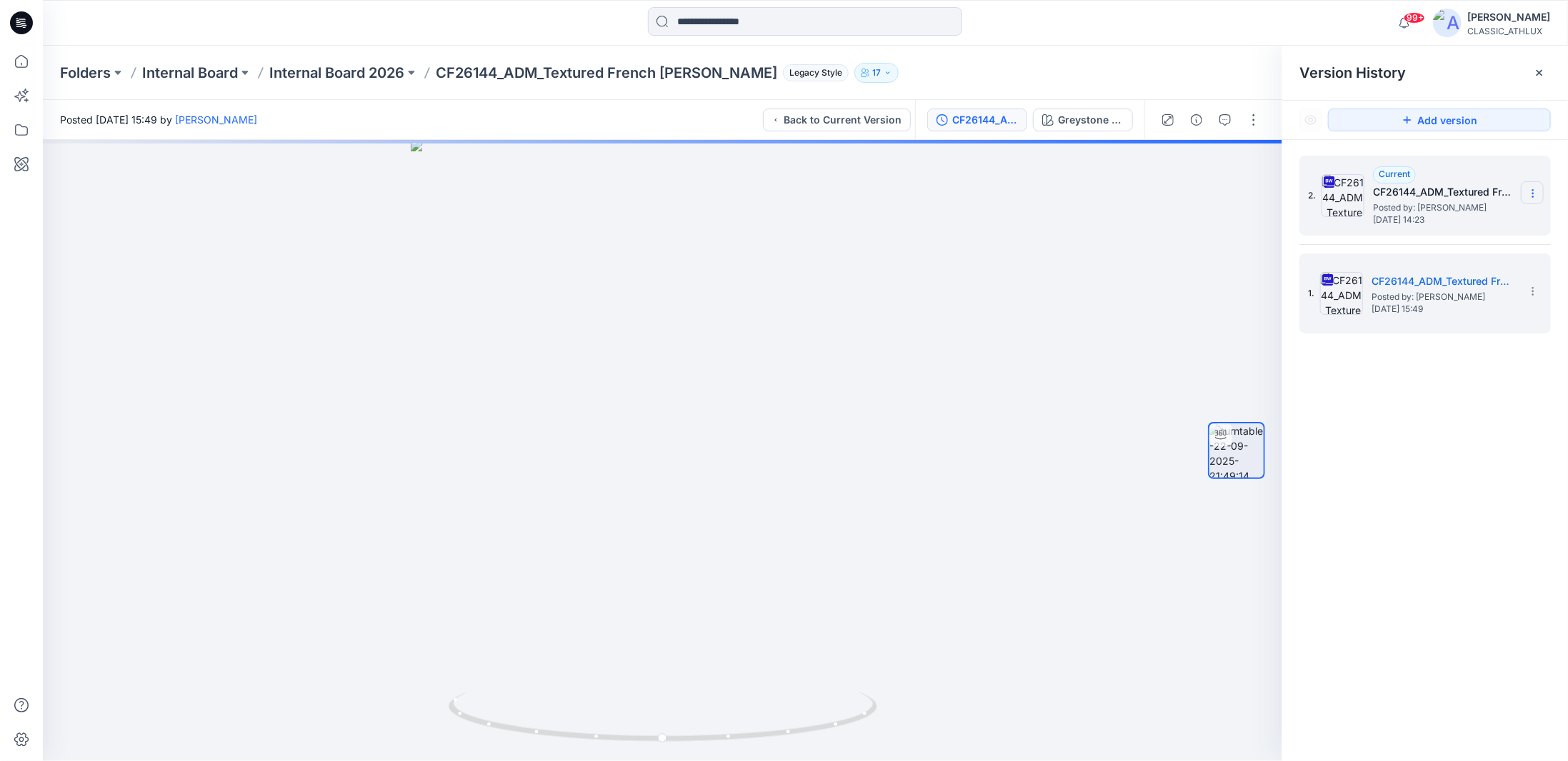
click at [1534, 196] on icon at bounding box center [1533, 193] width 12 height 12
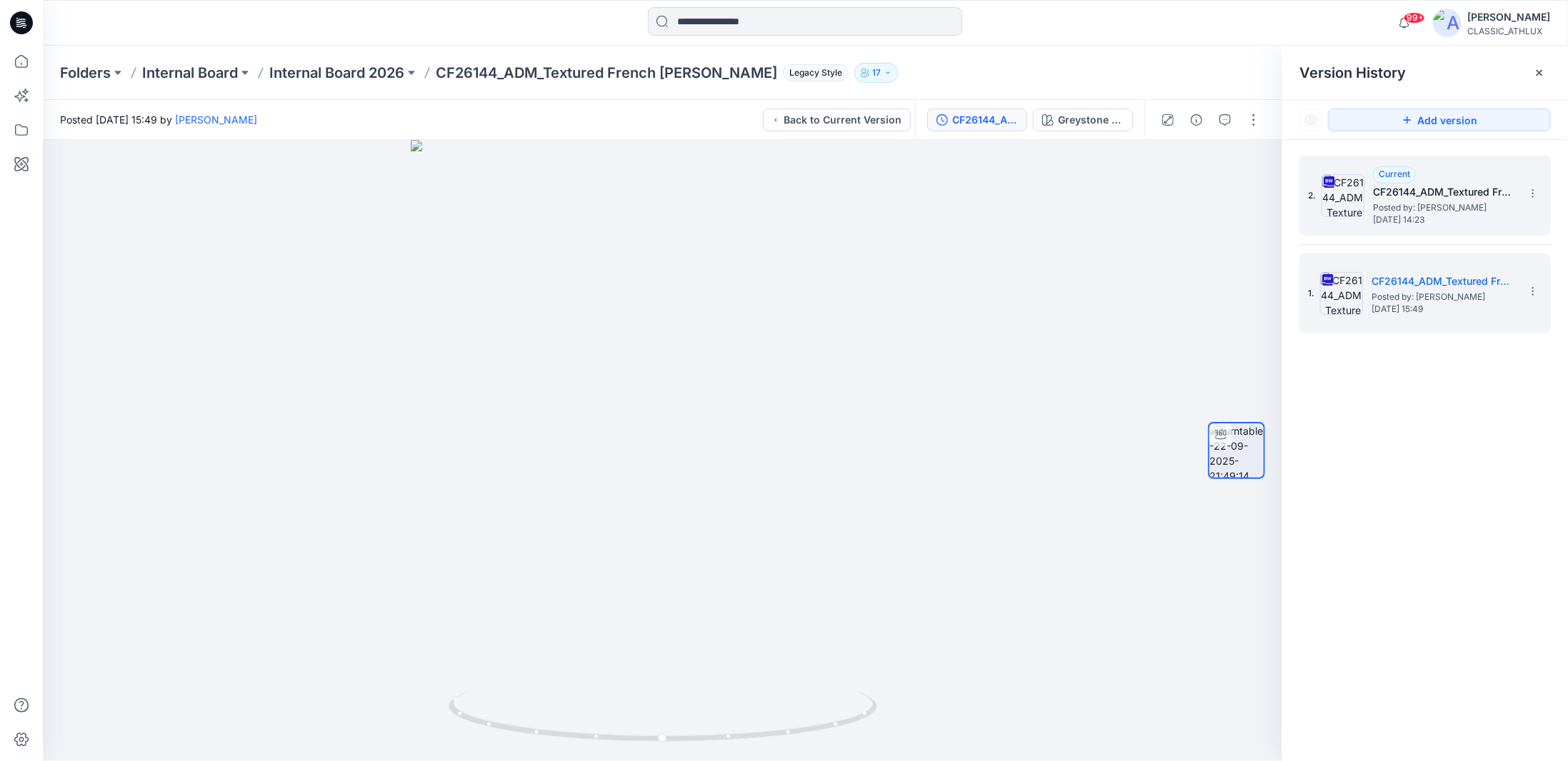
click at [1393, 188] on h5 "CF26144_ADM_Textured French [PERSON_NAME]" at bounding box center [1444, 192] width 143 height 17
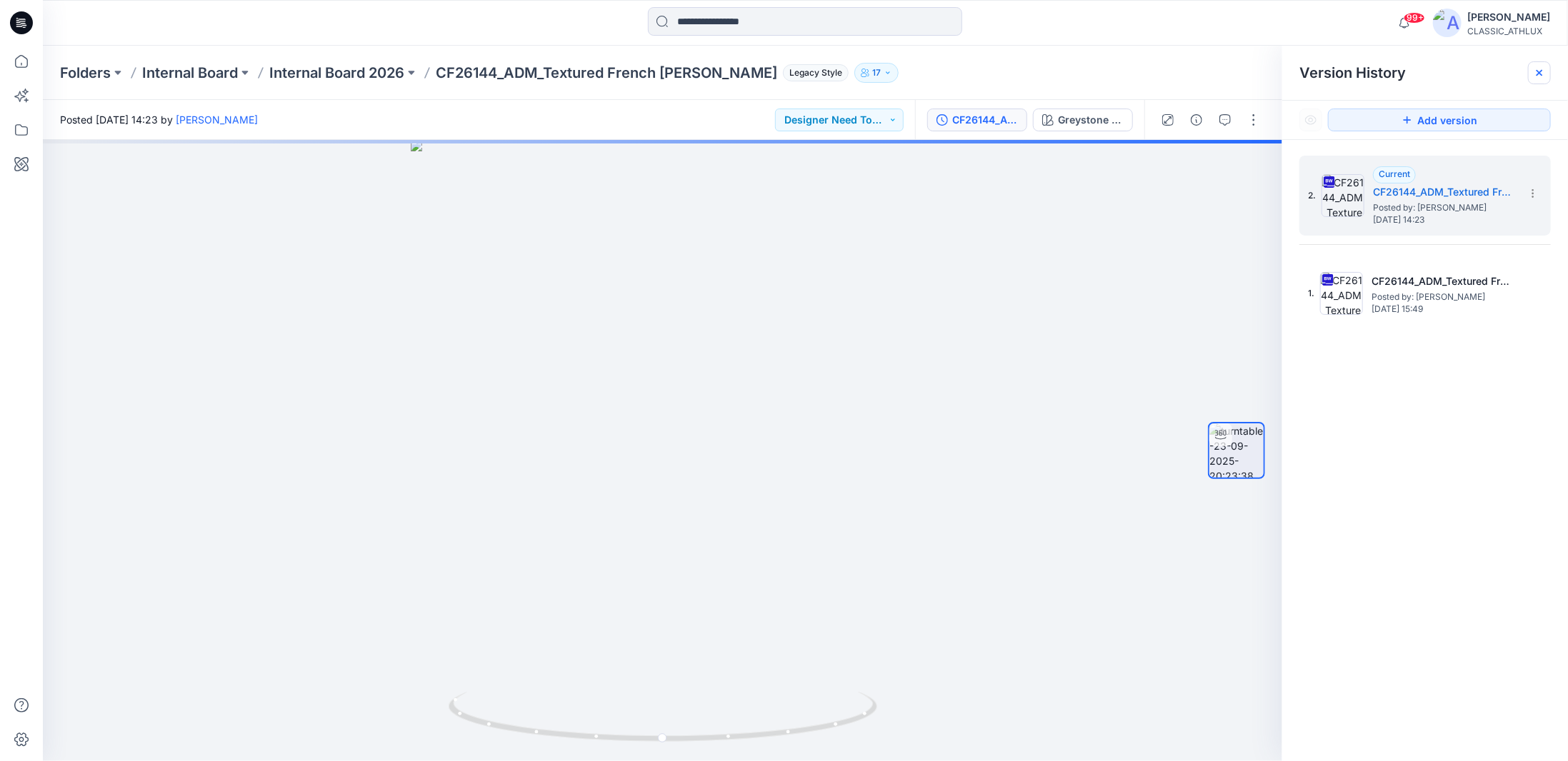
click at [1540, 71] on icon at bounding box center [1539, 72] width 12 height 12
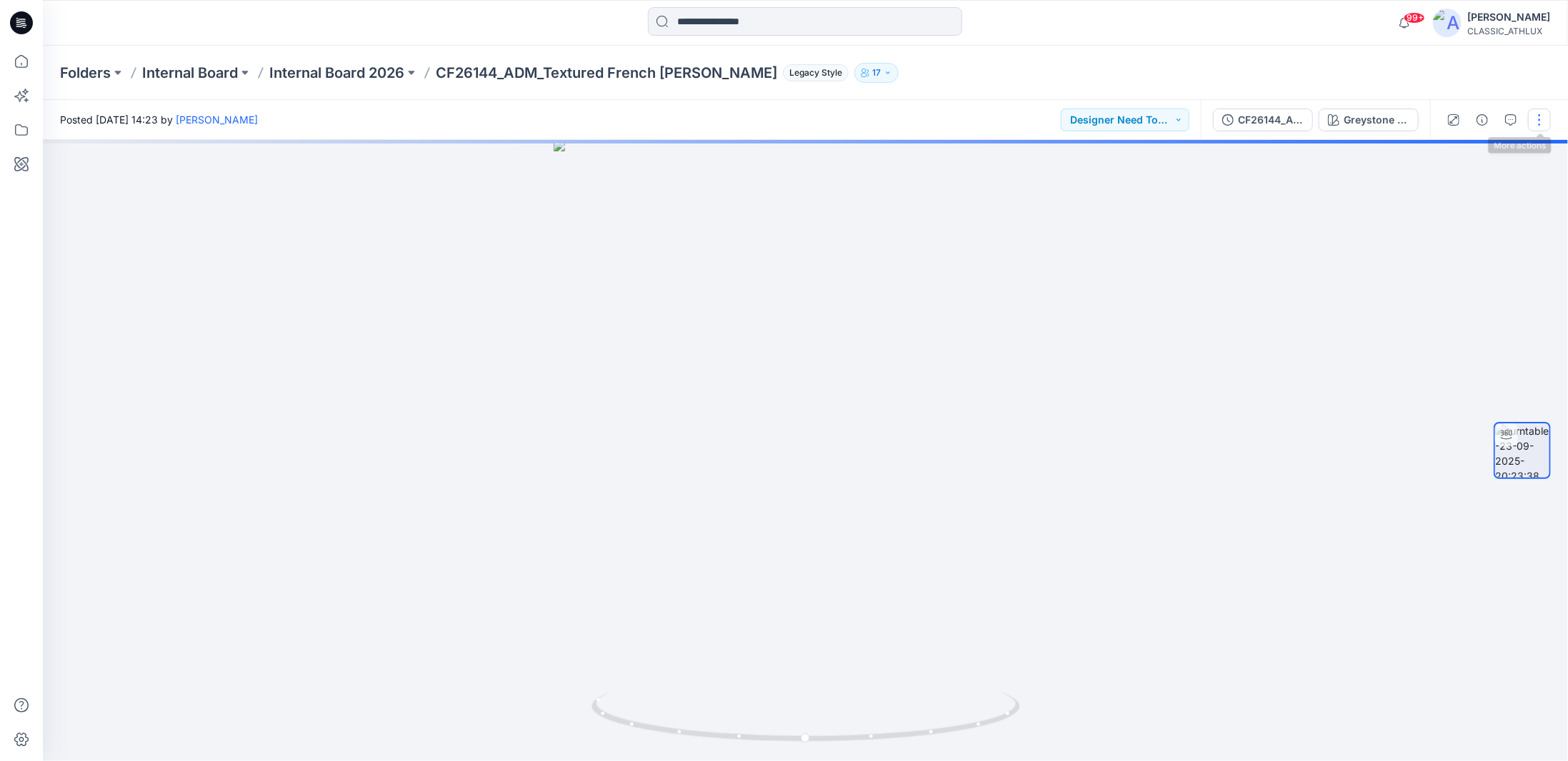
click at [1541, 118] on button "button" at bounding box center [1539, 119] width 23 height 23
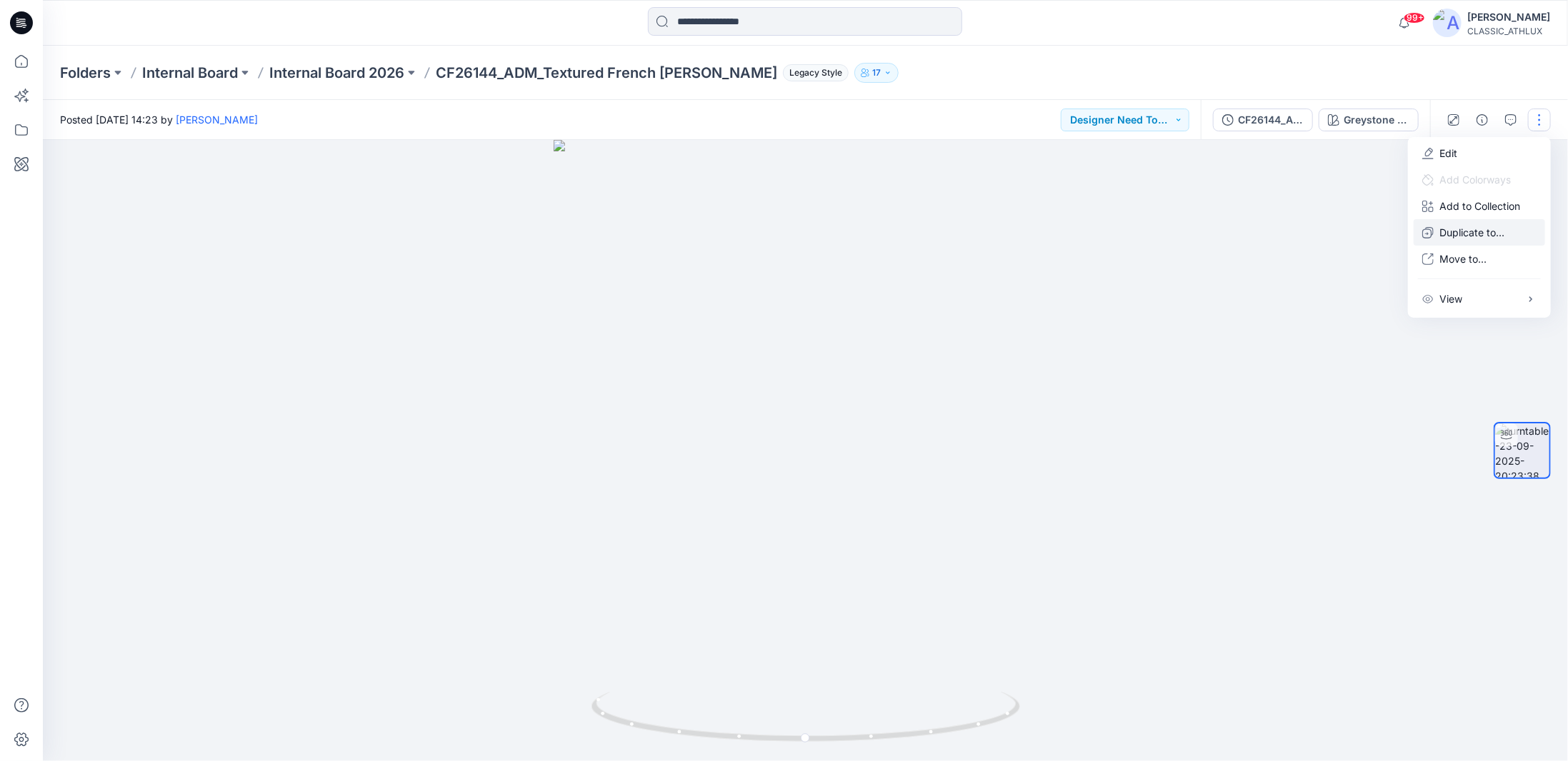
click at [1463, 231] on p "Duplicate to..." at bounding box center [1471, 232] width 65 height 15
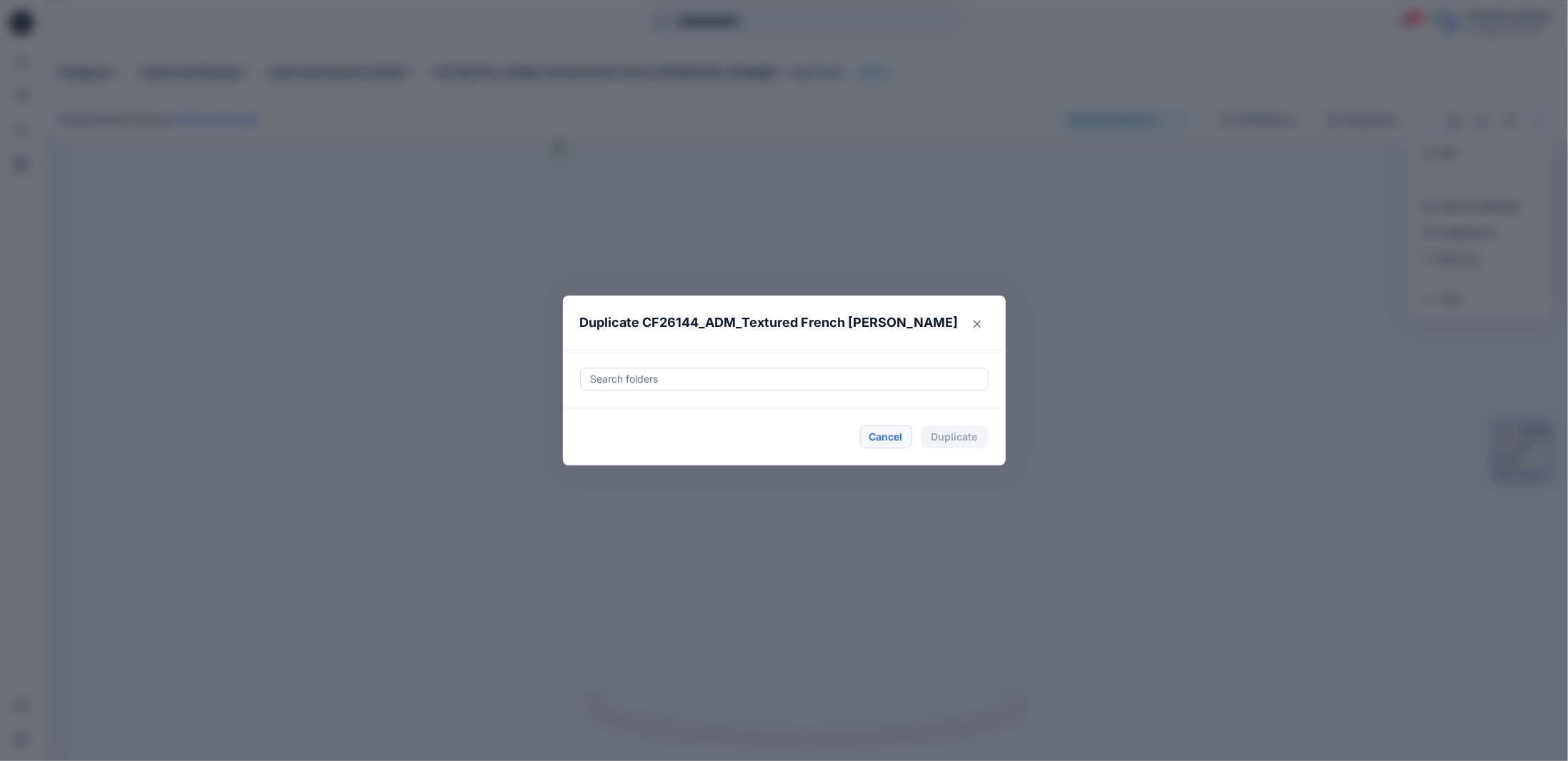
click at [887, 432] on button "Cancel" at bounding box center [886, 436] width 52 height 23
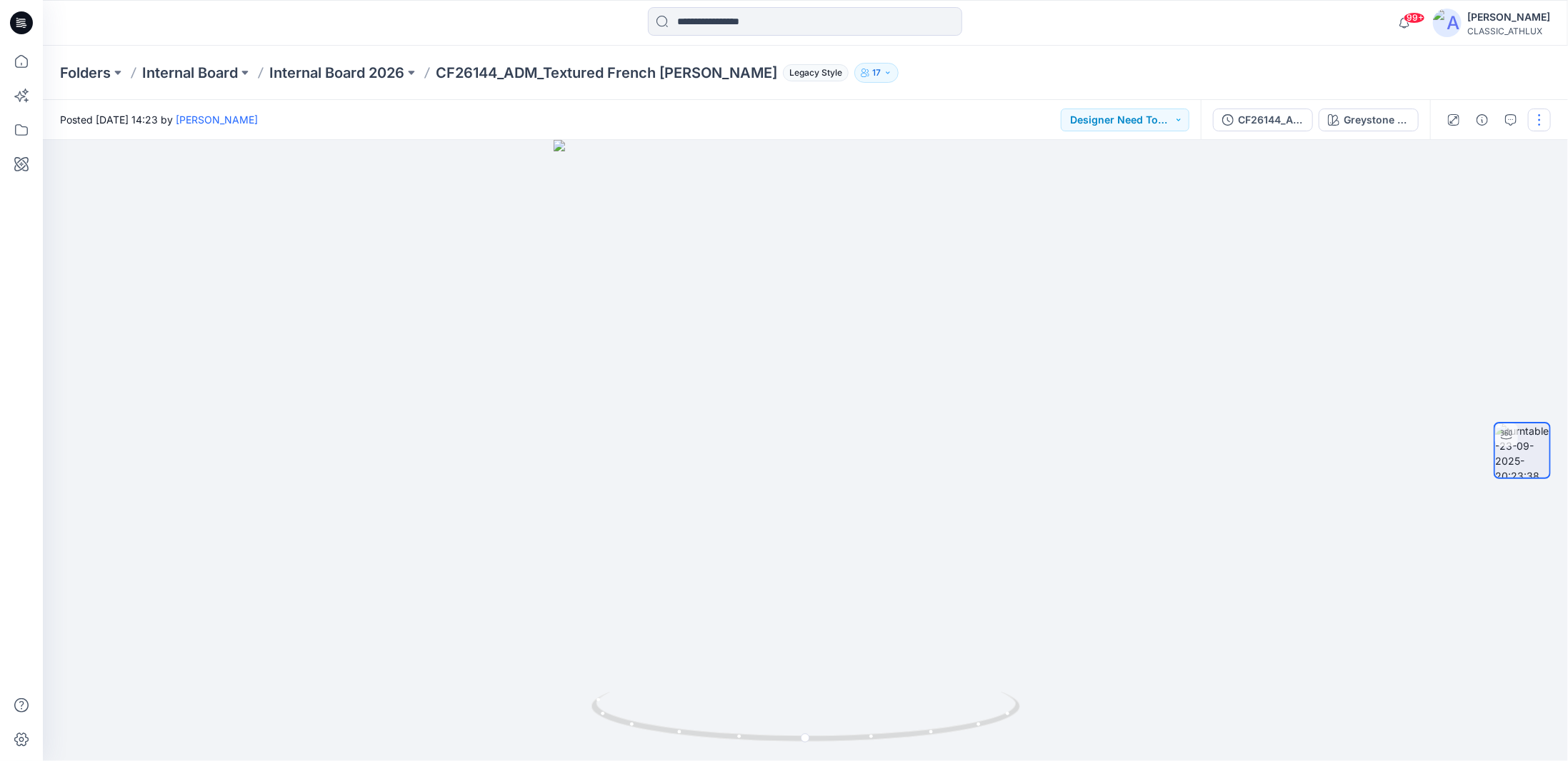
click at [1547, 118] on button "button" at bounding box center [1539, 119] width 23 height 23
click at [373, 76] on p "Internal Board 2026" at bounding box center [337, 73] width 135 height 20
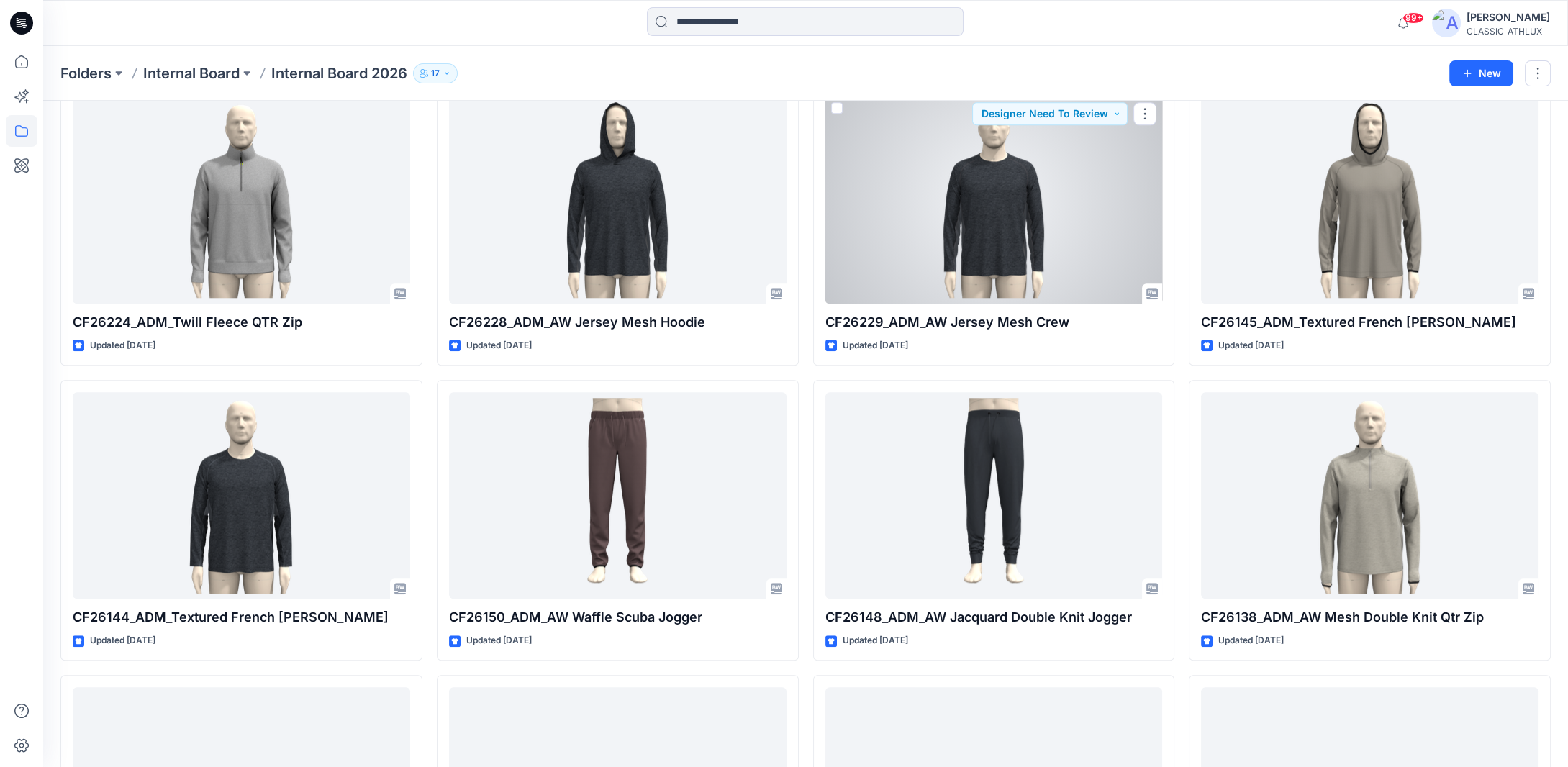
scroll to position [2663, 0]
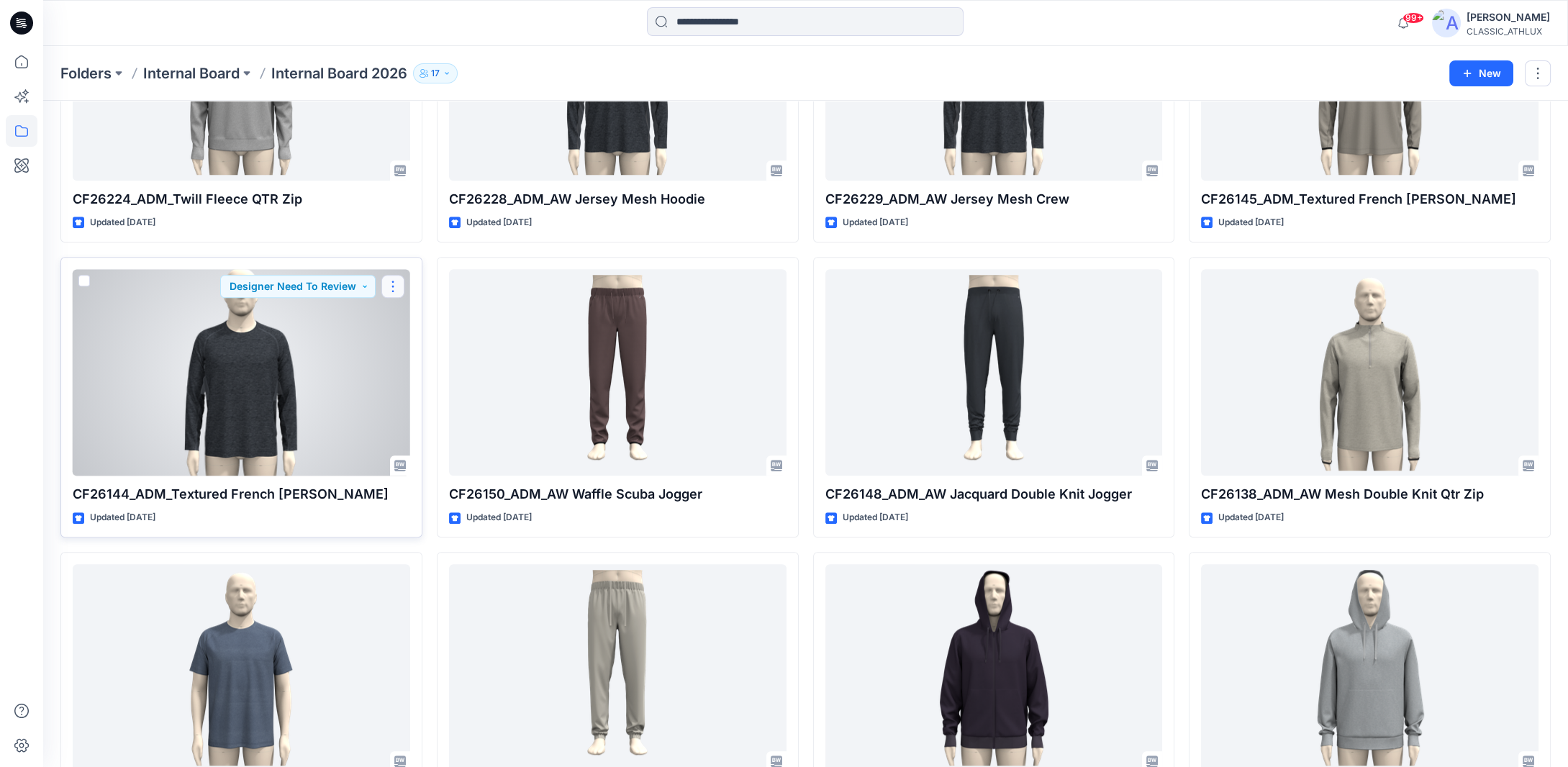
click at [393, 283] on button "button" at bounding box center [393, 286] width 23 height 23
click at [398, 282] on button "button" at bounding box center [393, 286] width 23 height 23
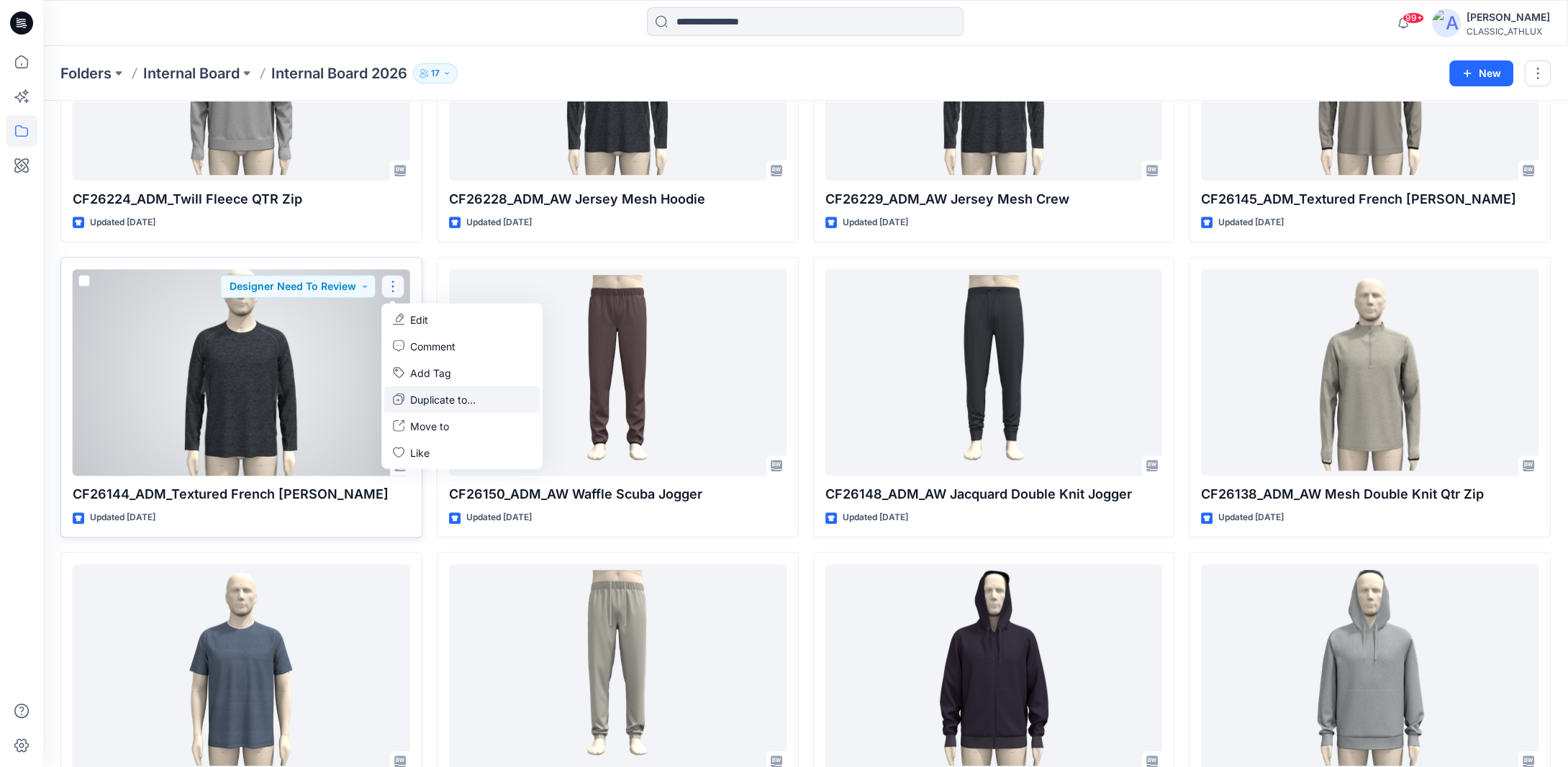
click at [420, 393] on p "Duplicate to..." at bounding box center [443, 399] width 65 height 15
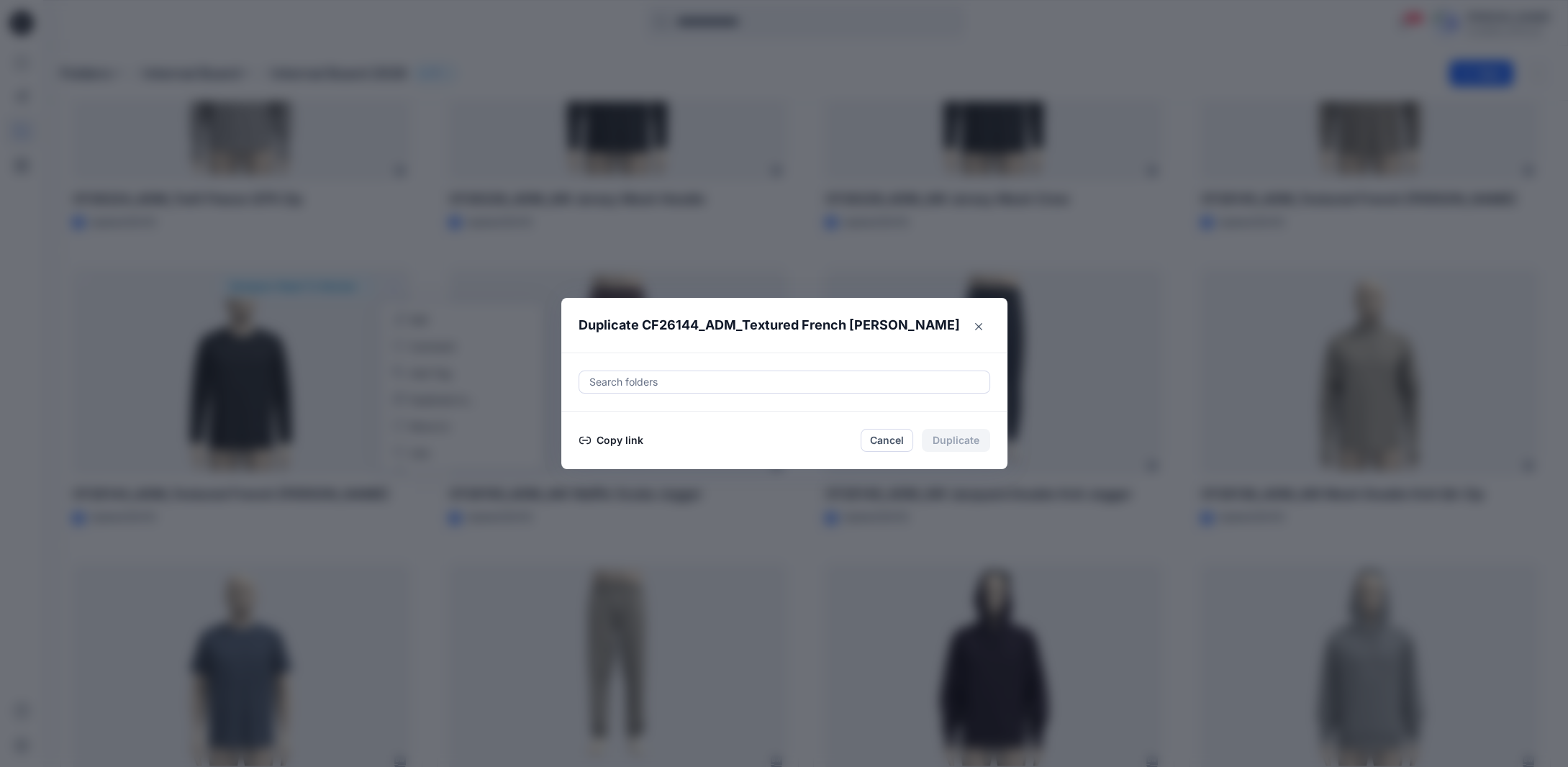
click at [614, 438] on button "Copy link" at bounding box center [611, 440] width 65 height 17
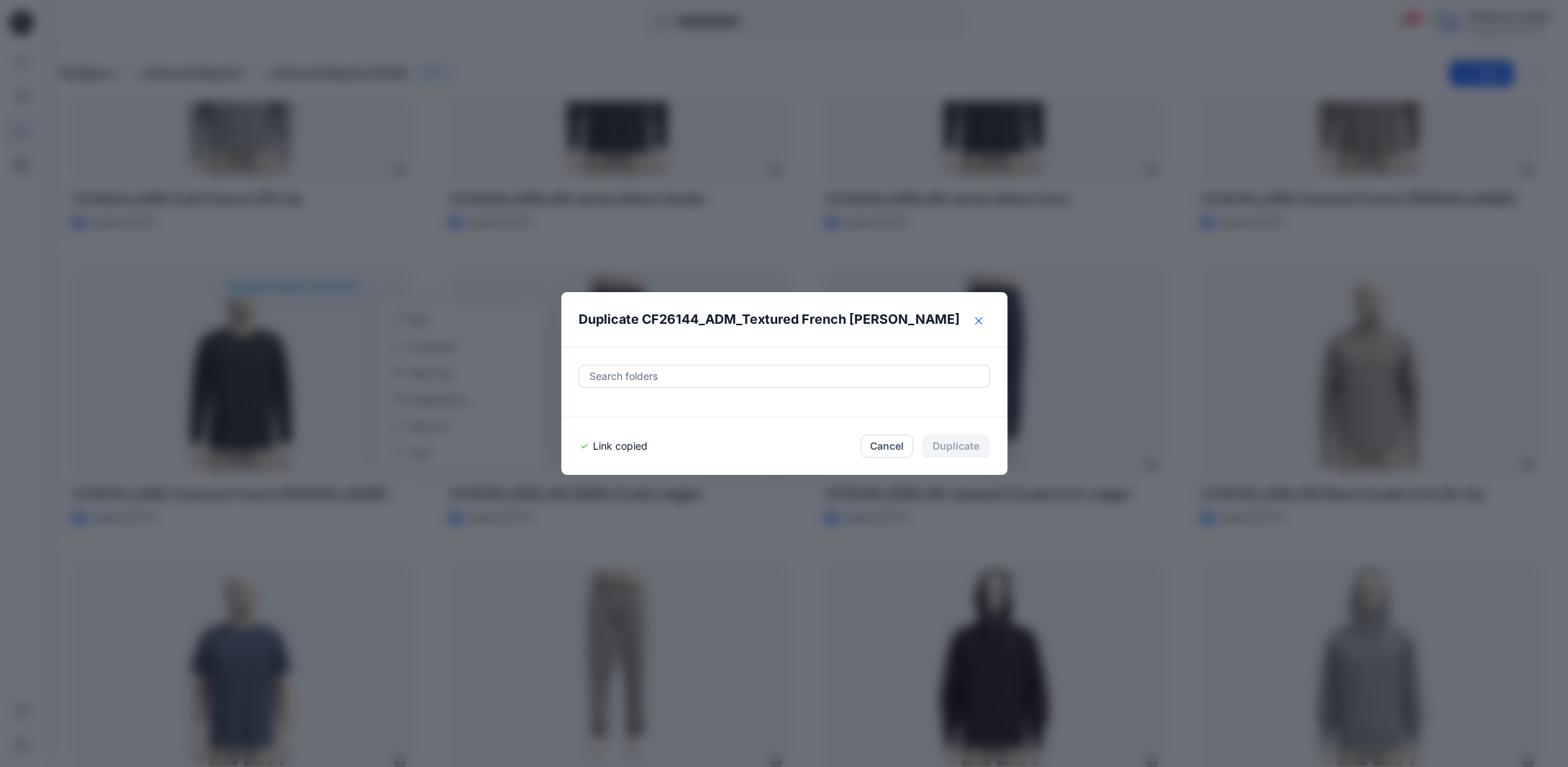
click at [982, 323] on icon "Close" at bounding box center [978, 320] width 7 height 7
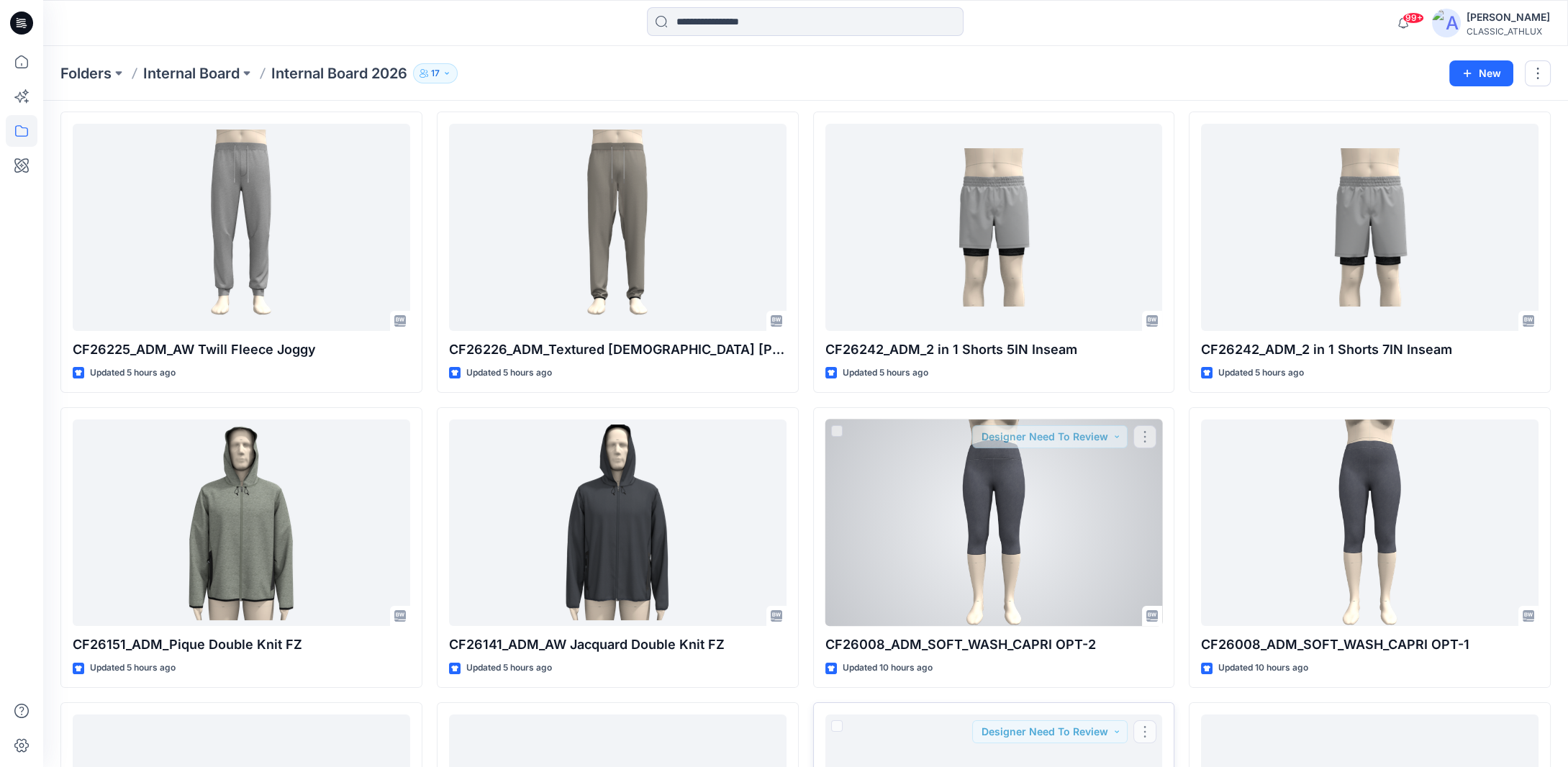
scroll to position [432, 0]
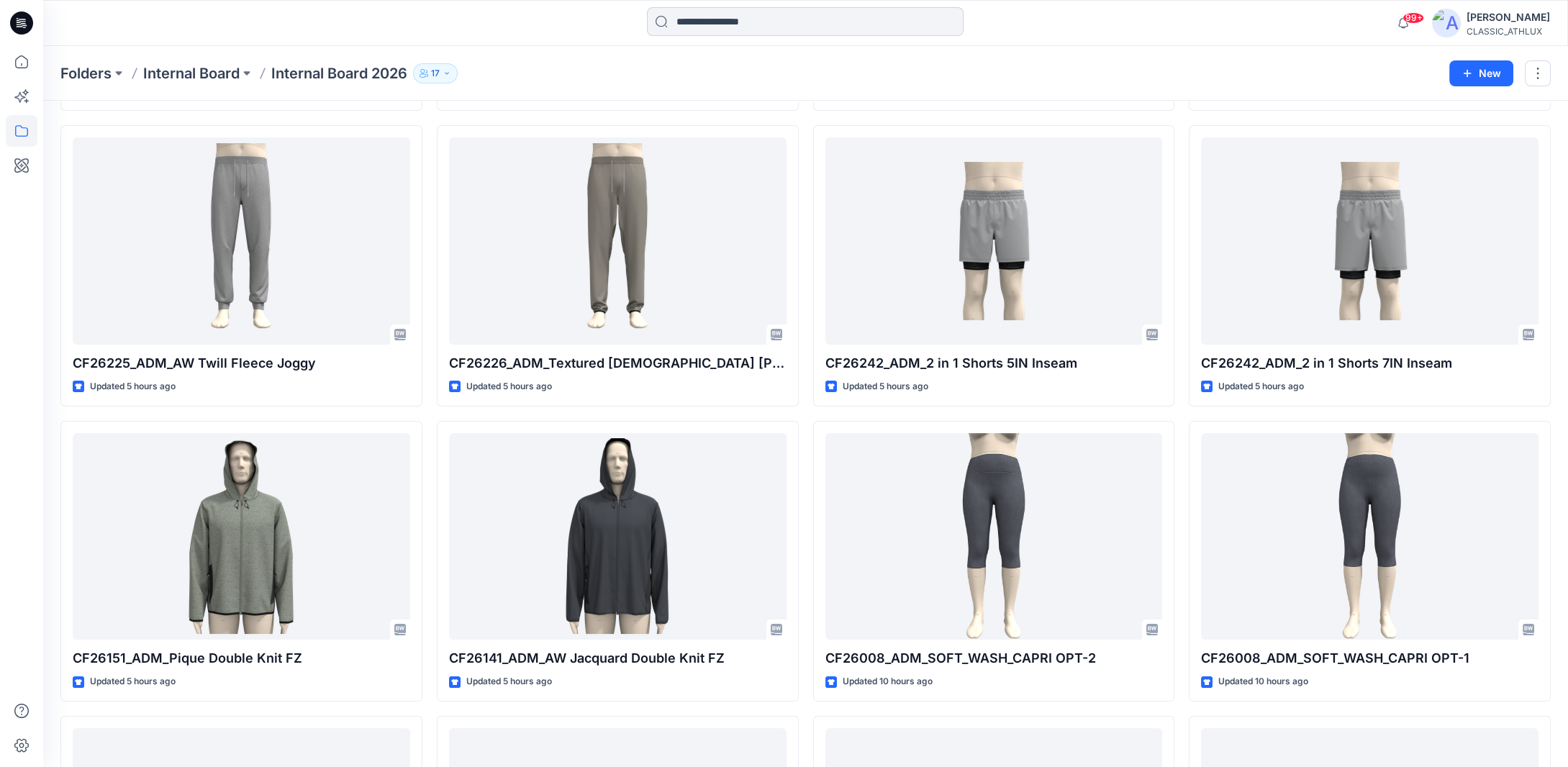
click at [756, 23] on input at bounding box center [805, 21] width 316 height 29
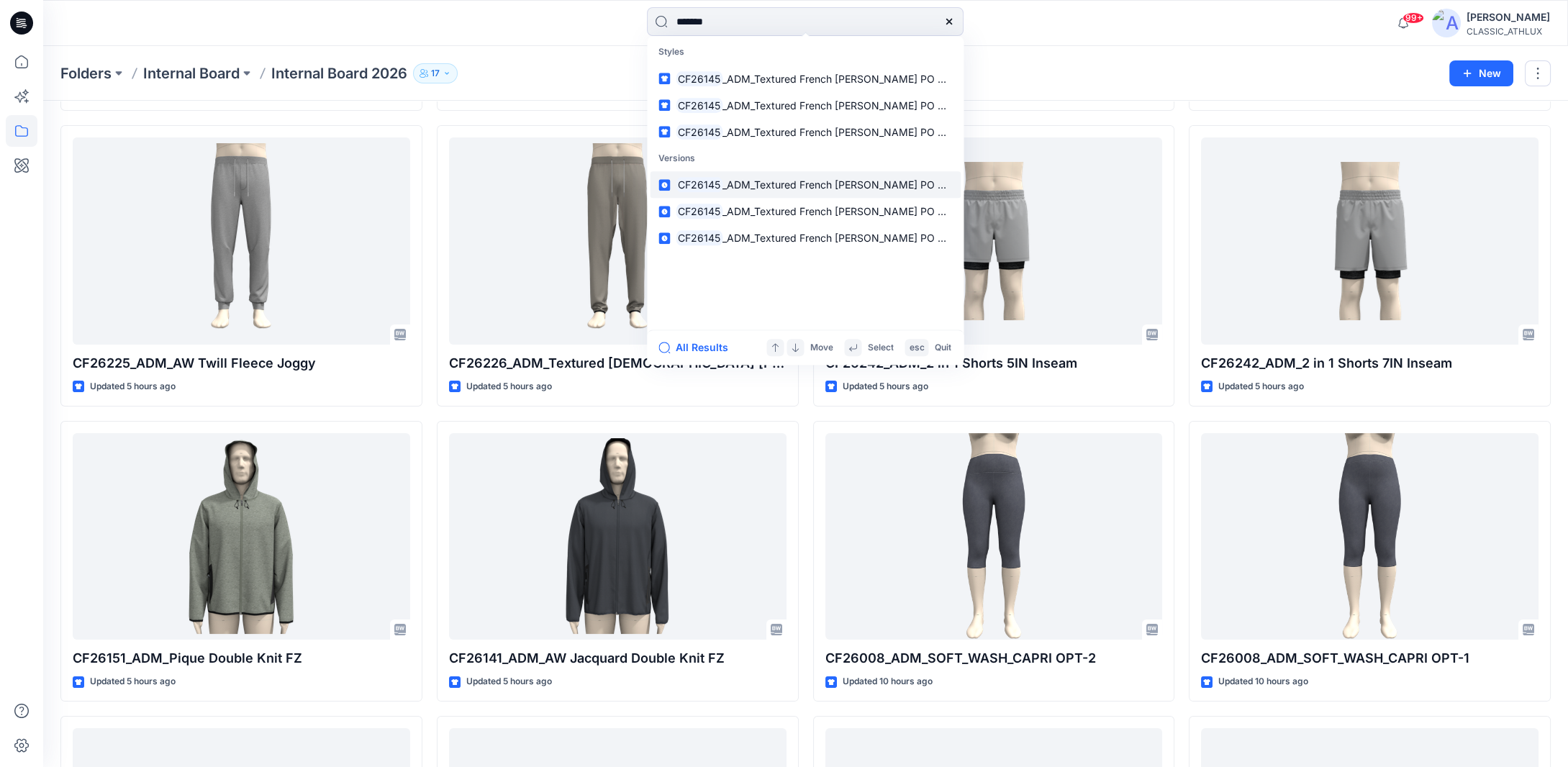
type input "*******"
click at [775, 190] on span "_ADM_Textured French [PERSON_NAME] PO Hoodie" at bounding box center [846, 184] width 248 height 13
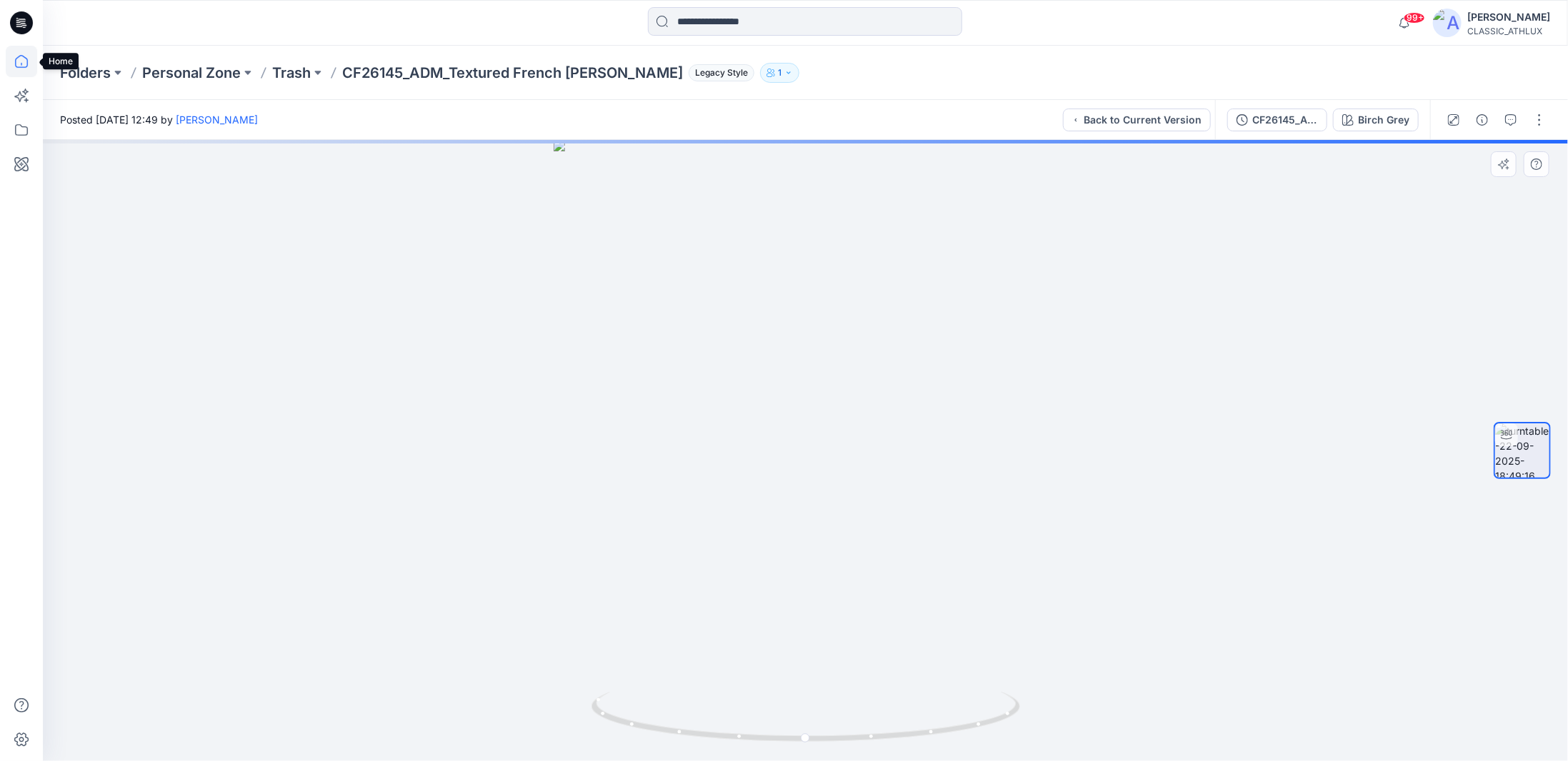
click at [33, 69] on icon at bounding box center [21, 62] width 31 height 31
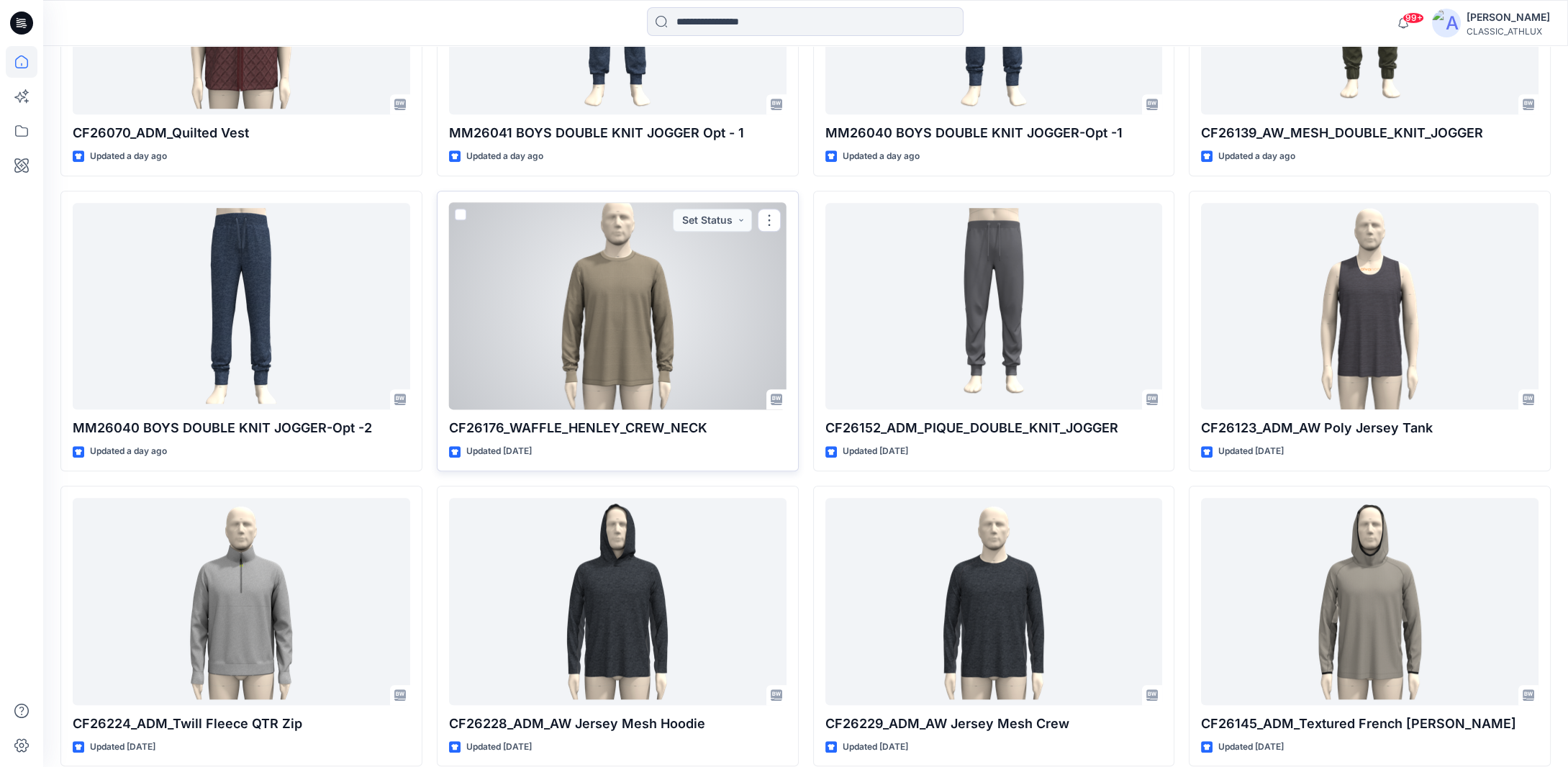
scroll to position [2480, 0]
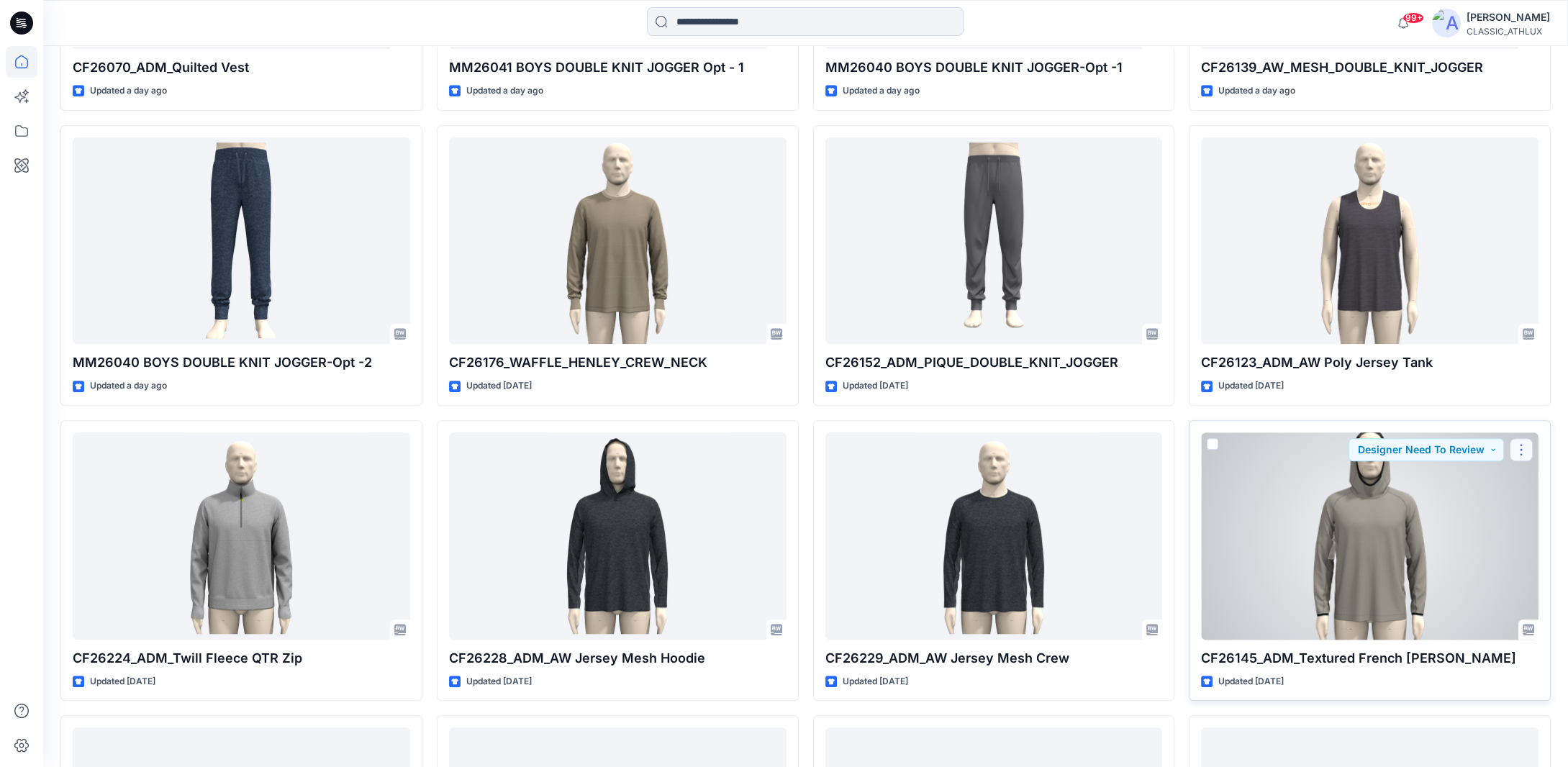
click at [1519, 450] on button "button" at bounding box center [1521, 449] width 23 height 23
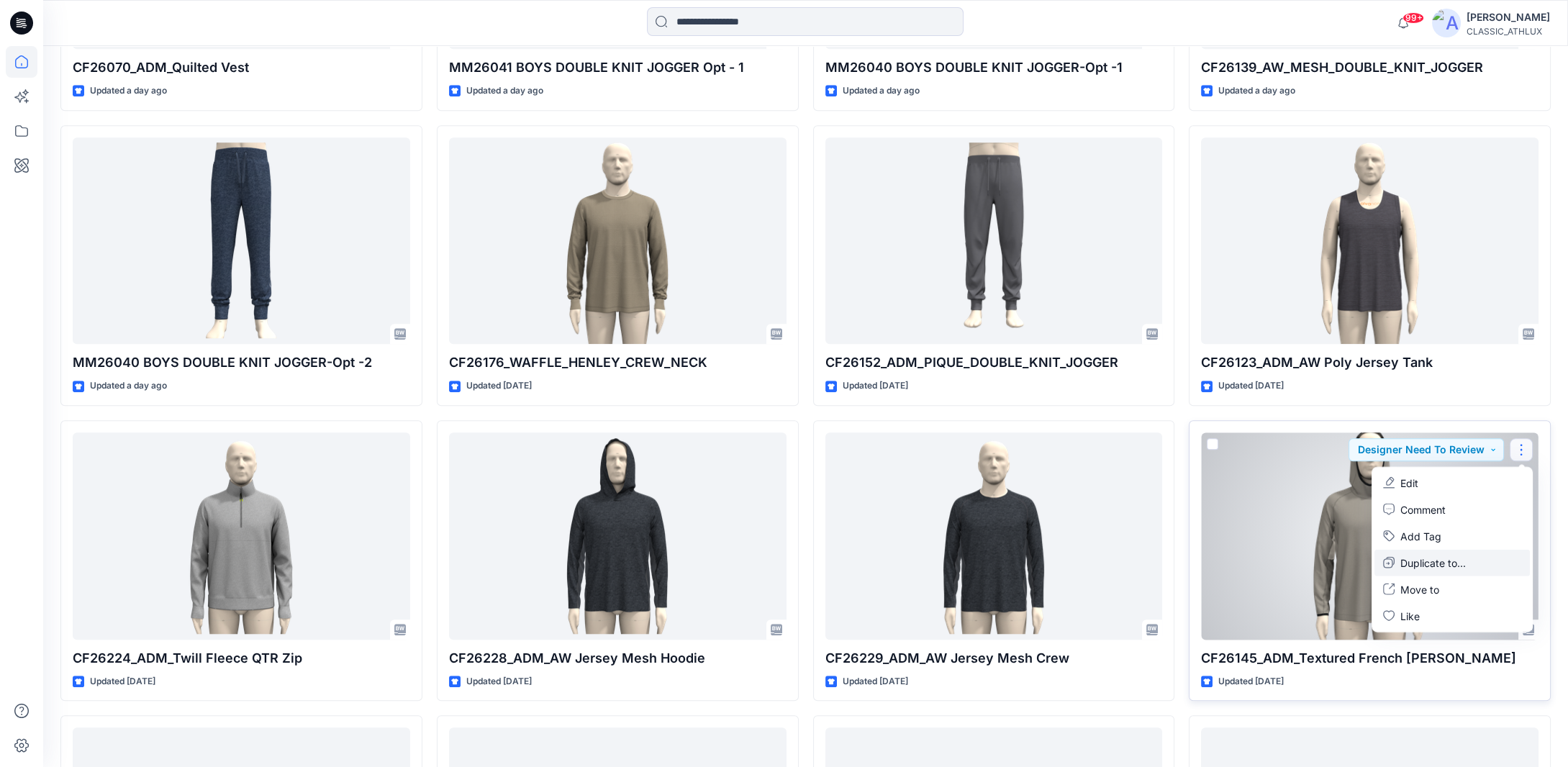
click at [1450, 560] on p "Duplicate to..." at bounding box center [1433, 562] width 65 height 15
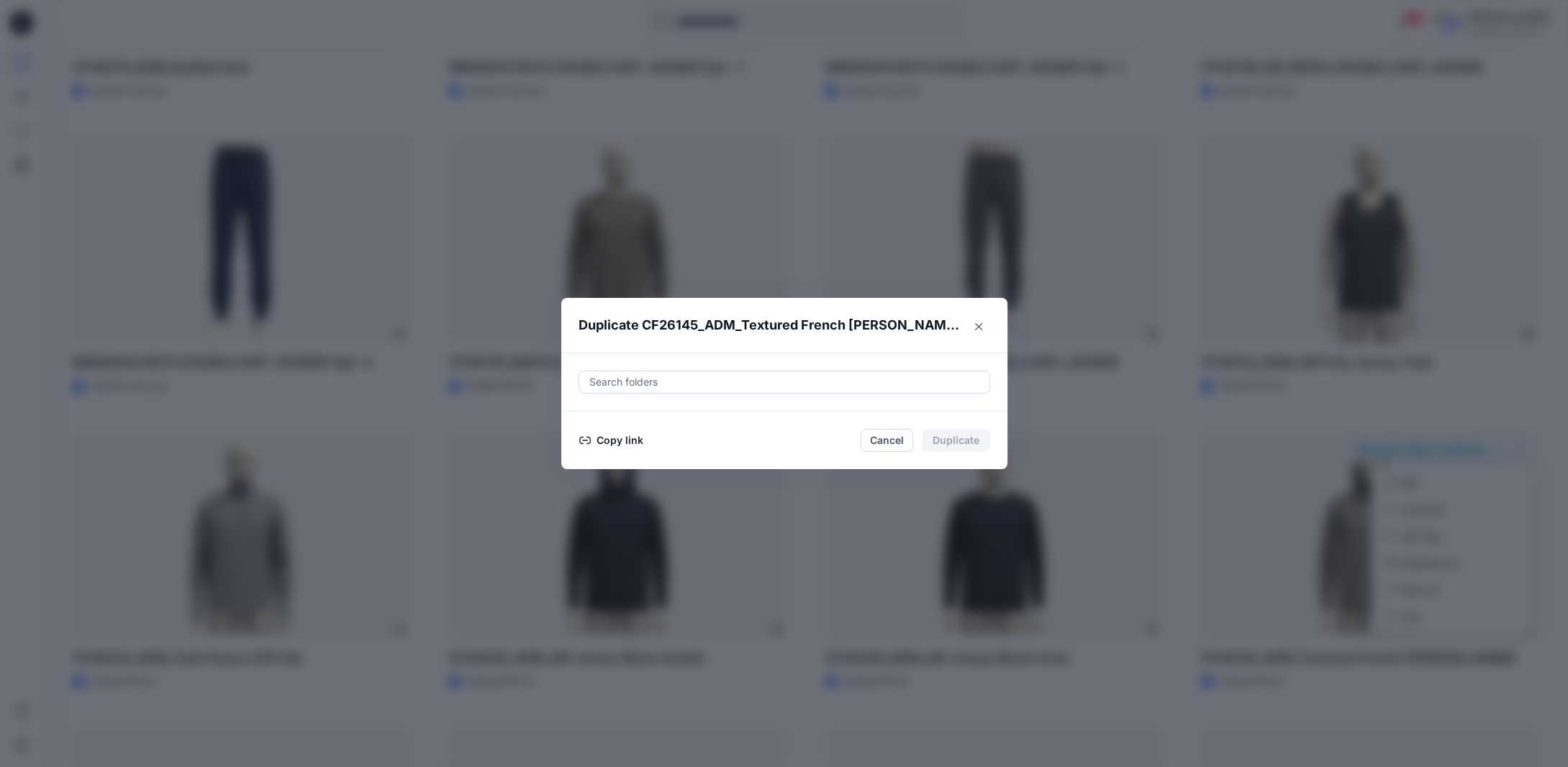
click at [618, 446] on button "Copy link" at bounding box center [611, 440] width 65 height 17
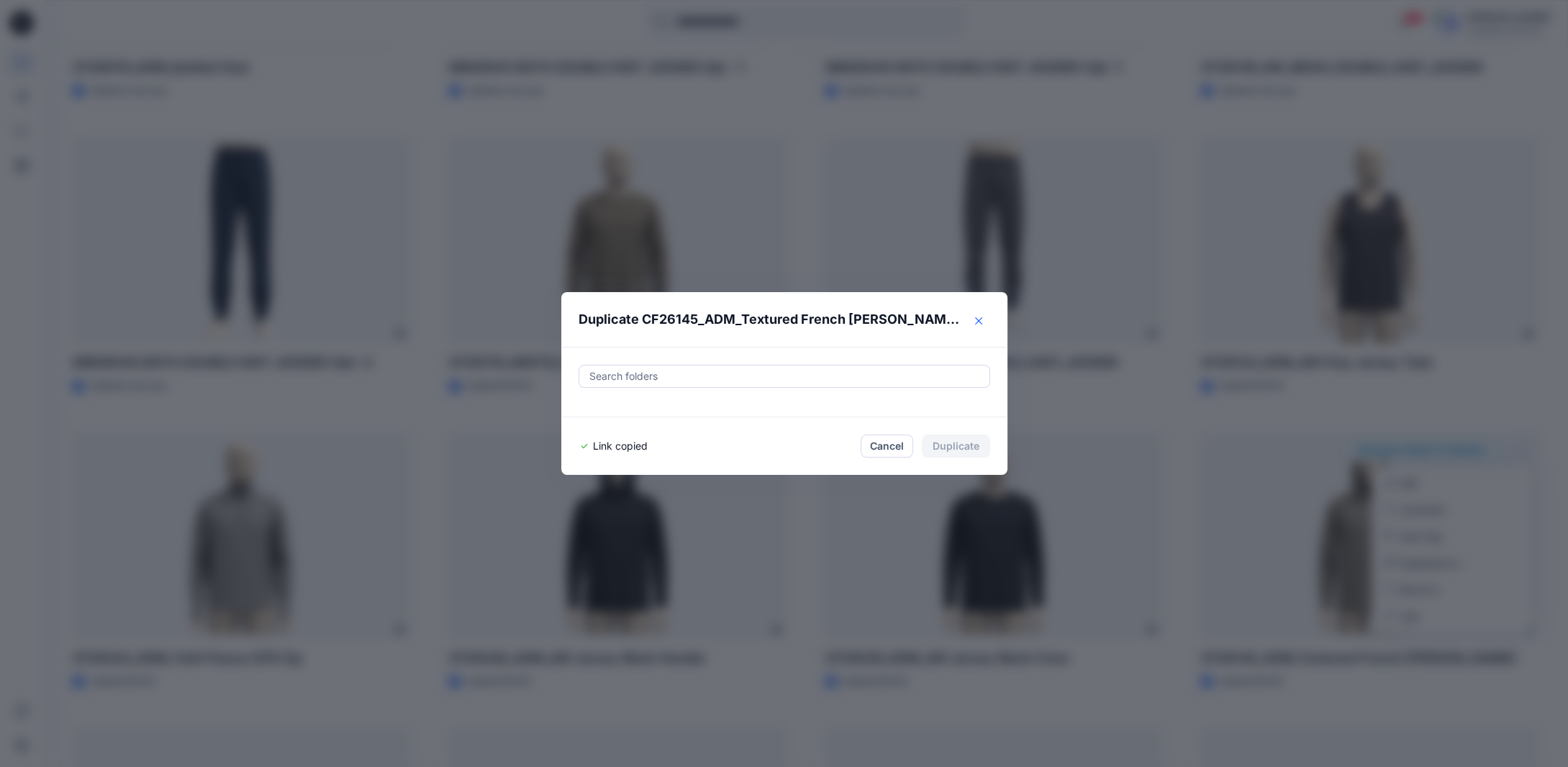
click at [980, 324] on button "Close" at bounding box center [978, 320] width 23 height 23
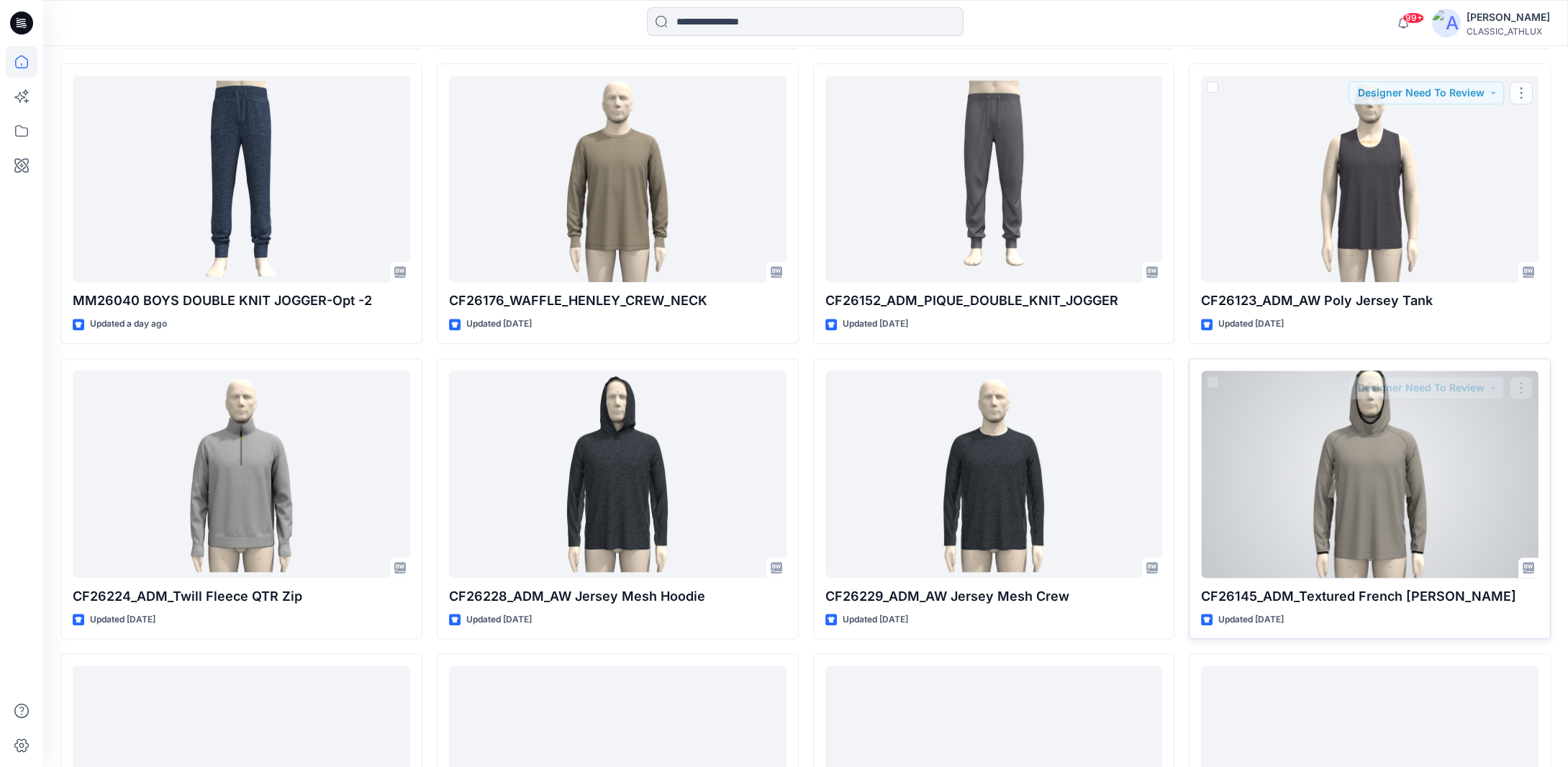
scroll to position [2624, 0]
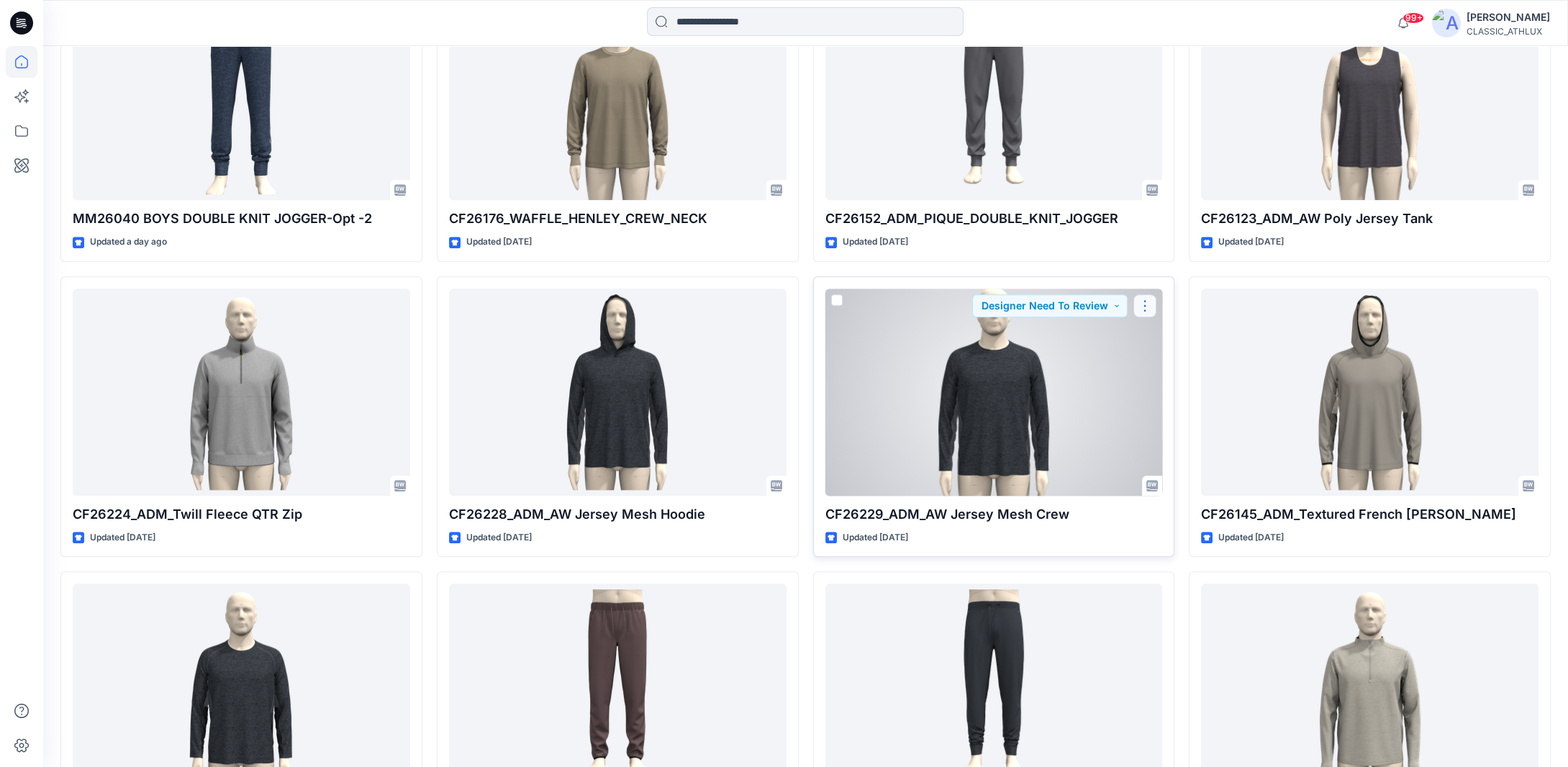
click at [1153, 305] on button "button" at bounding box center [1145, 305] width 23 height 23
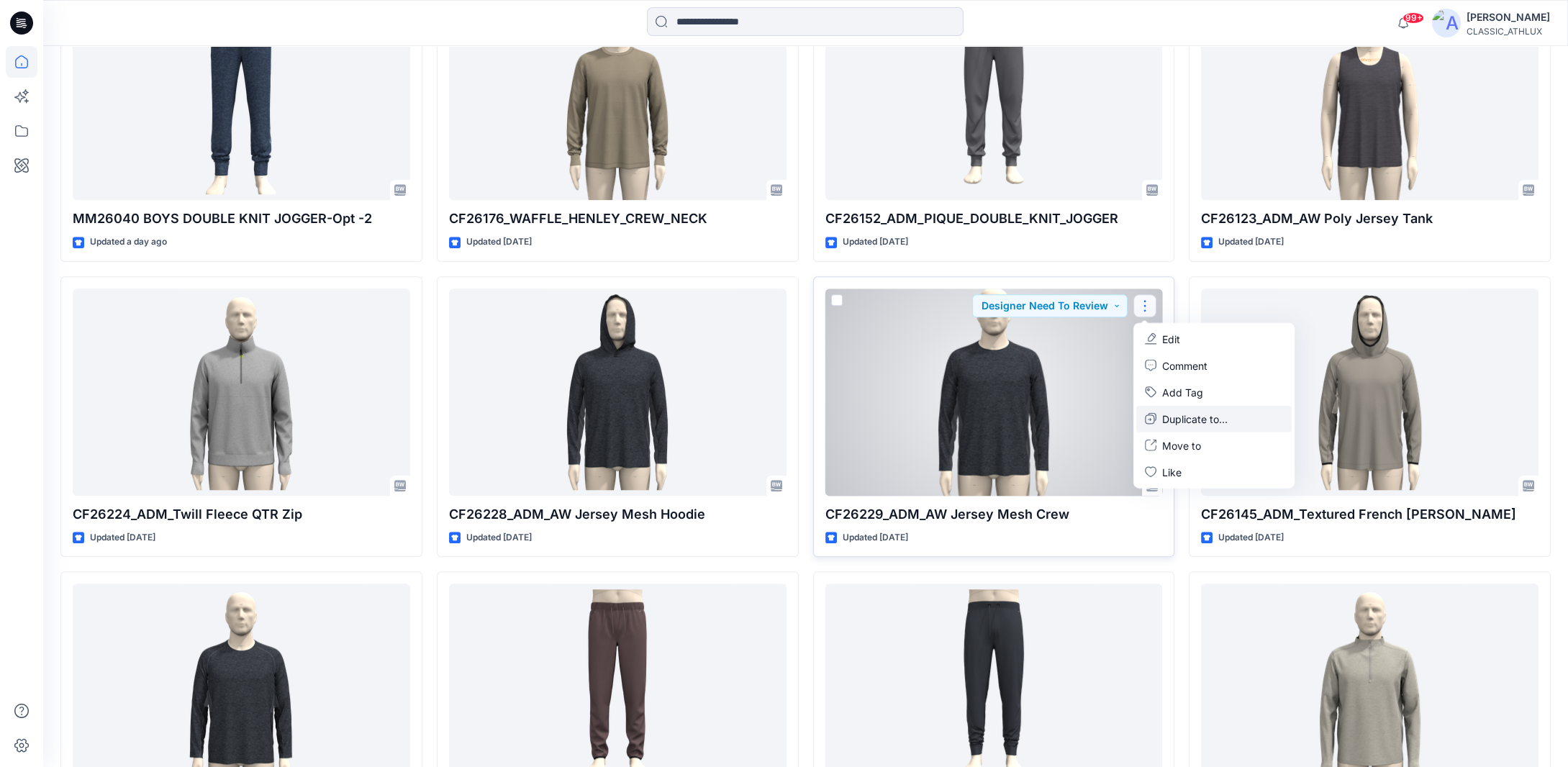
click at [1164, 417] on p "Duplicate to..." at bounding box center [1194, 418] width 65 height 15
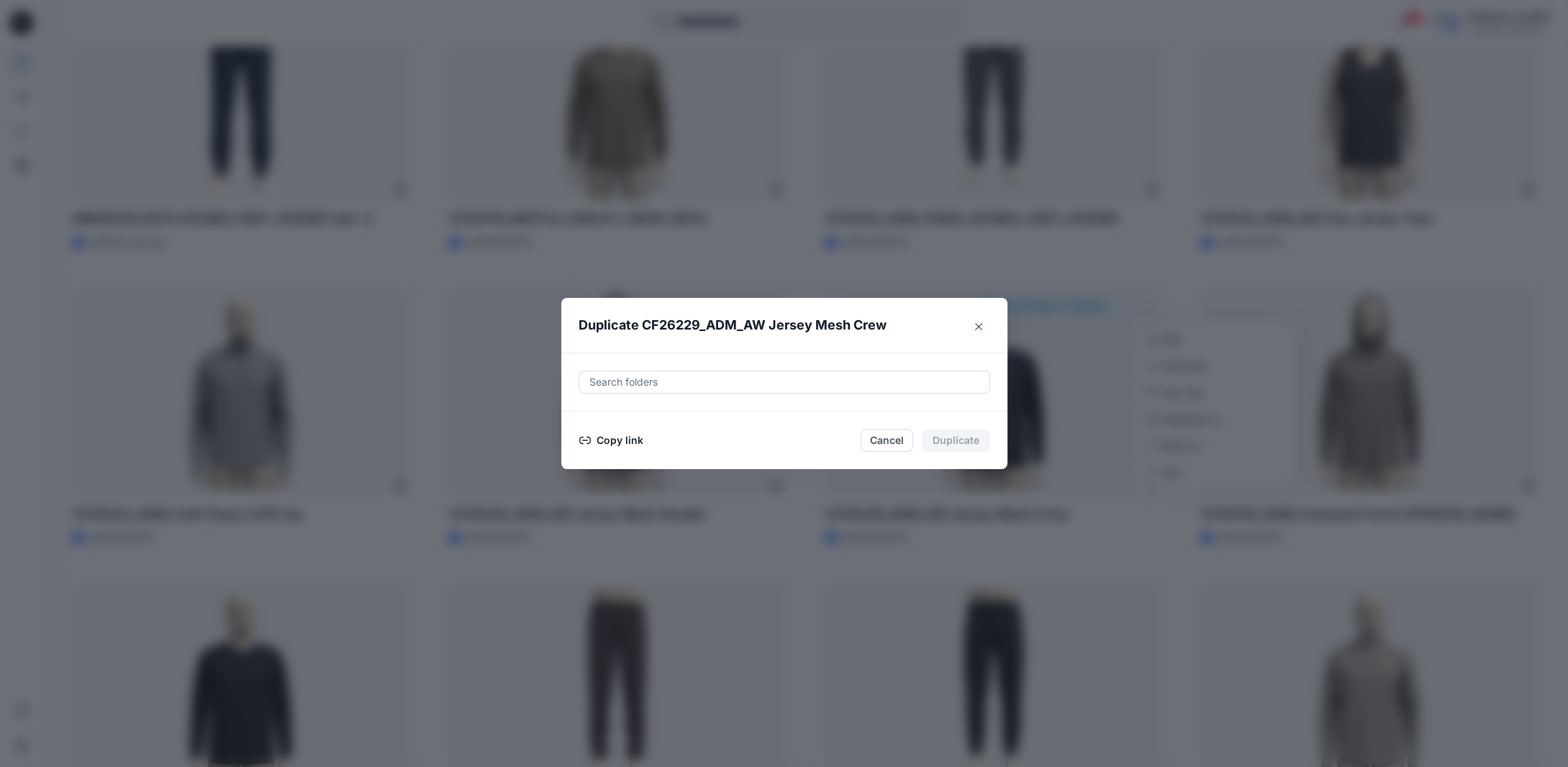
click at [611, 444] on button "Copy link" at bounding box center [611, 440] width 65 height 17
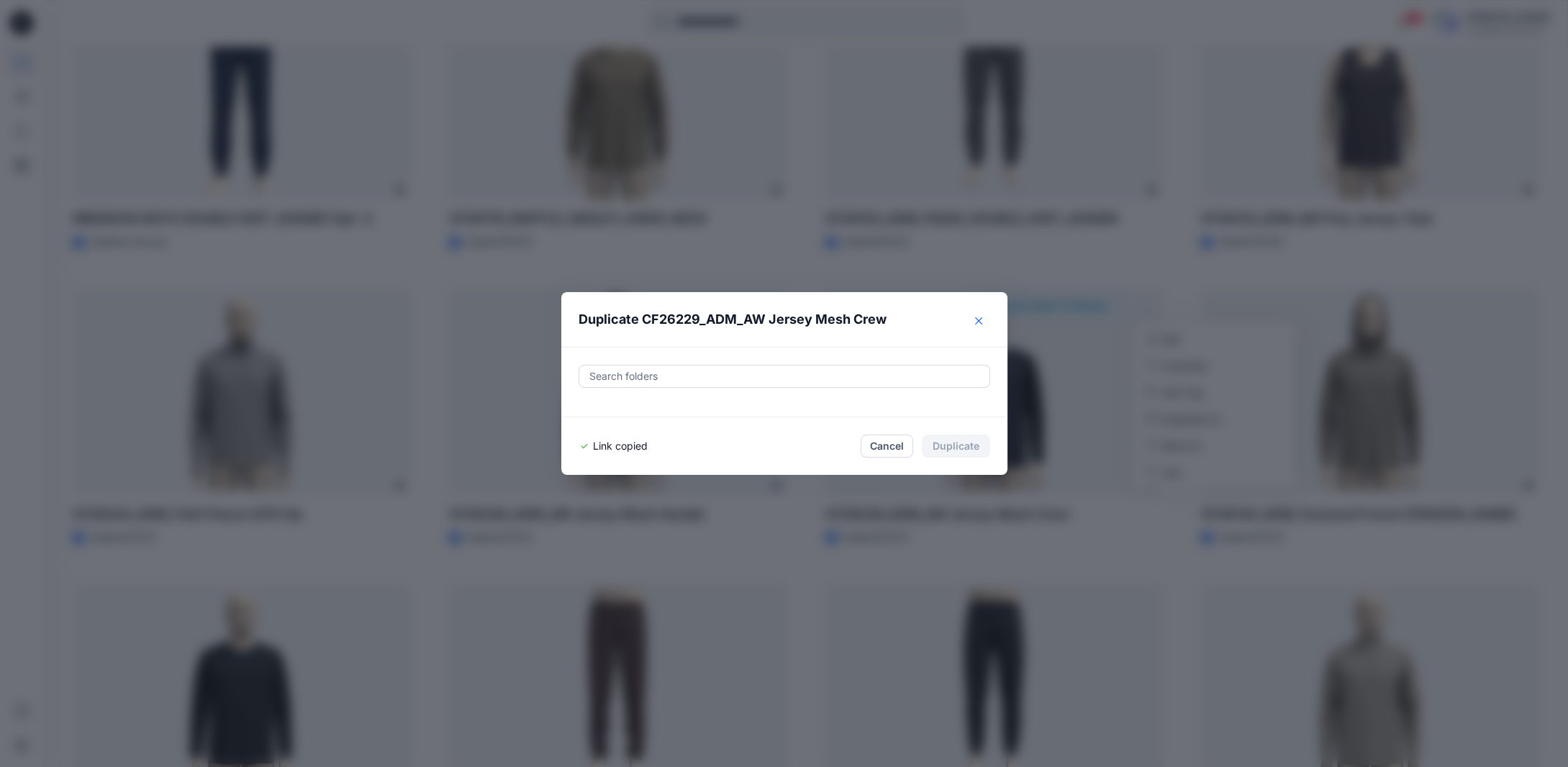
click at [982, 320] on icon "Close" at bounding box center [978, 320] width 7 height 7
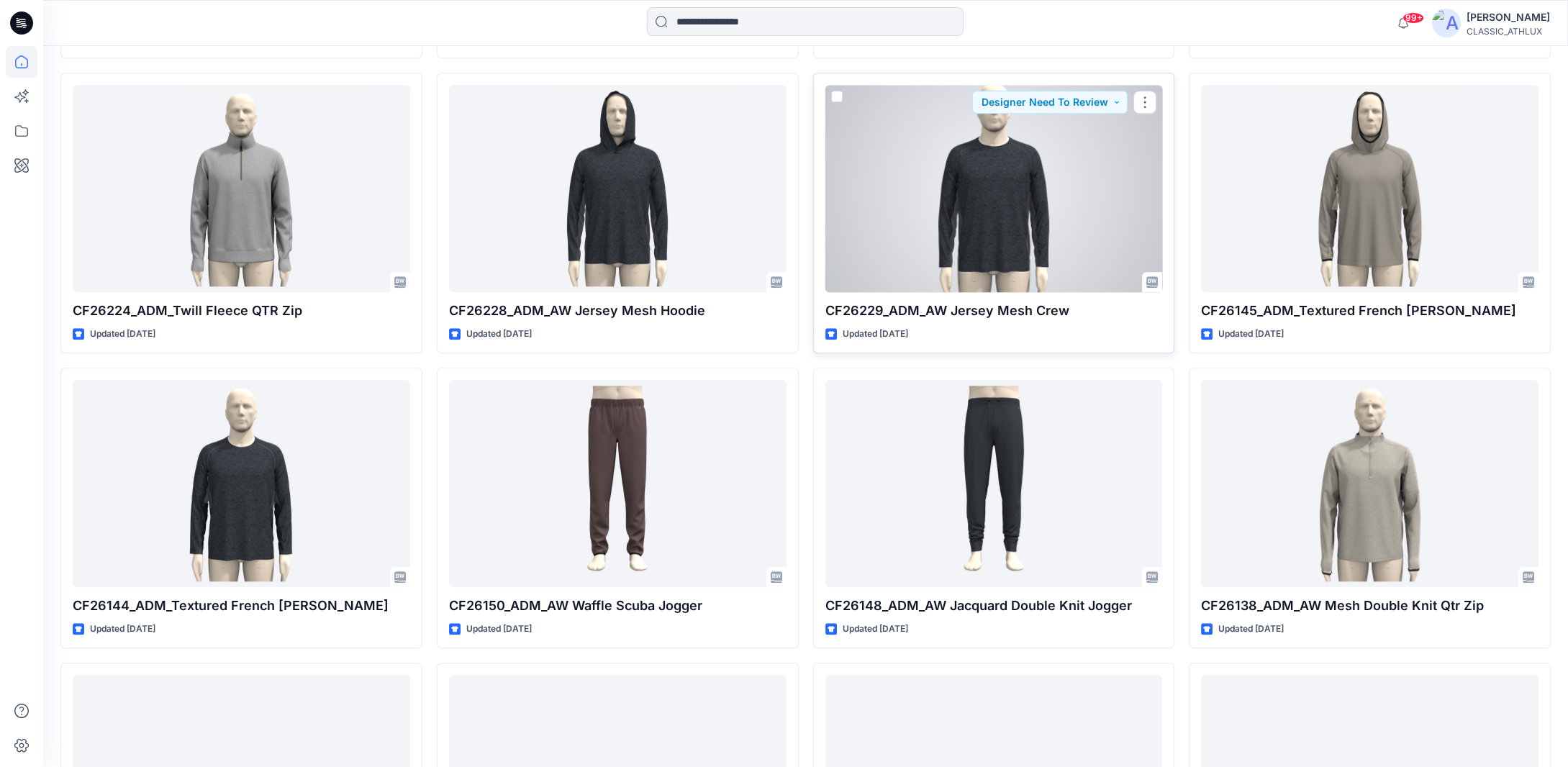
scroll to position [2840, 0]
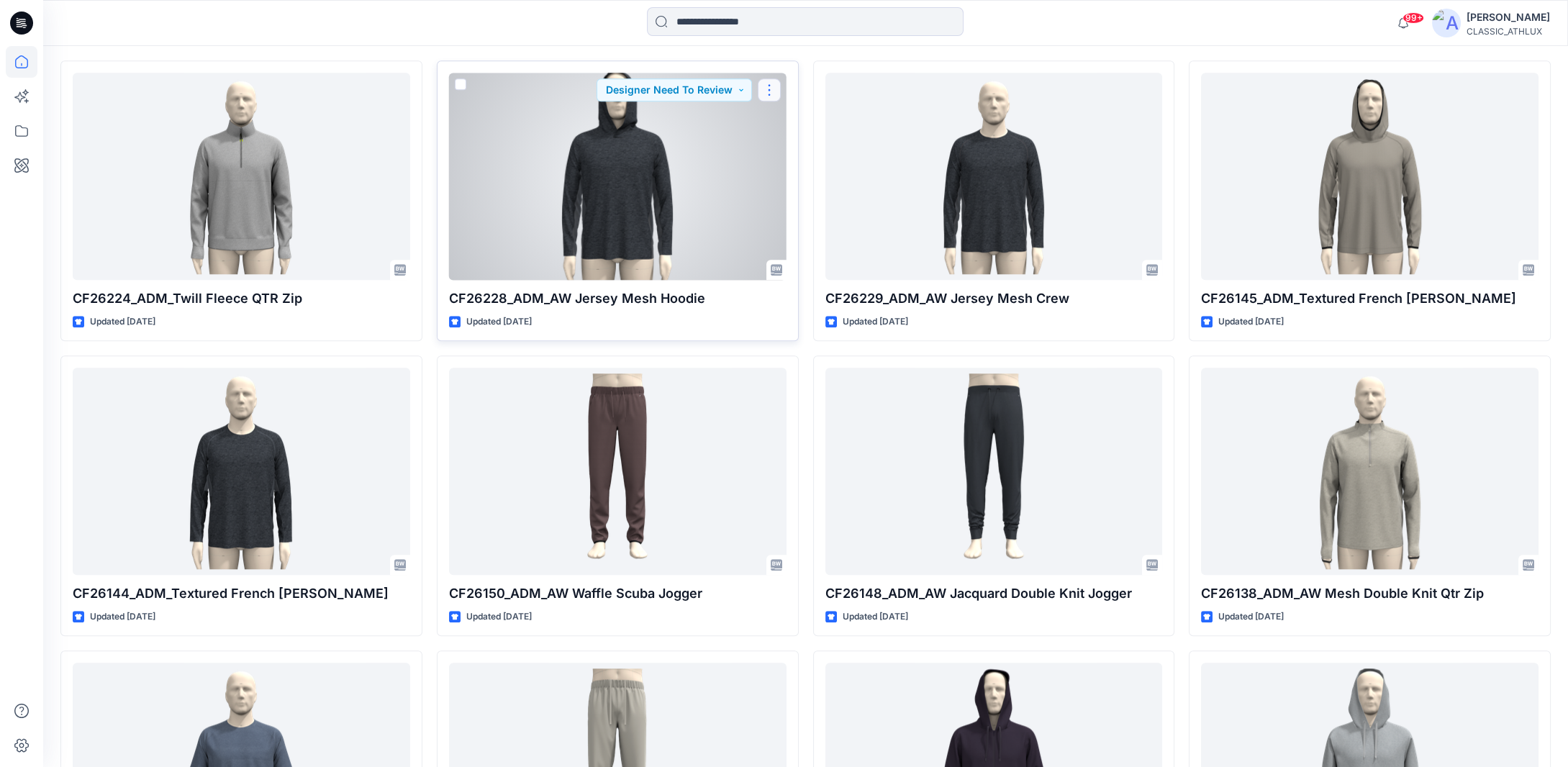
click at [777, 92] on button "button" at bounding box center [769, 89] width 23 height 23
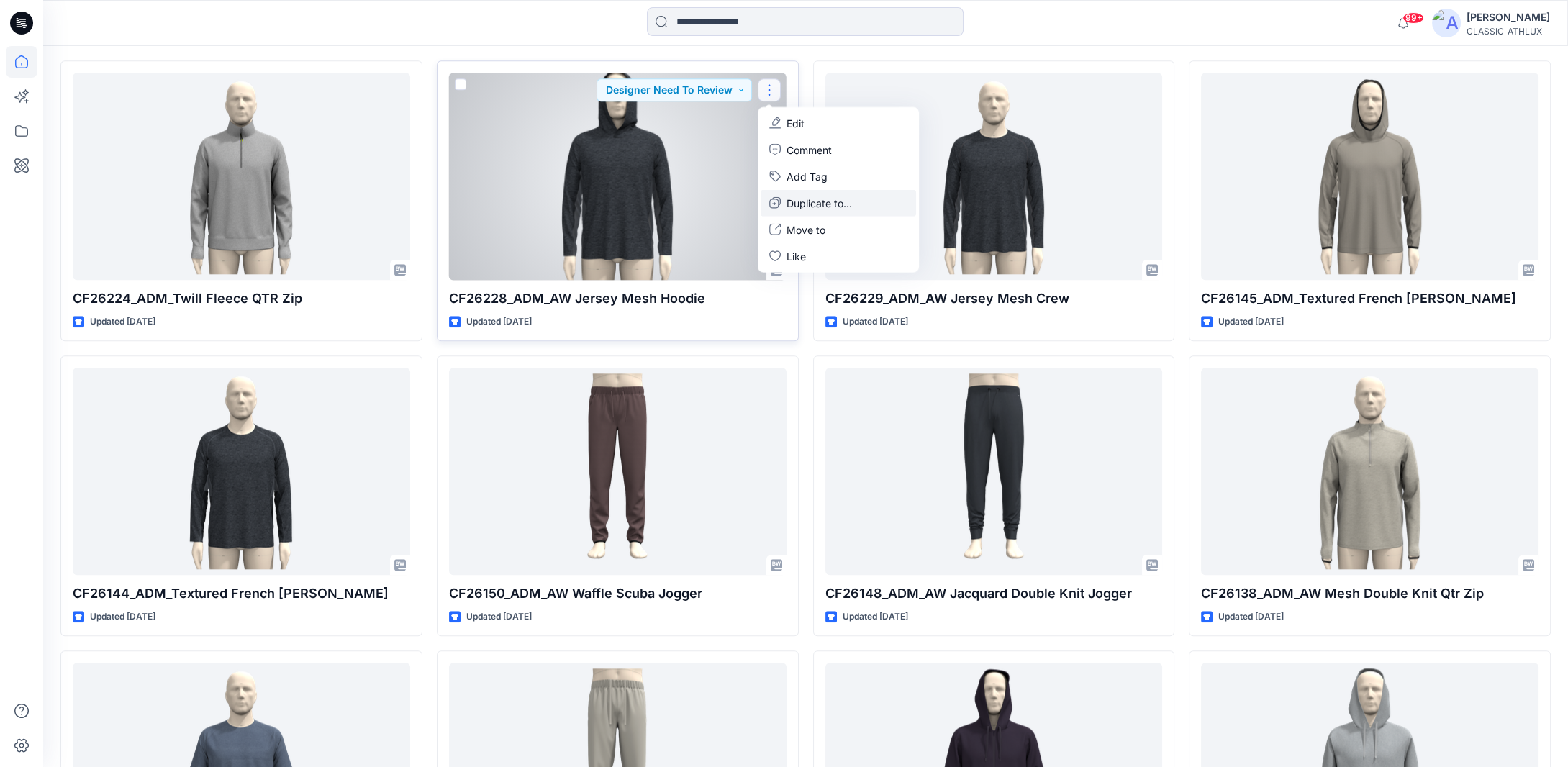
click at [799, 196] on p "Duplicate to..." at bounding box center [819, 202] width 65 height 15
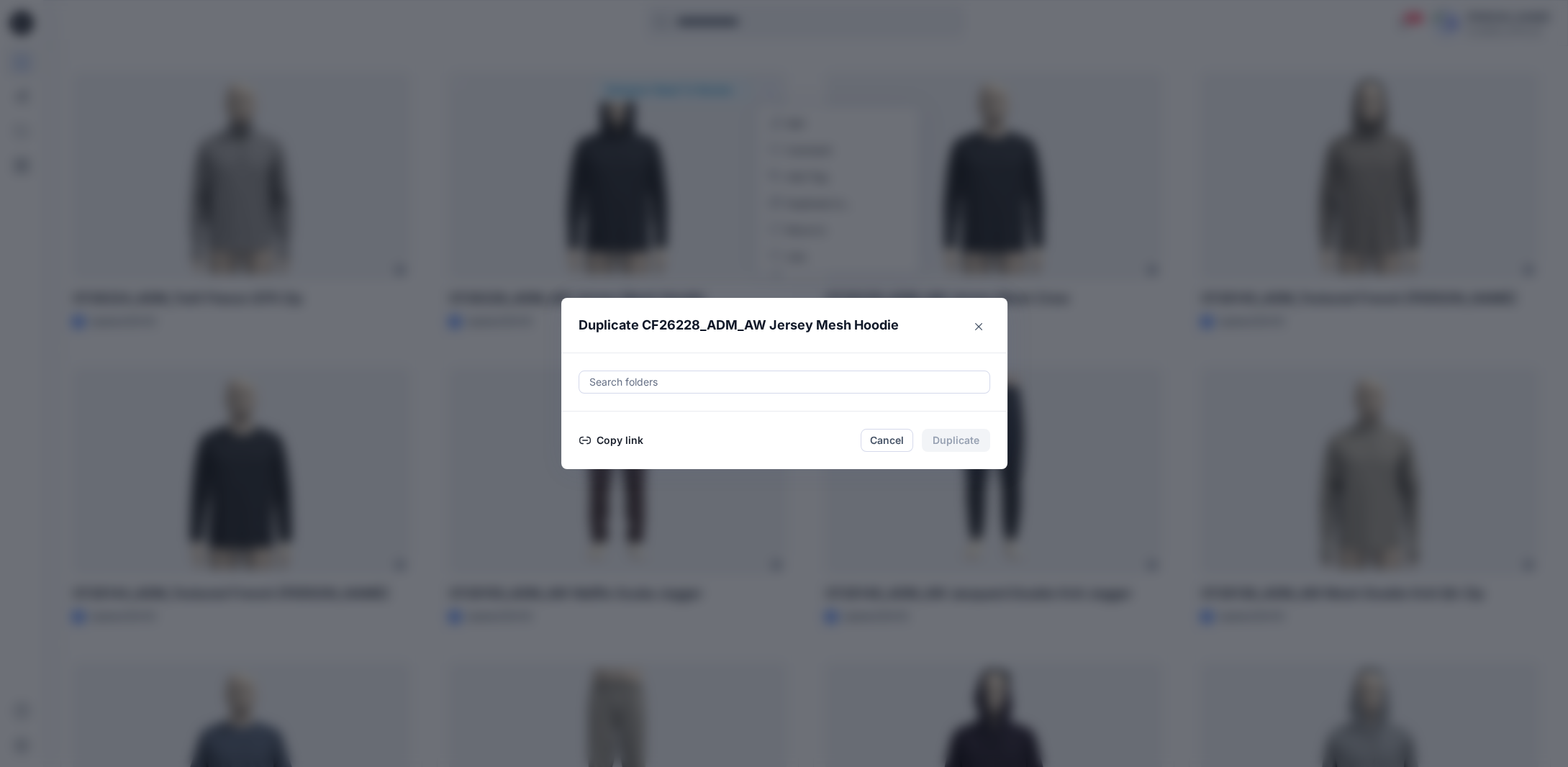
click at [629, 444] on button "Copy link" at bounding box center [611, 440] width 65 height 17
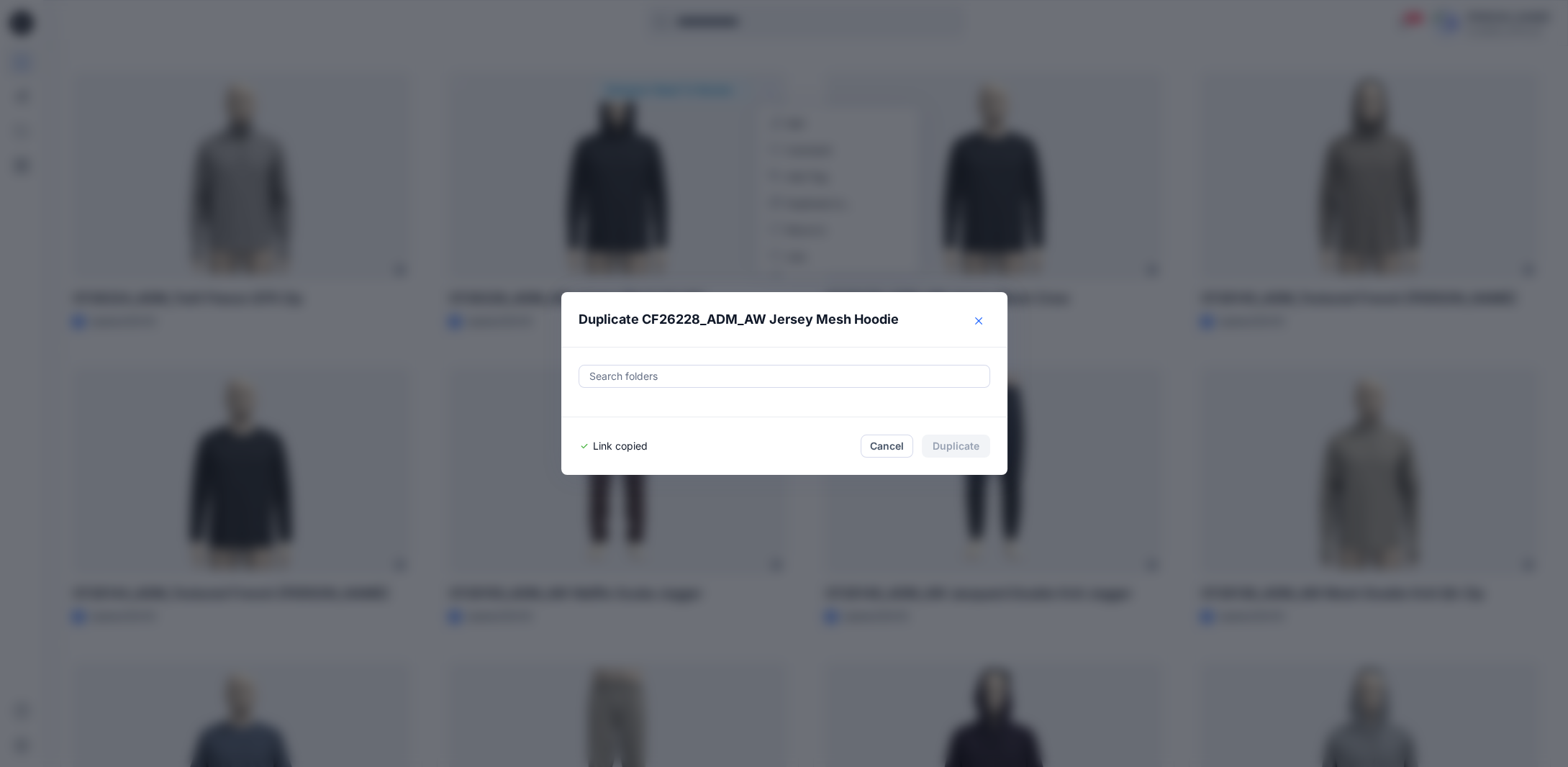
click at [981, 319] on icon "Close" at bounding box center [978, 320] width 7 height 7
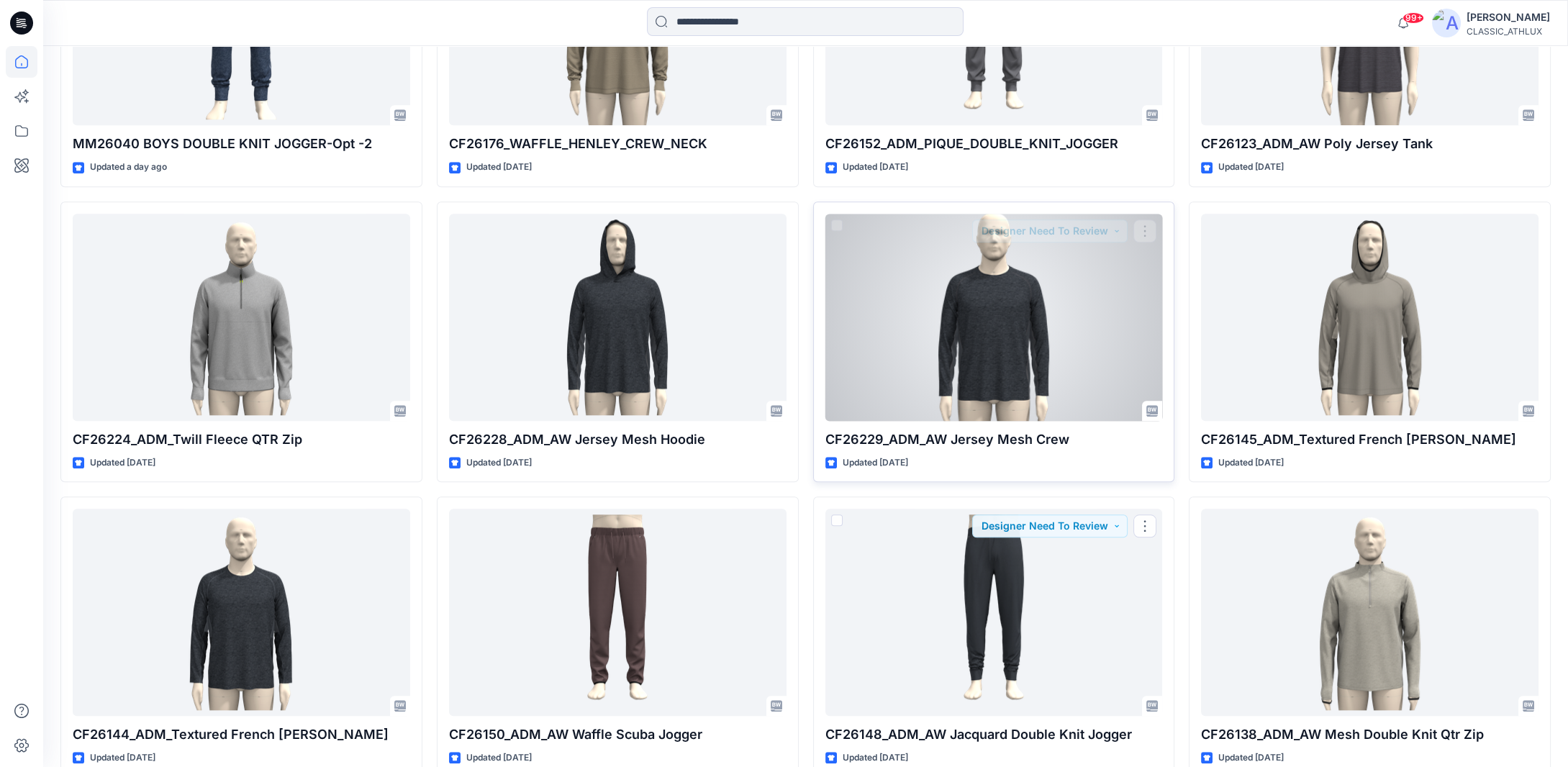
scroll to position [2696, 0]
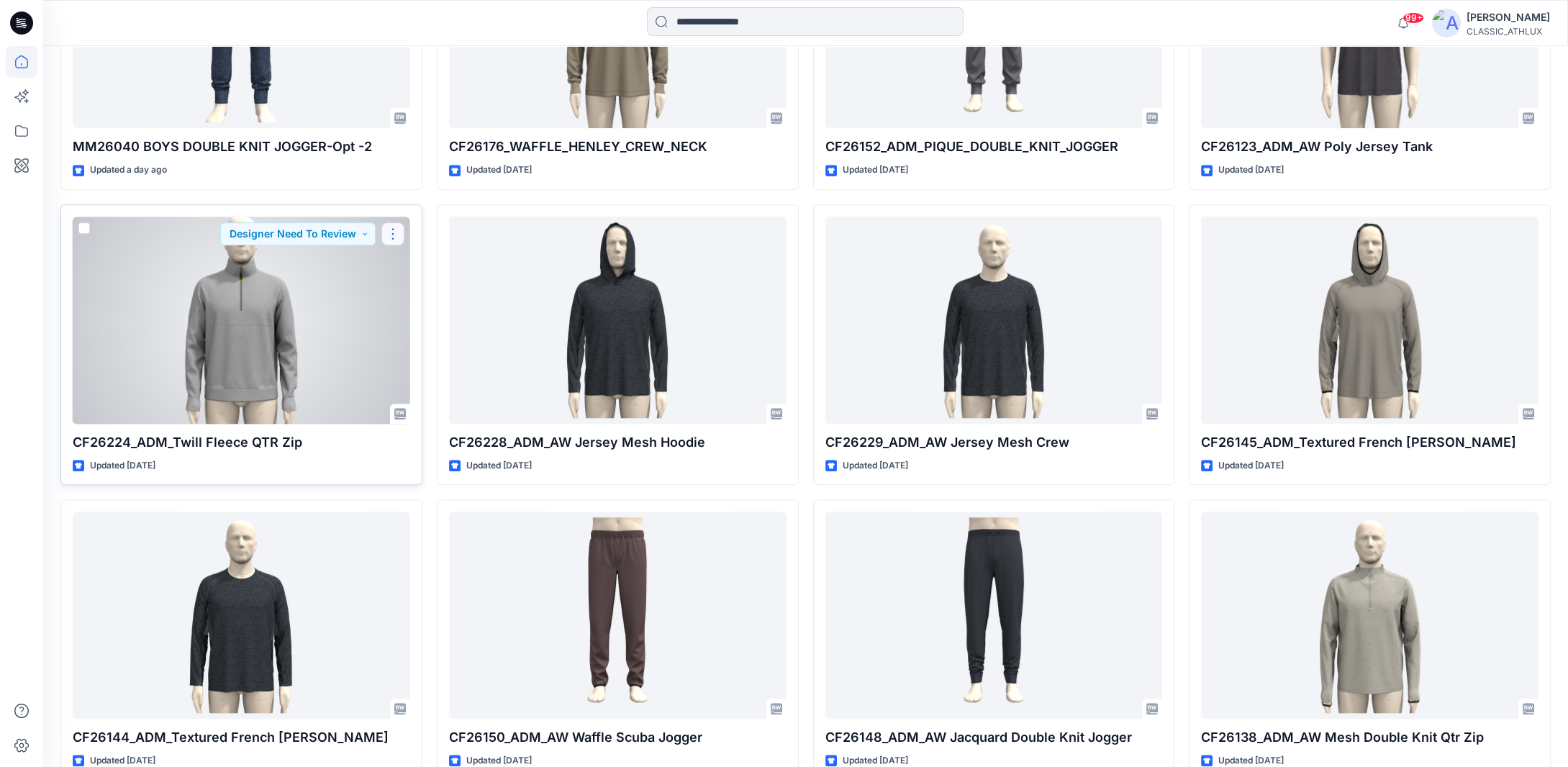
click at [393, 231] on button "button" at bounding box center [393, 233] width 23 height 23
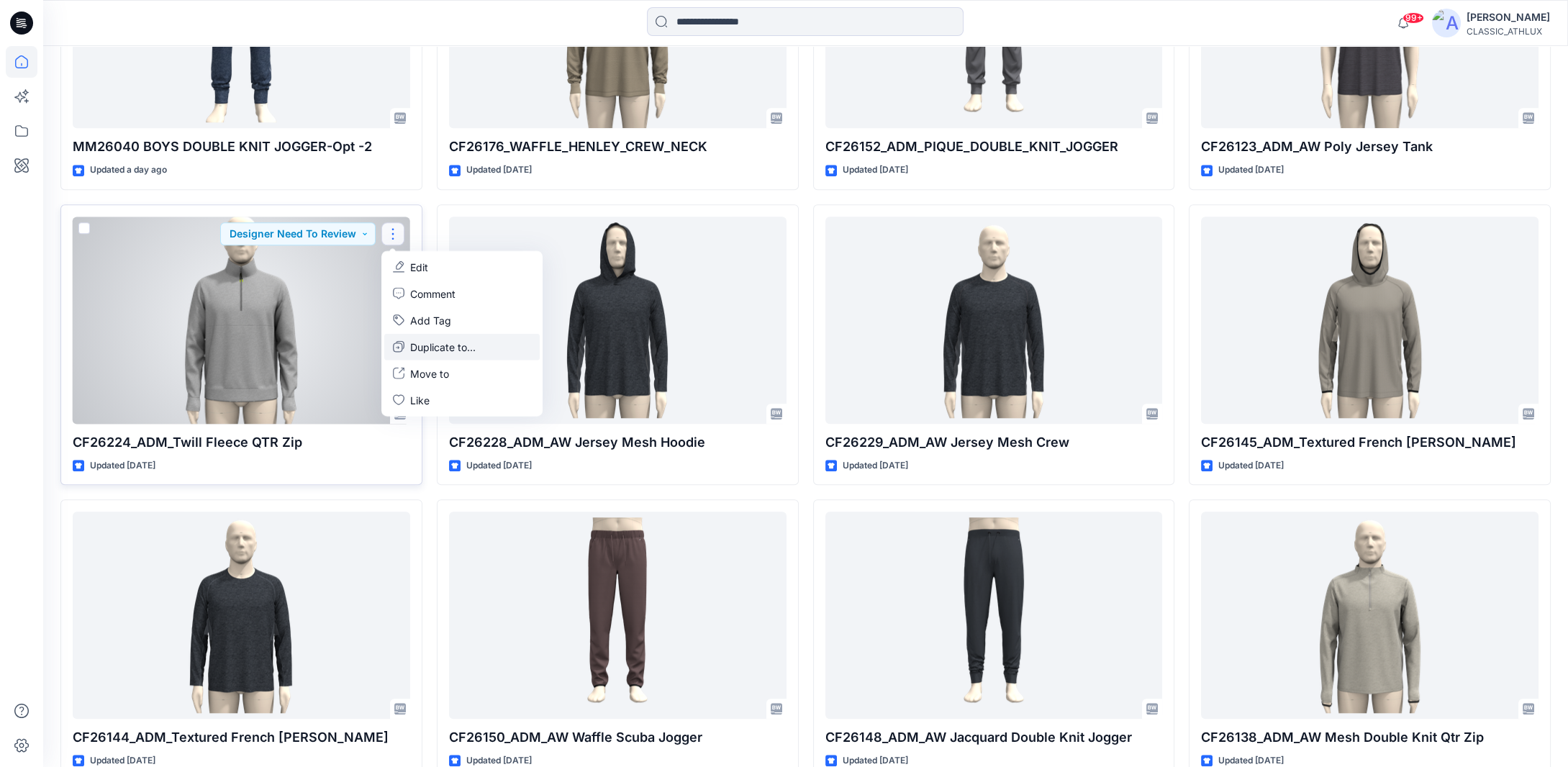
click at [428, 345] on p "Duplicate to..." at bounding box center [443, 346] width 65 height 15
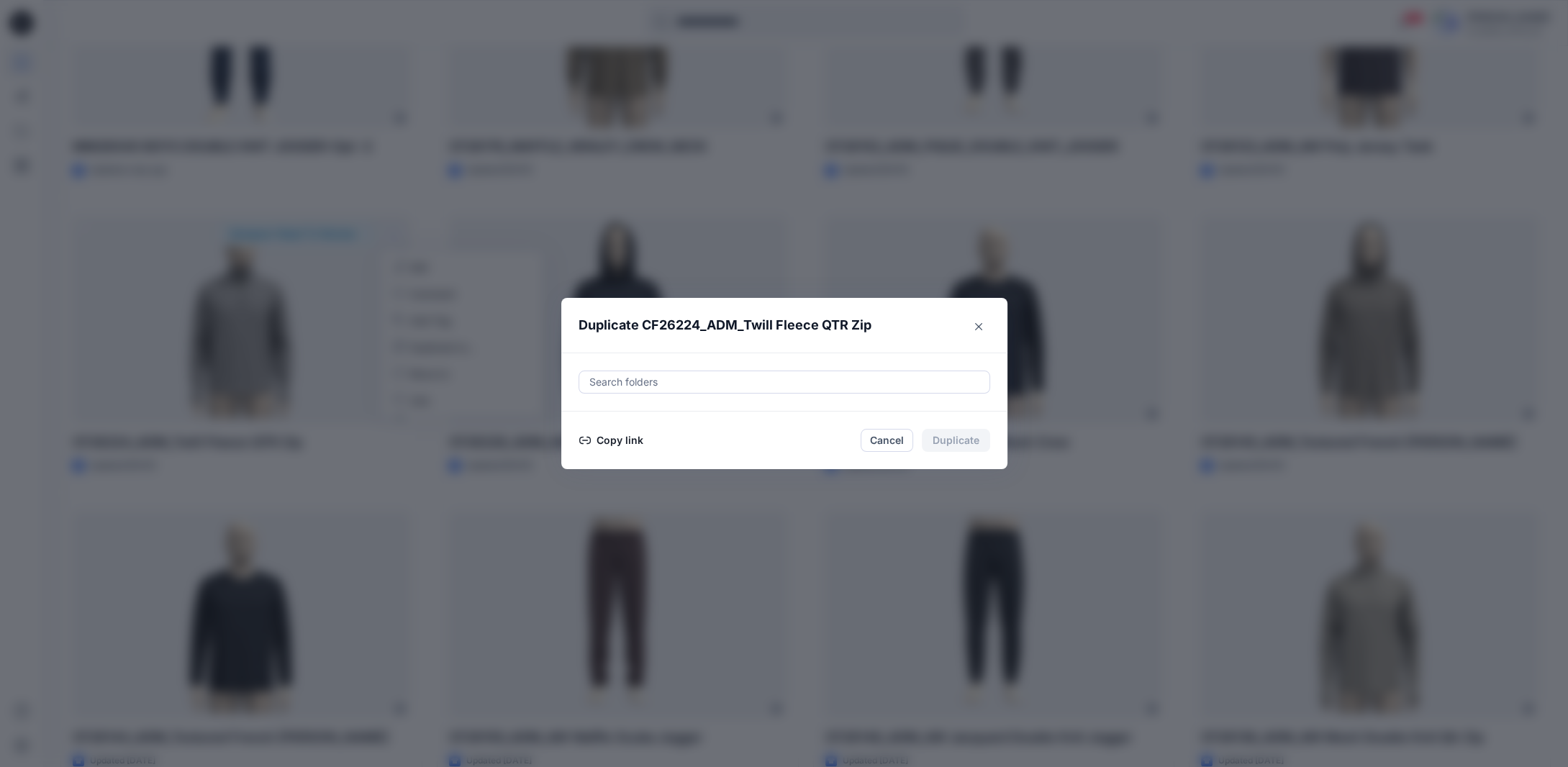
click at [618, 437] on button "Copy link" at bounding box center [611, 440] width 65 height 17
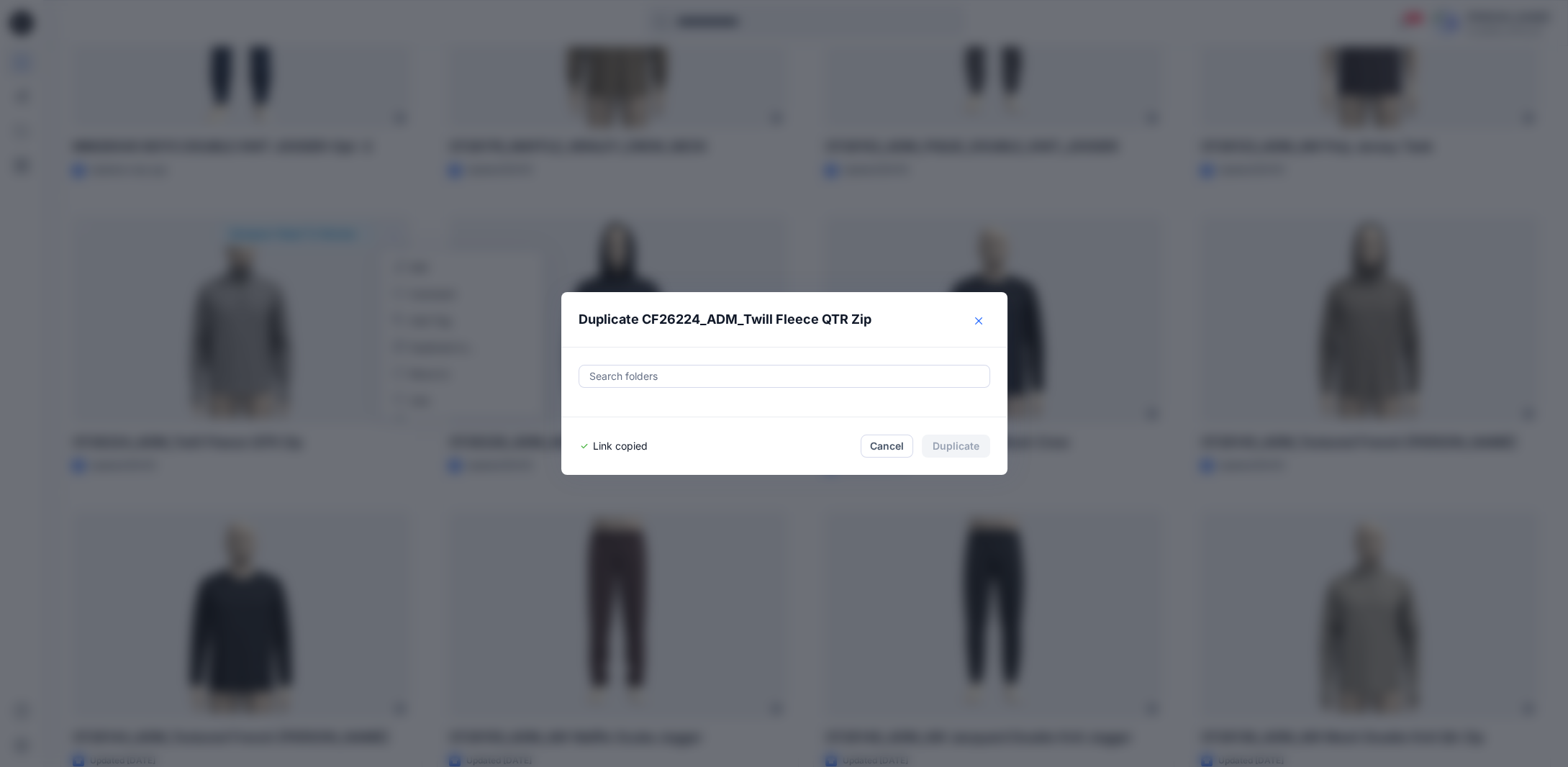
click at [982, 323] on icon "Close" at bounding box center [978, 320] width 7 height 7
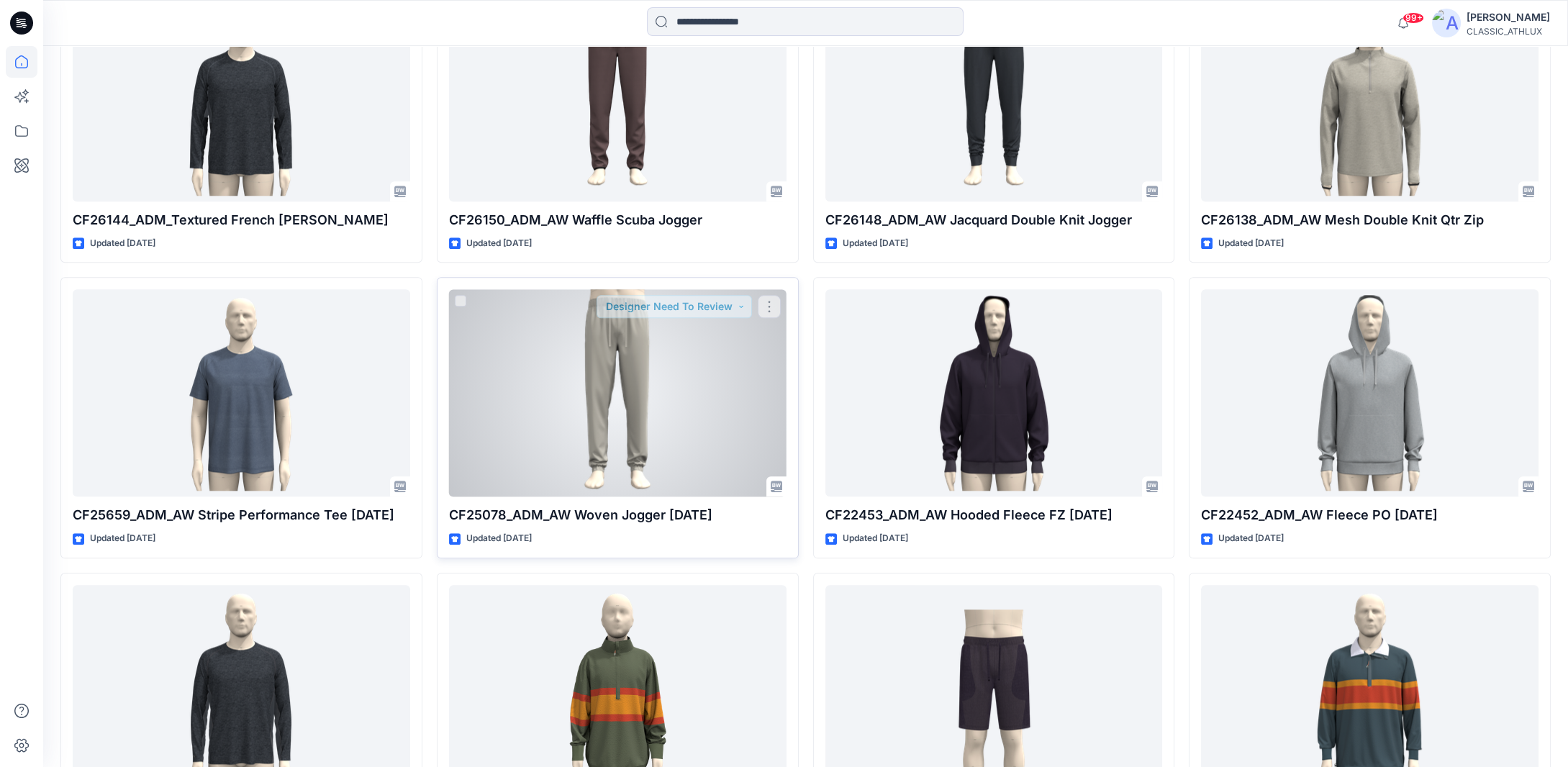
scroll to position [3344, 0]
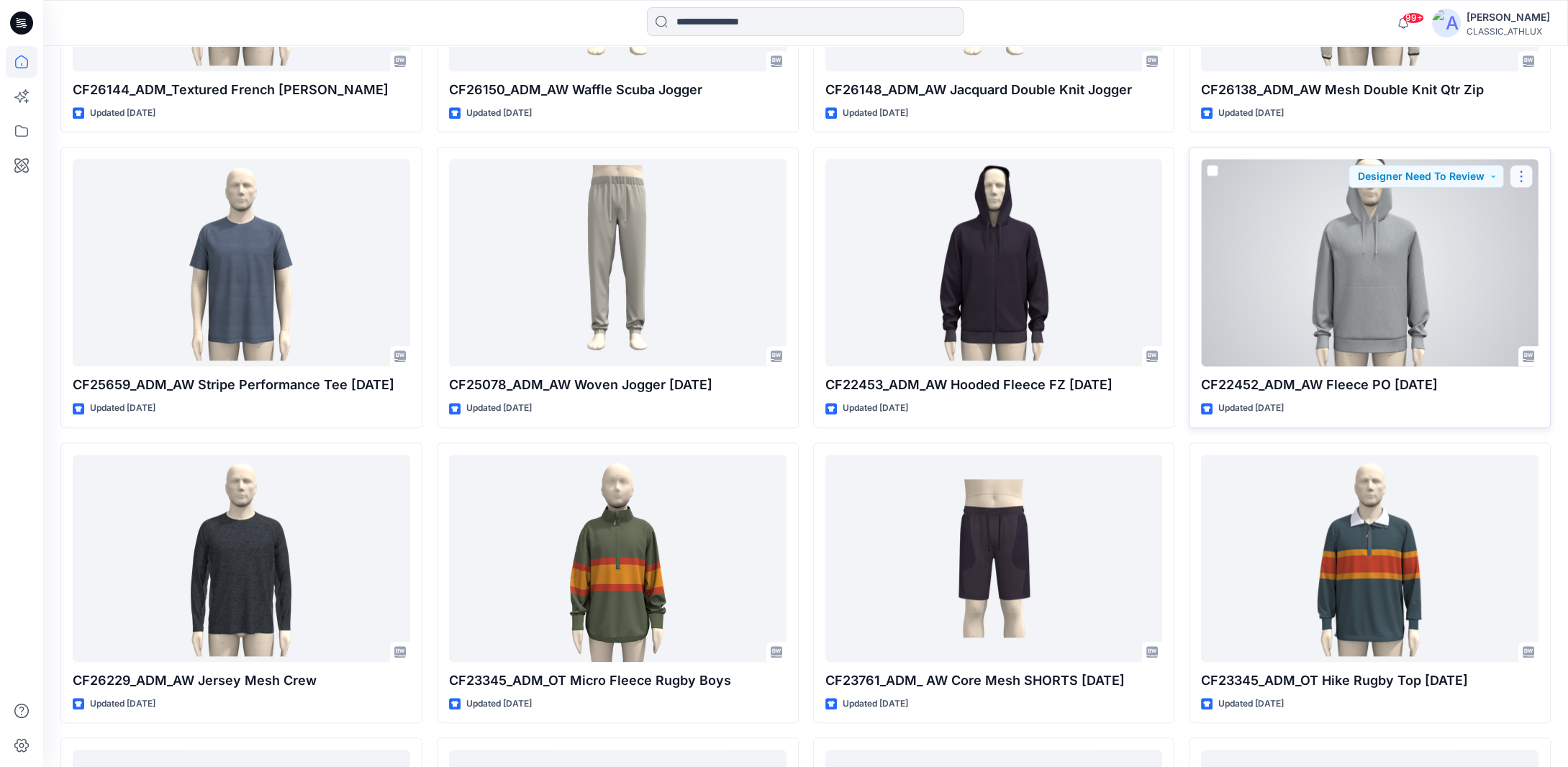
click at [1522, 170] on button "button" at bounding box center [1521, 176] width 23 height 23
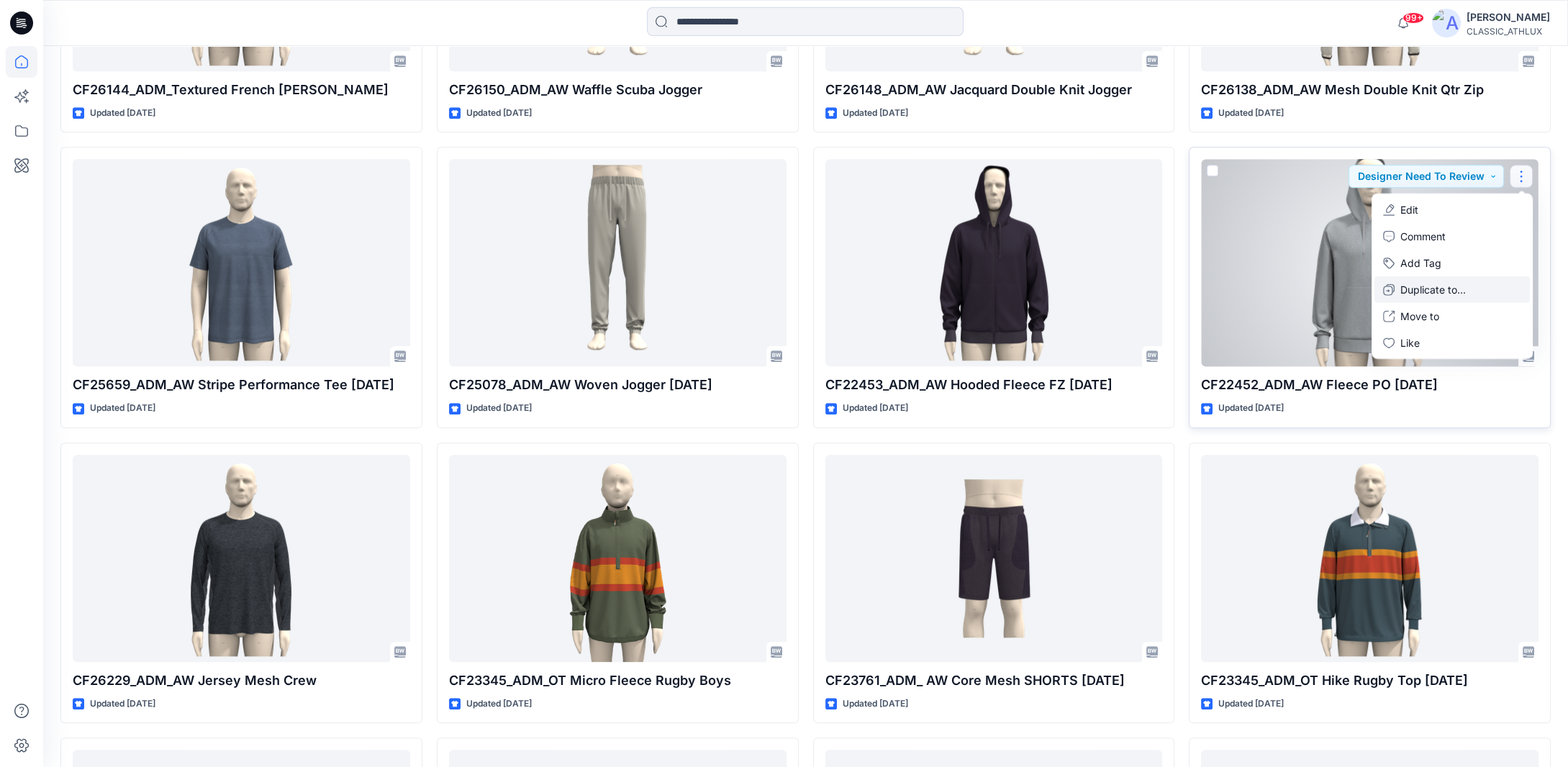
click at [1419, 290] on p "Duplicate to..." at bounding box center [1433, 289] width 65 height 15
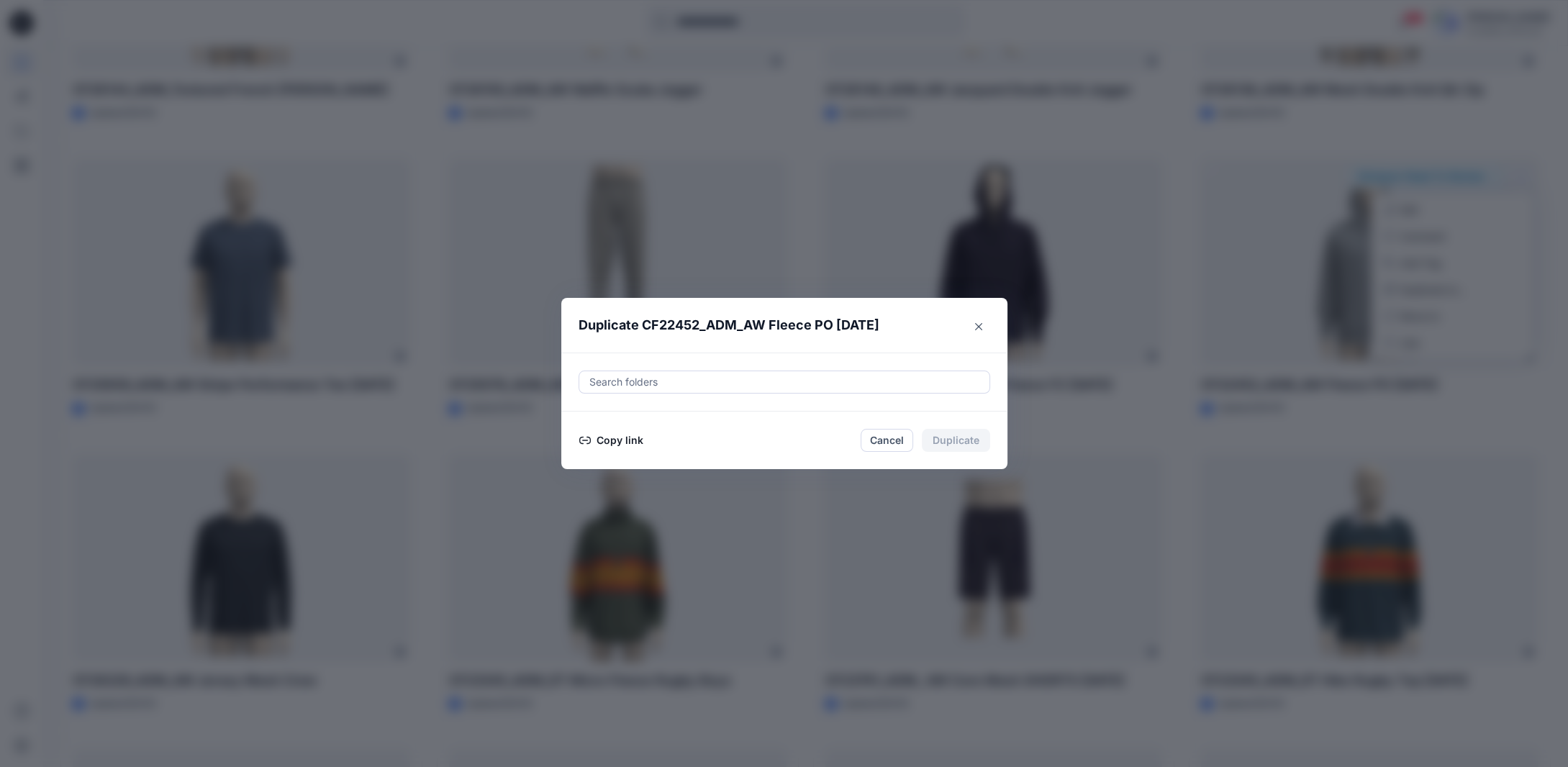
click at [630, 438] on button "Copy link" at bounding box center [611, 440] width 65 height 17
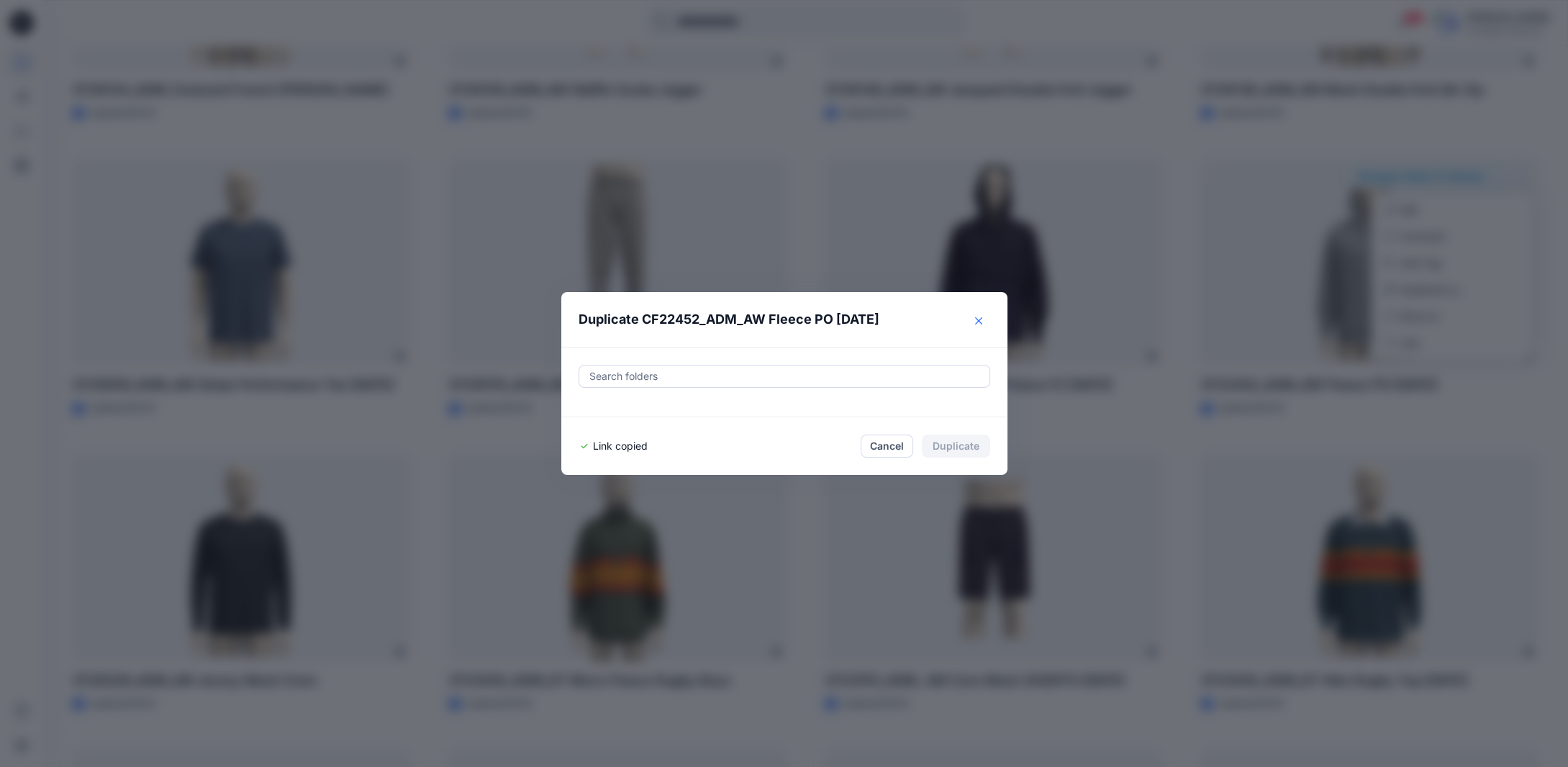
click at [981, 322] on icon "Close" at bounding box center [978, 320] width 7 height 7
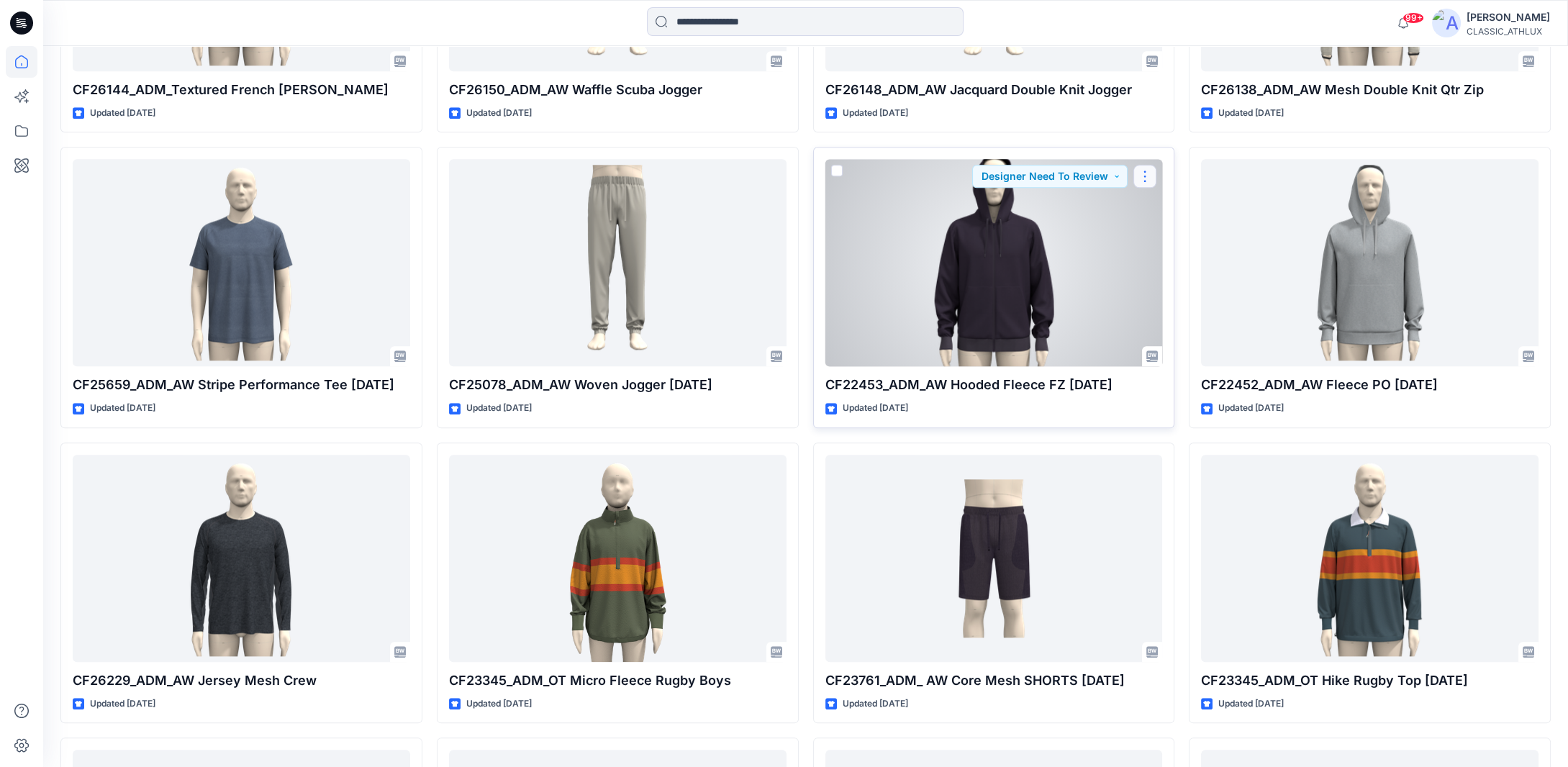
click at [1154, 176] on button "button" at bounding box center [1145, 176] width 23 height 23
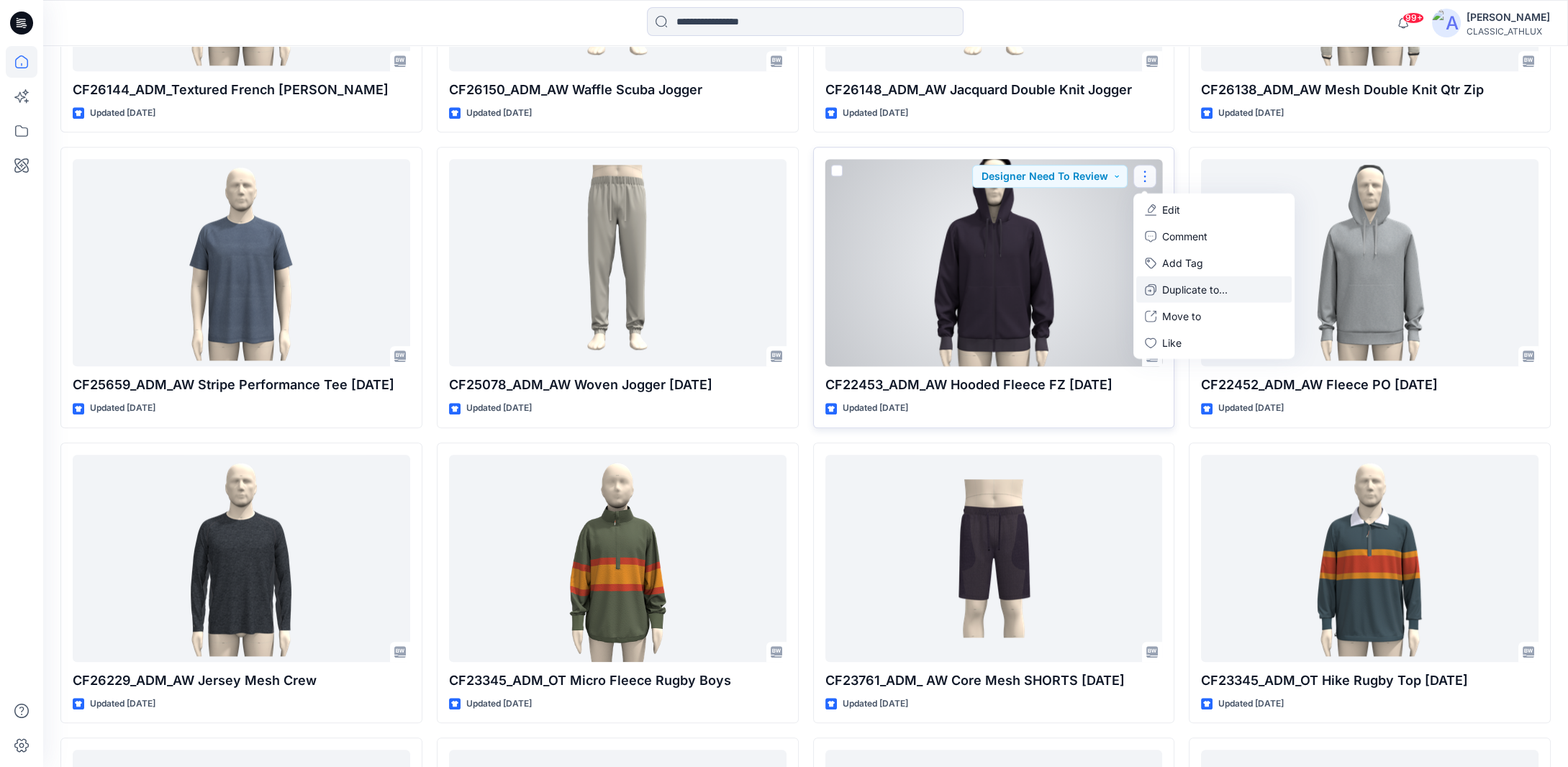
click at [1172, 290] on p "Duplicate to..." at bounding box center [1194, 289] width 65 height 15
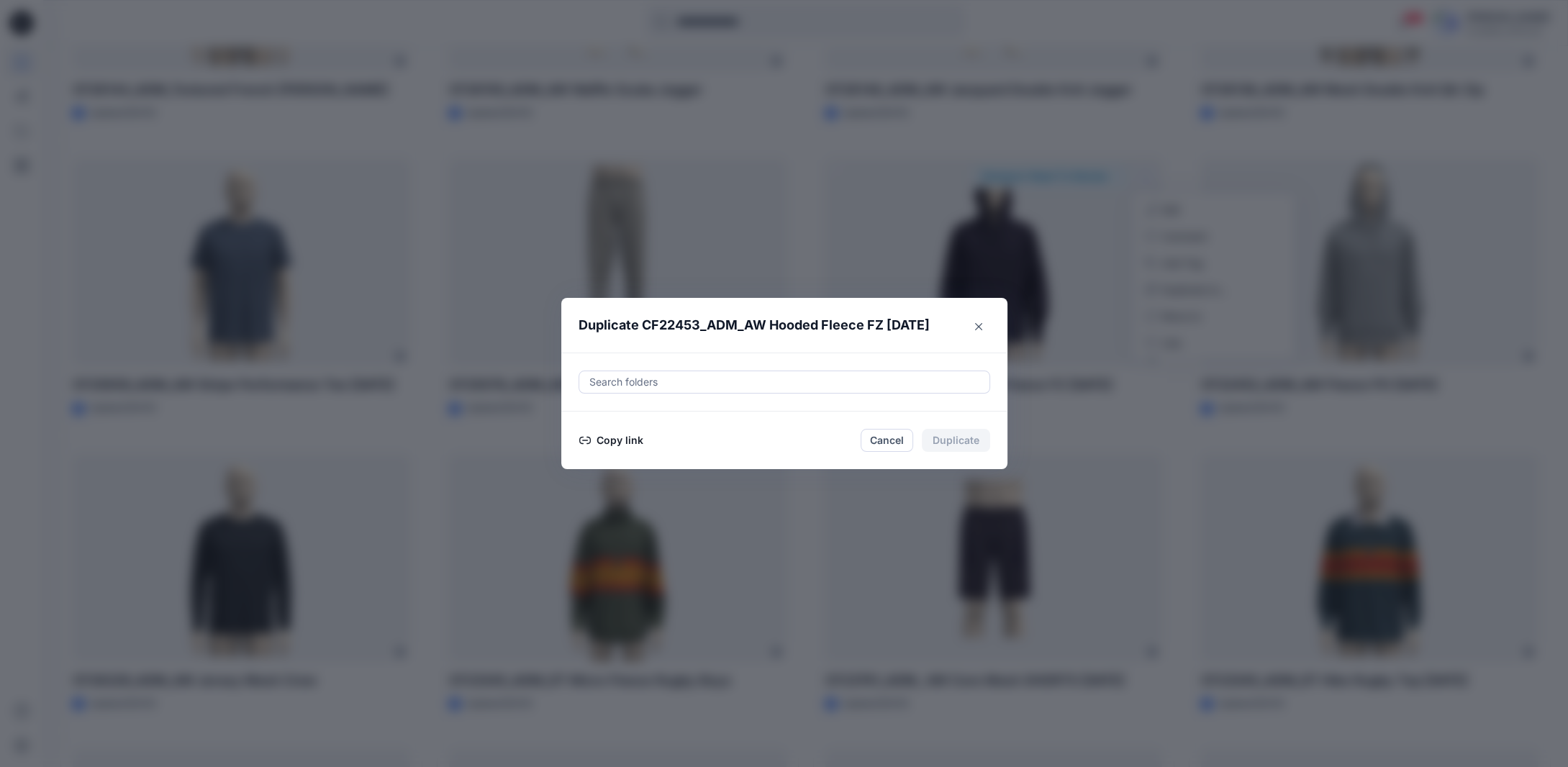
click at [634, 440] on button "Copy link" at bounding box center [611, 440] width 65 height 17
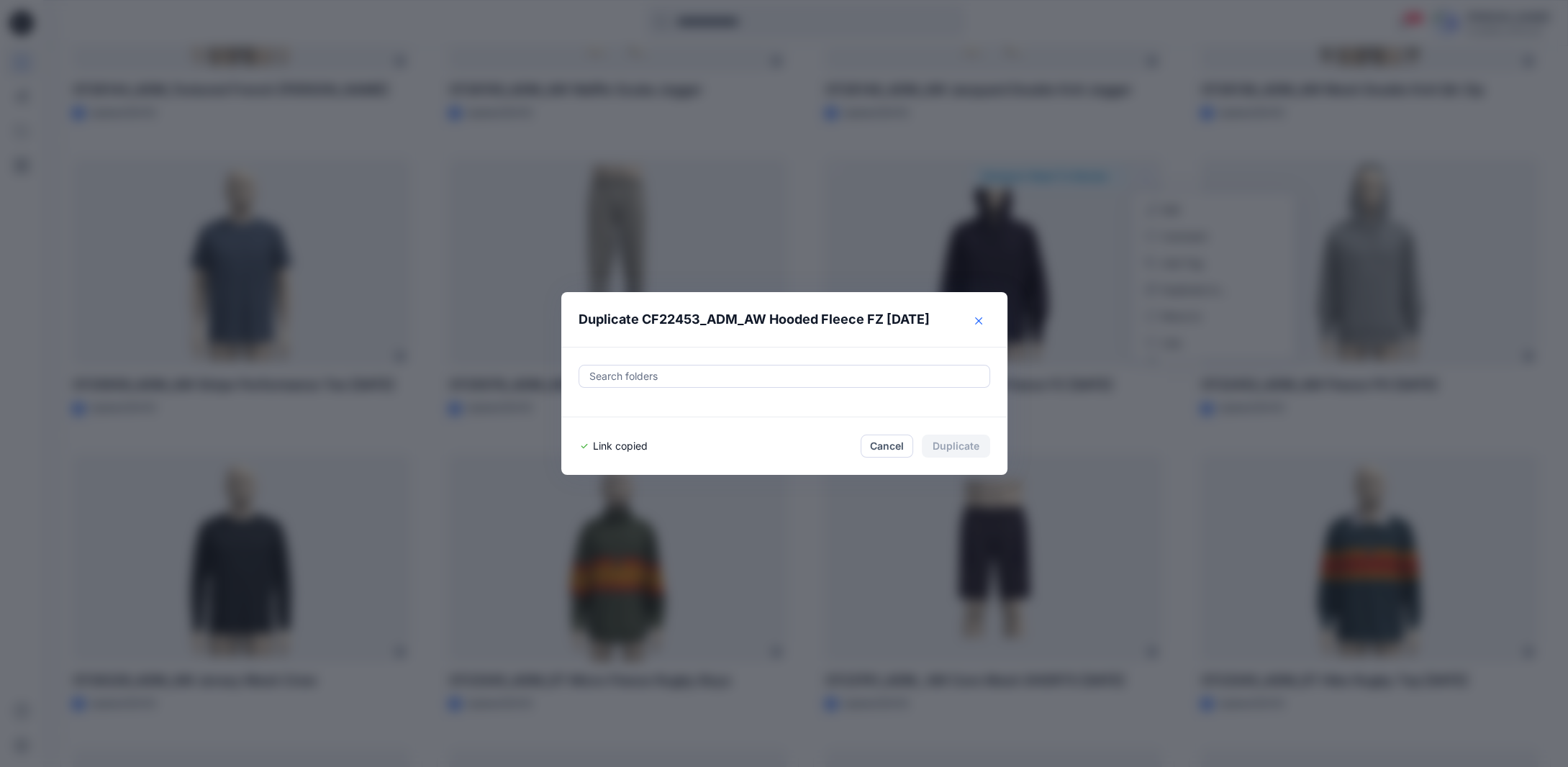
click at [982, 321] on icon "Close" at bounding box center [978, 320] width 7 height 7
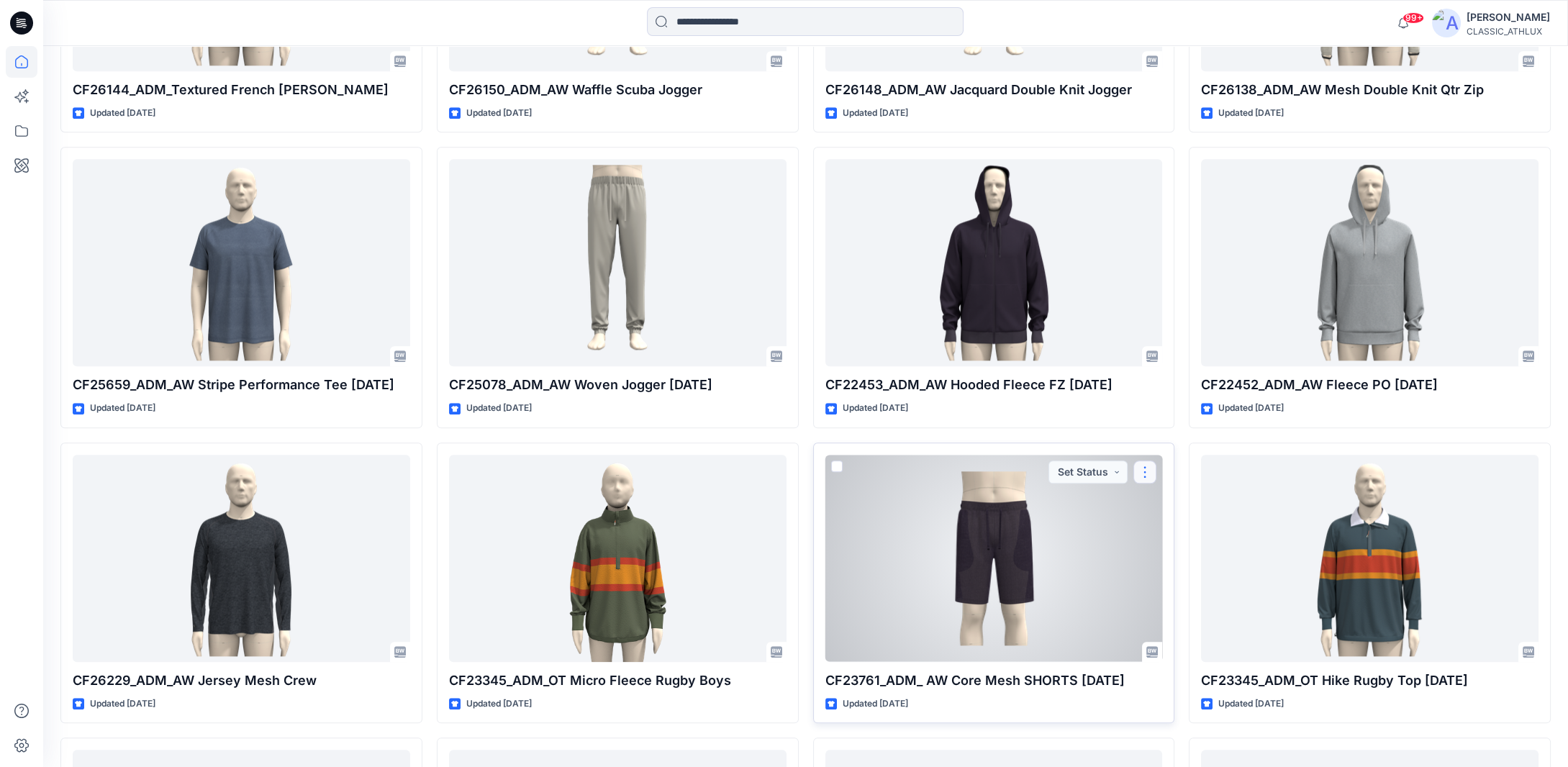
click at [1147, 469] on button "button" at bounding box center [1145, 472] width 23 height 23
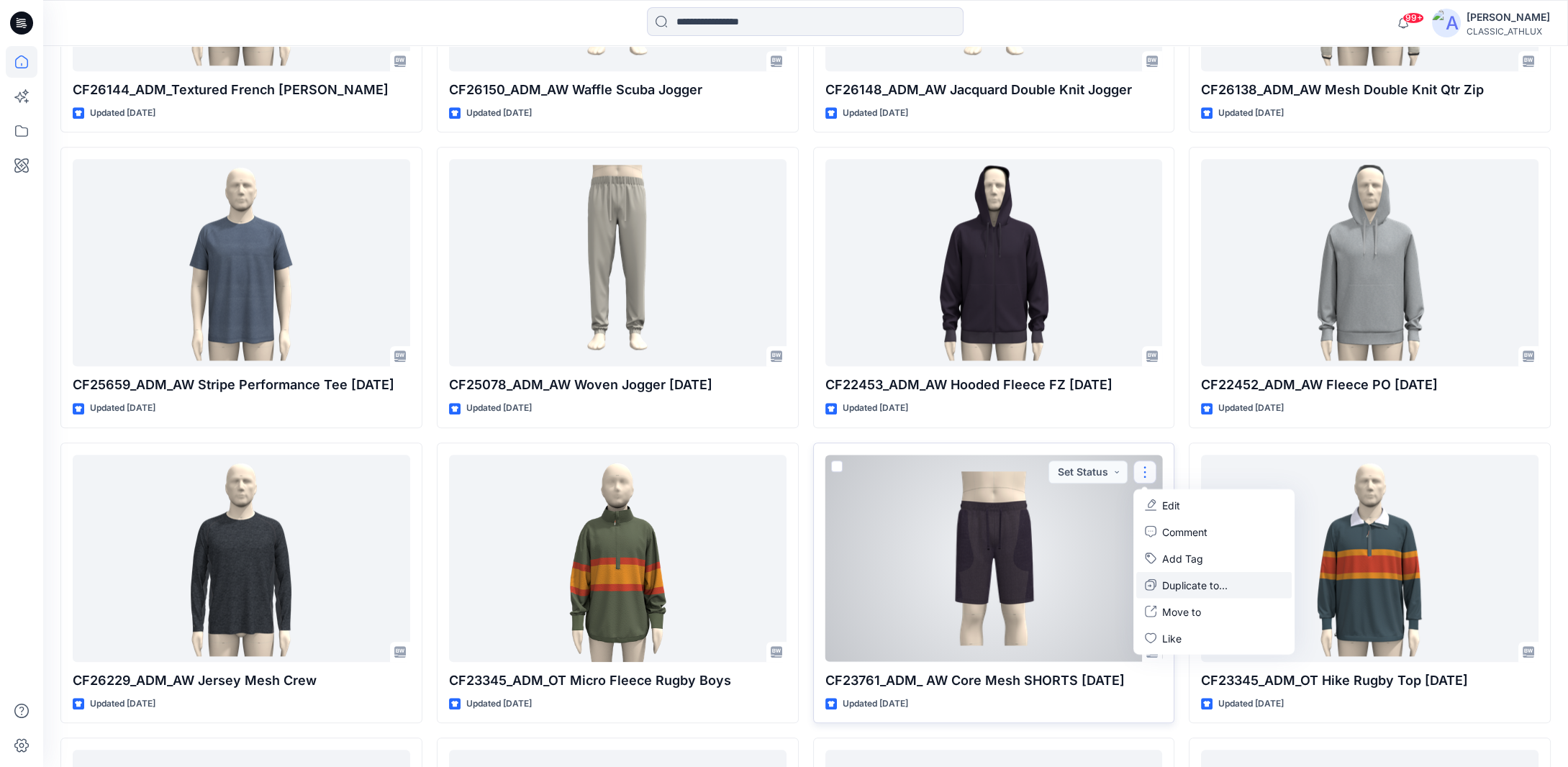
click at [1170, 583] on p "Duplicate to..." at bounding box center [1194, 584] width 65 height 15
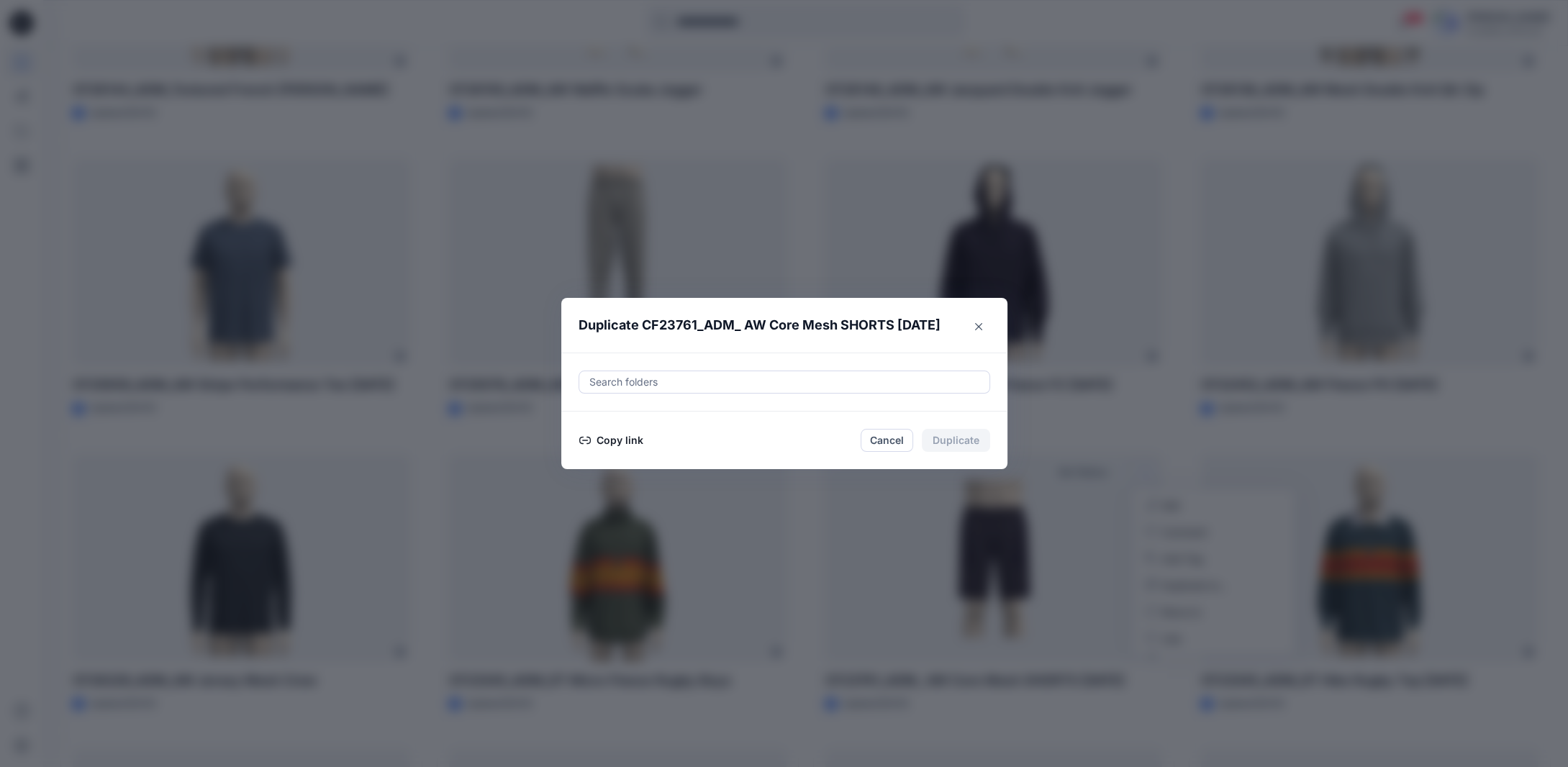
click at [633, 440] on button "Copy link" at bounding box center [611, 440] width 65 height 17
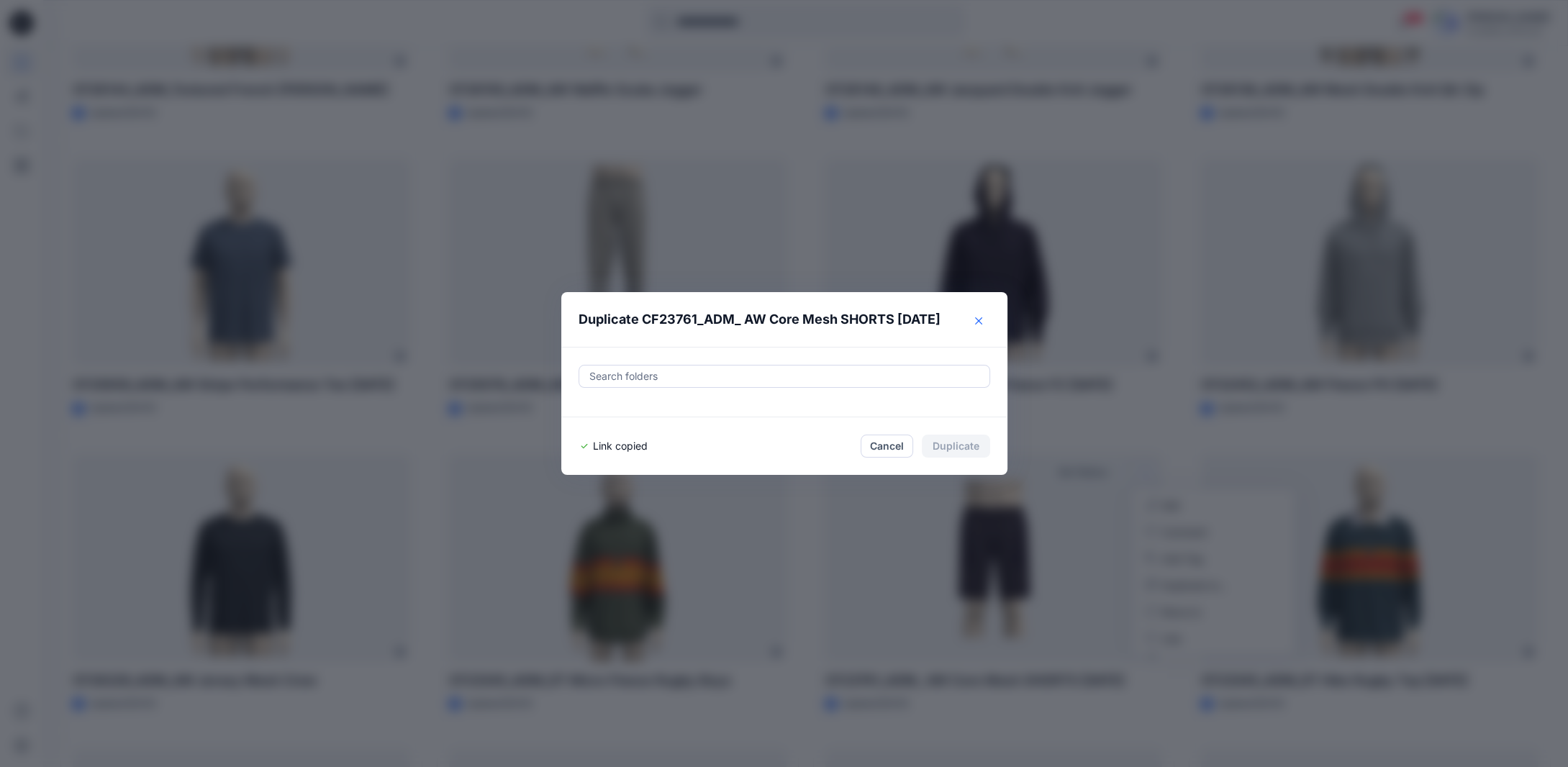
click at [981, 320] on icon "Close" at bounding box center [978, 320] width 7 height 7
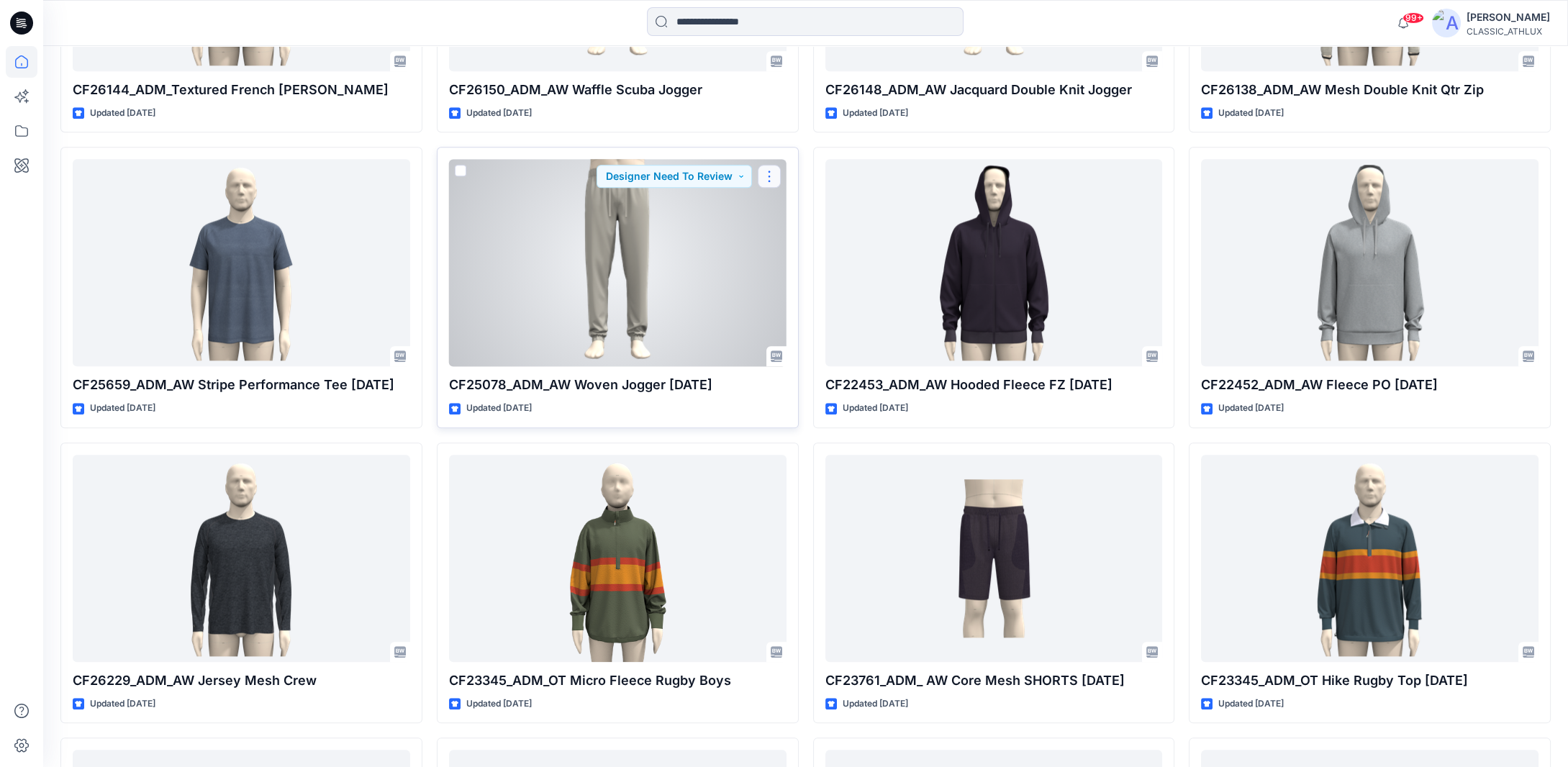
click at [778, 177] on button "button" at bounding box center [769, 176] width 23 height 23
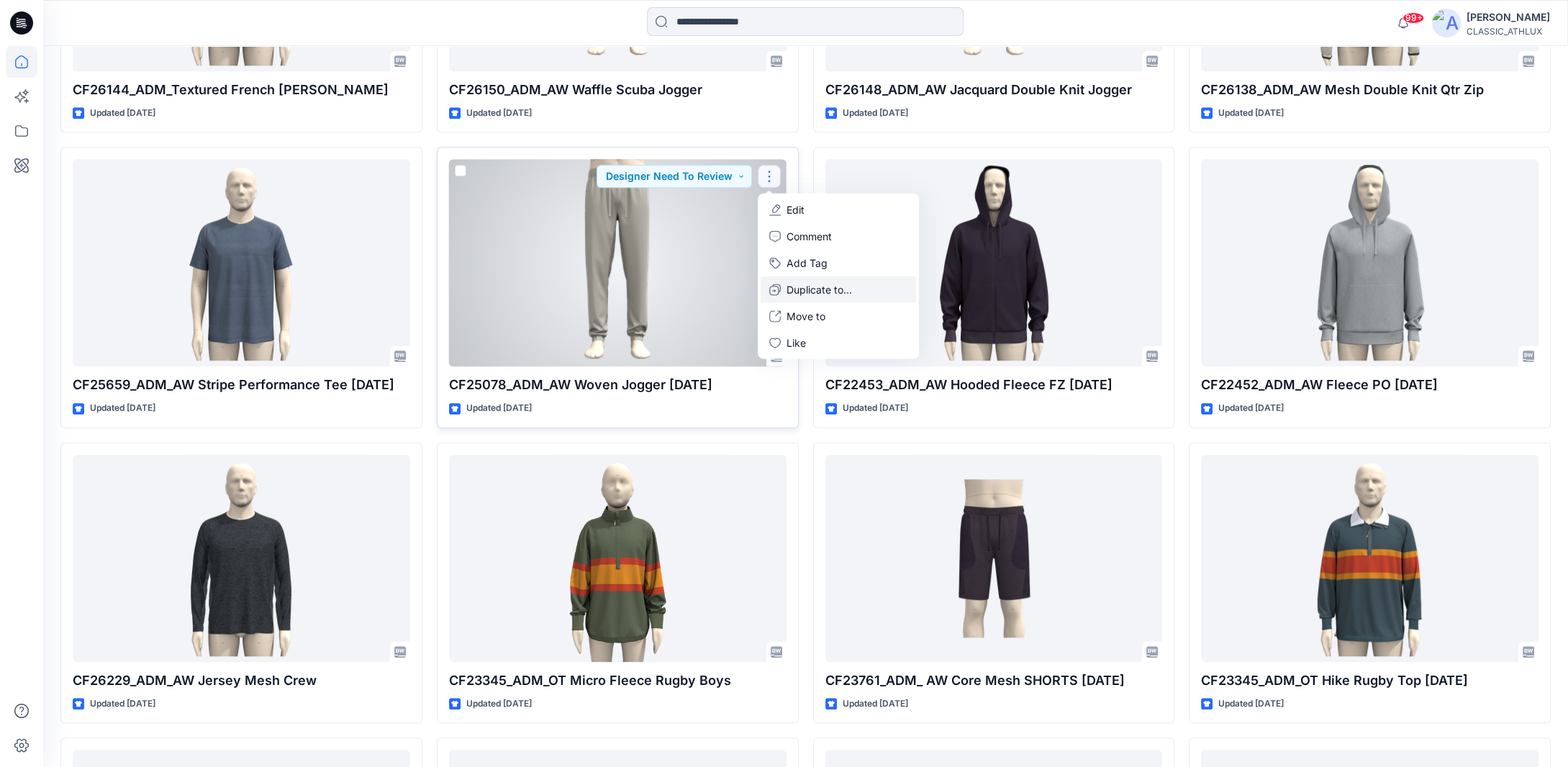
click at [791, 290] on p "Duplicate to..." at bounding box center [819, 289] width 65 height 15
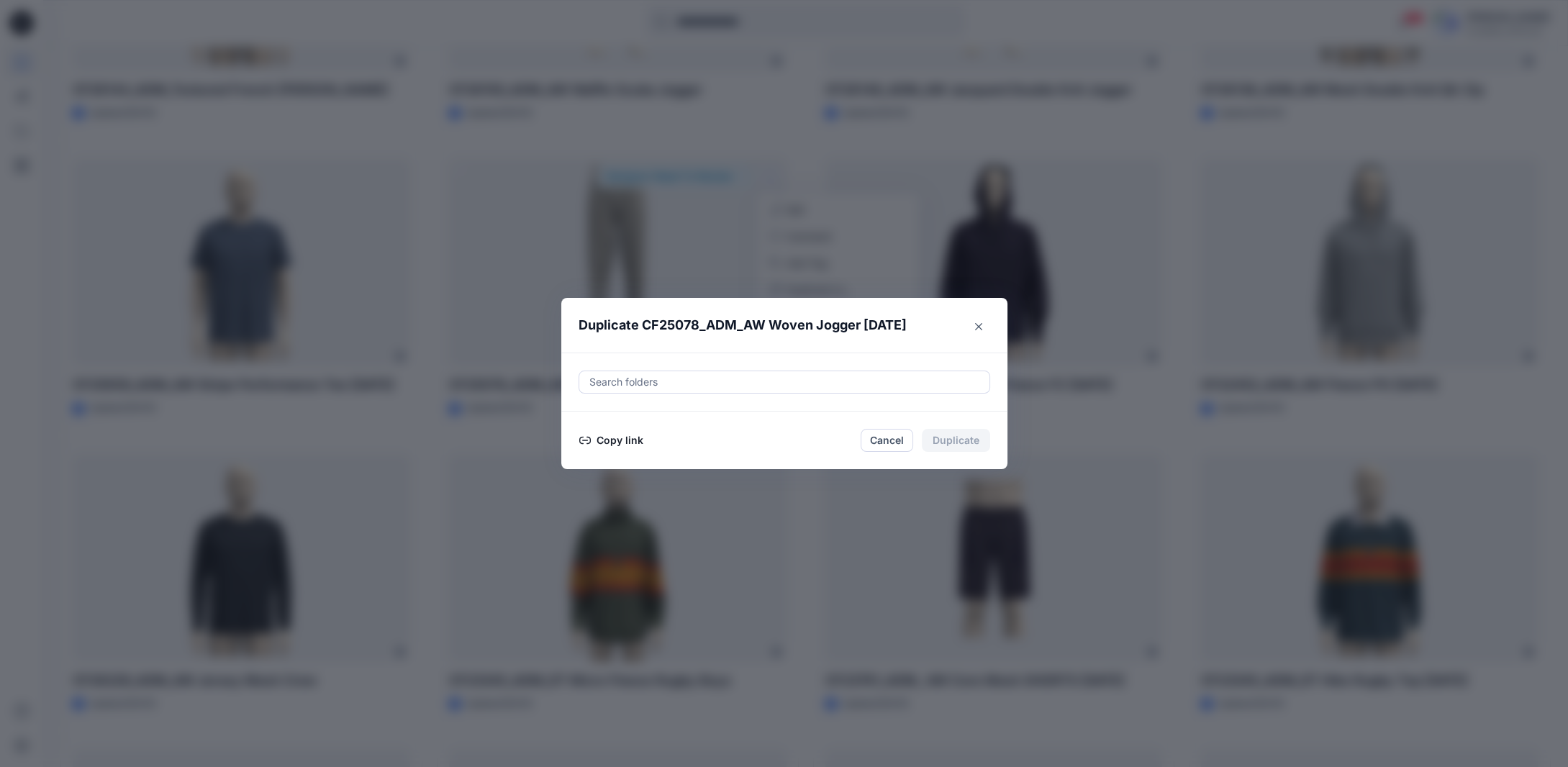
click at [615, 441] on button "Copy link" at bounding box center [611, 440] width 65 height 17
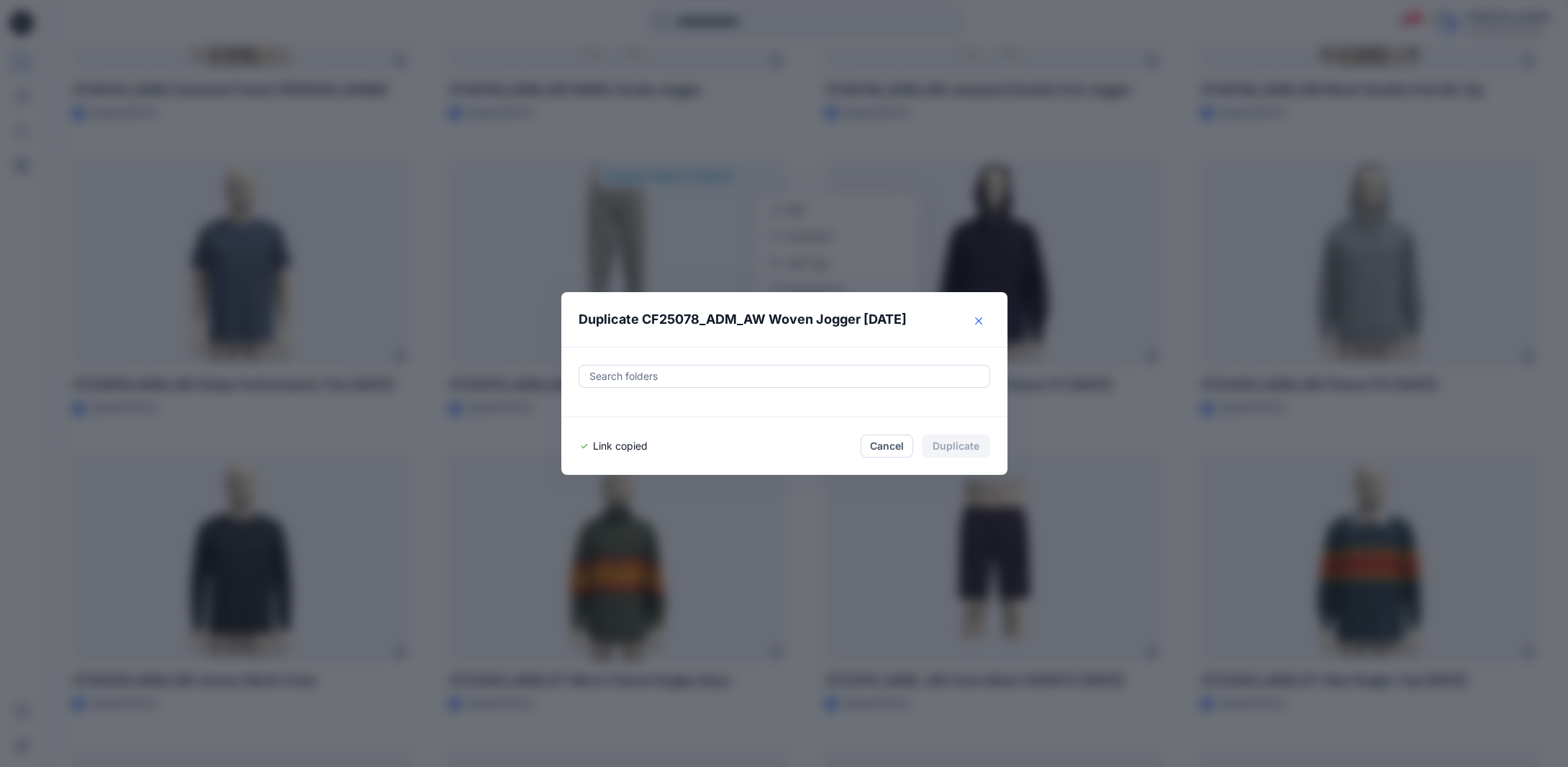
click at [989, 321] on button "Close" at bounding box center [978, 320] width 23 height 23
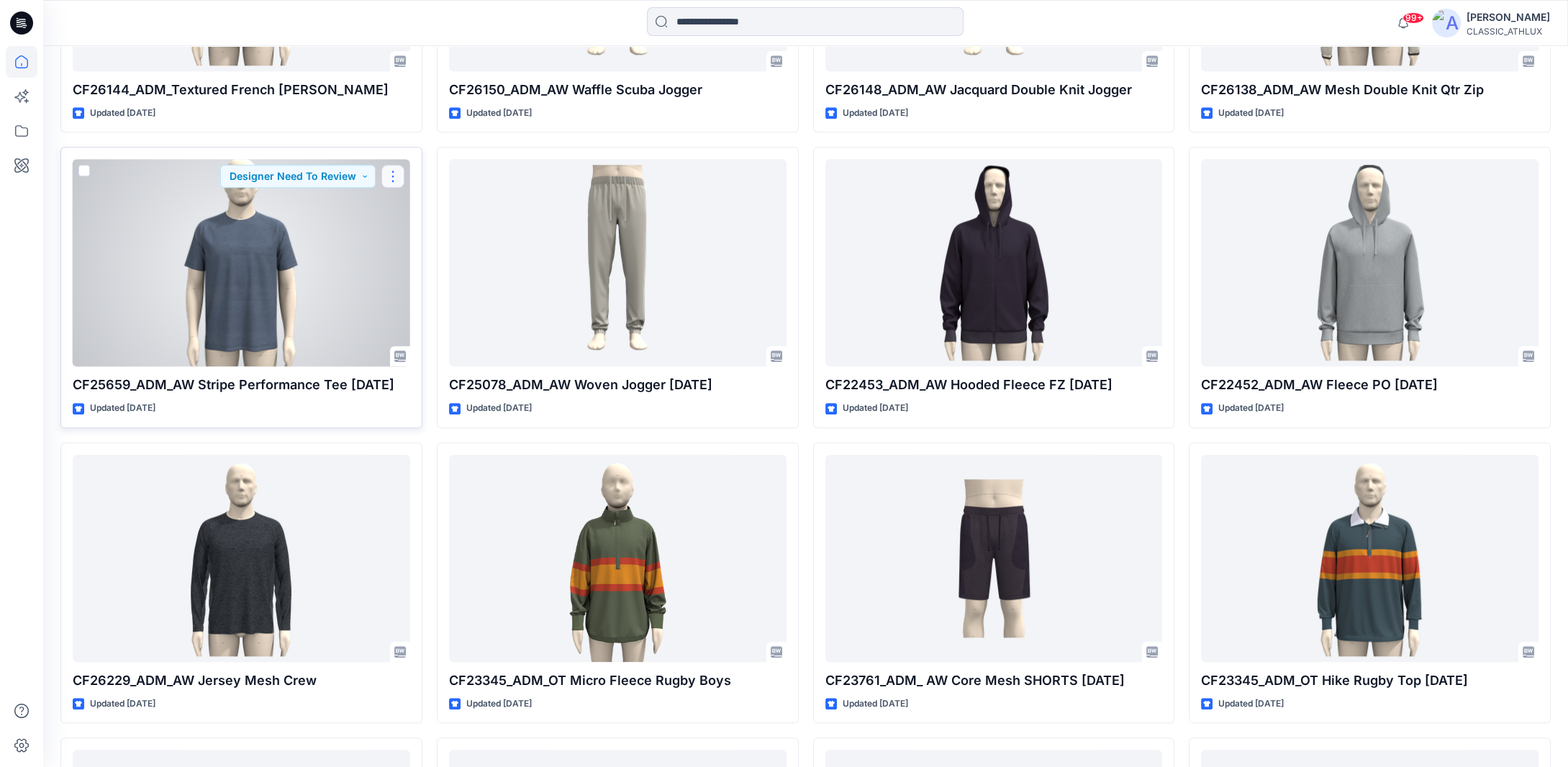
click at [390, 177] on button "button" at bounding box center [393, 176] width 23 height 23
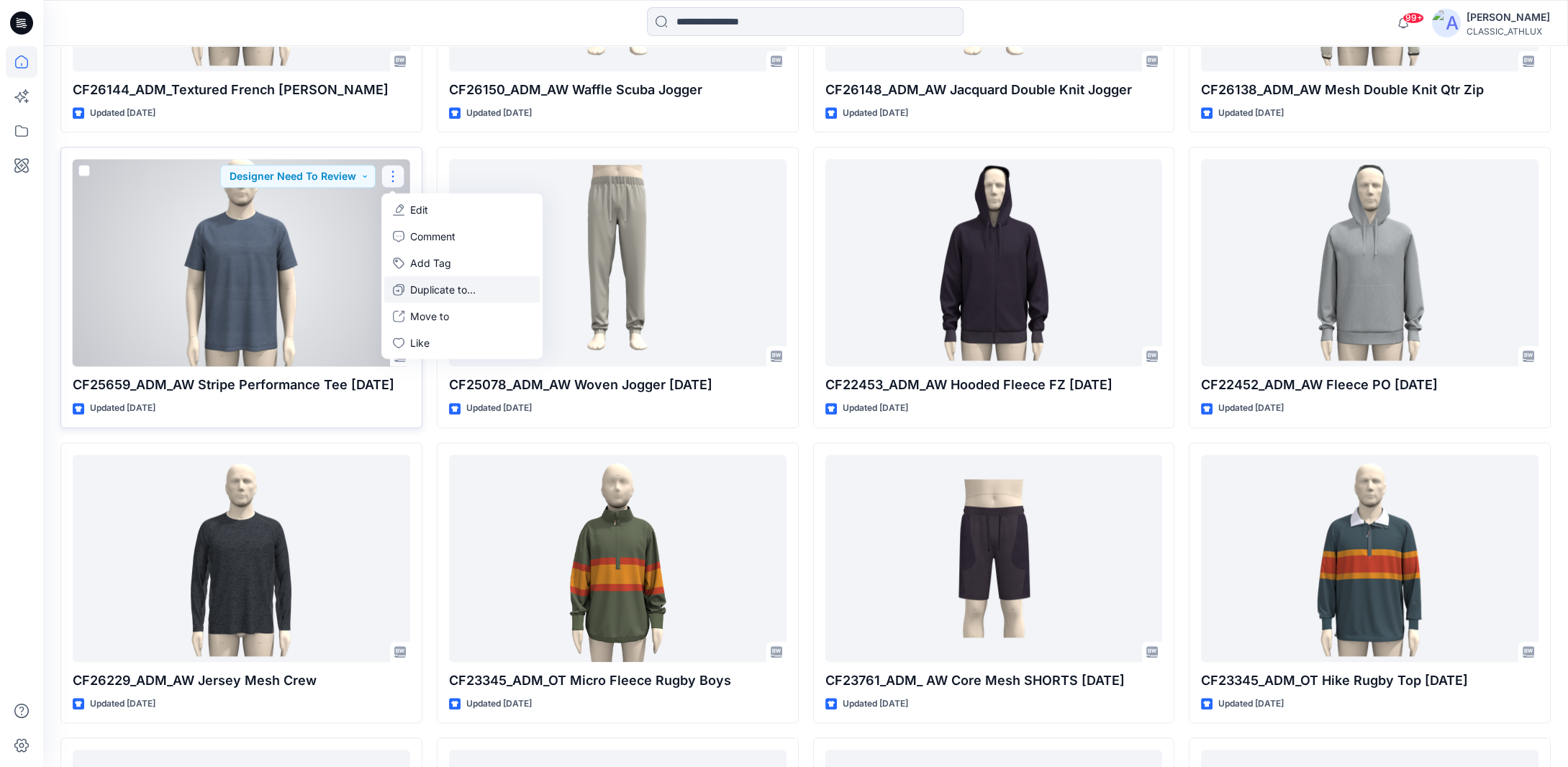
click at [422, 290] on p "Duplicate to..." at bounding box center [443, 289] width 65 height 15
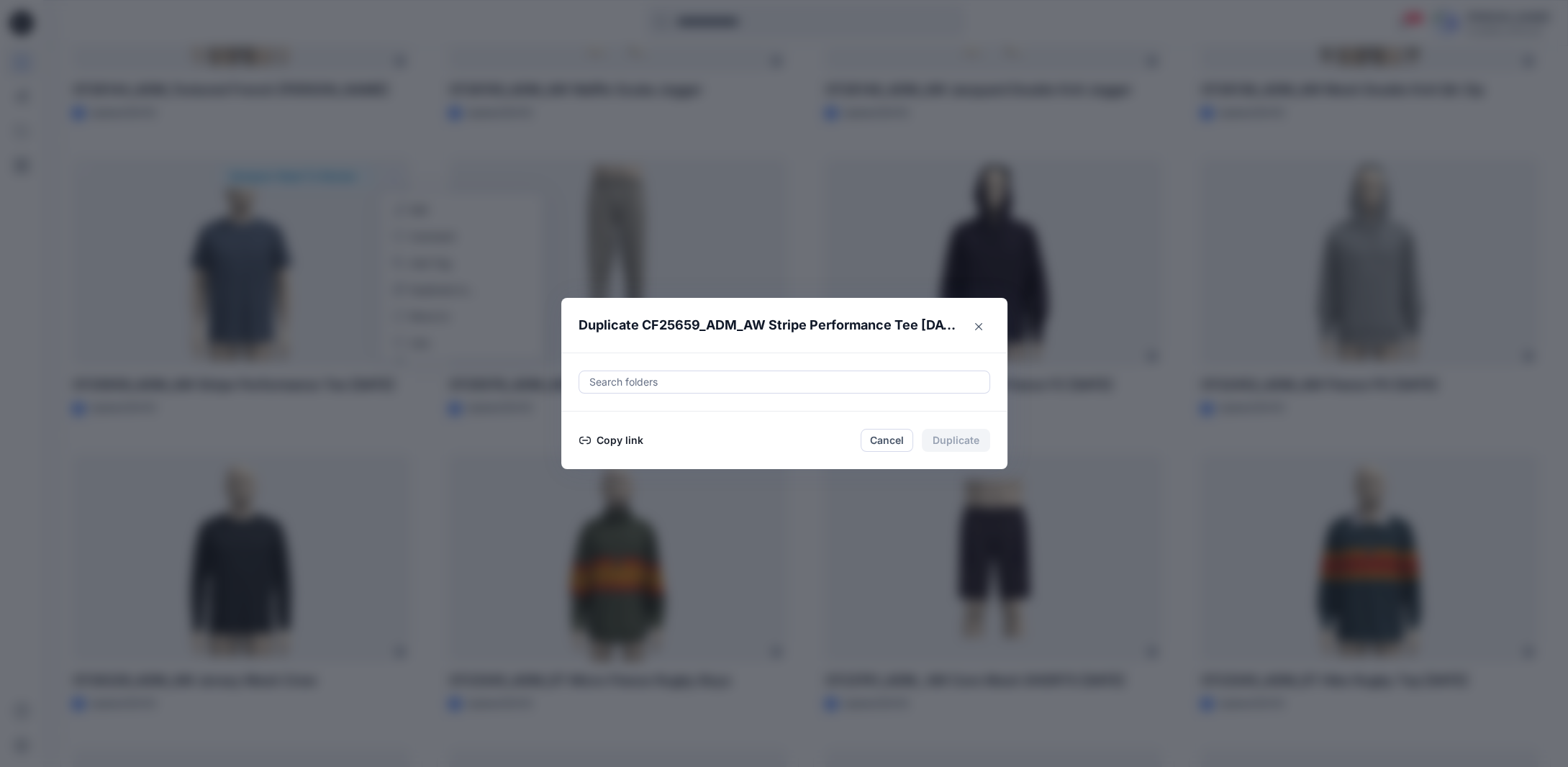
click at [619, 436] on button "Copy link" at bounding box center [611, 440] width 65 height 17
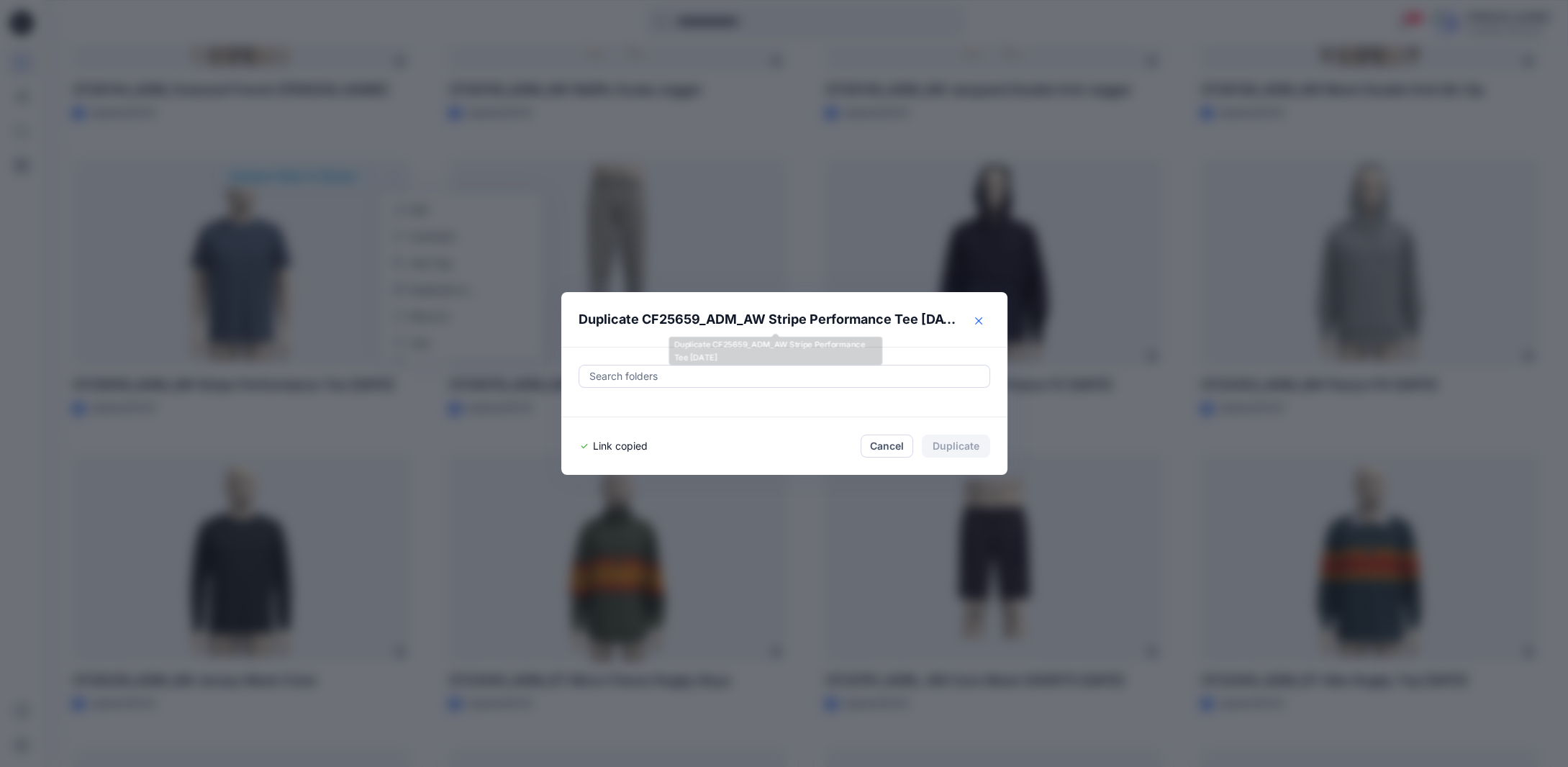
click at [982, 324] on icon "Close" at bounding box center [978, 320] width 7 height 7
